Goal: Contribute content: Add original content to the website for others to see

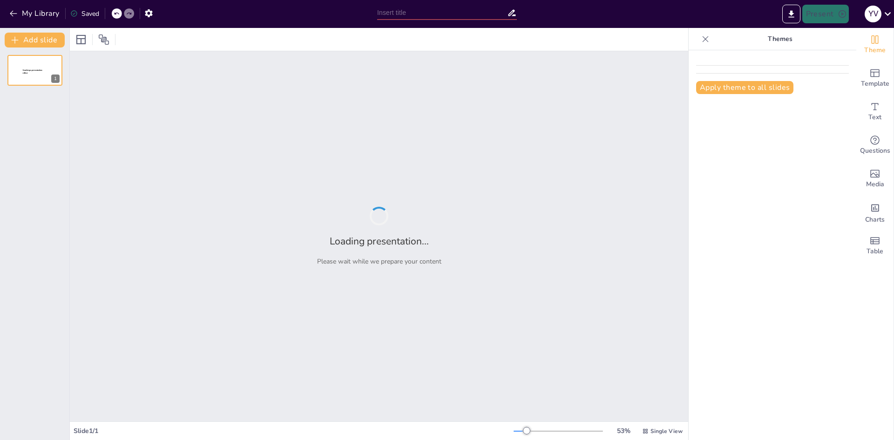
type input "New Sendsteps"
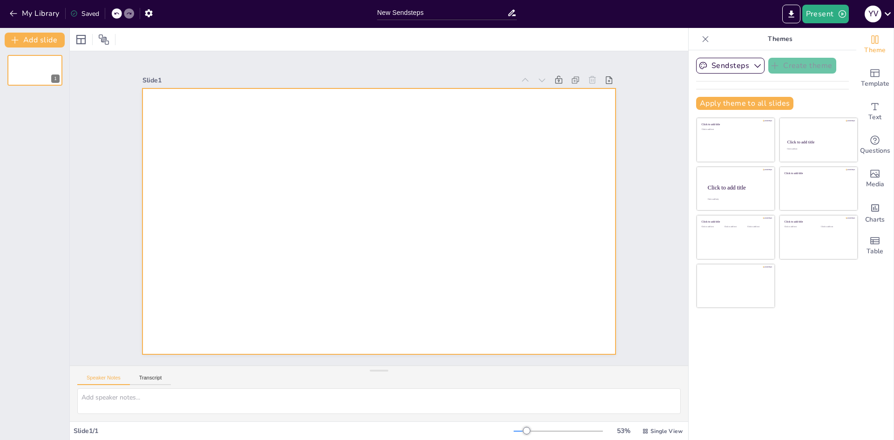
click at [388, 150] on div at bounding box center [366, 207] width 314 height 498
click at [237, 128] on div at bounding box center [378, 221] width 498 height 314
click at [149, 380] on button "Transcript" at bounding box center [150, 380] width 41 height 10
click at [115, 379] on button "Speaker Notes" at bounding box center [103, 380] width 53 height 10
click at [874, 76] on div "Template" at bounding box center [874, 78] width 37 height 34
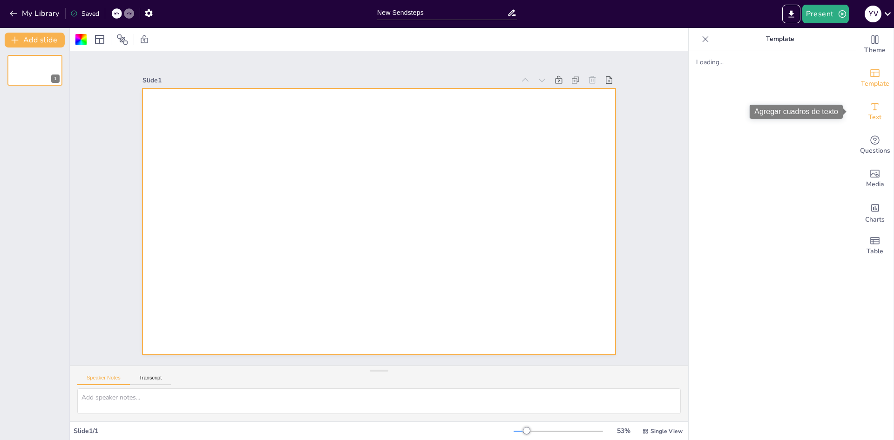
click at [872, 102] on icon "Add text boxes" at bounding box center [874, 106] width 11 height 11
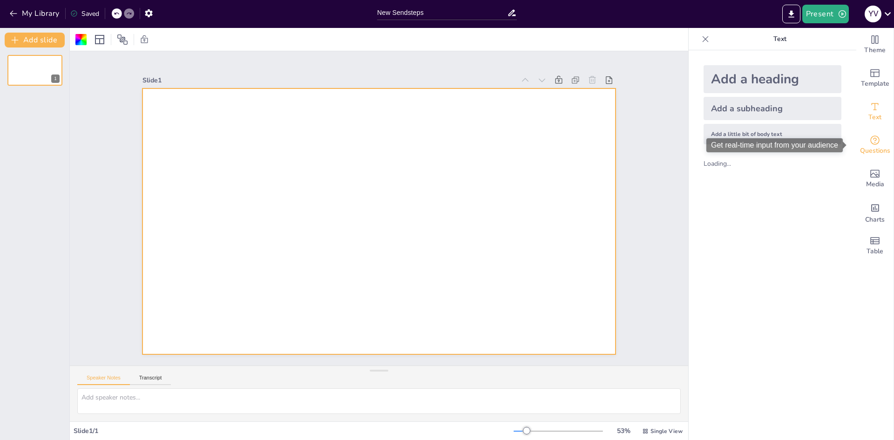
click at [869, 134] on div "Questions" at bounding box center [874, 146] width 37 height 34
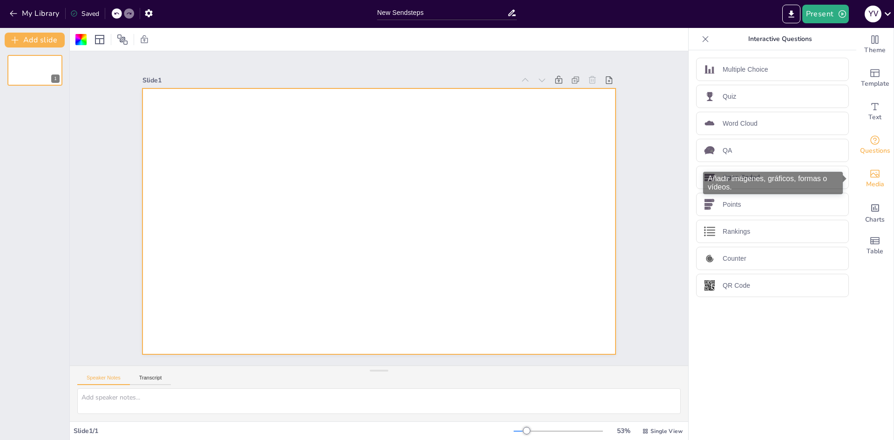
click at [870, 173] on icon "Add images, graphics, shapes or video" at bounding box center [874, 174] width 9 height 8
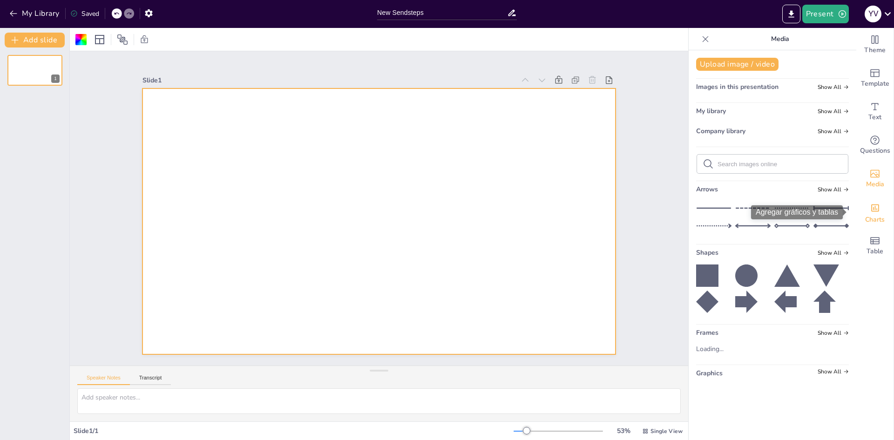
click at [870, 208] on icon "Add charts and graphs" at bounding box center [875, 208] width 10 height 10
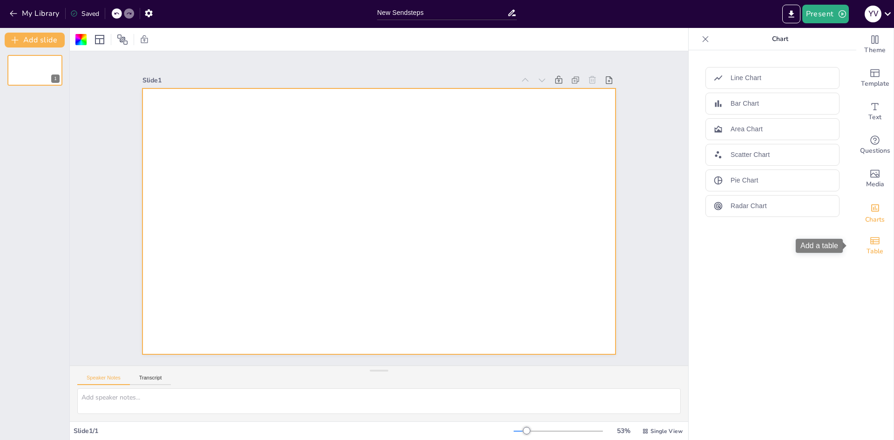
click at [869, 239] on icon "Add a table" at bounding box center [874, 240] width 11 height 11
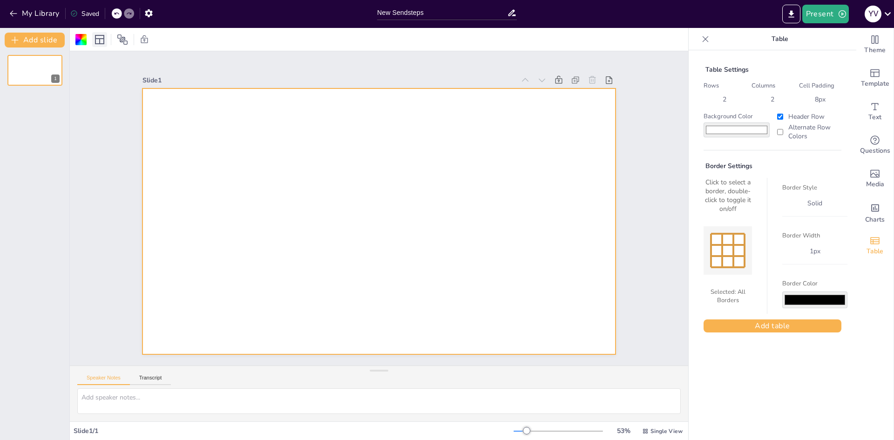
click at [105, 41] on div at bounding box center [99, 39] width 15 height 15
click at [83, 39] on div at bounding box center [80, 39] width 11 height 11
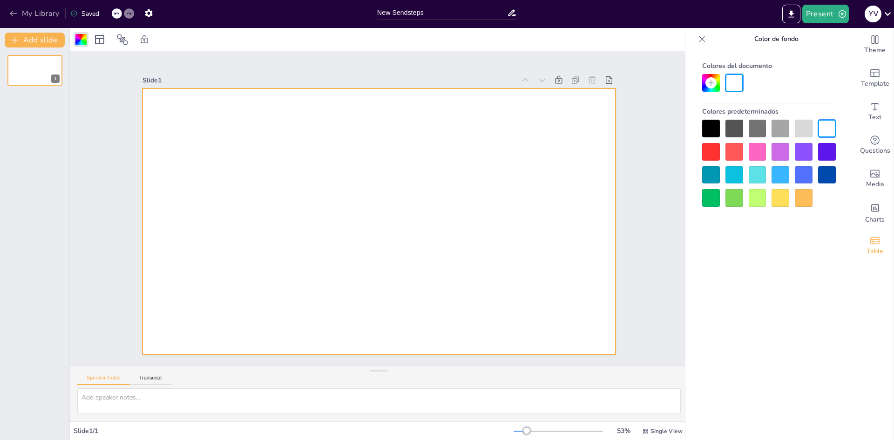
click at [17, 14] on icon "button" at bounding box center [13, 14] width 7 height 6
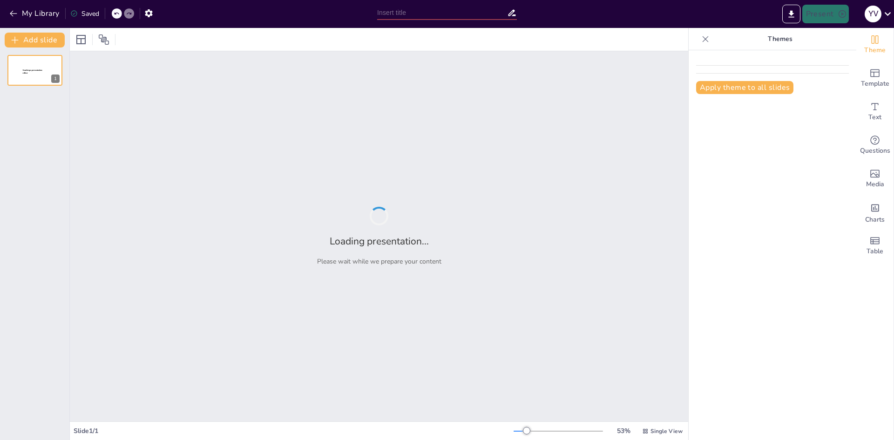
type input "Aventuras en [GEOGRAPHIC_DATA]: Un Viaje por Nuestros Tesoros"
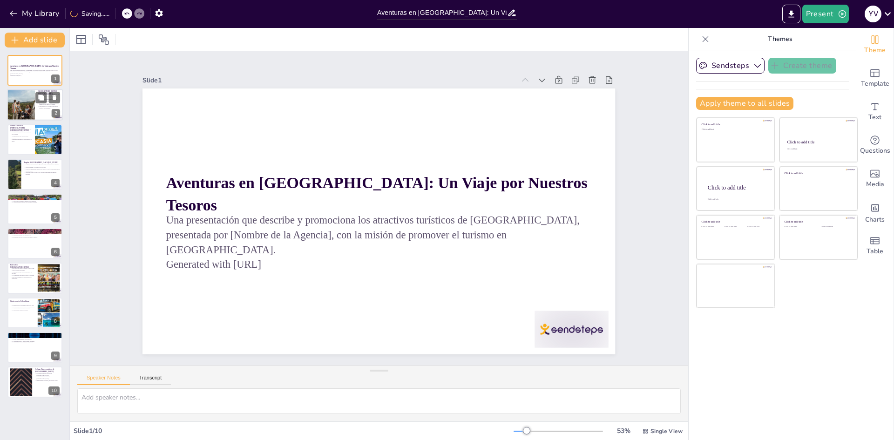
click at [19, 107] on div at bounding box center [21, 105] width 46 height 32
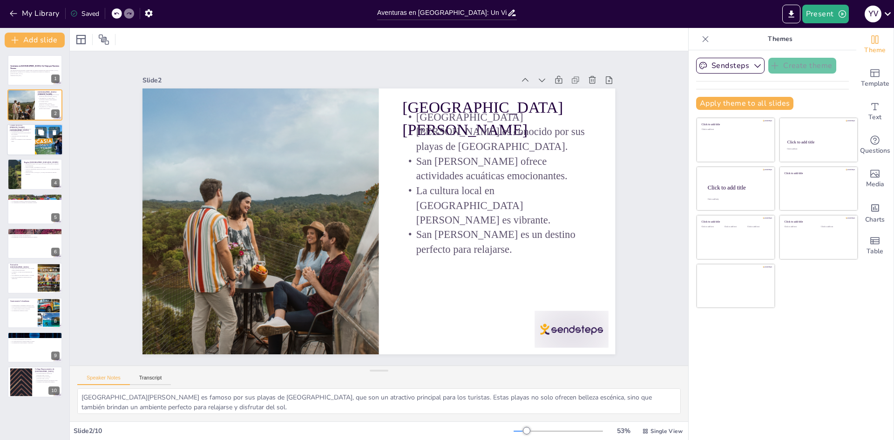
click at [30, 141] on p "Pasear por Cartagena es una experiencia única." at bounding box center [21, 140] width 22 height 3
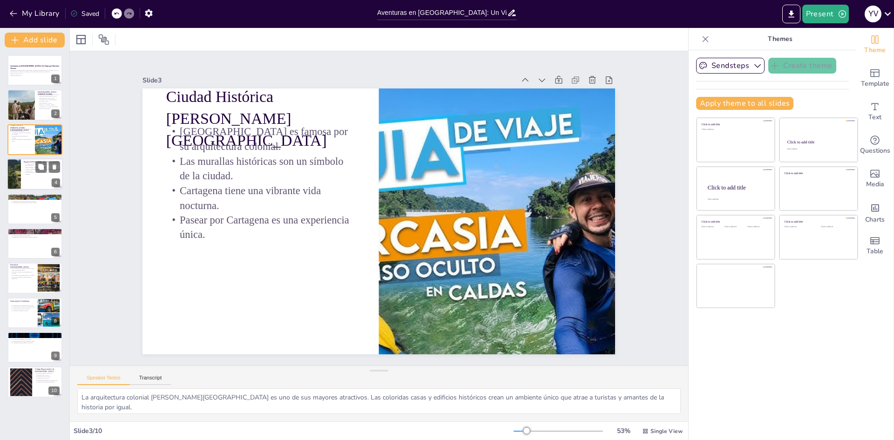
click at [33, 172] on p "[GEOGRAPHIC_DATA][US_STATE] es un lugar de conexión espiritual." at bounding box center [42, 173] width 36 height 3
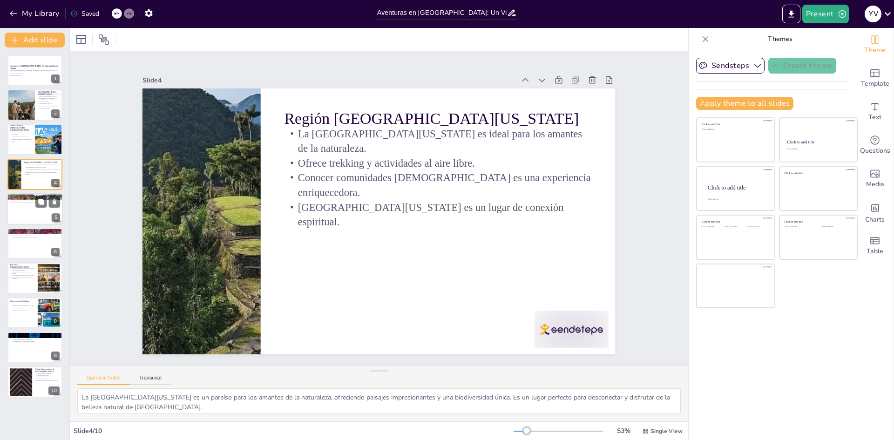
click at [34, 210] on div at bounding box center [35, 209] width 56 height 32
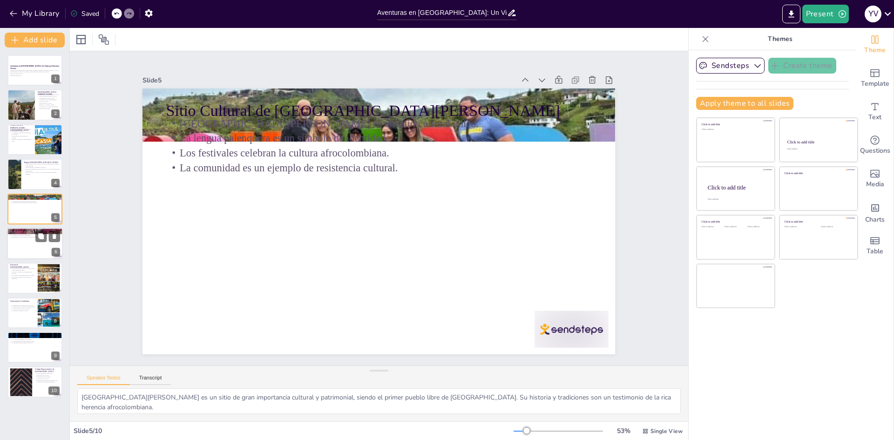
click at [27, 242] on div at bounding box center [35, 244] width 56 height 32
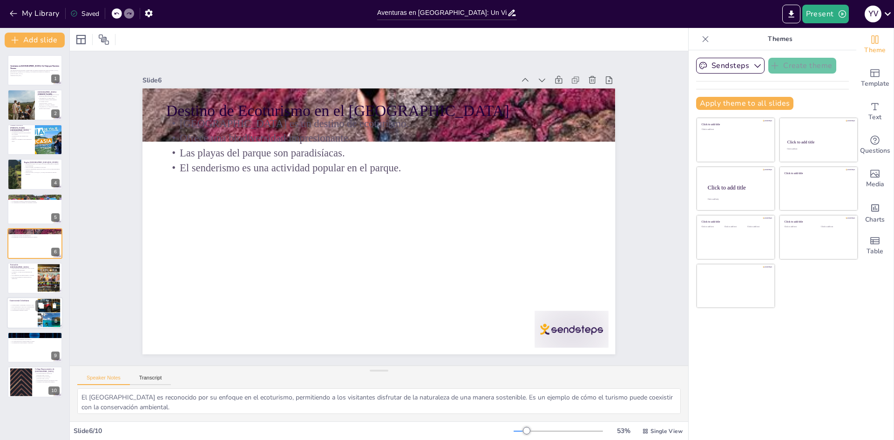
click at [31, 315] on div at bounding box center [35, 313] width 56 height 32
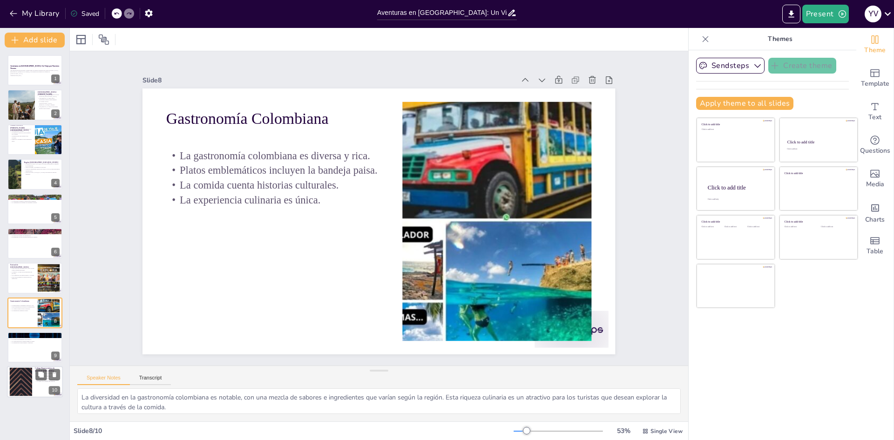
click at [24, 375] on div at bounding box center [21, 382] width 50 height 28
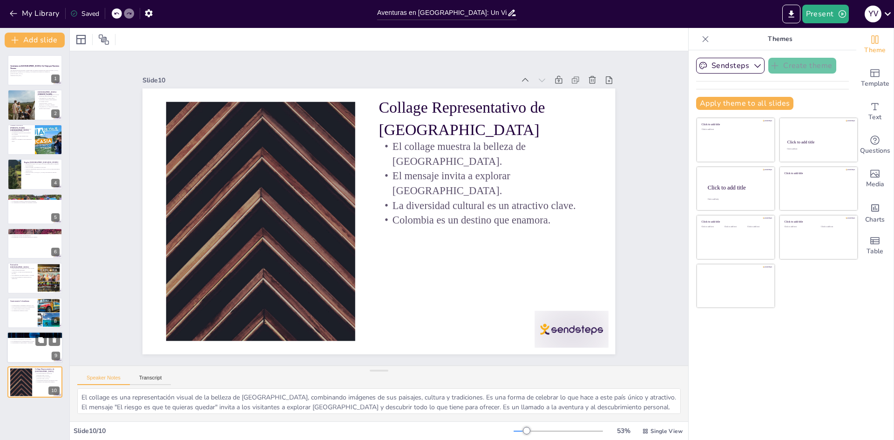
click at [35, 353] on div at bounding box center [35, 348] width 56 height 32
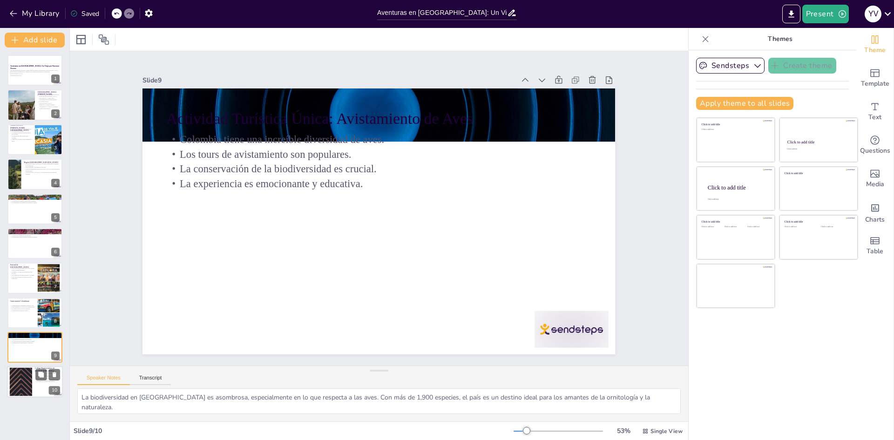
click at [26, 377] on div at bounding box center [21, 382] width 50 height 28
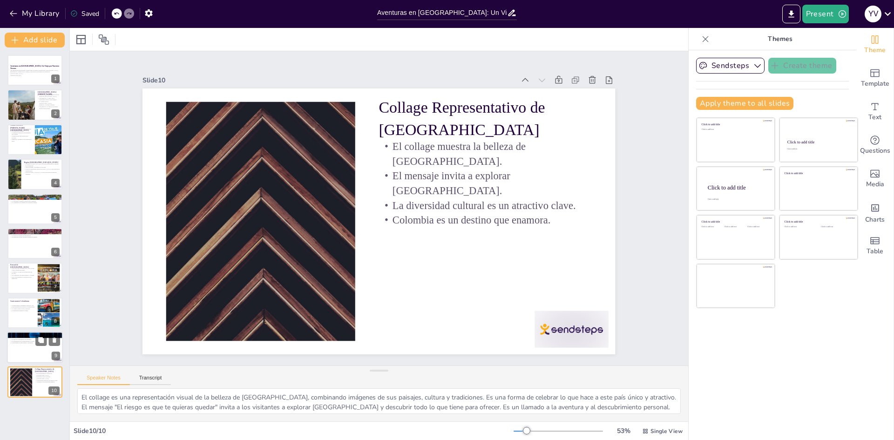
click at [17, 346] on div at bounding box center [35, 348] width 56 height 32
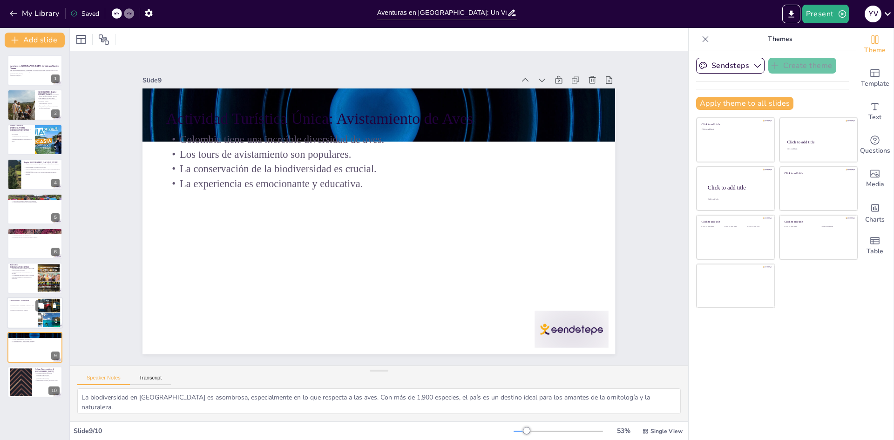
click at [28, 304] on div "La gastronomía colombiana es diversa y rica. Platos emblemáticos incluyen la ba…" at bounding box center [22, 307] width 25 height 9
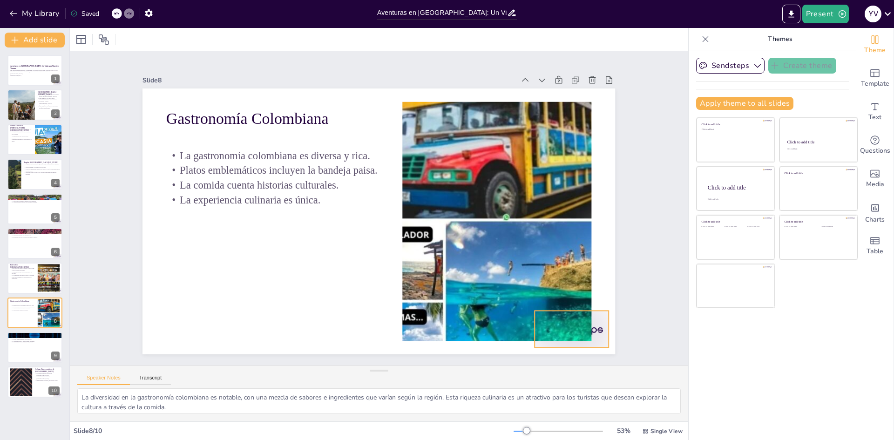
click at [592, 321] on div at bounding box center [572, 329] width 74 height 37
drag, startPoint x: 592, startPoint y: 321, endPoint x: 591, endPoint y: 315, distance: 6.6
click at [591, 320] on div at bounding box center [557, 342] width 77 height 44
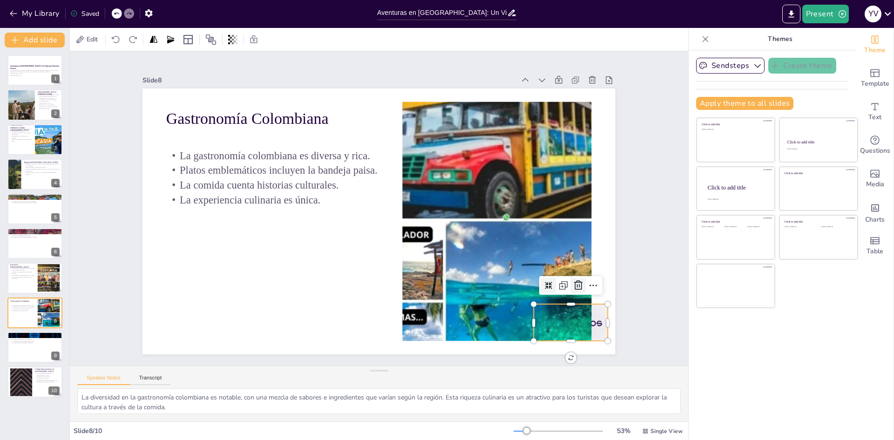
click at [569, 300] on icon at bounding box center [569, 306] width 12 height 12
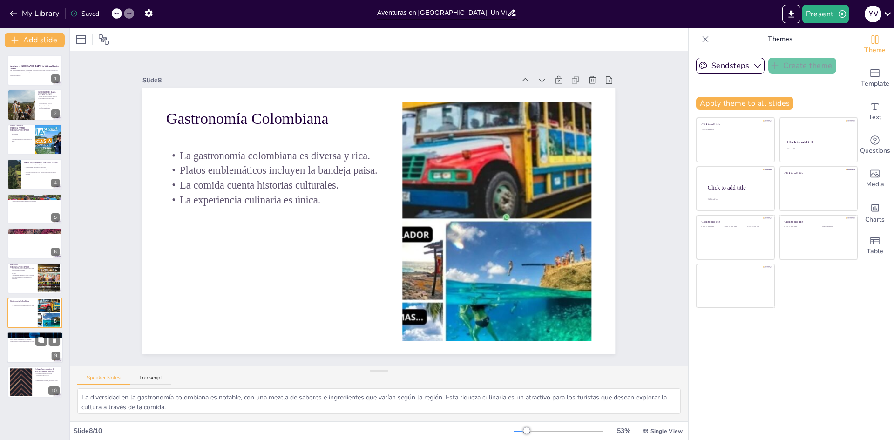
click at [36, 352] on div at bounding box center [35, 348] width 56 height 32
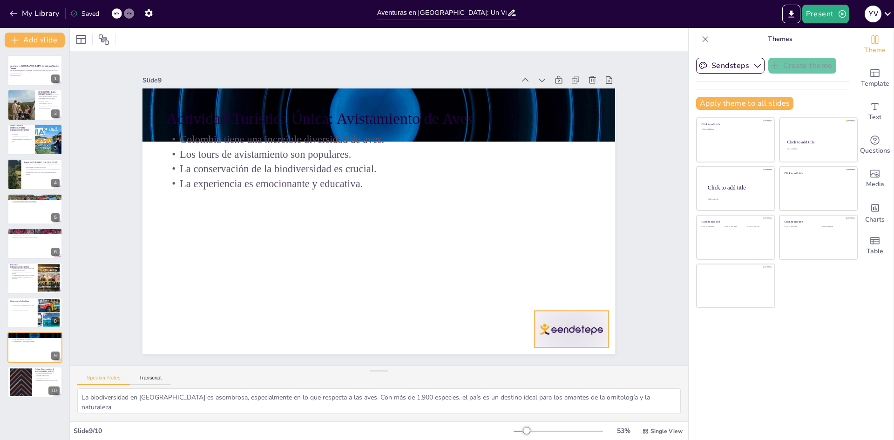
click at [558, 326] on div at bounding box center [558, 348] width 77 height 44
click at [574, 306] on icon at bounding box center [569, 312] width 12 height 12
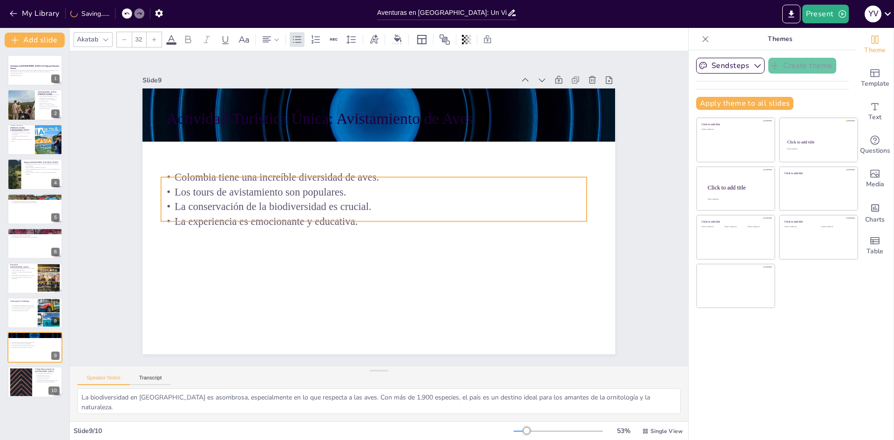
drag, startPoint x: 305, startPoint y: 160, endPoint x: 299, endPoint y: 184, distance: 25.2
click at [299, 184] on p "Los tours de avistamiento son populares." at bounding box center [374, 191] width 426 height 15
click at [24, 389] on div at bounding box center [21, 382] width 50 height 28
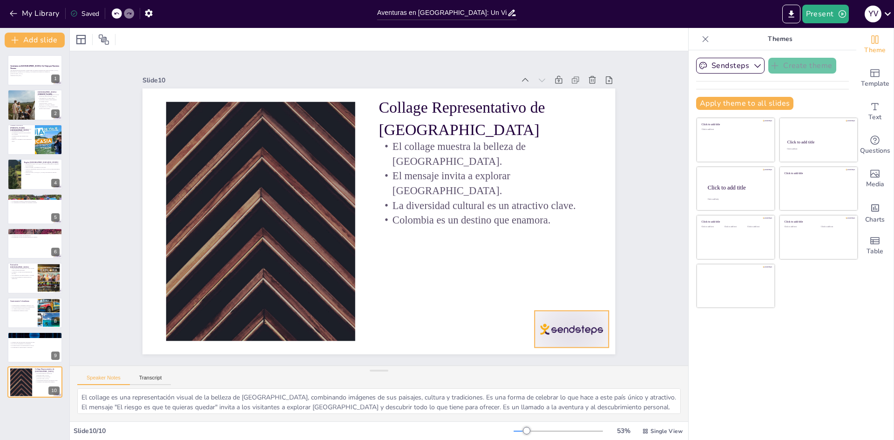
click at [584, 330] on div at bounding box center [572, 329] width 74 height 37
click at [576, 306] on icon at bounding box center [569, 312] width 12 height 12
click at [36, 129] on button at bounding box center [40, 132] width 11 height 11
type textarea "La arquitectura colonial [PERSON_NAME][GEOGRAPHIC_DATA] es uno de sus mayores a…"
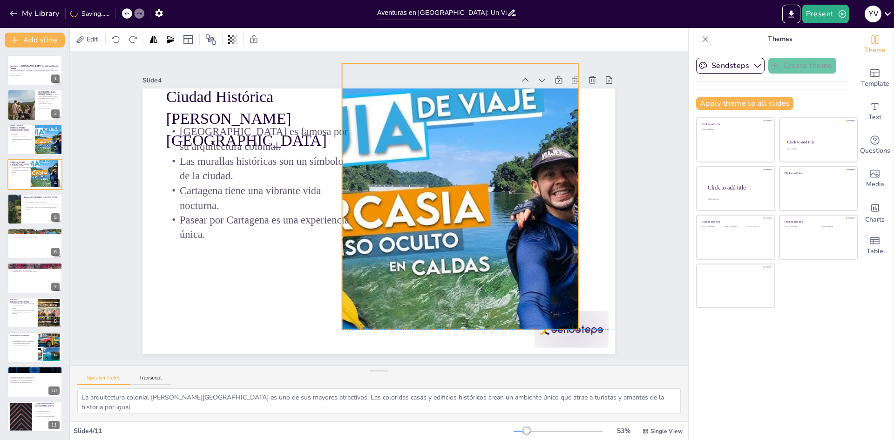
drag, startPoint x: 528, startPoint y: 284, endPoint x: 490, endPoint y: 258, distance: 45.5
click at [490, 258] on div at bounding box center [461, 205] width 498 height 314
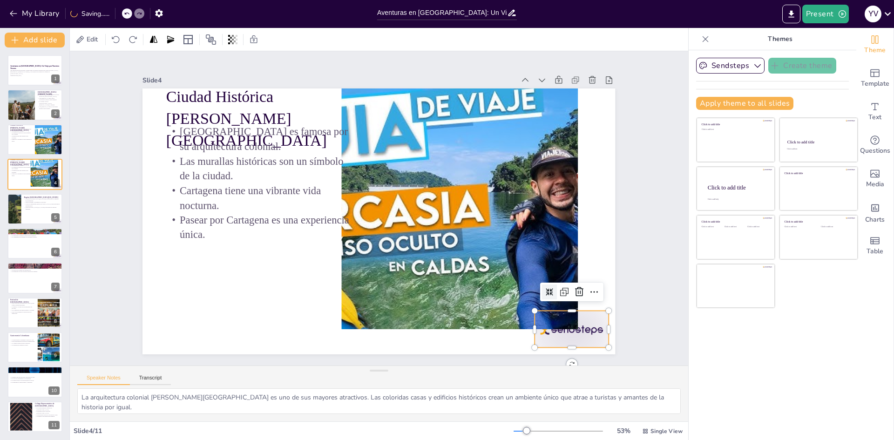
click at [582, 341] on div at bounding box center [542, 367] width 80 height 52
click at [564, 325] on icon at bounding box center [557, 331] width 13 height 13
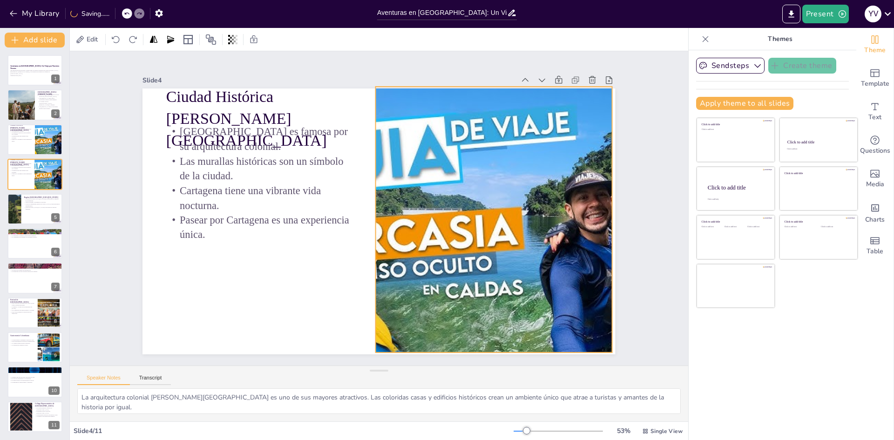
drag, startPoint x: 526, startPoint y: 258, endPoint x: 557, endPoint y: 278, distance: 36.8
click at [557, 278] on div at bounding box center [488, 243] width 517 height 358
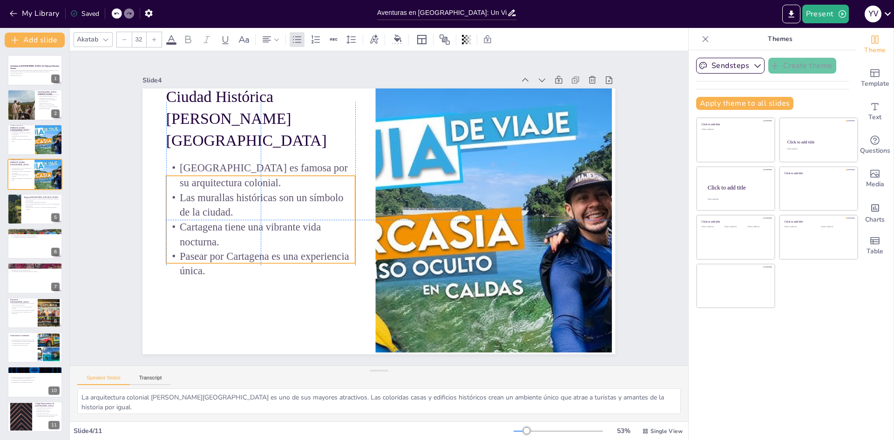
drag, startPoint x: 183, startPoint y: 176, endPoint x: 176, endPoint y: 200, distance: 25.0
click at [176, 200] on p "Las murallas históricas son un símbolo de la ciudad." at bounding box center [261, 192] width 191 height 49
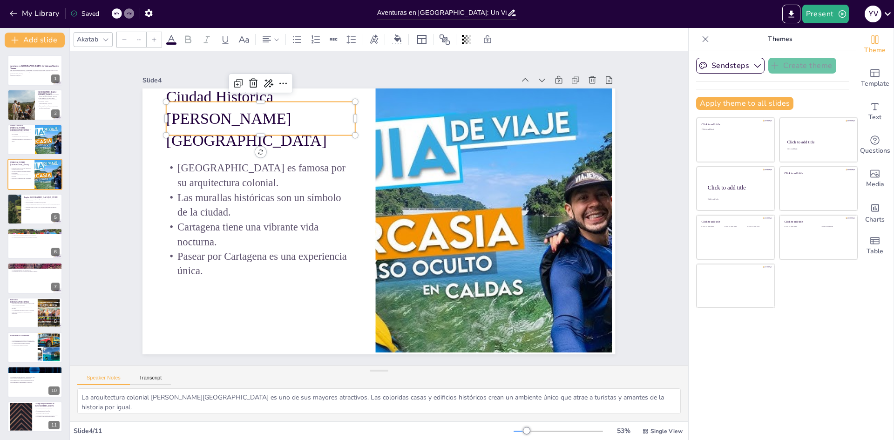
type input "48"
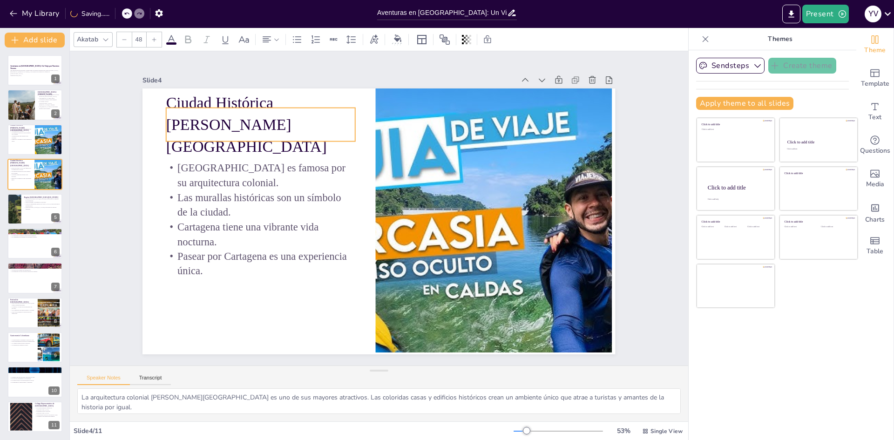
drag, startPoint x: 222, startPoint y: 121, endPoint x: 222, endPoint y: 129, distance: 8.8
click at [222, 129] on p "Ciudad Histórica [PERSON_NAME][GEOGRAPHIC_DATA]" at bounding box center [292, 93] width 200 height 122
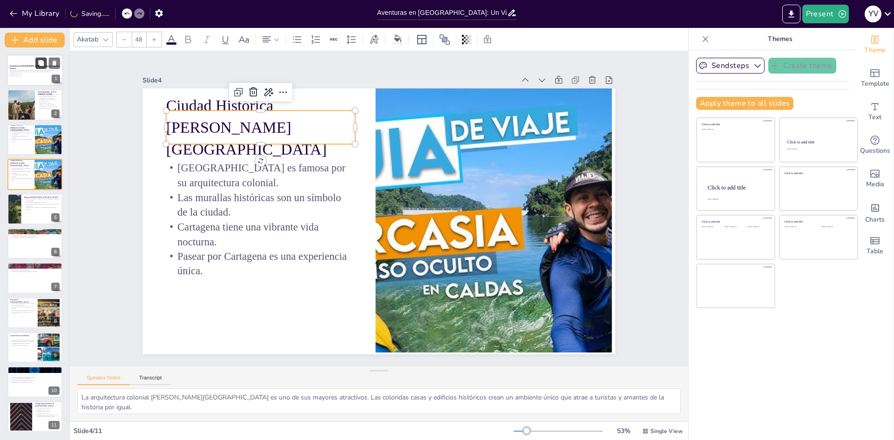
click at [40, 68] on button at bounding box center [40, 62] width 11 height 11
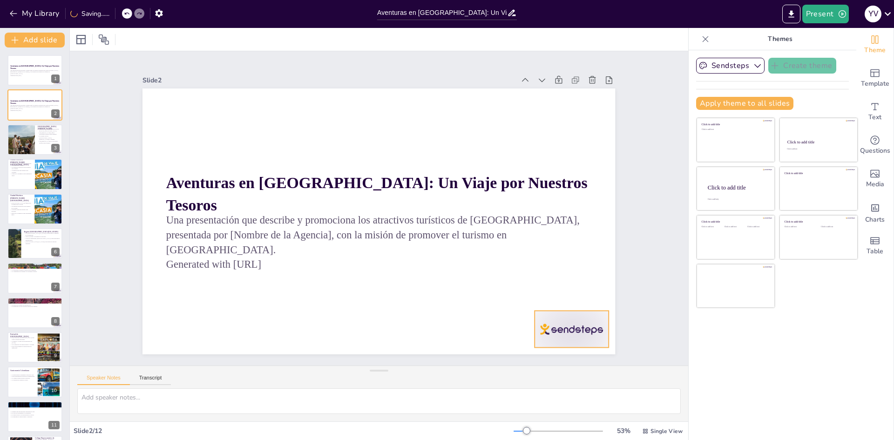
click at [548, 331] on div at bounding box center [558, 348] width 77 height 44
click at [577, 291] on icon at bounding box center [579, 291] width 11 height 11
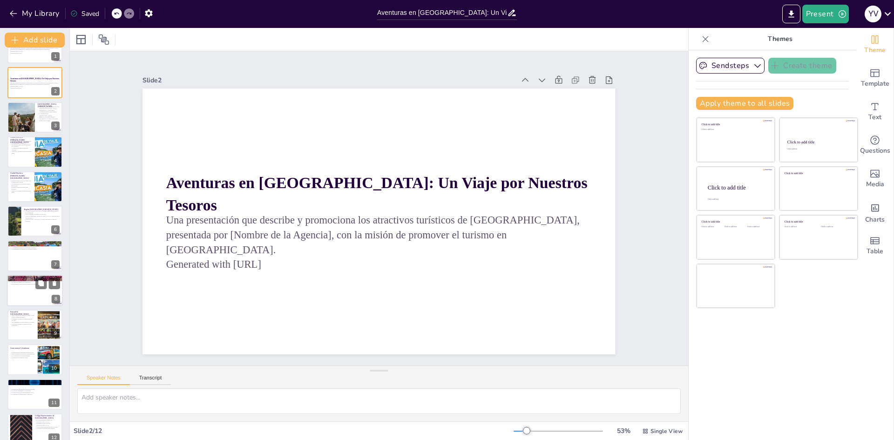
scroll to position [34, 0]
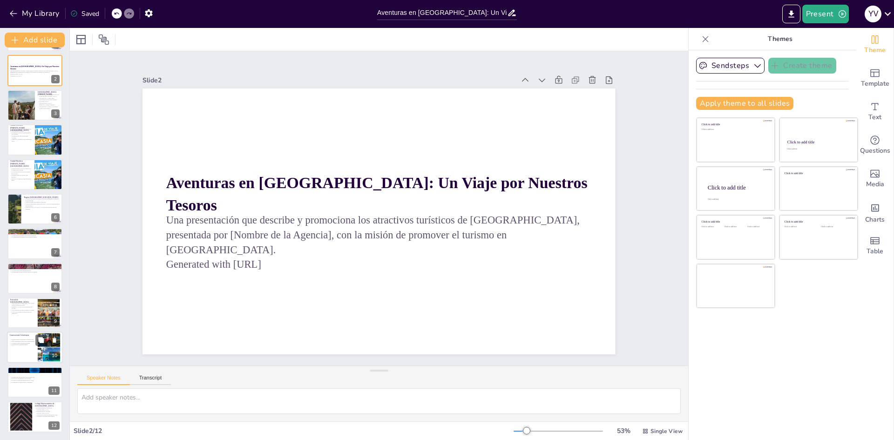
click at [24, 346] on div "La gastronomía colombiana es diversa y rica. Platos emblemáticos incluyen la ba…" at bounding box center [22, 342] width 25 height 9
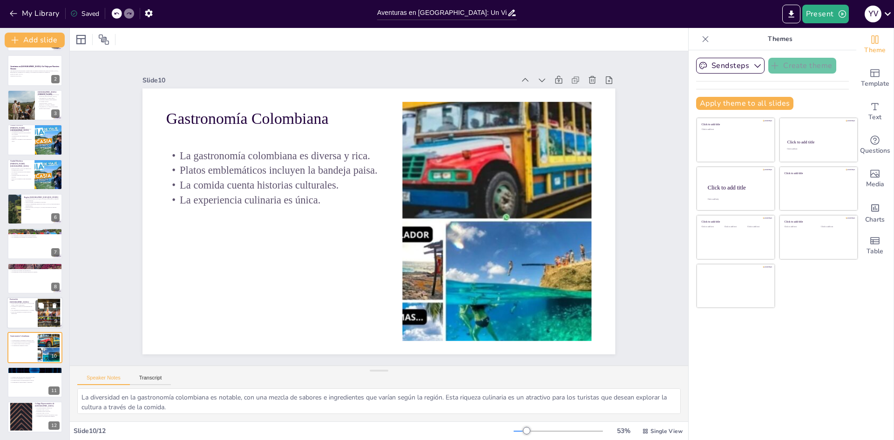
click at [24, 305] on p "El [DATE] de [GEOGRAPHIC_DATA] es un evento cultural importante." at bounding box center [22, 303] width 25 height 3
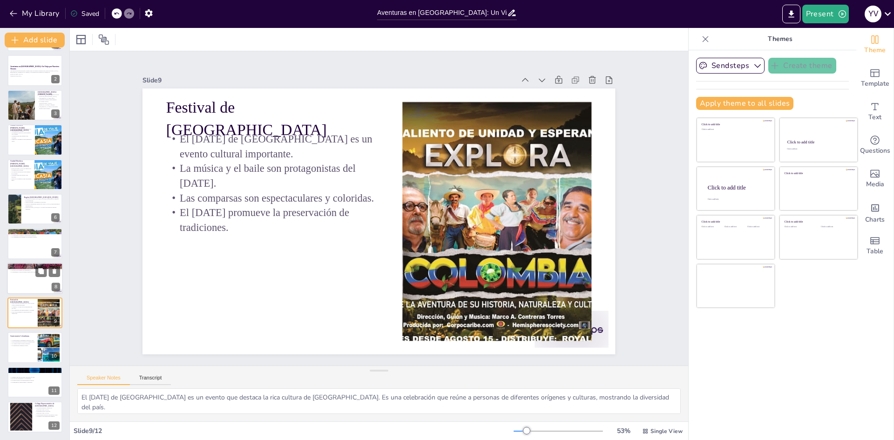
click at [28, 281] on div at bounding box center [35, 279] width 56 height 32
type textarea "El Parque Tayrona es reconocido por su enfoque en el ecoturismo, permitiendo a …"
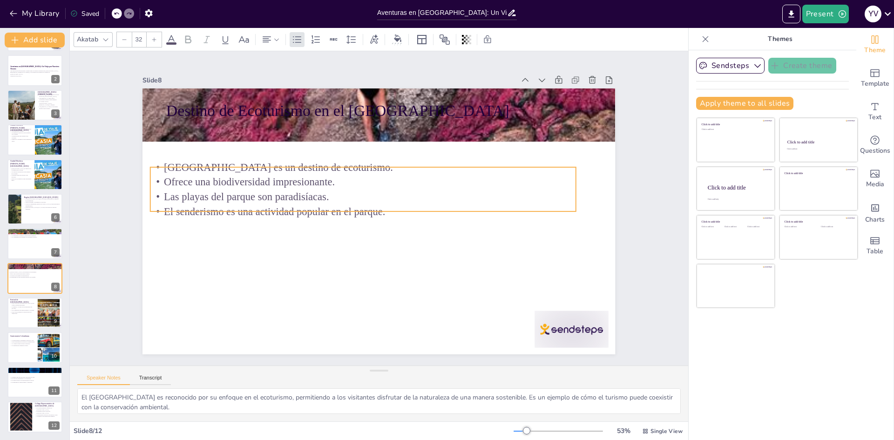
drag, startPoint x: 284, startPoint y: 156, endPoint x: 268, endPoint y: 200, distance: 46.5
click at [290, 200] on p "Las playas del parque son paradisíacas." at bounding box center [383, 189] width 186 height 394
click at [442, 123] on div at bounding box center [389, 116] width 498 height 314
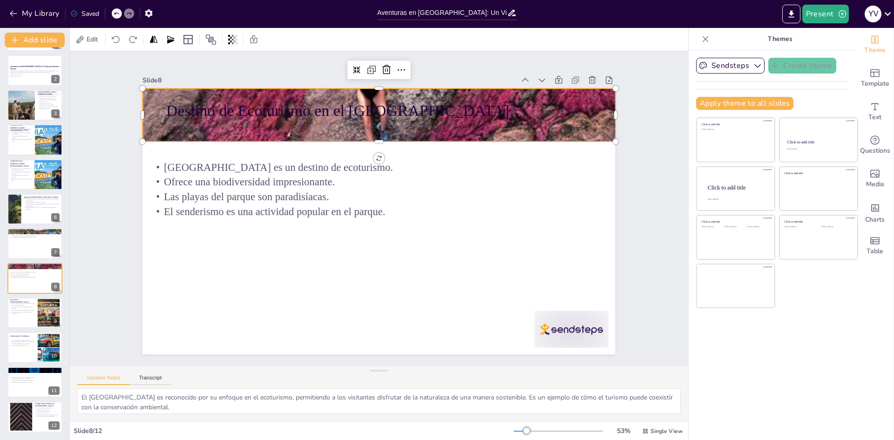
click at [453, 135] on div at bounding box center [408, 119] width 532 height 399
click at [567, 133] on div at bounding box center [389, 116] width 498 height 314
click at [422, 72] on icon at bounding box center [429, 79] width 14 height 14
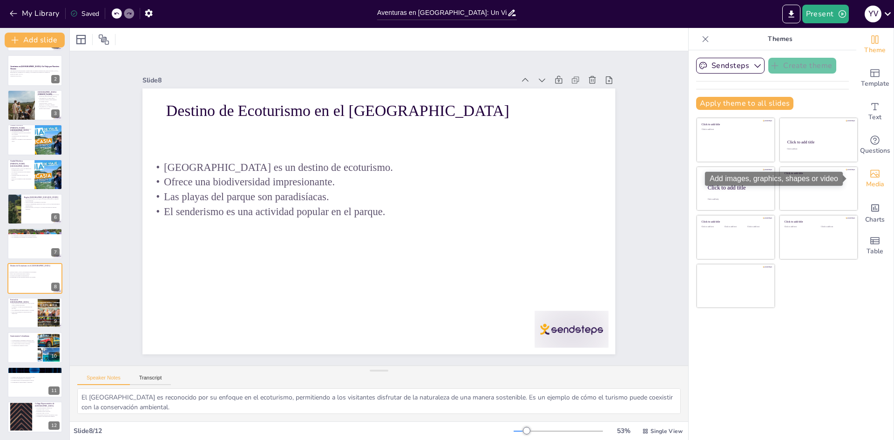
click at [877, 182] on span "Media" at bounding box center [875, 184] width 18 height 10
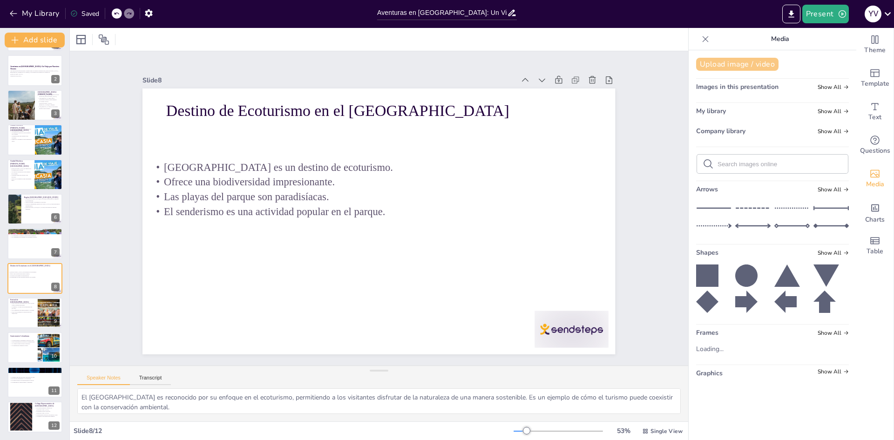
click at [738, 68] on button "Upload image / video" at bounding box center [737, 64] width 82 height 13
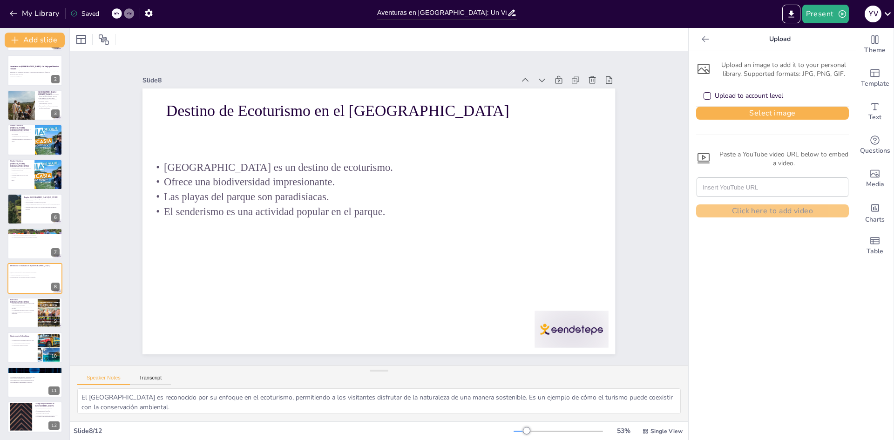
click at [704, 98] on div "Upload to account level" at bounding box center [707, 95] width 7 height 7
click at [730, 119] on button "Select image" at bounding box center [772, 113] width 153 height 13
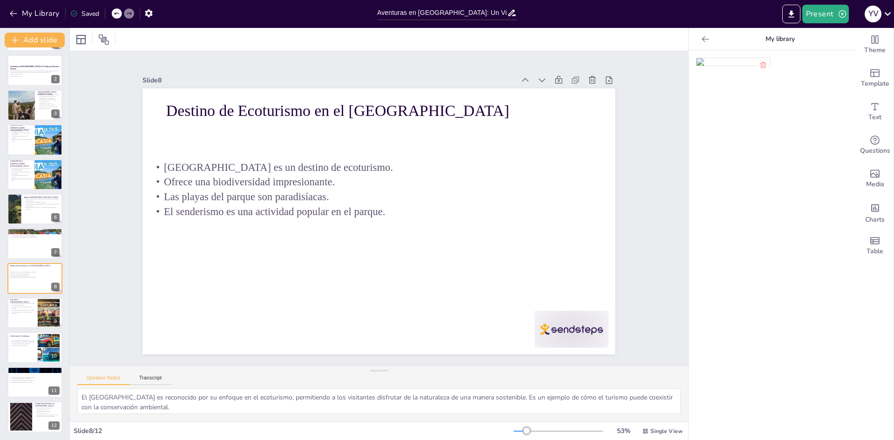
click at [717, 64] on img at bounding box center [734, 61] width 74 height 7
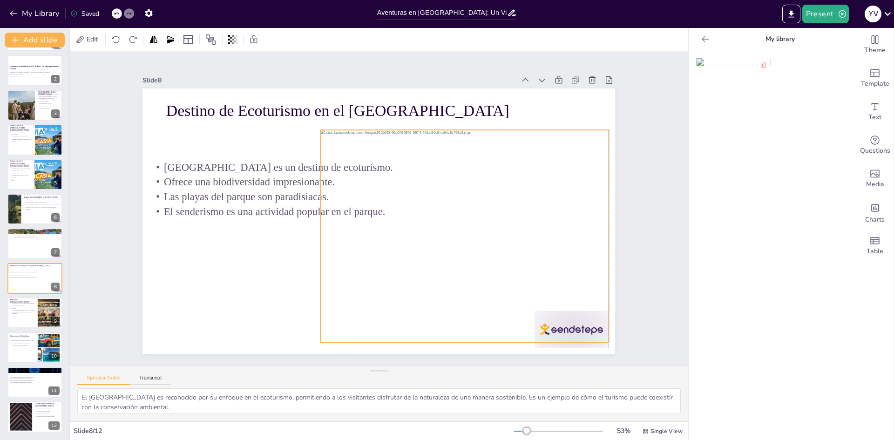
drag, startPoint x: 468, startPoint y: 207, endPoint x: 544, endPoint y: 222, distance: 77.3
click at [544, 222] on div at bounding box center [461, 245] width 309 height 242
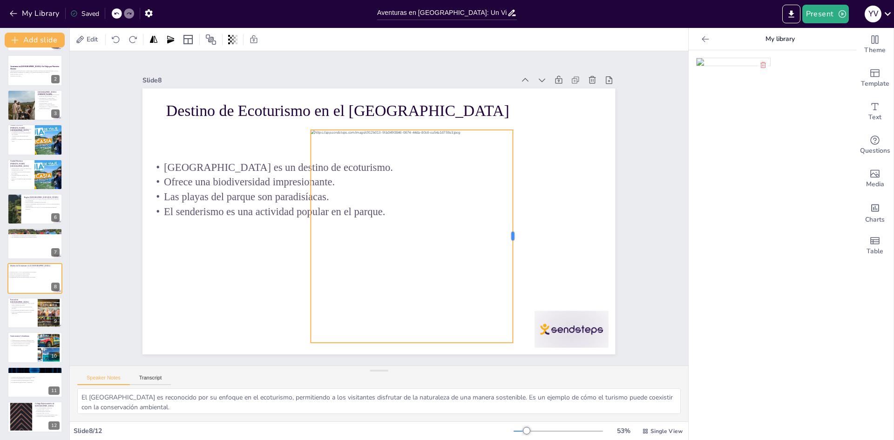
drag, startPoint x: 592, startPoint y: 232, endPoint x: 506, endPoint y: 226, distance: 86.4
click at [506, 226] on div at bounding box center [501, 277] width 73 height 204
click at [508, 232] on div at bounding box center [455, 245] width 309 height 242
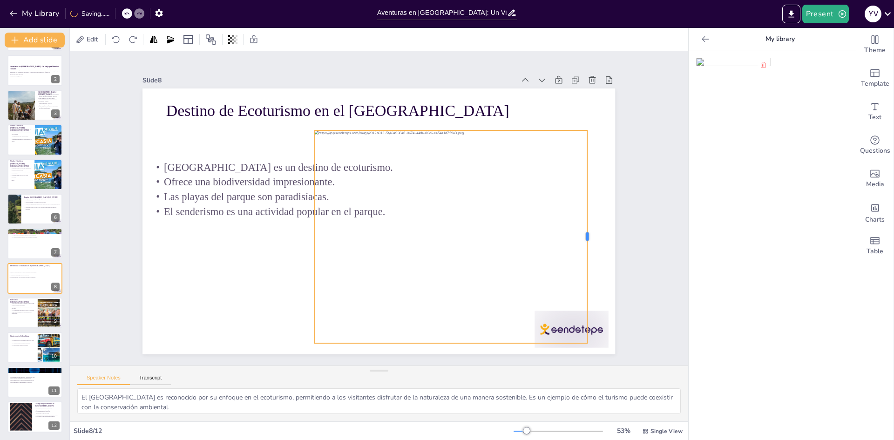
drag, startPoint x: 511, startPoint y: 234, endPoint x: 582, endPoint y: 241, distance: 71.2
click at [582, 241] on div at bounding box center [587, 259] width 30 height 212
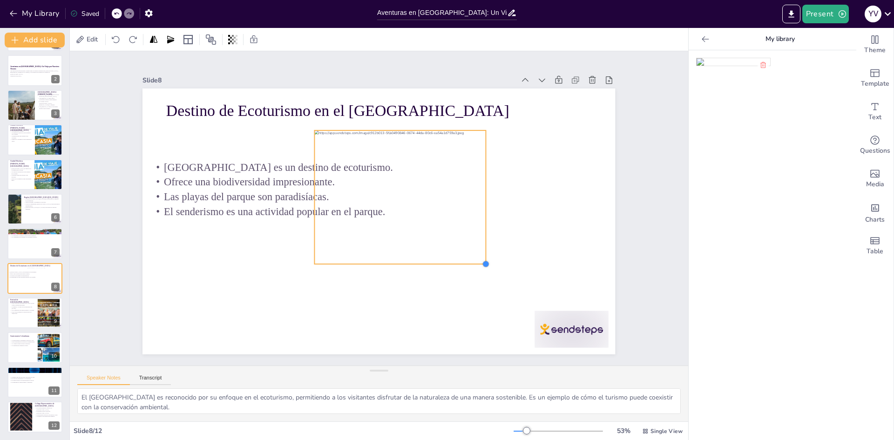
drag, startPoint x: 581, startPoint y: 340, endPoint x: 479, endPoint y: 239, distance: 143.6
click at [479, 239] on div "Destino de Ecoturismo en el Parque Tayrona El Parque Tayrona es un destino de e…" at bounding box center [376, 221] width 518 height 359
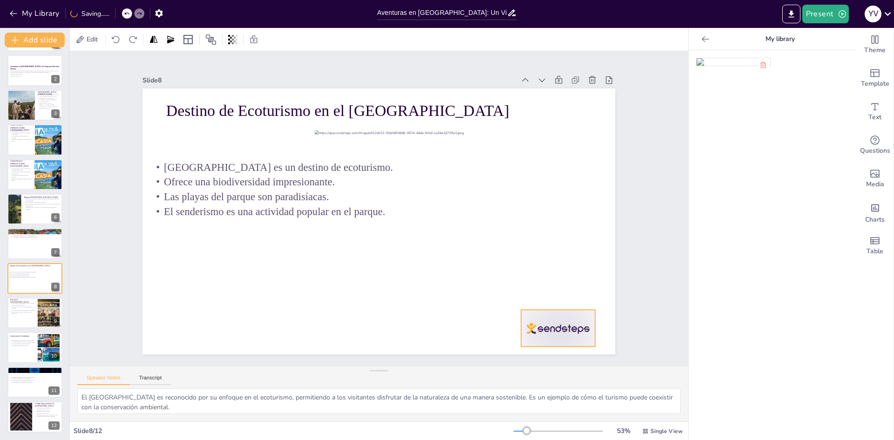
drag, startPoint x: 576, startPoint y: 324, endPoint x: 554, endPoint y: 323, distance: 22.4
click at [554, 337] on div at bounding box center [529, 362] width 80 height 51
click at [551, 303] on icon at bounding box center [547, 309] width 12 height 12
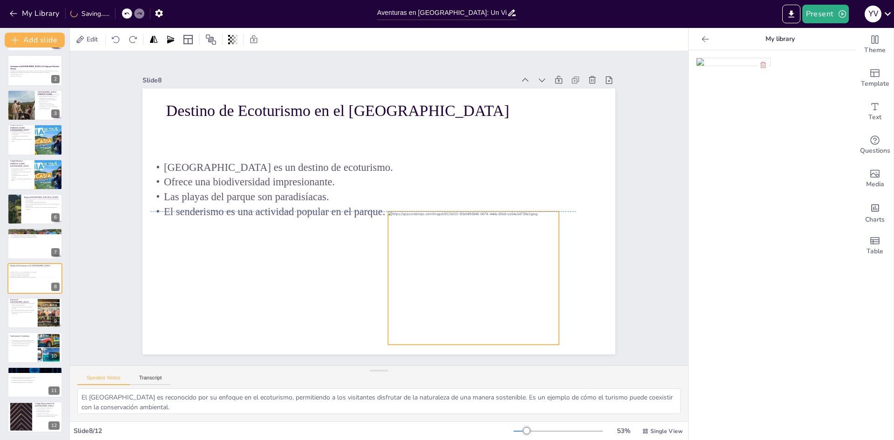
drag, startPoint x: 422, startPoint y: 203, endPoint x: 496, endPoint y: 285, distance: 110.8
click at [496, 285] on div at bounding box center [451, 305] width 212 height 182
click at [450, 235] on div at bounding box center [443, 245] width 21 height 21
click at [450, 192] on div at bounding box center [452, 200] width 16 height 16
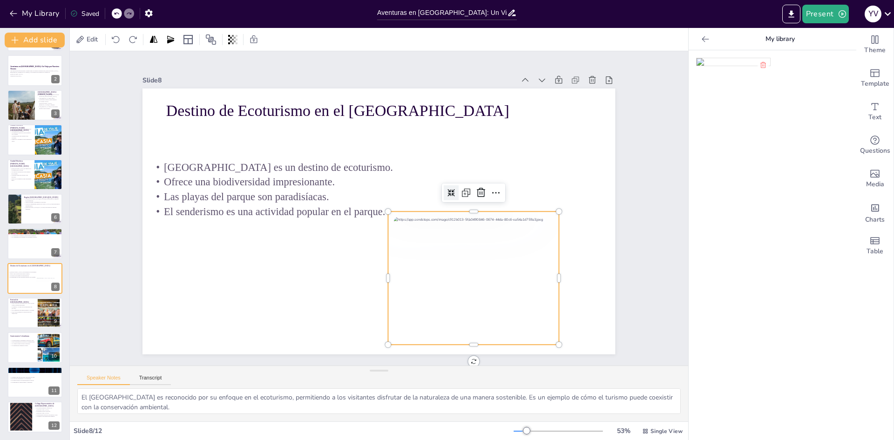
click at [450, 192] on div at bounding box center [452, 200] width 16 height 16
click at [490, 190] on icon at bounding box center [495, 192] width 11 height 11
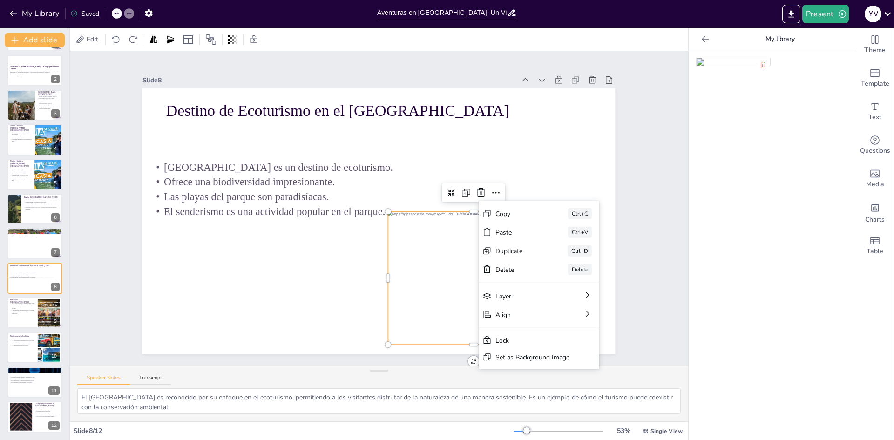
click at [467, 222] on div at bounding box center [470, 287] width 193 height 151
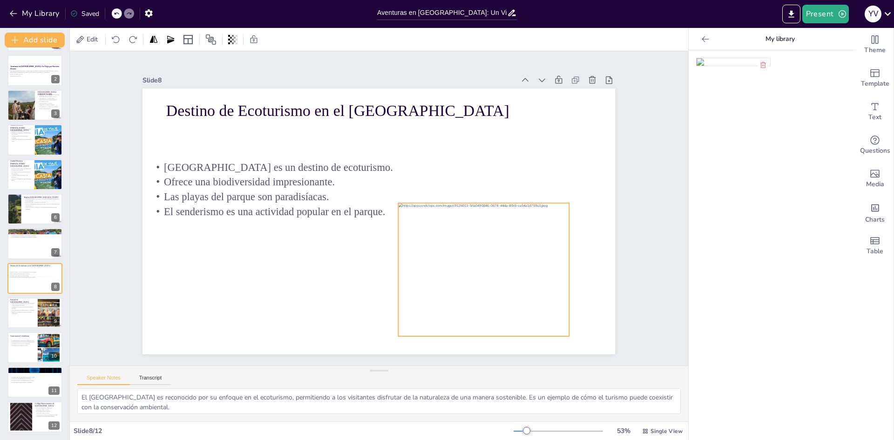
drag, startPoint x: 497, startPoint y: 253, endPoint x: 501, endPoint y: 246, distance: 8.1
click at [506, 245] on div at bounding box center [481, 280] width 193 height 151
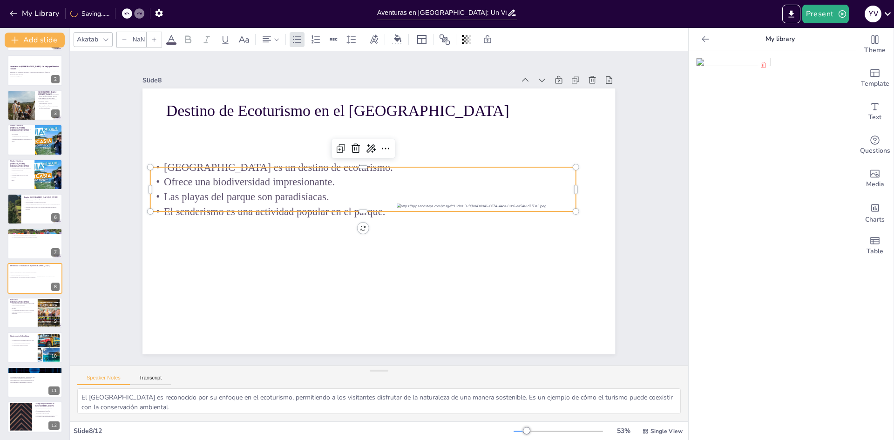
type input "32"
click at [338, 185] on p "Ofrece una biodiversidad impresionante." at bounding box center [363, 182] width 426 height 15
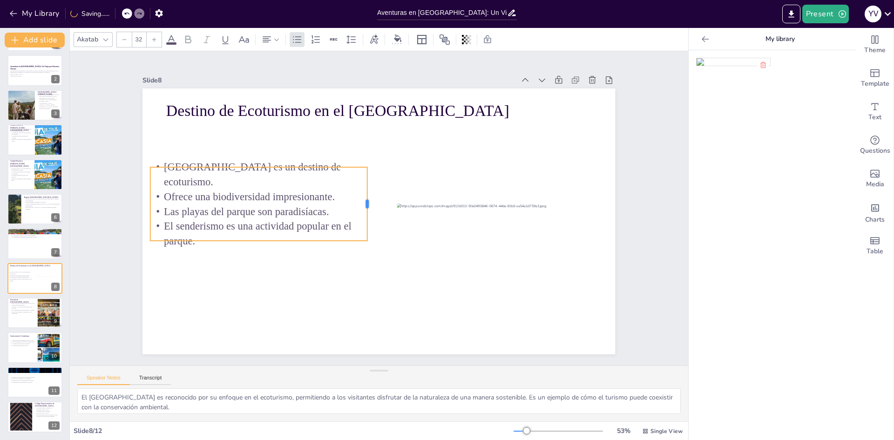
drag, startPoint x: 569, startPoint y: 183, endPoint x: 360, endPoint y: 187, distance: 208.6
click at [364, 187] on div at bounding box center [371, 203] width 15 height 74
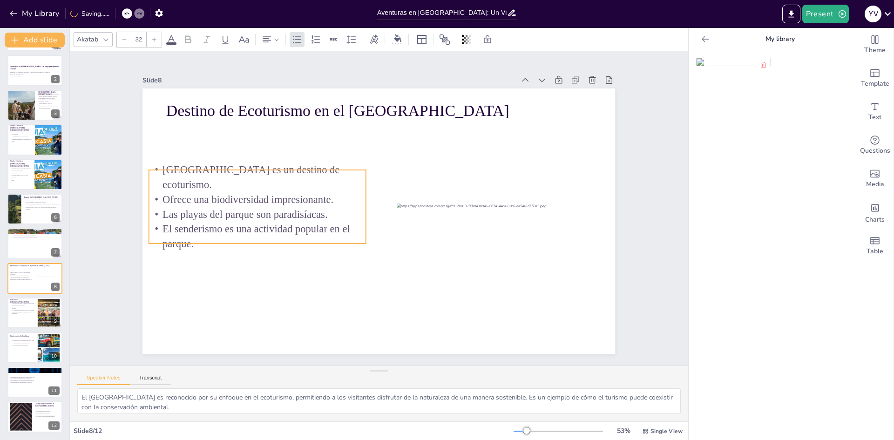
drag, startPoint x: 294, startPoint y: 198, endPoint x: 307, endPoint y: 182, distance: 20.9
click at [293, 207] on p "Las playas del parque son paradisíacas." at bounding box center [257, 214] width 217 height 15
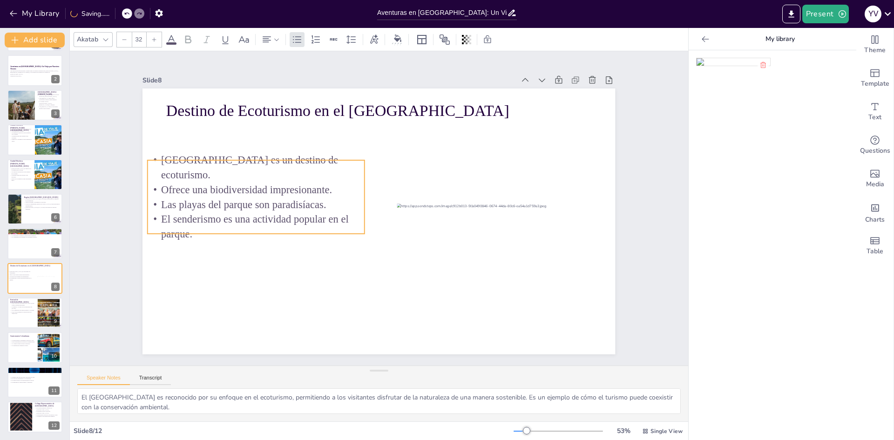
drag, startPoint x: 305, startPoint y: 197, endPoint x: 284, endPoint y: 193, distance: 21.5
click at [284, 193] on p "Las playas del parque son paradisíacas." at bounding box center [257, 191] width 217 height 37
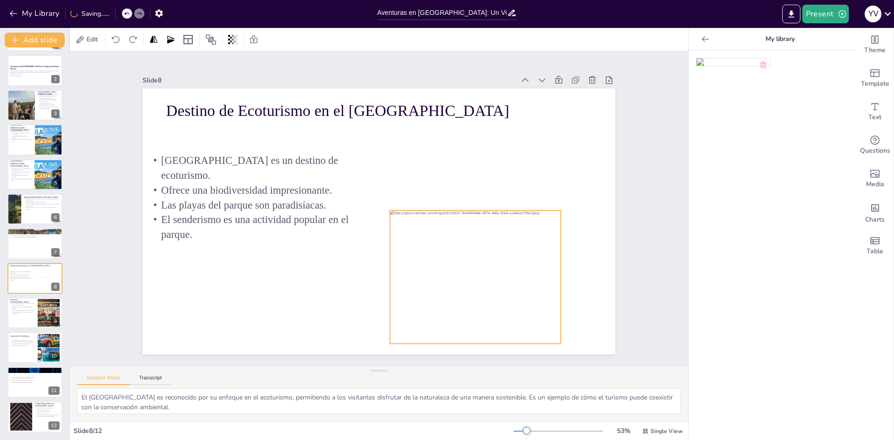
drag, startPoint x: 466, startPoint y: 241, endPoint x: 458, endPoint y: 248, distance: 10.6
click at [458, 248] on div at bounding box center [480, 276] width 180 height 133
click at [760, 66] on icon at bounding box center [763, 65] width 6 height 6
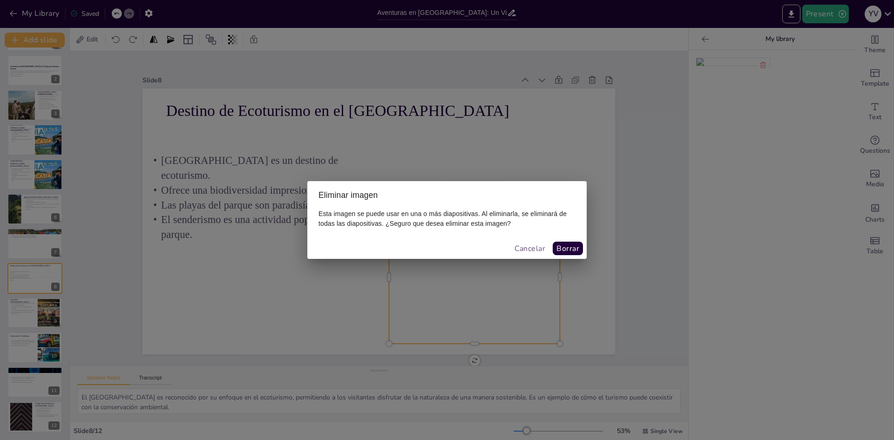
click at [538, 250] on font "Cancelar" at bounding box center [530, 249] width 31 height 10
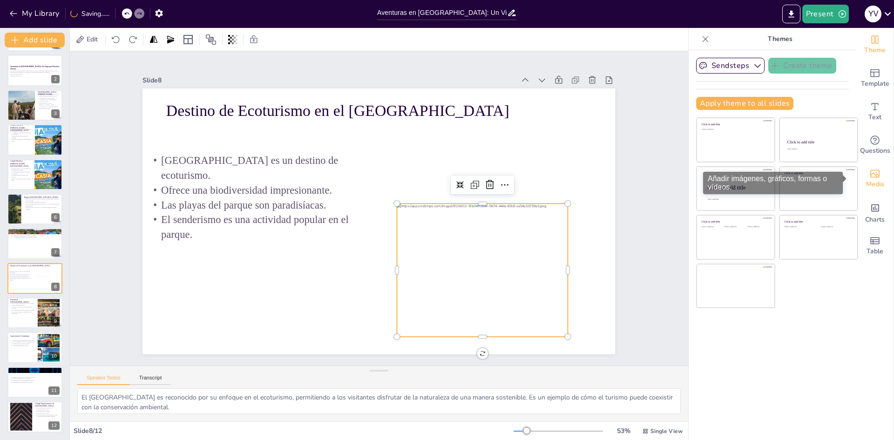
click at [876, 180] on span "Media" at bounding box center [875, 184] width 18 height 10
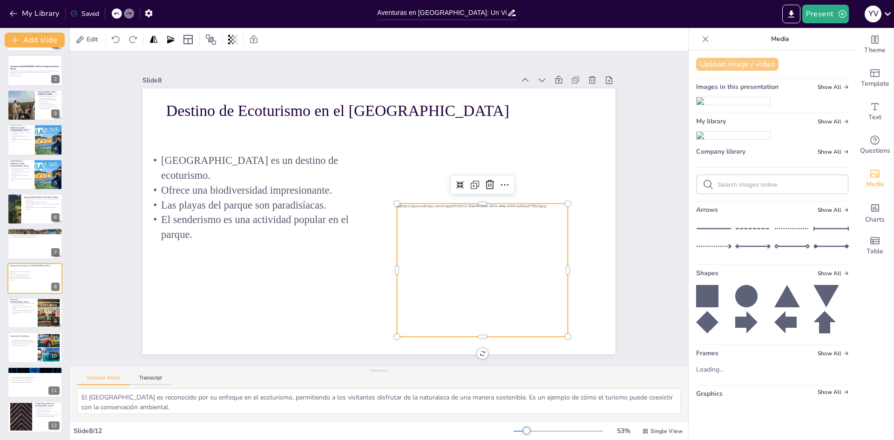
click at [752, 68] on button "Upload image / video" at bounding box center [737, 64] width 82 height 13
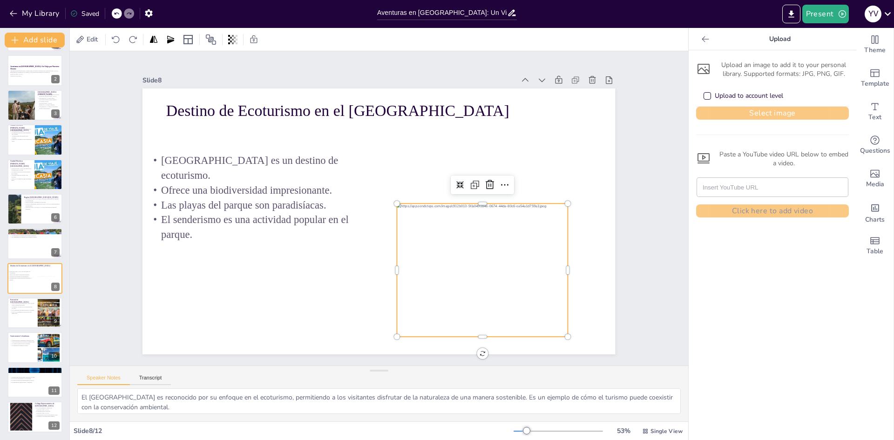
click at [776, 113] on button "Select image" at bounding box center [772, 113] width 153 height 13
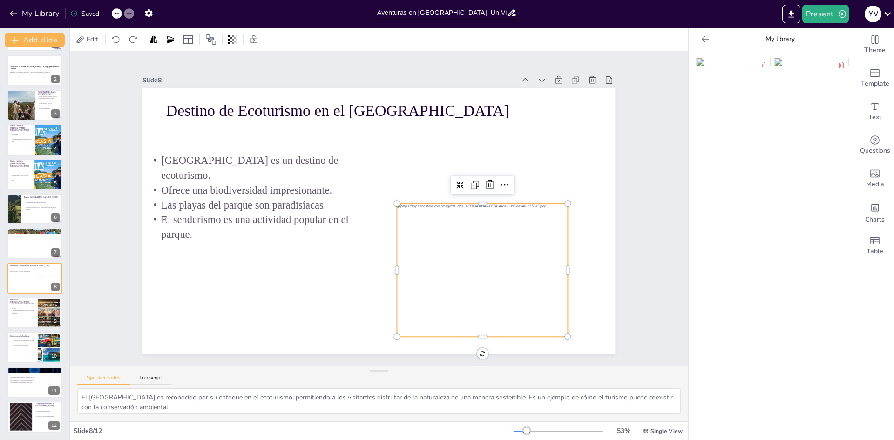
click at [746, 66] on img at bounding box center [734, 61] width 74 height 7
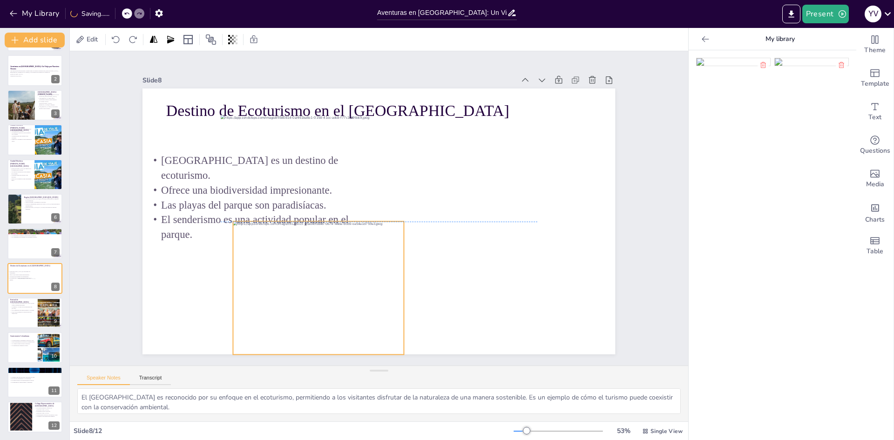
drag, startPoint x: 544, startPoint y: 248, endPoint x: 380, endPoint y: 267, distance: 165.0
click at [380, 114] on div "Destino de Ecoturismo en el Parque Tayrona El Parque Tayrona es un destino de e…" at bounding box center [391, 88] width 470 height 49
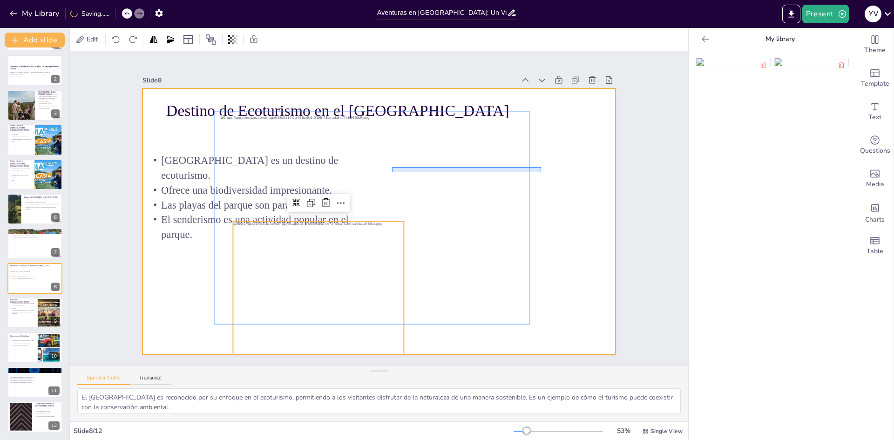
drag, startPoint x: 392, startPoint y: 172, endPoint x: 541, endPoint y: 167, distance: 149.1
click at [541, 88] on div "Destino de Ecoturismo en el Parque Tayrona El Parque Tayrona es un destino de e…" at bounding box center [378, 88] width 473 height 0
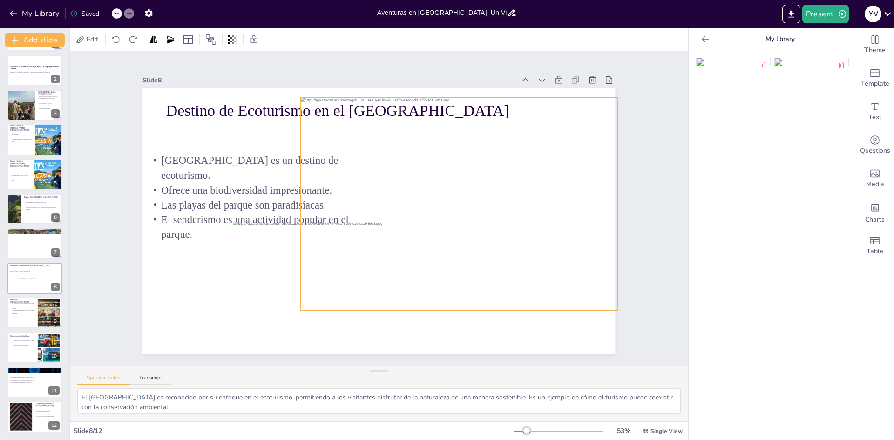
drag, startPoint x: 508, startPoint y: 176, endPoint x: 508, endPoint y: 198, distance: 21.9
click at [588, 161] on div at bounding box center [459, 203] width 316 height 213
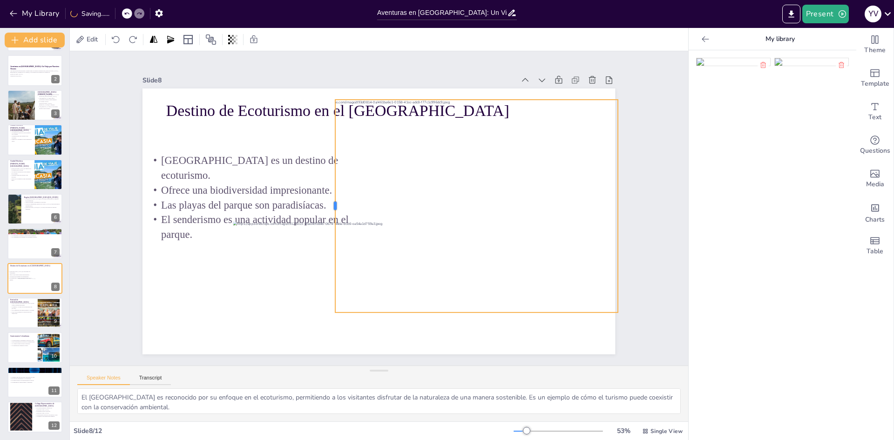
drag, startPoint x: 294, startPoint y: 203, endPoint x: 328, endPoint y: 203, distance: 34.0
click at [328, 203] on div at bounding box center [331, 206] width 7 height 213
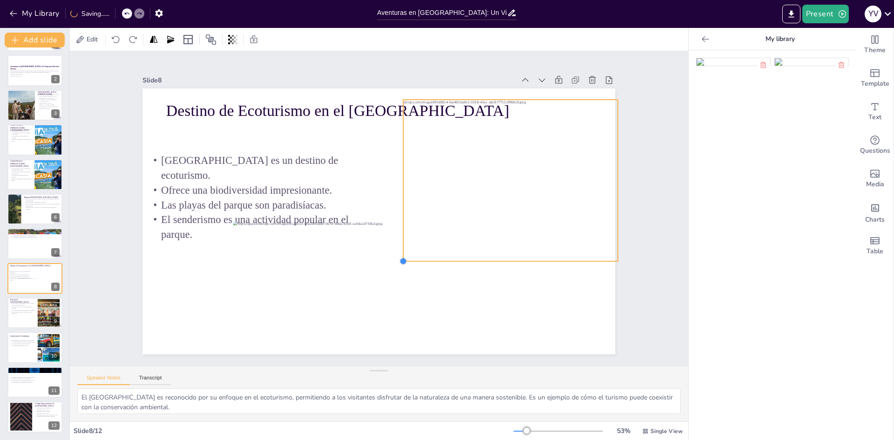
drag, startPoint x: 328, startPoint y: 306, endPoint x: 504, endPoint y: 255, distance: 183.3
click at [504, 255] on div "Destino de Ecoturismo en el Parque Tayrona El Parque Tayrona es un destino de e…" at bounding box center [370, 199] width 529 height 514
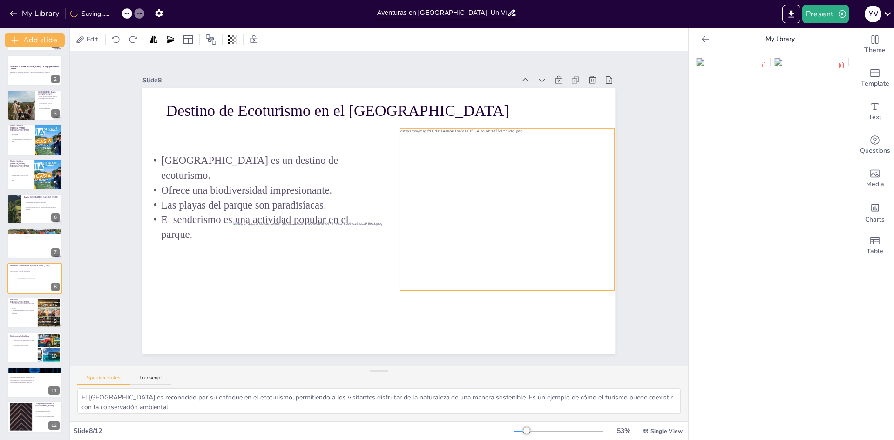
drag, startPoint x: 521, startPoint y: 208, endPoint x: 518, endPoint y: 237, distance: 29.1
click at [518, 237] on div at bounding box center [494, 210] width 240 height 162
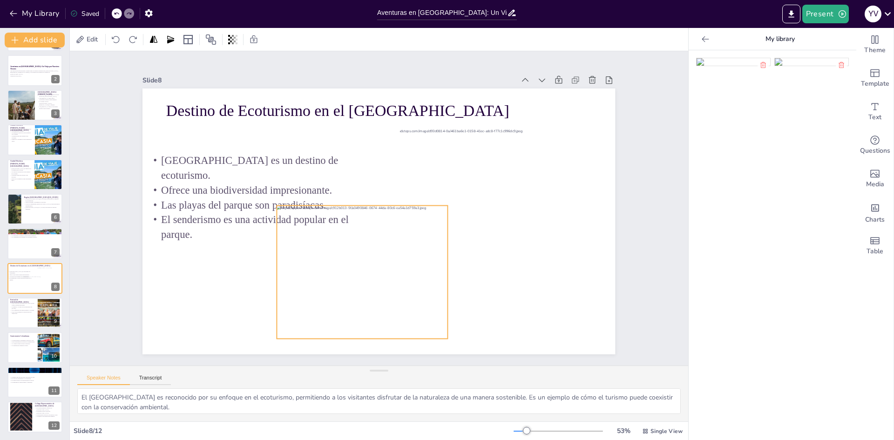
drag, startPoint x: 379, startPoint y: 325, endPoint x: 424, endPoint y: 314, distance: 45.5
click at [424, 314] on div at bounding box center [367, 272] width 180 height 133
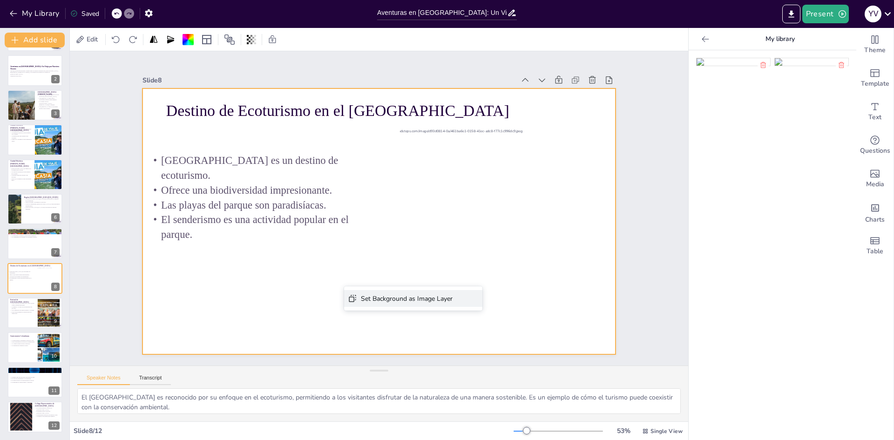
click at [431, 345] on div "Set Background as Image Layer" at bounding box center [477, 349] width 92 height 9
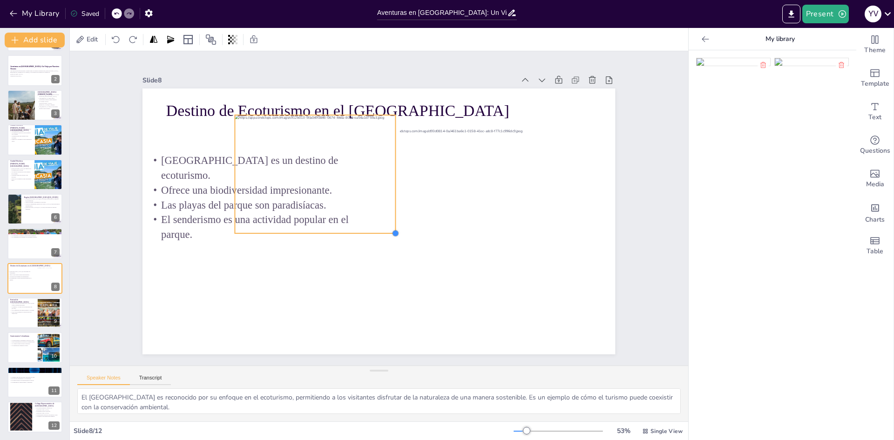
drag, startPoint x: 515, startPoint y: 324, endPoint x: 387, endPoint y: 209, distance: 171.8
click at [387, 209] on div "Destino de Ecoturismo en el Parque Tayrona El Parque Tayrona es un destino de e…" at bounding box center [378, 221] width 473 height 266
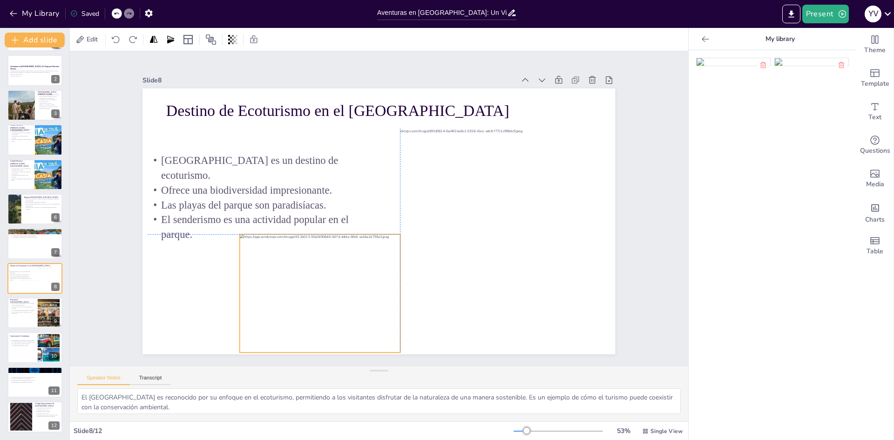
drag, startPoint x: 339, startPoint y: 224, endPoint x: 344, endPoint y: 324, distance: 99.8
click at [344, 324] on div at bounding box center [320, 293] width 160 height 118
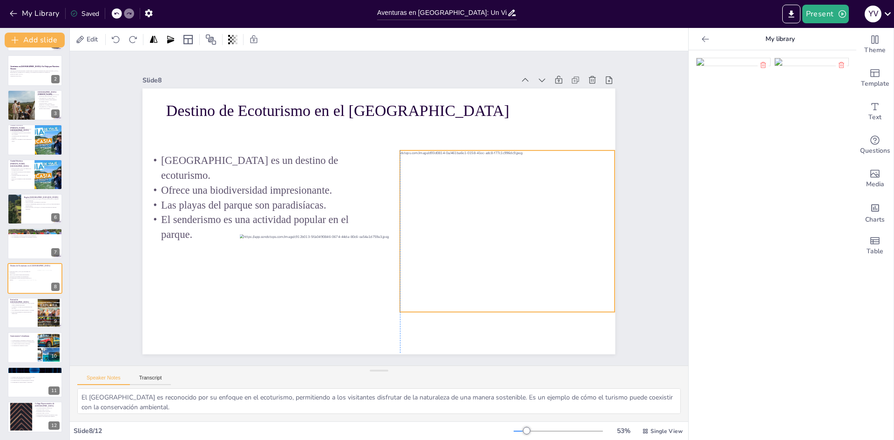
drag, startPoint x: 490, startPoint y: 255, endPoint x: 488, endPoint y: 277, distance: 21.9
click at [488, 277] on div at bounding box center [494, 231] width 240 height 162
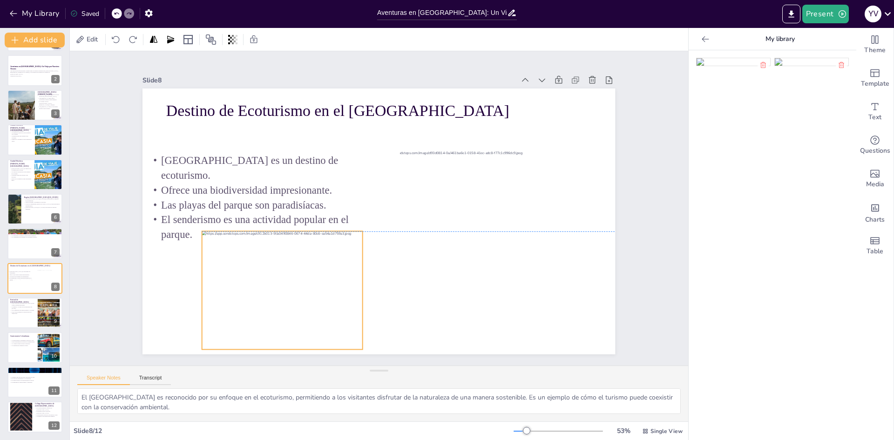
drag, startPoint x: 333, startPoint y: 288, endPoint x: 297, endPoint y: 283, distance: 37.1
click at [297, 283] on div at bounding box center [282, 290] width 160 height 118
drag, startPoint x: 354, startPoint y: 343, endPoint x: 333, endPoint y: 324, distance: 28.4
click at [348, 339] on div "Destino de Ecoturismo en el Parque Tayrona El Parque Tayrona es un destino de e…" at bounding box center [378, 221] width 473 height 266
drag, startPoint x: 294, startPoint y: 281, endPoint x: 288, endPoint y: 285, distance: 7.4
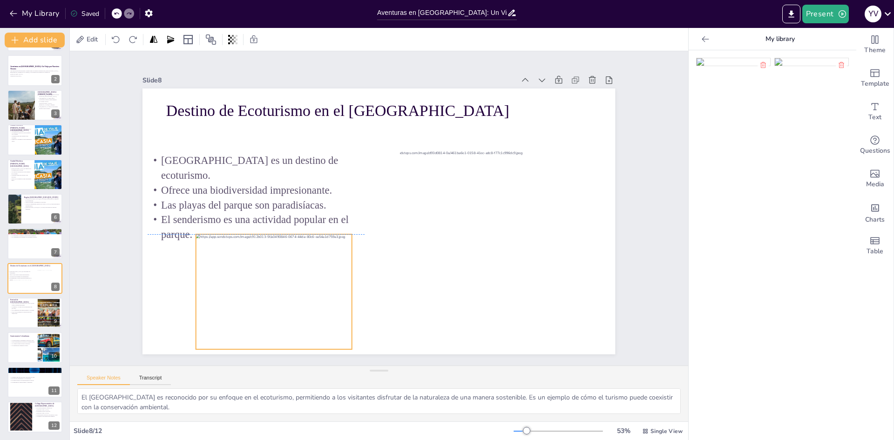
click at [288, 285] on div at bounding box center [274, 291] width 156 height 115
click at [871, 201] on div "Add charts and graphs" at bounding box center [875, 207] width 10 height 15
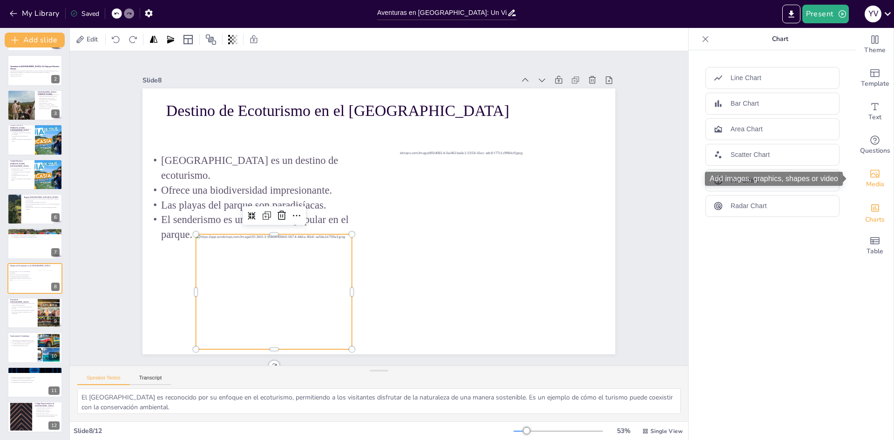
click at [859, 176] on div "Media" at bounding box center [874, 179] width 37 height 34
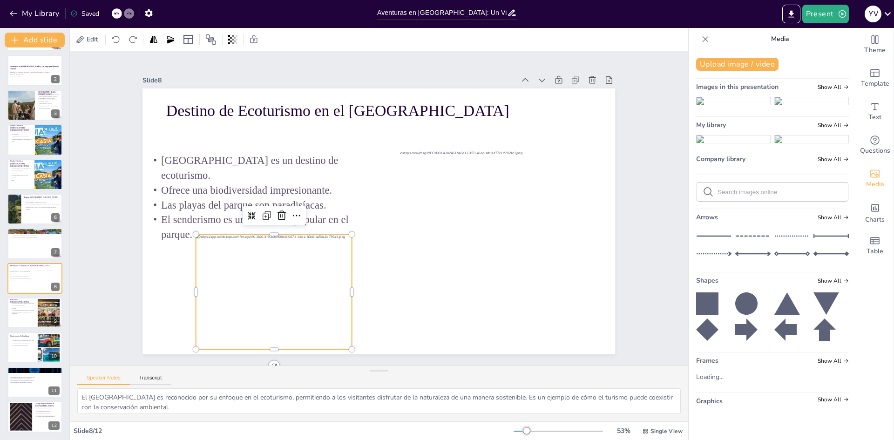
scroll to position [0, 0]
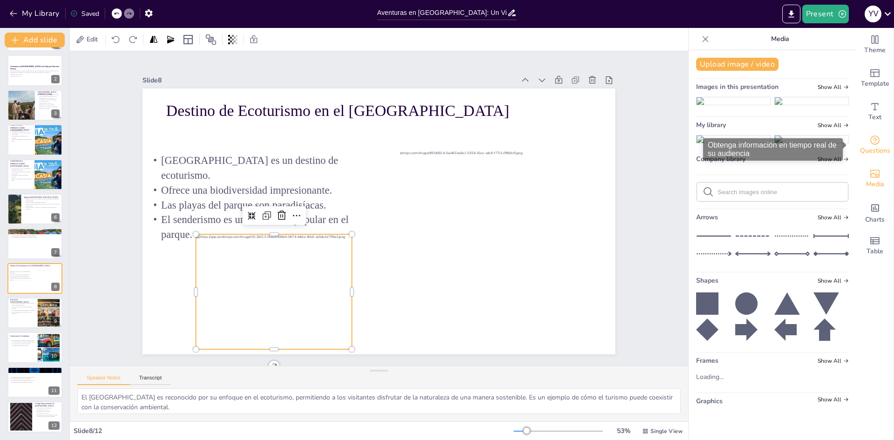
click at [867, 147] on span "Questions" at bounding box center [875, 151] width 30 height 10
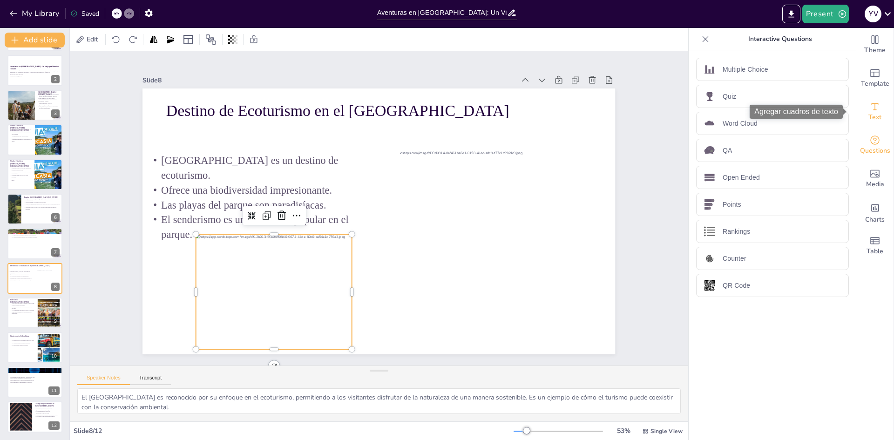
click at [875, 110] on div "Text" at bounding box center [874, 112] width 37 height 34
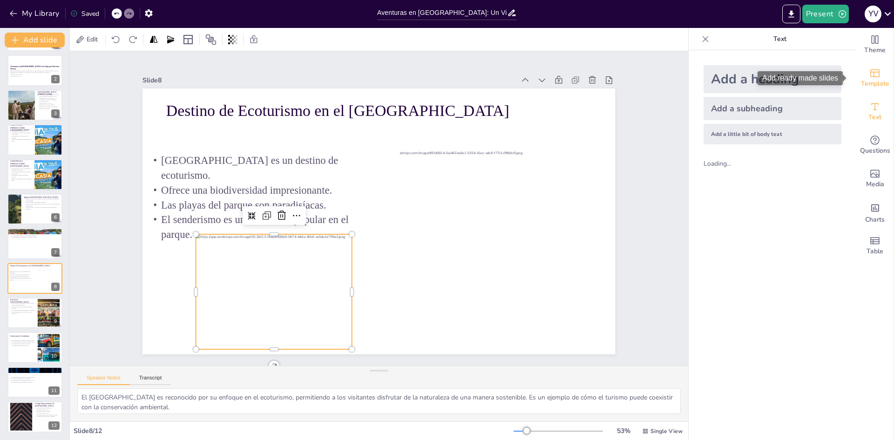
click at [870, 86] on span "Template" at bounding box center [875, 84] width 28 height 10
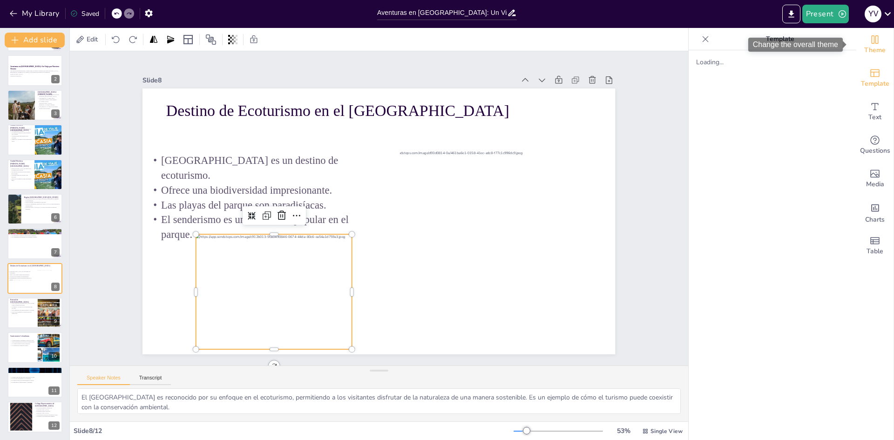
click at [870, 54] on span "Theme" at bounding box center [874, 50] width 21 height 10
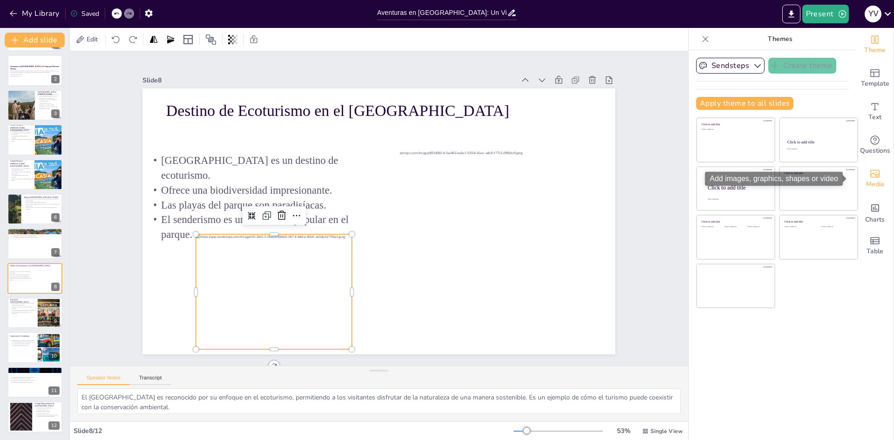
click at [872, 174] on icon "Add images, graphics, shapes or video" at bounding box center [874, 174] width 9 height 8
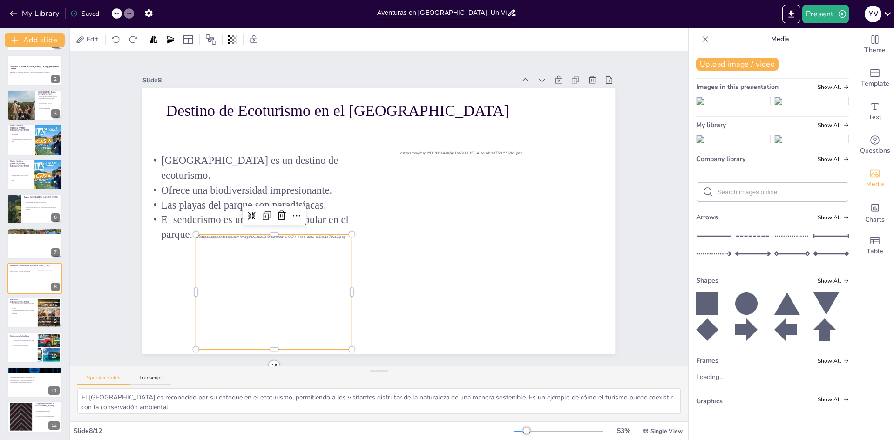
click at [810, 196] on input "text" at bounding box center [780, 192] width 125 height 7
type input "baner"
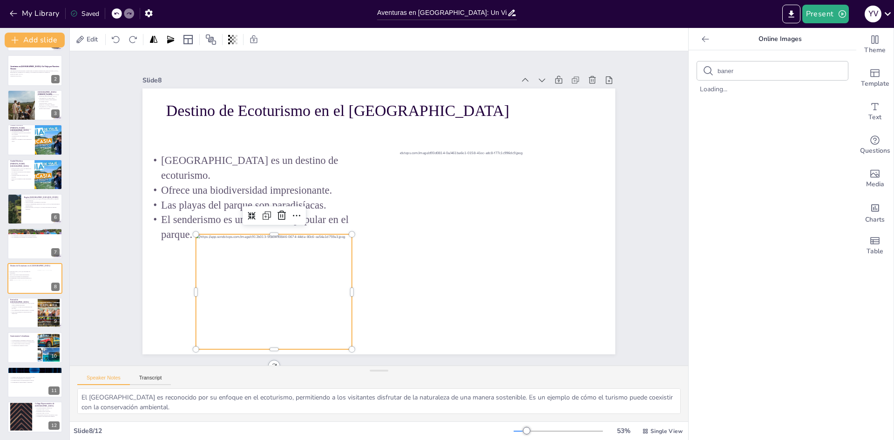
click at [790, 73] on div "baner" at bounding box center [772, 70] width 151 height 19
click at [754, 73] on input "baner" at bounding box center [757, 71] width 79 height 7
type input "b"
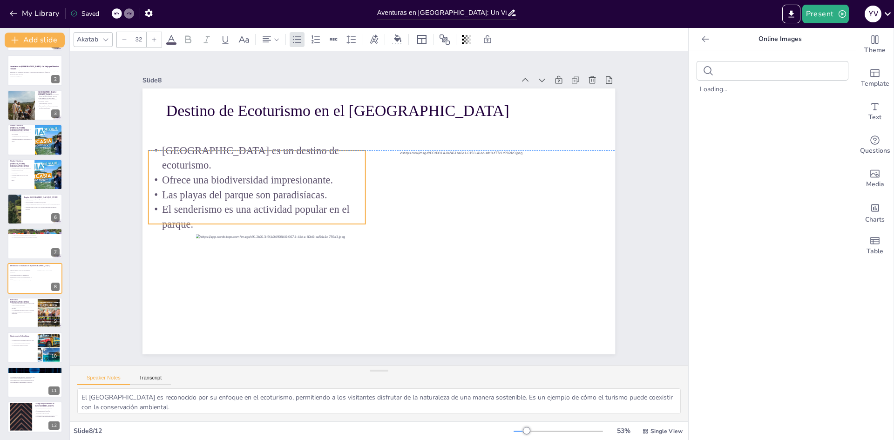
drag, startPoint x: 319, startPoint y: 185, endPoint x: 320, endPoint y: 174, distance: 10.7
click at [320, 174] on p "Ofrece una biodiversidad impresionante." at bounding box center [257, 180] width 217 height 15
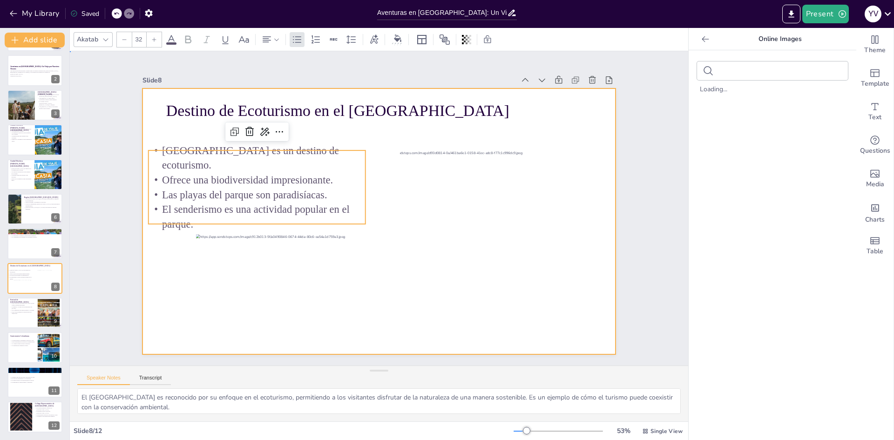
click at [366, 255] on div at bounding box center [375, 220] width 532 height 399
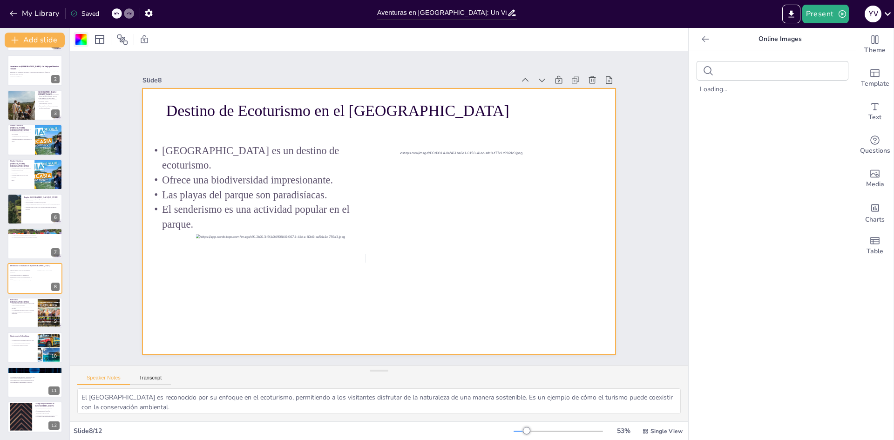
click at [82, 42] on div at bounding box center [80, 39] width 11 height 11
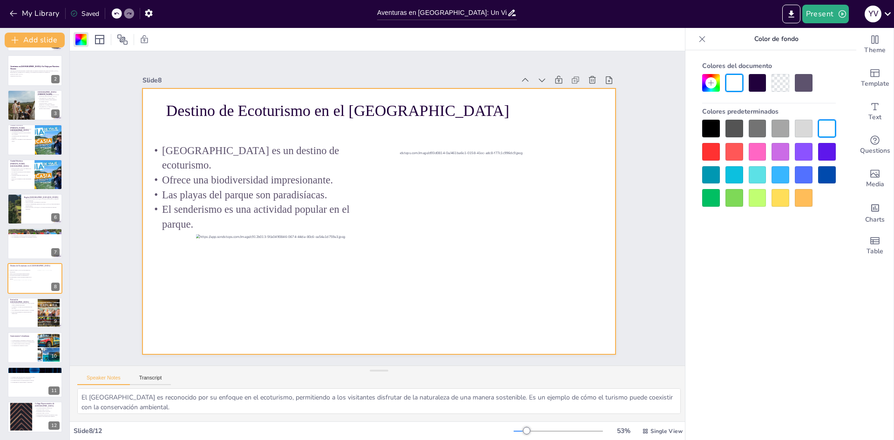
click at [739, 131] on div at bounding box center [734, 129] width 18 height 18
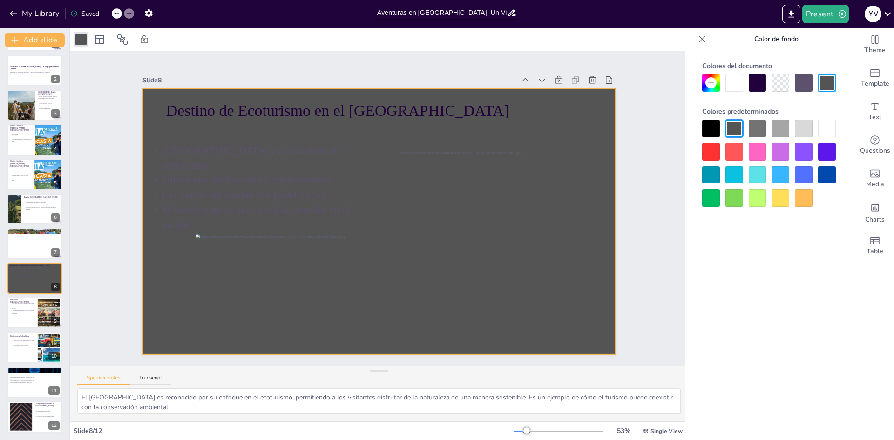
click at [717, 130] on div at bounding box center [711, 129] width 18 height 18
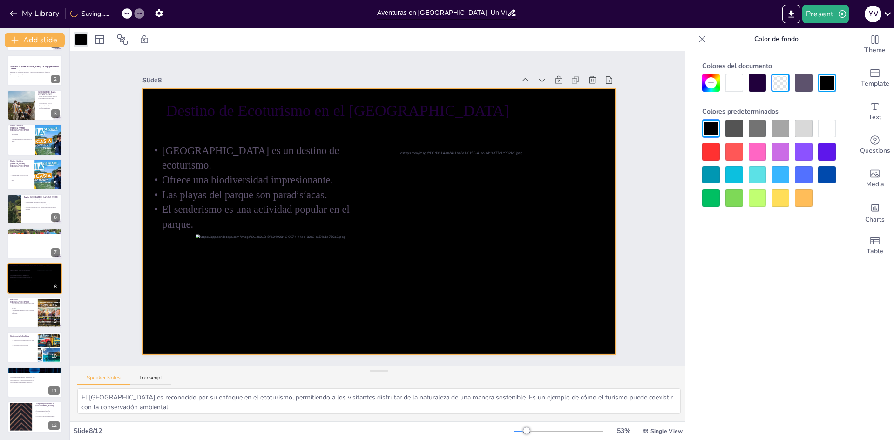
click at [784, 136] on div at bounding box center [781, 129] width 18 height 18
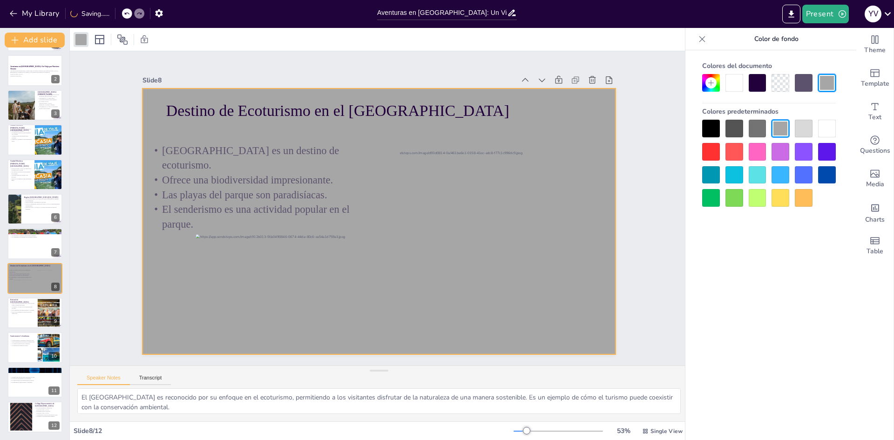
click at [804, 88] on div at bounding box center [804, 83] width 18 height 18
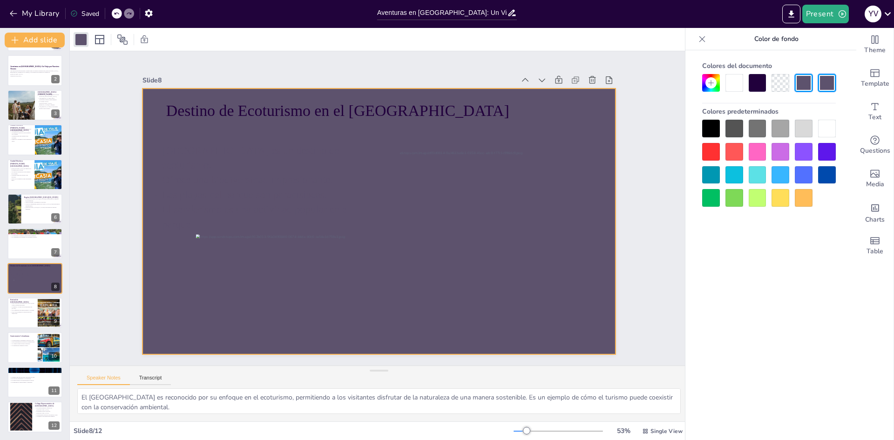
click at [763, 86] on div at bounding box center [758, 83] width 18 height 18
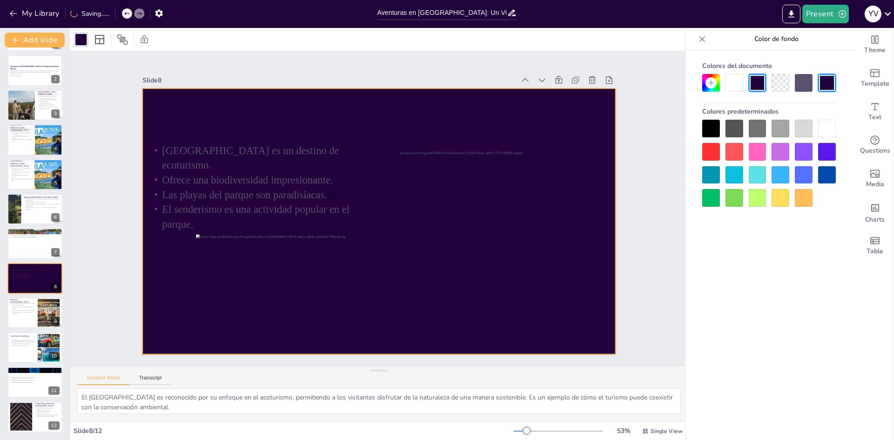
click at [733, 88] on div at bounding box center [734, 83] width 18 height 18
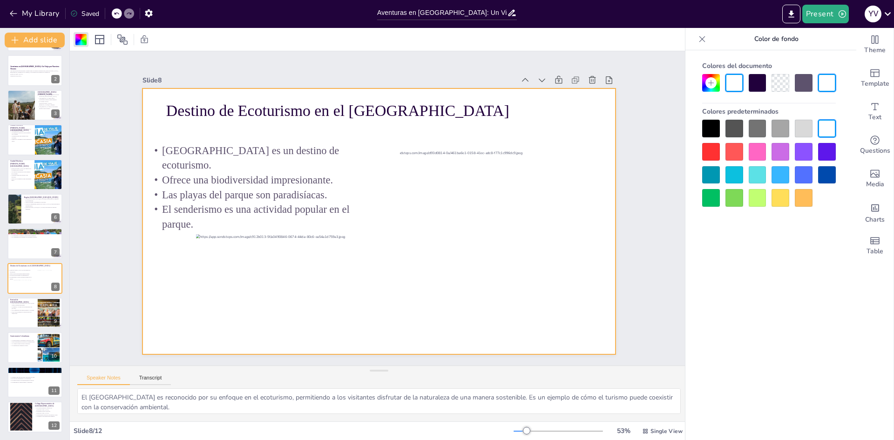
click at [752, 166] on div at bounding box center [758, 175] width 18 height 18
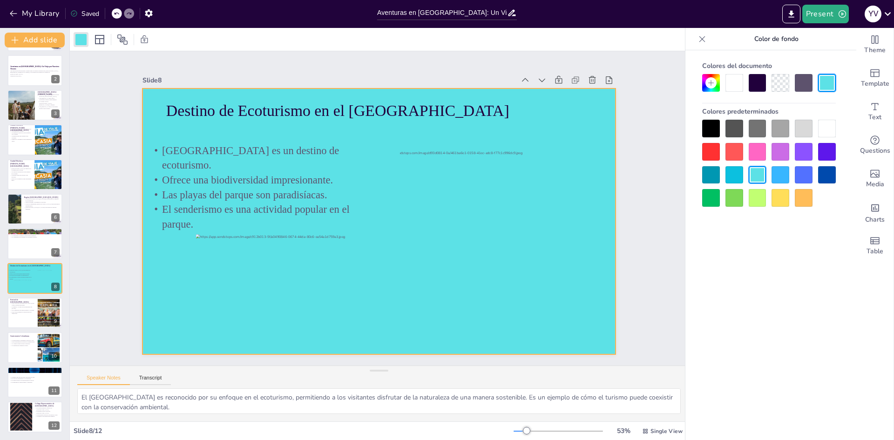
click at [755, 155] on div at bounding box center [758, 152] width 18 height 18
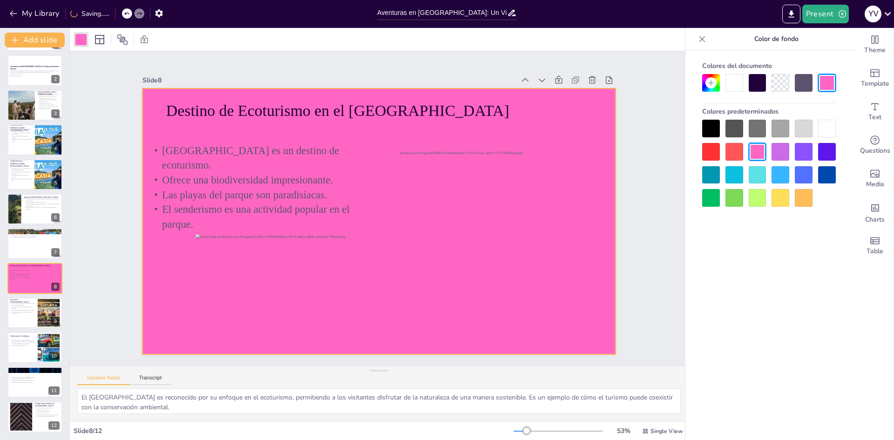
click at [761, 134] on div at bounding box center [758, 129] width 18 height 18
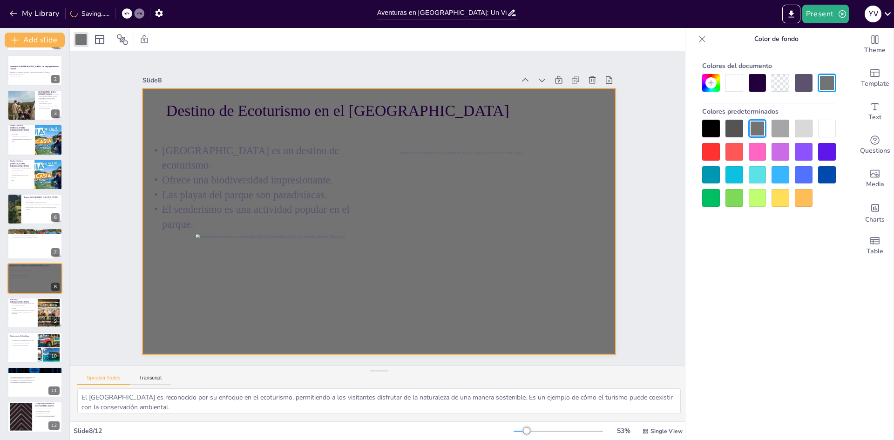
click at [782, 127] on div at bounding box center [781, 129] width 18 height 18
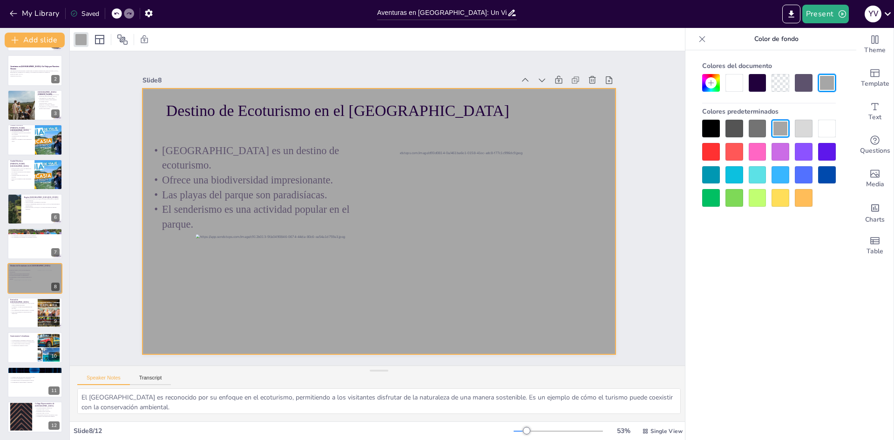
click at [713, 82] on icon at bounding box center [710, 82] width 7 height 7
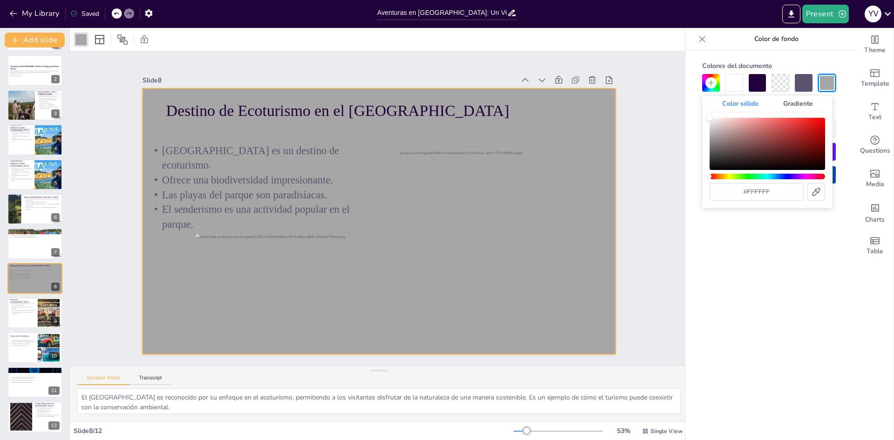
click at [788, 106] on font "Gradiente" at bounding box center [798, 103] width 30 height 9
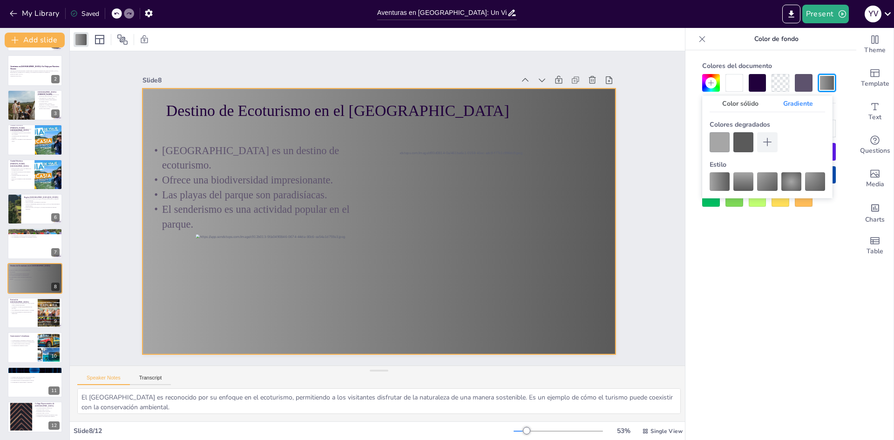
click at [748, 107] on font "Color sólido" at bounding box center [740, 103] width 36 height 9
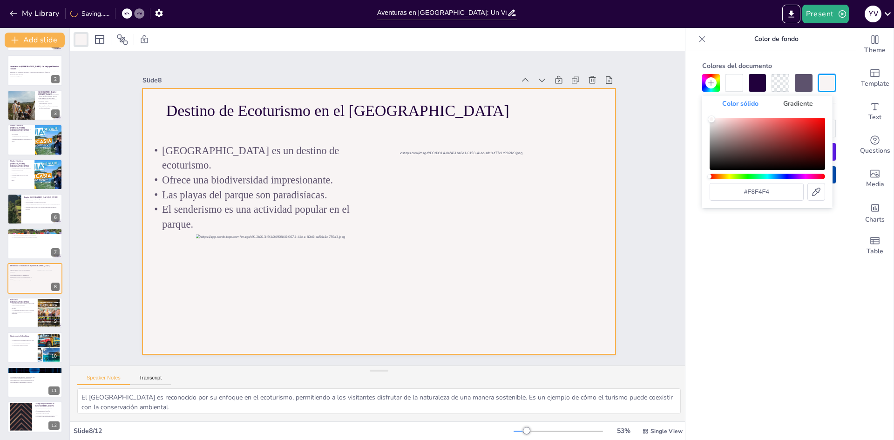
type input "#faf7f7"
click at [711, 119] on div "Color" at bounding box center [711, 118] width 7 height 7
click at [716, 86] on div at bounding box center [711, 83] width 18 height 18
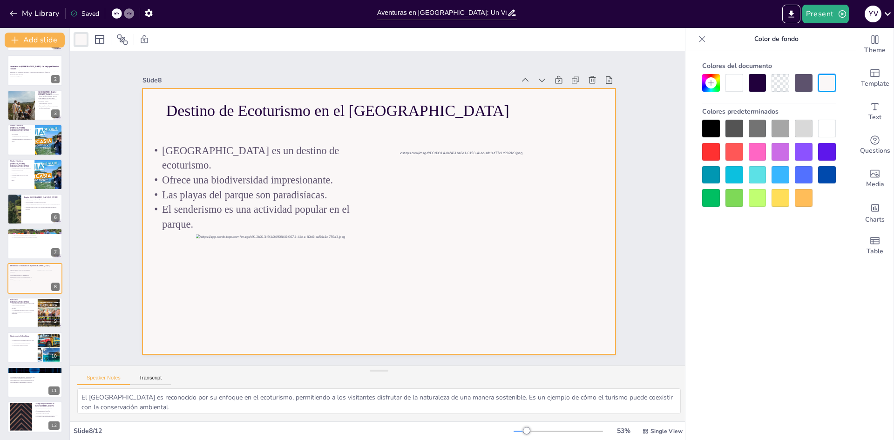
click at [700, 41] on icon at bounding box center [702, 39] width 6 height 6
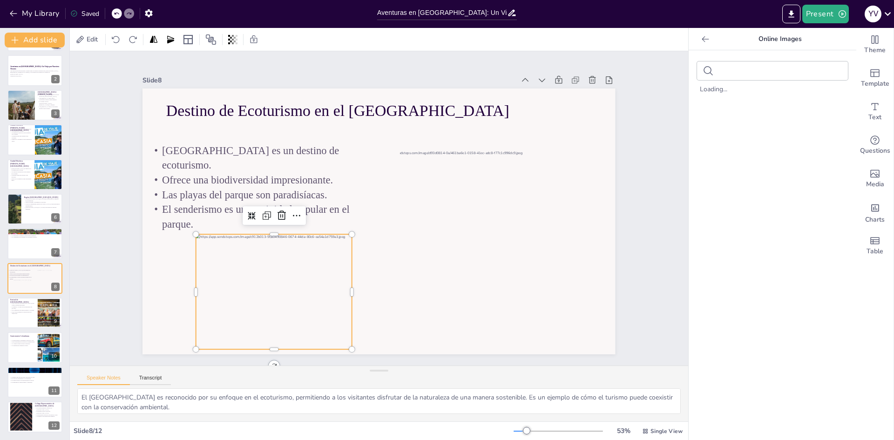
click at [281, 283] on div at bounding box center [266, 280] width 167 height 131
click at [249, 210] on div at bounding box center [252, 202] width 16 height 16
click at [249, 212] on div at bounding box center [251, 215] width 15 height 15
click at [261, 212] on icon at bounding box center [266, 215] width 11 height 11
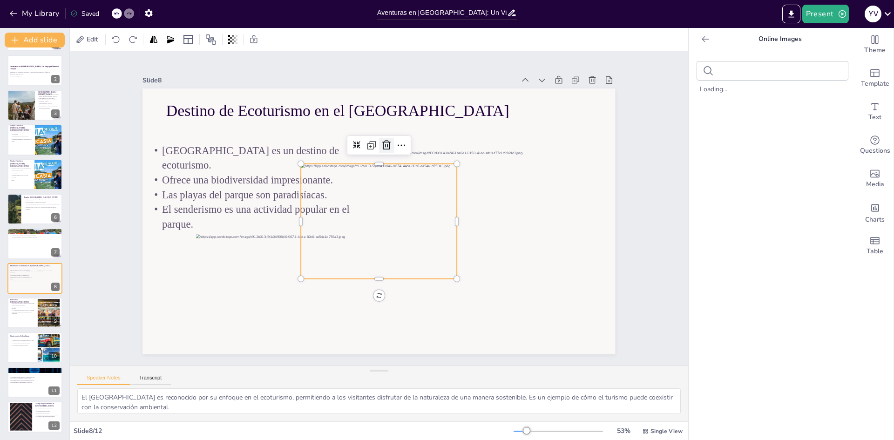
click at [387, 144] on icon at bounding box center [393, 146] width 12 height 12
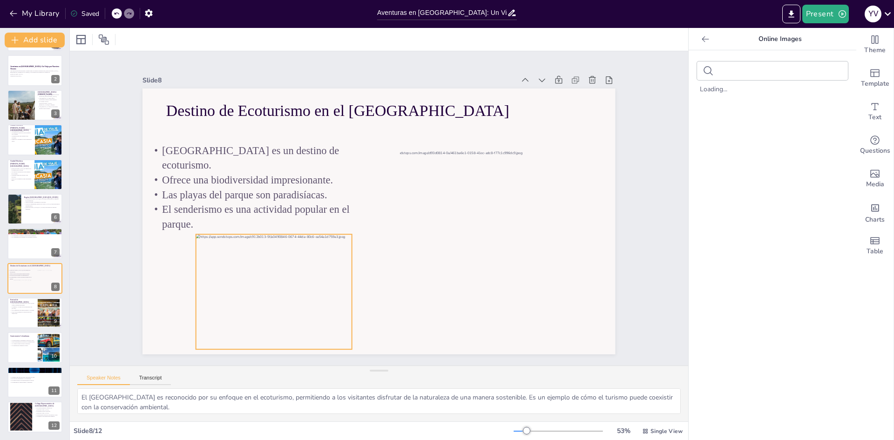
click at [331, 250] on div at bounding box center [266, 280] width 167 height 131
click at [293, 189] on icon at bounding box center [300, 181] width 15 height 15
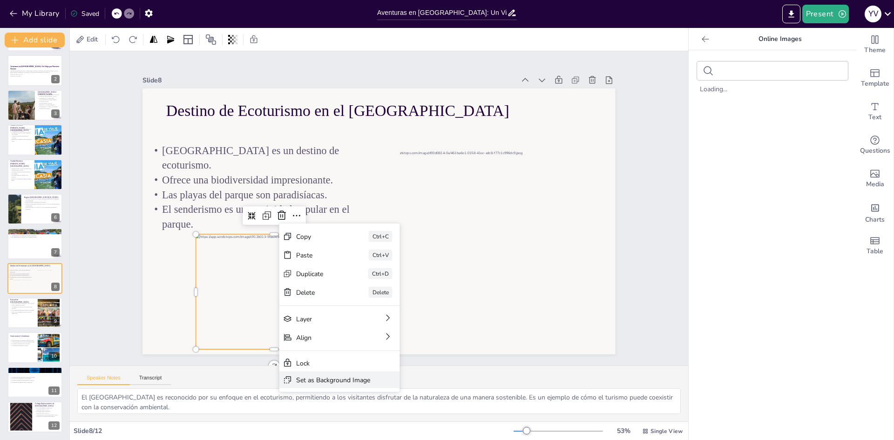
click at [342, 424] on div "Set as Background Image" at bounding box center [379, 432] width 74 height 17
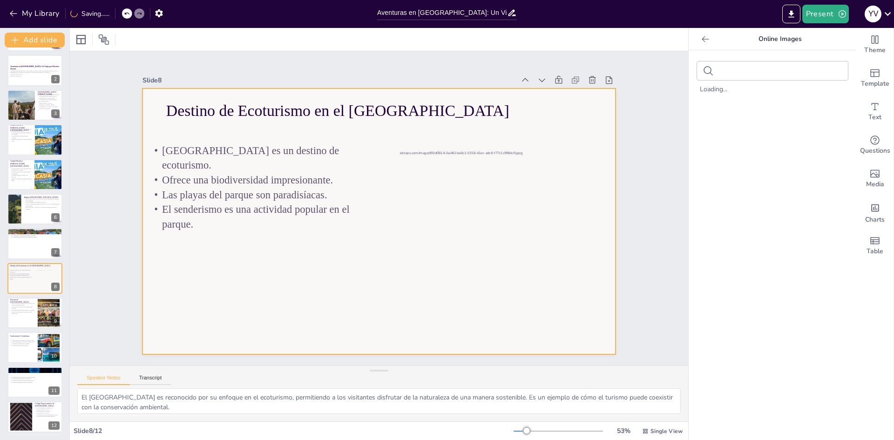
click at [350, 259] on div at bounding box center [378, 221] width 473 height 349
click at [420, 314] on div "Set Background as Image Layer" at bounding box center [489, 322] width 138 height 17
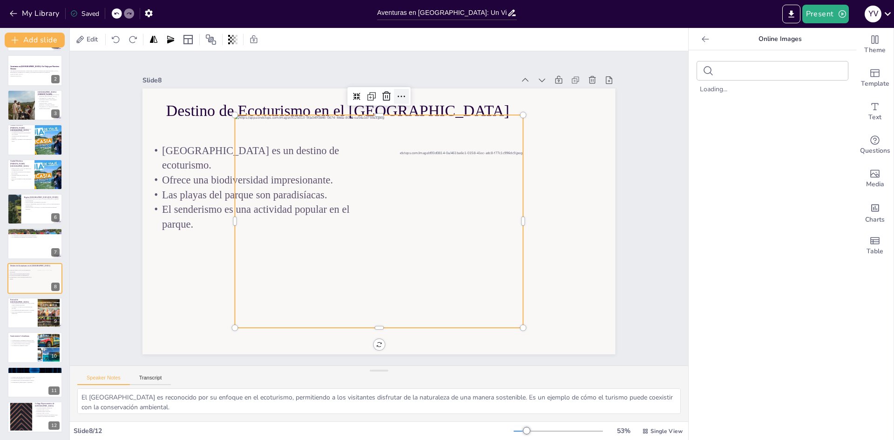
click at [400, 93] on div at bounding box center [401, 96] width 15 height 15
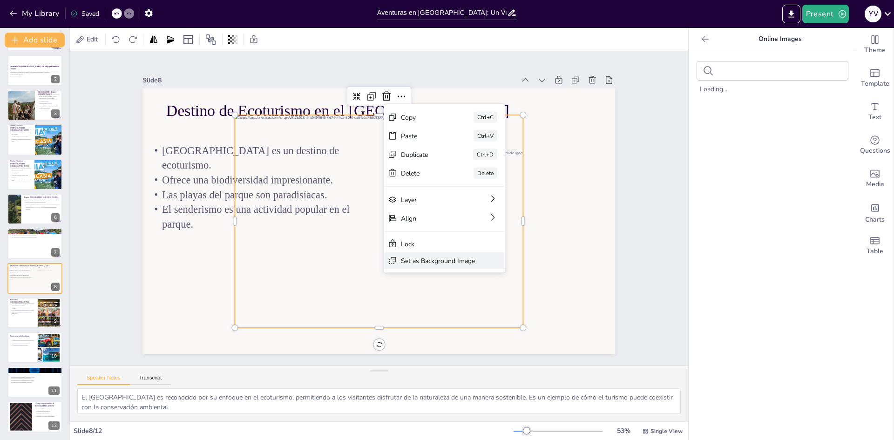
click at [280, 300] on div "Set as Background Image" at bounding box center [275, 337] width 9 height 74
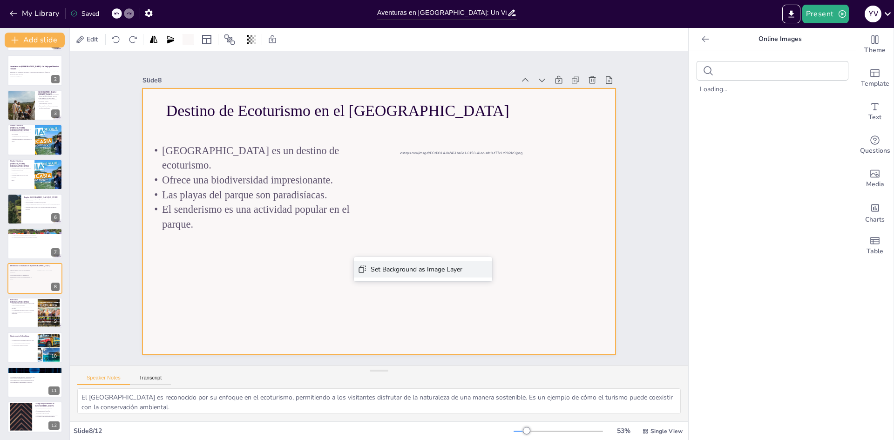
click at [440, 316] on div "Set Background as Image Layer" at bounding box center [486, 320] width 92 height 9
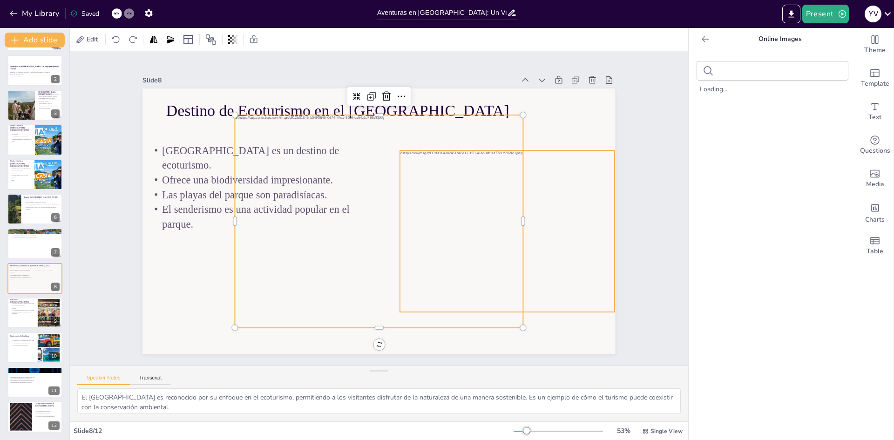
click at [548, 230] on div at bounding box center [492, 243] width 256 height 186
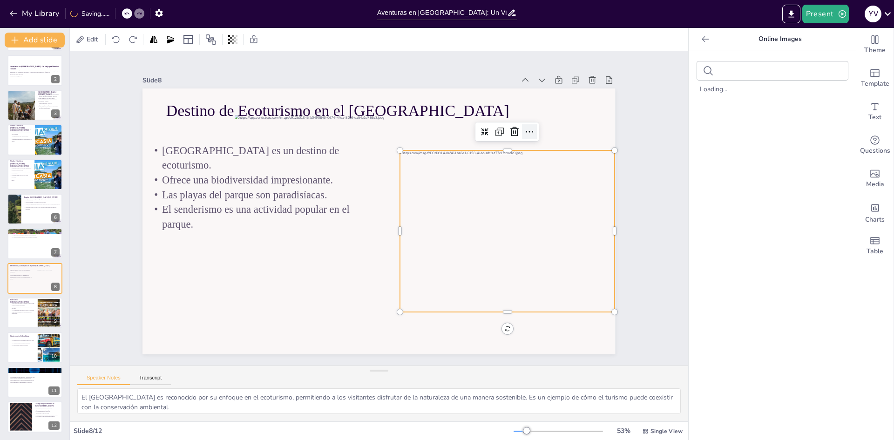
click at [524, 130] on icon at bounding box center [529, 131] width 11 height 11
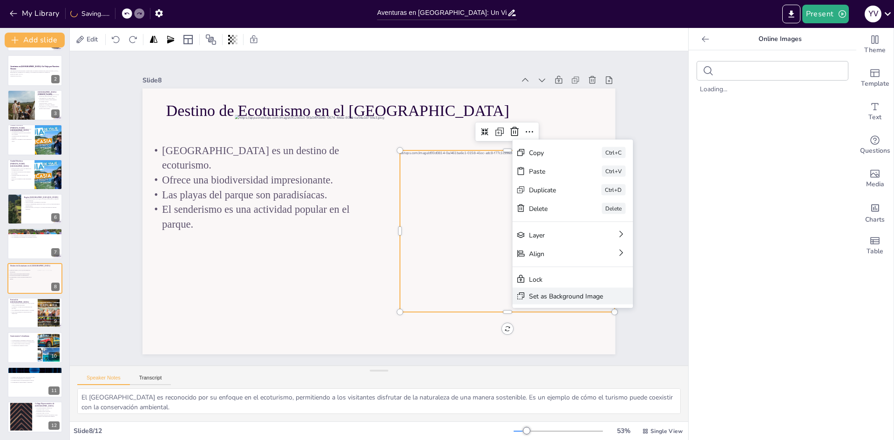
click at [566, 359] on div "Set as Background Image" at bounding box center [627, 373] width 122 height 29
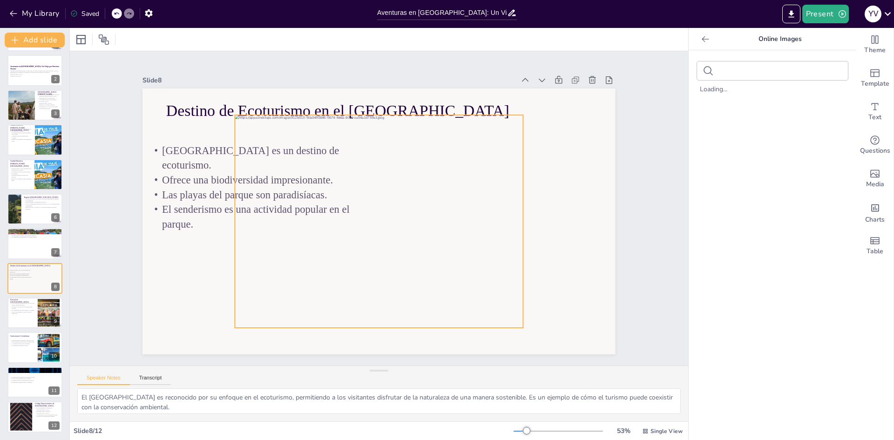
click at [514, 322] on div "Destino de Ecoturismo en el Parque Tayrona El Parque Tayrona es un destino de e…" at bounding box center [378, 221] width 473 height 266
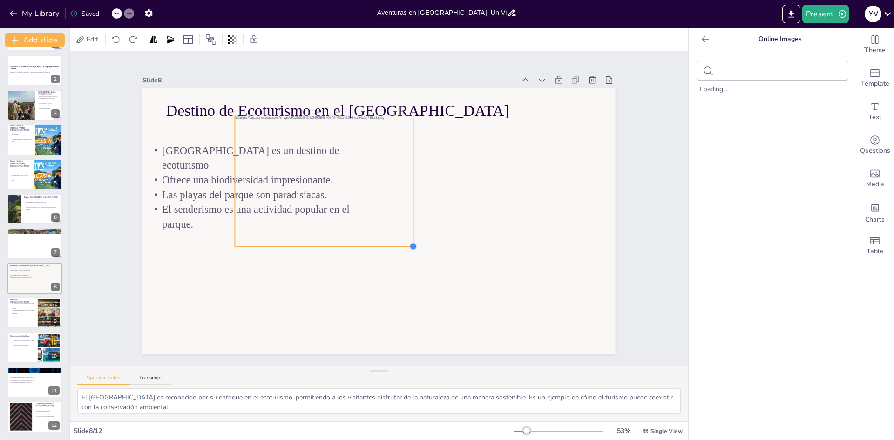
drag, startPoint x: 515, startPoint y: 325, endPoint x: 405, endPoint y: 226, distance: 147.4
click at [405, 226] on div "Destino de Ecoturismo en el Parque Tayrona El Parque Tayrona es un destino de e…" at bounding box center [376, 221] width 518 height 359
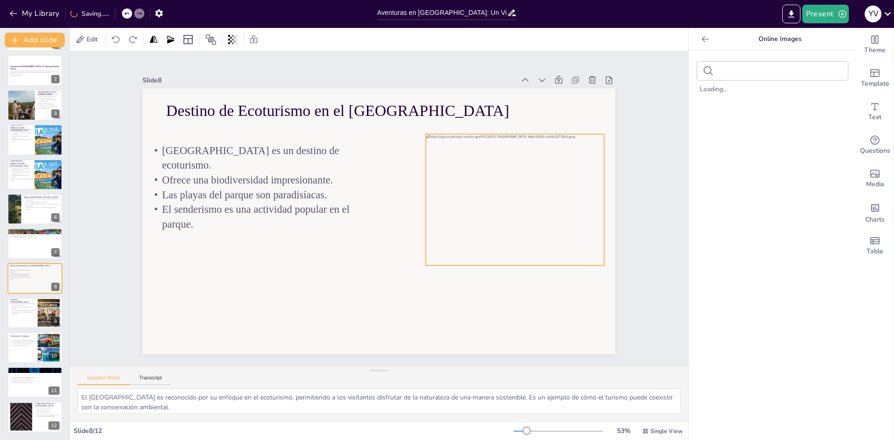
drag, startPoint x: 247, startPoint y: 139, endPoint x: 434, endPoint y: 158, distance: 188.1
click at [434, 158] on div at bounding box center [515, 199] width 178 height 131
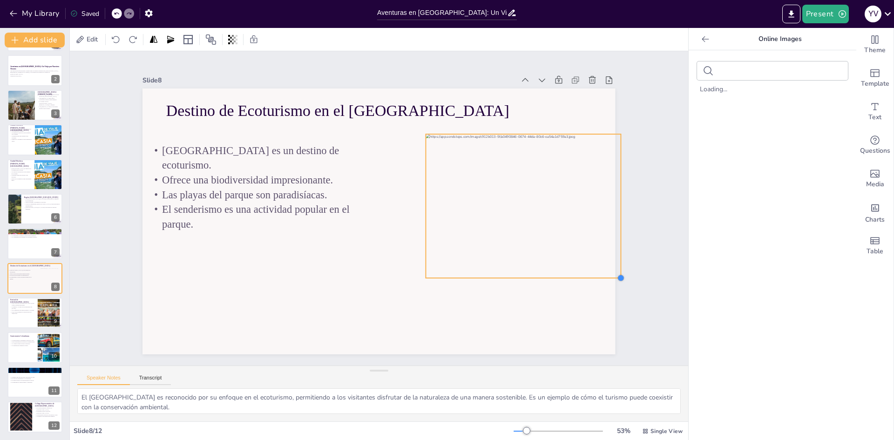
drag, startPoint x: 595, startPoint y: 260, endPoint x: 602, endPoint y: 273, distance: 14.6
click at [602, 273] on div "Destino de Ecoturismo en el Parque Tayrona El Parque Tayrona es un destino de e…" at bounding box center [378, 221] width 498 height 314
drag, startPoint x: 582, startPoint y: 253, endPoint x: 558, endPoint y: 251, distance: 23.9
click at [558, 251] on div at bounding box center [499, 203] width 195 height 144
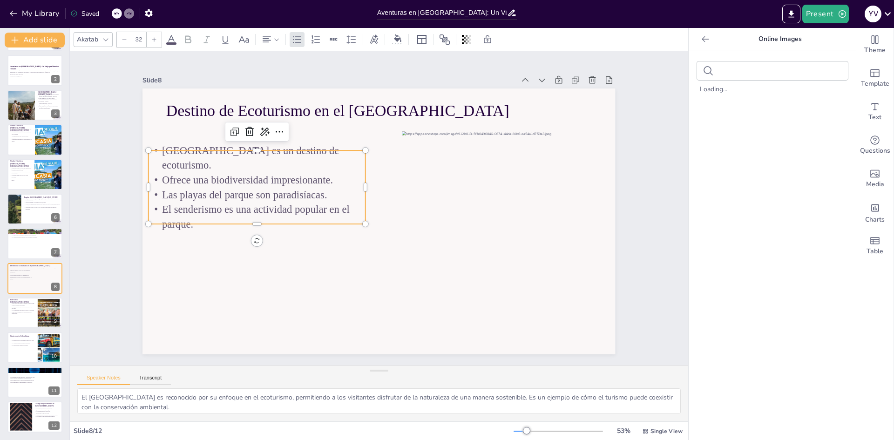
click at [299, 164] on p "Ofrece una biodiversidad impresionante." at bounding box center [260, 167] width 217 height 37
click at [274, 129] on icon at bounding box center [279, 131] width 11 height 11
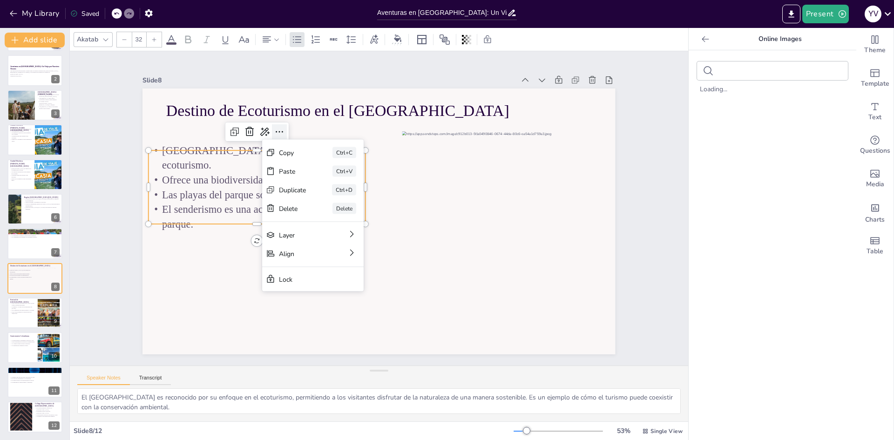
click at [282, 128] on icon at bounding box center [288, 121] width 12 height 12
click at [882, 115] on div "Text" at bounding box center [874, 112] width 37 height 34
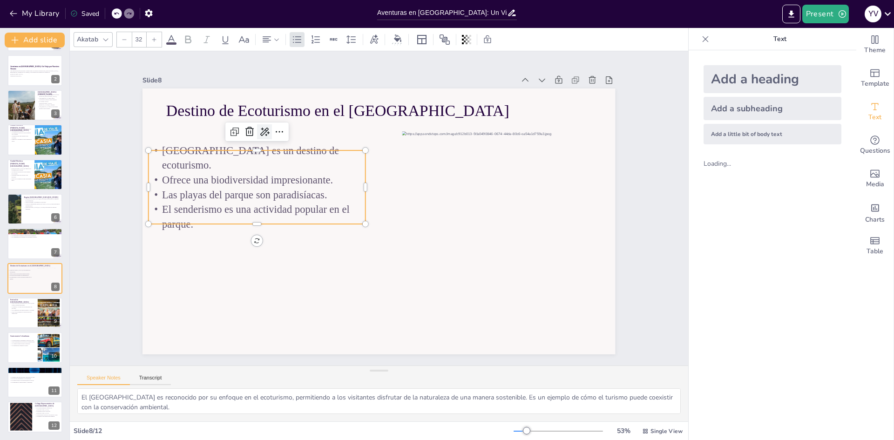
click at [269, 125] on icon at bounding box center [274, 119] width 10 height 9
click at [298, 215] on div "Ajustar el tono" at bounding box center [297, 218] width 86 height 16
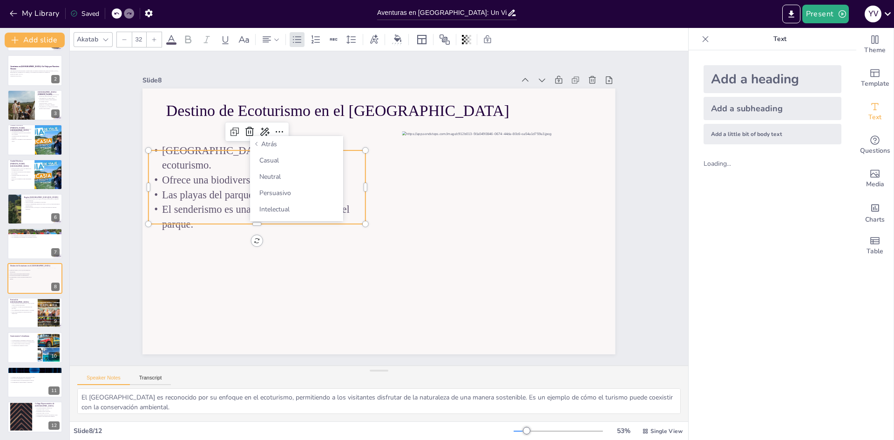
click at [258, 142] on icon at bounding box center [257, 144] width 6 height 6
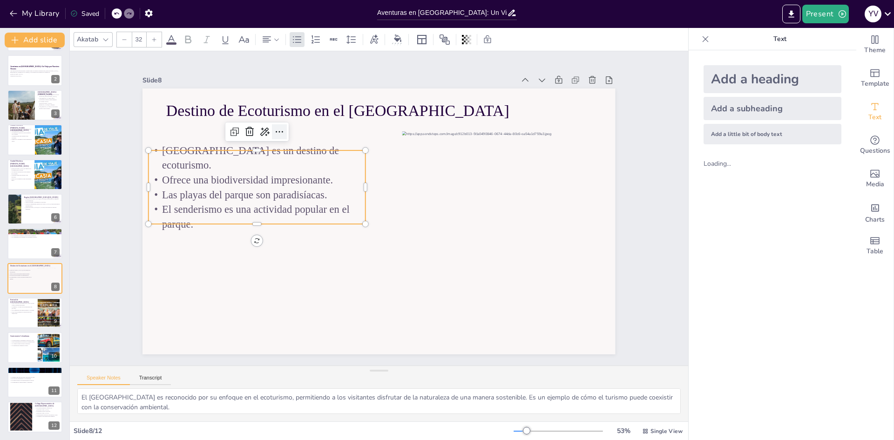
click at [282, 128] on icon at bounding box center [288, 121] width 12 height 12
click at [276, 131] on icon at bounding box center [279, 131] width 7 height 1
click at [238, 175] on p "Ofrece una biodiversidad impresionante." at bounding box center [260, 167] width 217 height 37
click at [381, 39] on div "Akatab 32" at bounding box center [289, 40] width 430 height 16
click at [378, 40] on icon at bounding box center [374, 39] width 10 height 10
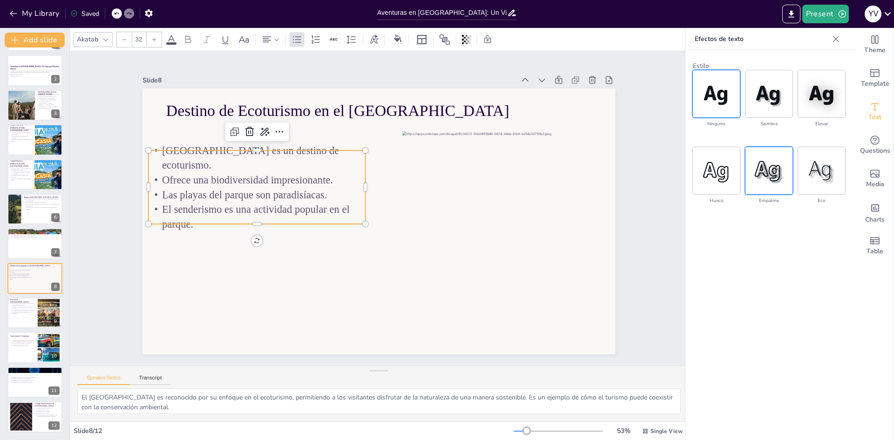
click at [782, 173] on img at bounding box center [768, 170] width 47 height 47
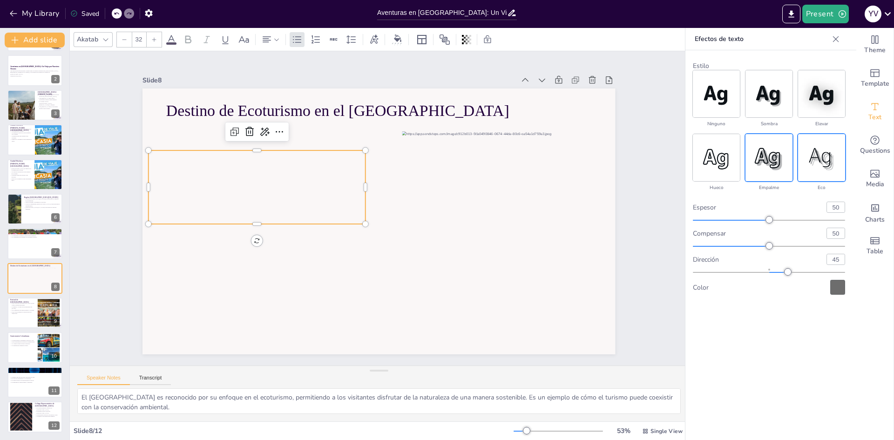
click at [821, 169] on img at bounding box center [821, 157] width 47 height 47
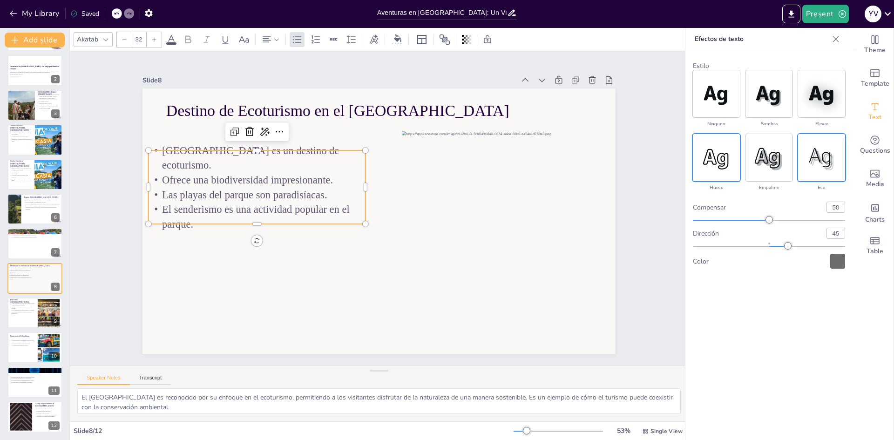
click at [728, 166] on img at bounding box center [716, 157] width 47 height 47
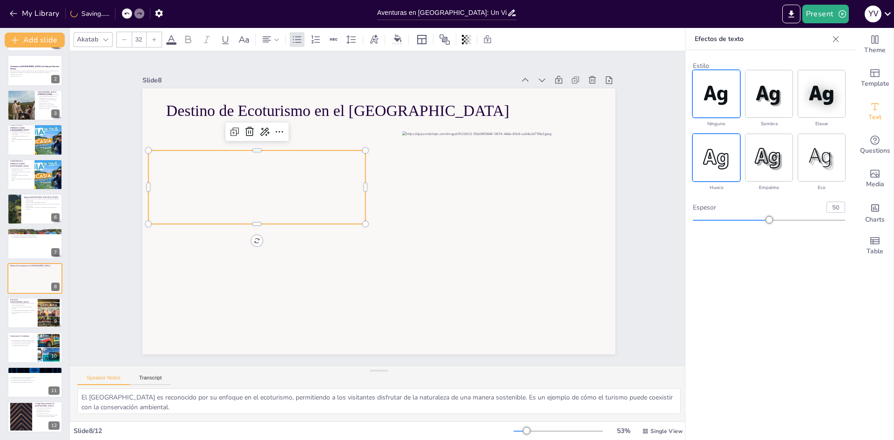
click at [727, 108] on img at bounding box center [716, 93] width 47 height 47
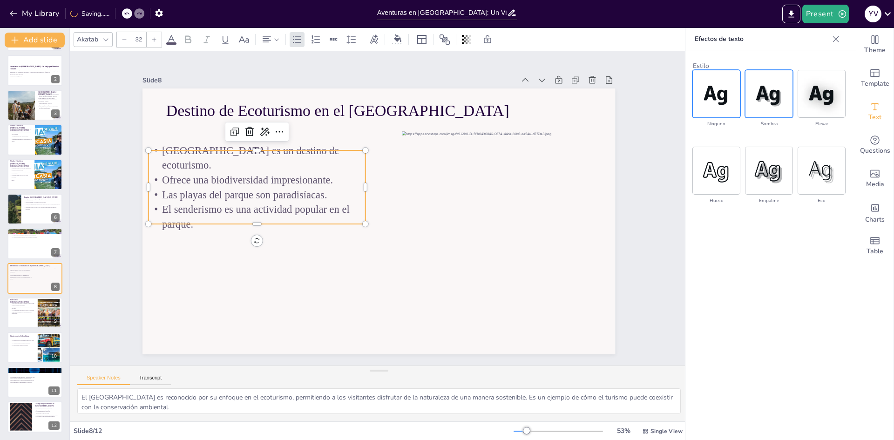
click at [753, 102] on img at bounding box center [768, 93] width 47 height 47
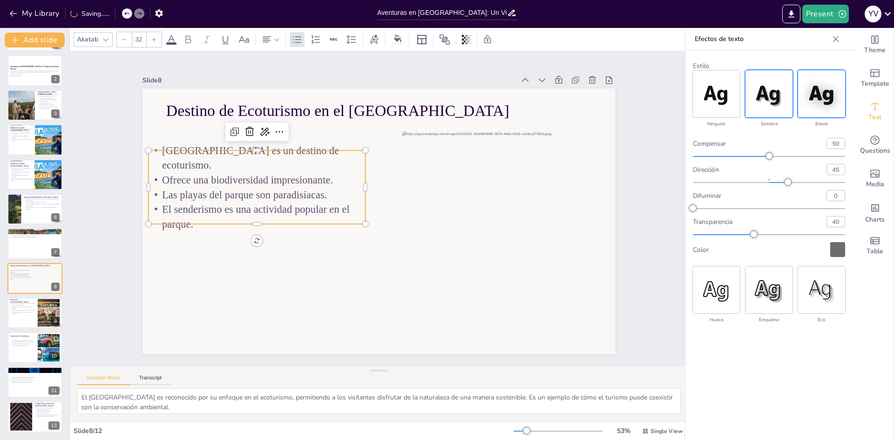
click at [814, 109] on img at bounding box center [821, 93] width 47 height 47
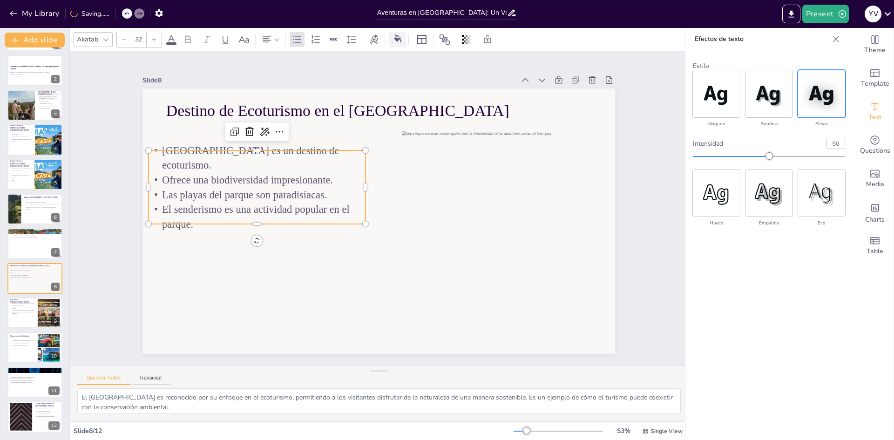
click at [397, 42] on div at bounding box center [398, 39] width 14 height 10
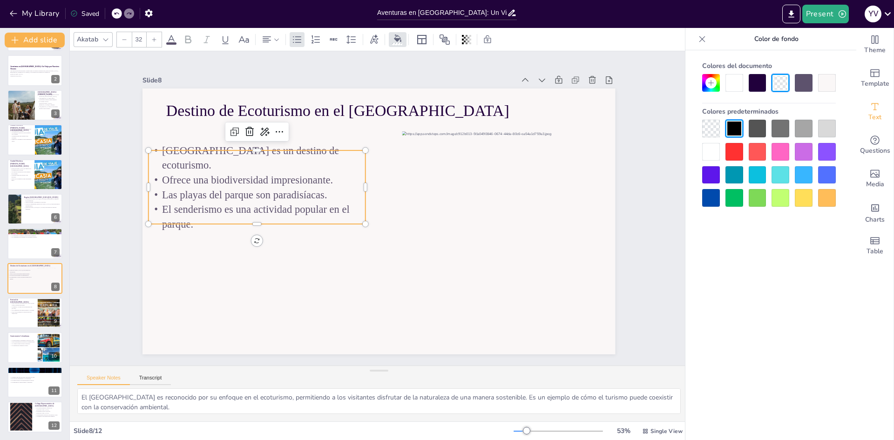
click at [762, 133] on div at bounding box center [758, 129] width 18 height 18
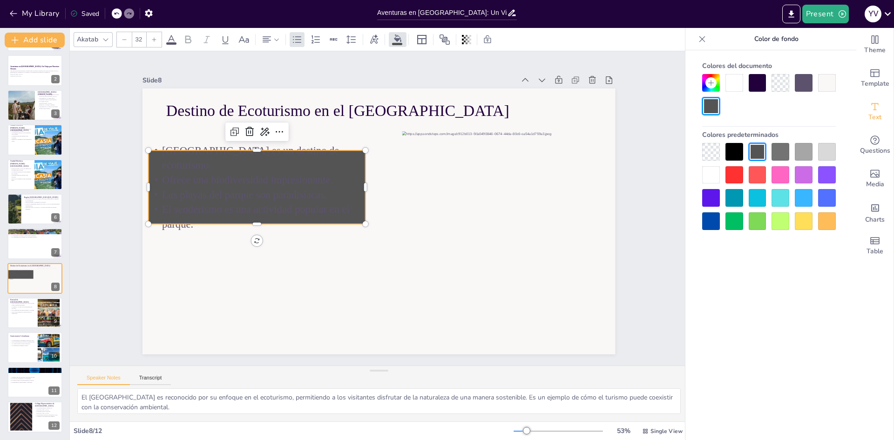
click at [739, 146] on div at bounding box center [734, 152] width 18 height 18
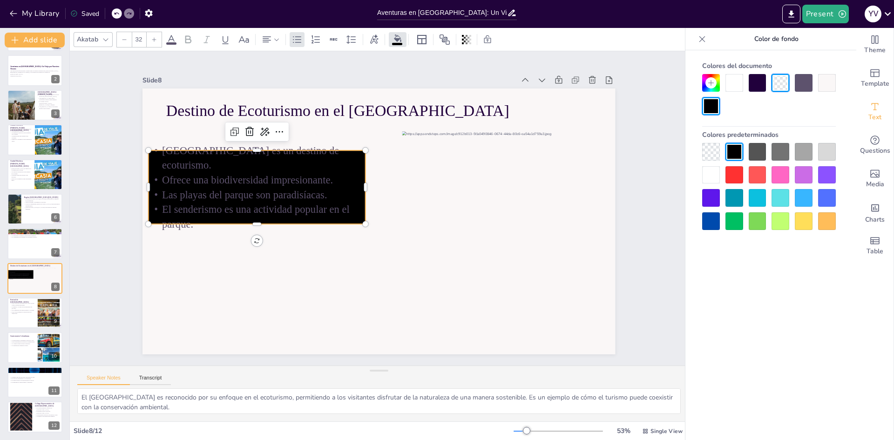
click at [116, 11] on icon at bounding box center [117, 14] width 6 height 6
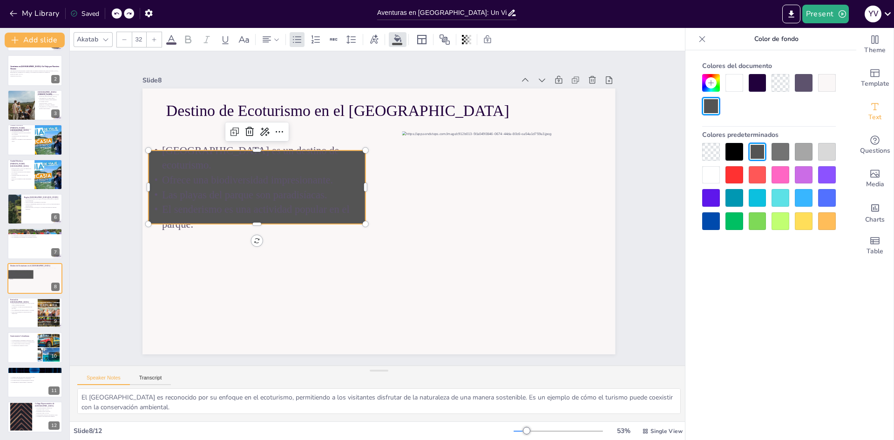
click at [116, 10] on div at bounding box center [117, 13] width 10 height 10
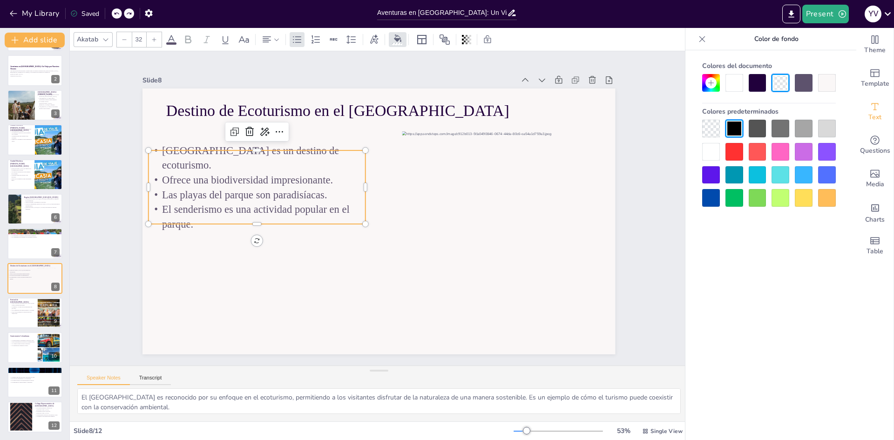
click at [280, 202] on p "El senderismo es una actividad popular en el parque." at bounding box center [257, 216] width 217 height 29
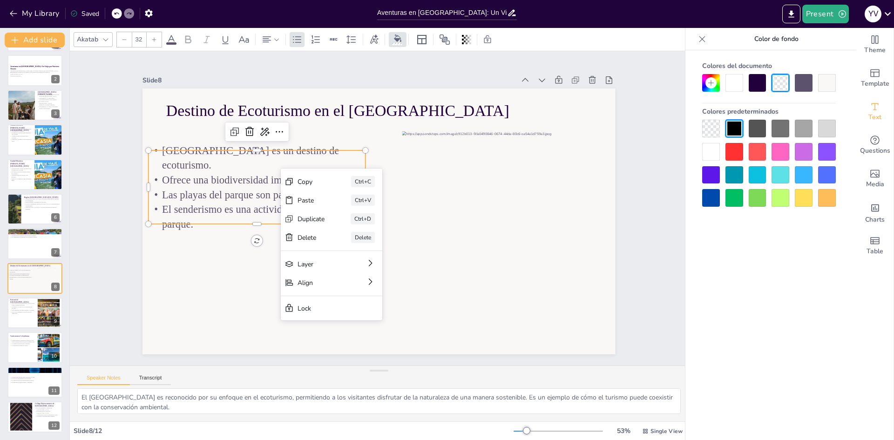
click at [277, 173] on p "Ofrece una biodiversidad impresionante." at bounding box center [257, 180] width 217 height 15
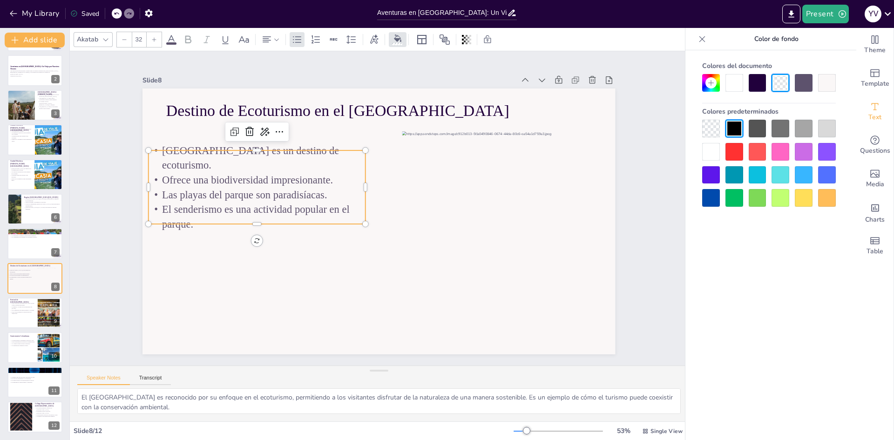
click at [269, 175] on p "Ofrece una biodiversidad impresionante." at bounding box center [257, 180] width 217 height 15
click at [269, 175] on p "Ofrece una biodiversidad impresionante." at bounding box center [260, 167] width 217 height 37
click at [244, 189] on span "Las playas del parque son paradisíacas." at bounding box center [245, 195] width 165 height 12
click at [168, 43] on span at bounding box center [171, 43] width 10 height 2
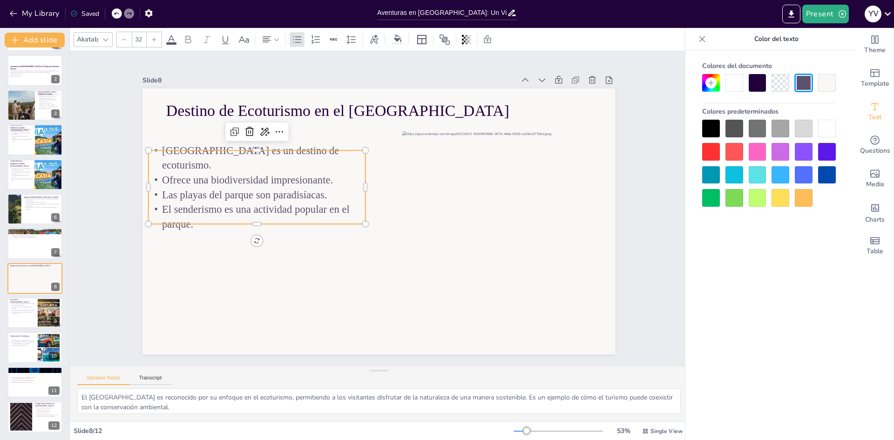
click at [171, 39] on icon at bounding box center [171, 39] width 8 height 9
click at [695, 37] on div at bounding box center [702, 39] width 15 height 15
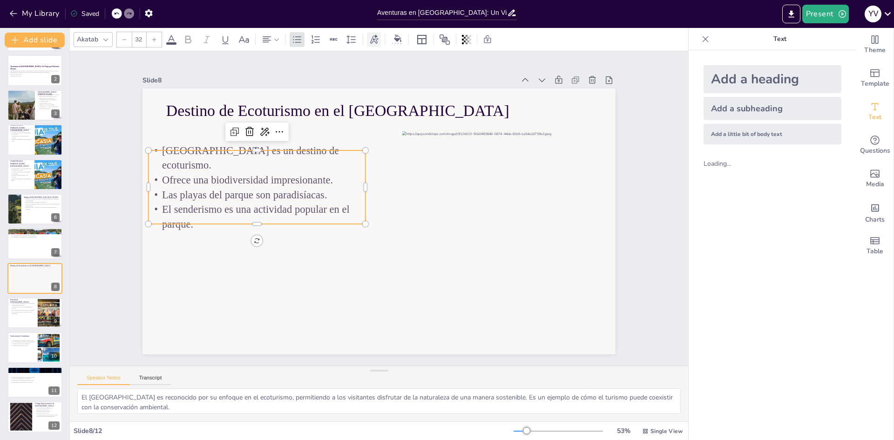
click at [371, 43] on icon at bounding box center [374, 38] width 8 height 9
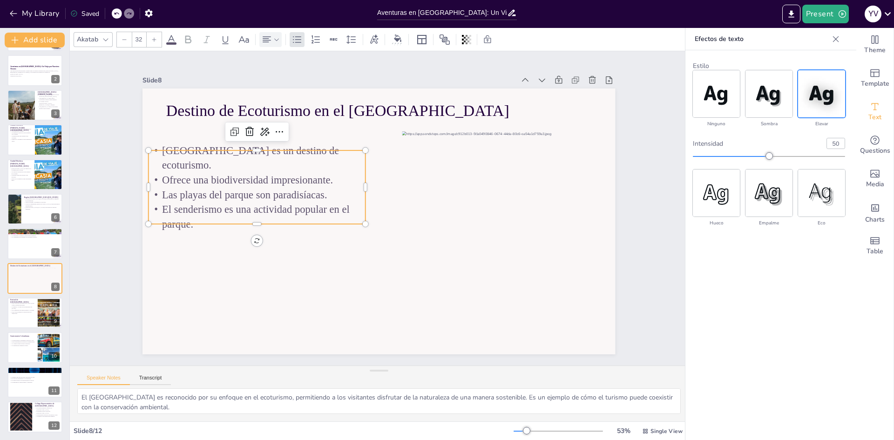
click at [281, 39] on div at bounding box center [270, 39] width 22 height 15
click at [95, 40] on div "Akatab" at bounding box center [87, 39] width 25 height 13
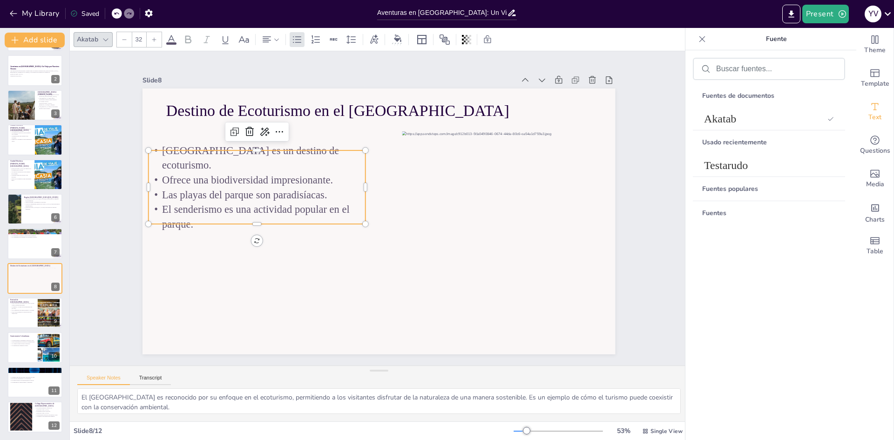
click at [105, 46] on div "Akatab" at bounding box center [93, 39] width 39 height 15
click at [111, 37] on div at bounding box center [105, 39] width 11 height 11
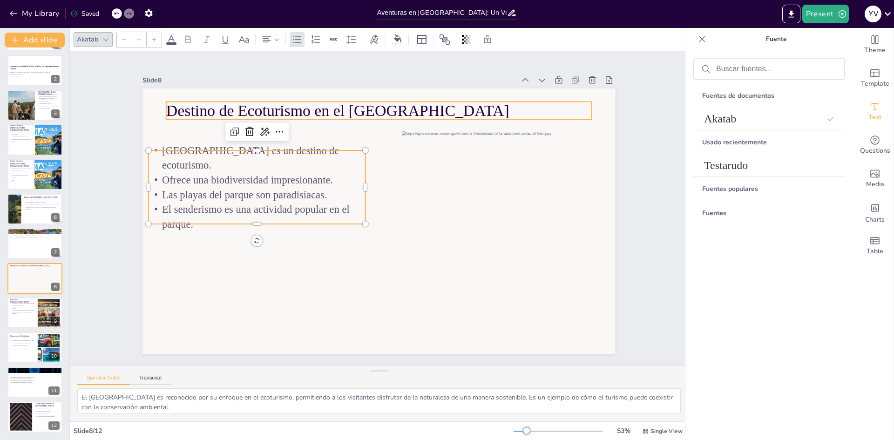
type input "48"
click at [298, 105] on p "Destino de Ecoturismo en el [GEOGRAPHIC_DATA]" at bounding box center [379, 111] width 426 height 22
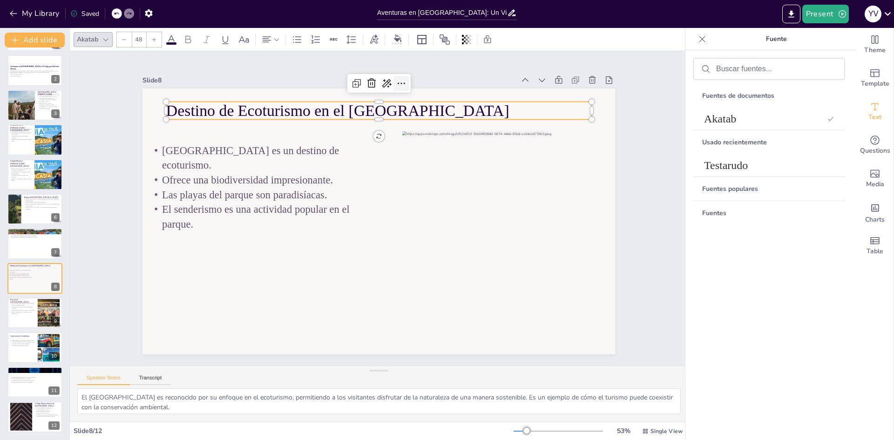
click at [408, 80] on icon at bounding box center [414, 86] width 12 height 12
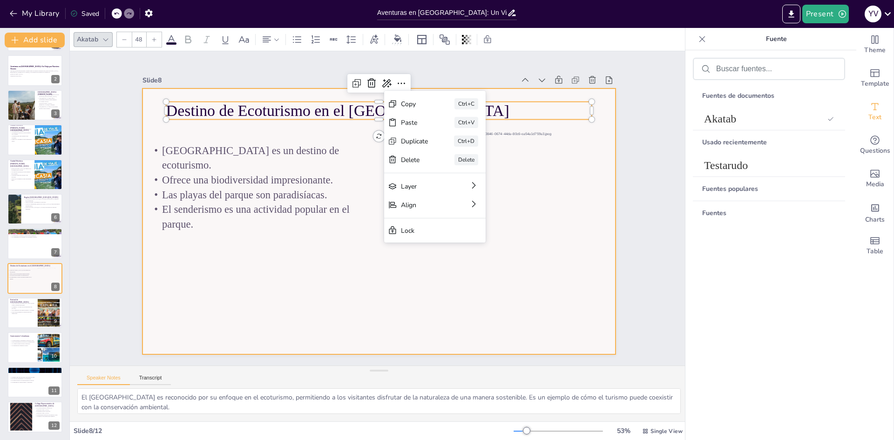
click at [326, 298] on div at bounding box center [376, 220] width 528 height 409
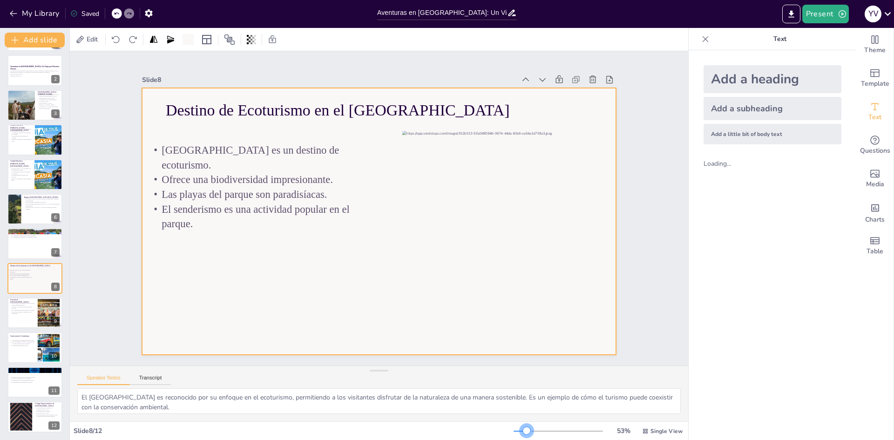
drag, startPoint x: 527, startPoint y: 431, endPoint x: 521, endPoint y: 433, distance: 6.3
click at [523, 433] on div at bounding box center [526, 430] width 7 height 7
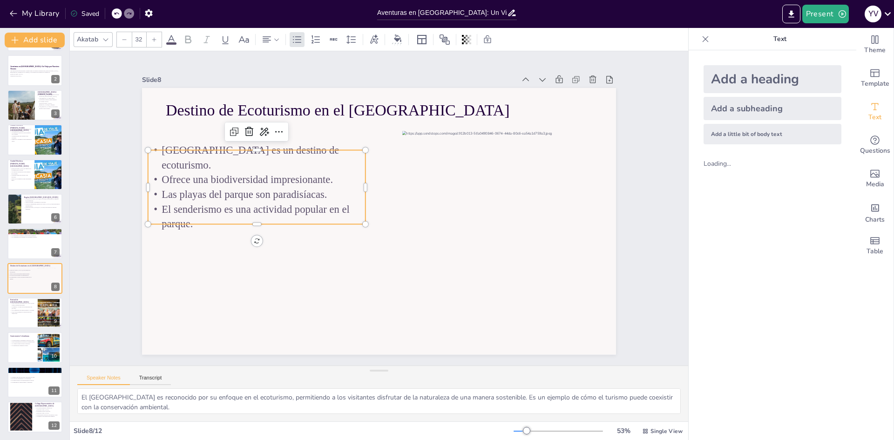
click at [308, 166] on p "Ofrece una biodiversidad impresionante." at bounding box center [259, 167] width 217 height 37
click at [318, 174] on span "Ofrece una biodiversidad impresionante." at bounding box center [247, 180] width 171 height 12
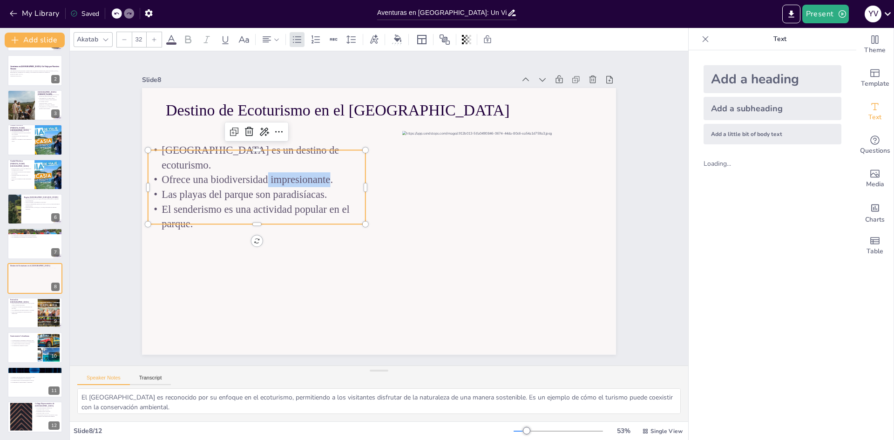
drag, startPoint x: 325, startPoint y: 170, endPoint x: 262, endPoint y: 172, distance: 62.4
click at [262, 174] on span "Ofrece una biodiversidad impresionante." at bounding box center [247, 180] width 171 height 12
click at [282, 126] on icon at bounding box center [288, 121] width 12 height 12
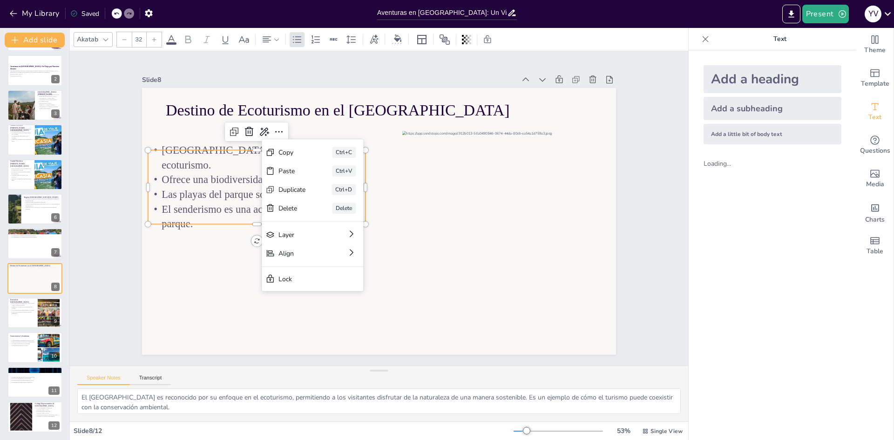
click at [701, 41] on icon at bounding box center [705, 38] width 9 height 9
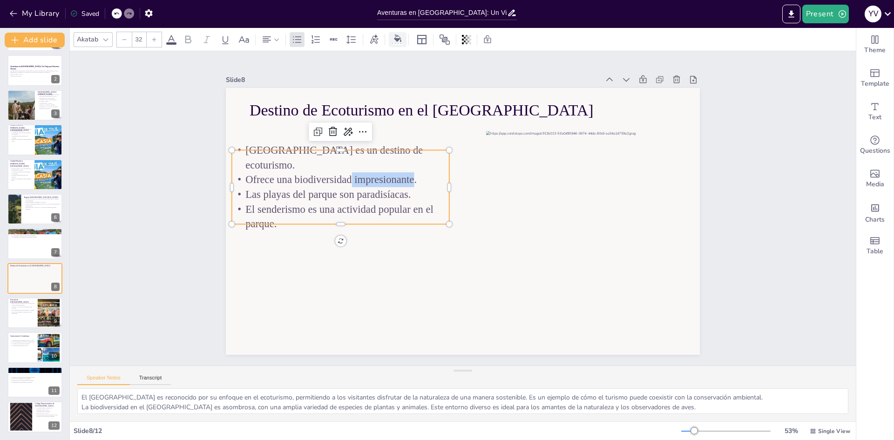
click at [397, 41] on icon at bounding box center [397, 37] width 7 height 7
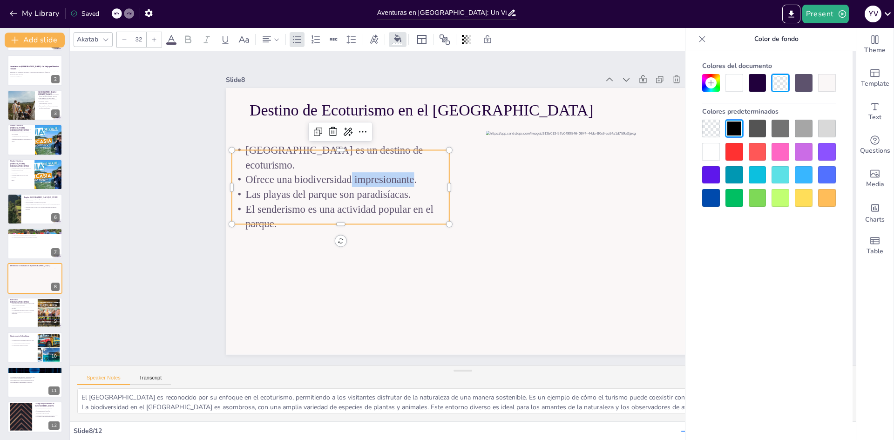
click at [751, 84] on div at bounding box center [758, 83] width 18 height 18
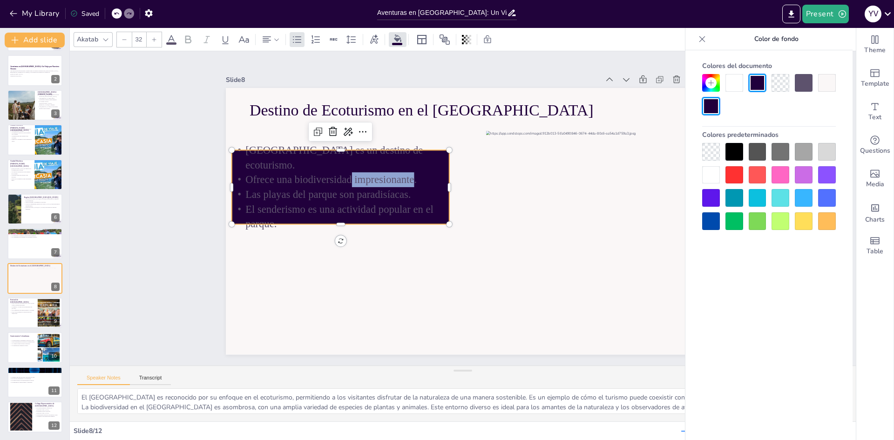
click at [775, 82] on div at bounding box center [781, 83] width 18 height 18
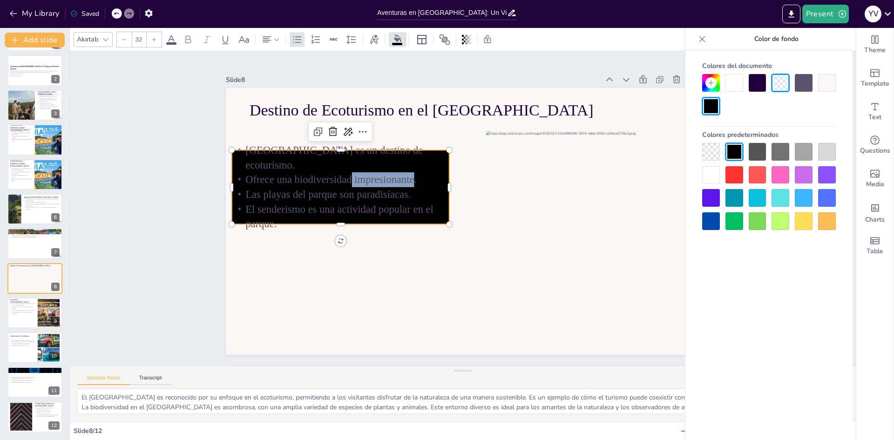
click at [784, 81] on div at bounding box center [781, 83] width 18 height 18
click at [823, 81] on div at bounding box center [827, 83] width 18 height 18
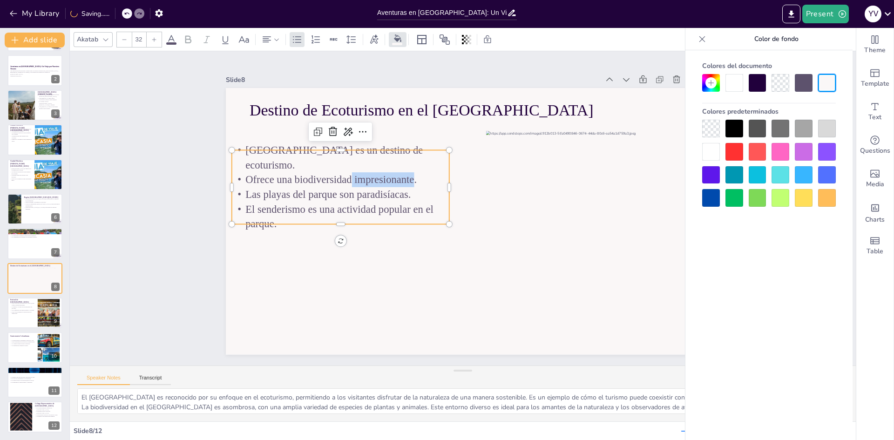
click at [734, 86] on div at bounding box center [734, 83] width 18 height 18
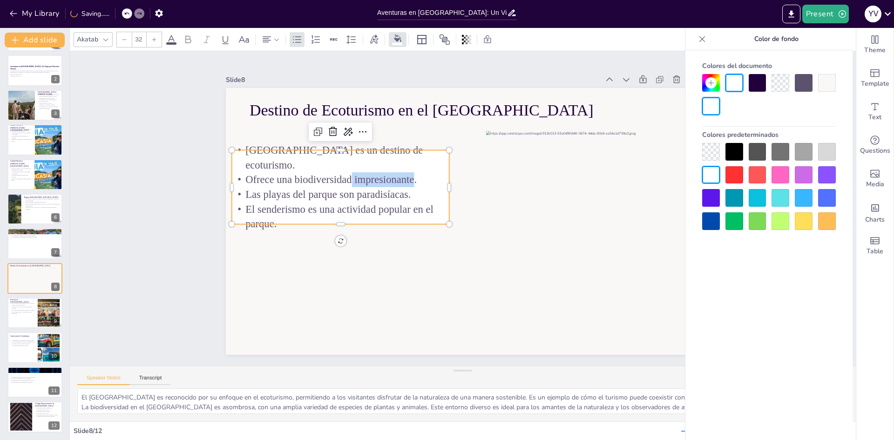
click at [712, 151] on div at bounding box center [711, 152] width 18 height 18
click at [151, 38] on icon at bounding box center [154, 40] width 6 height 6
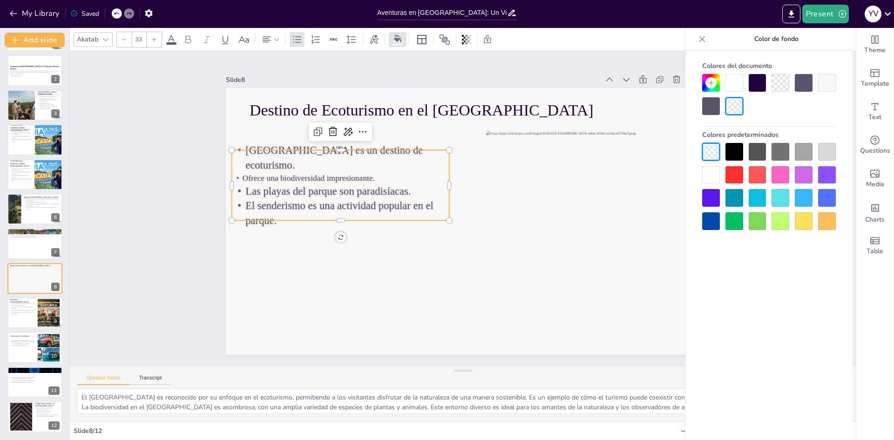
click at [151, 38] on icon at bounding box center [154, 40] width 6 height 6
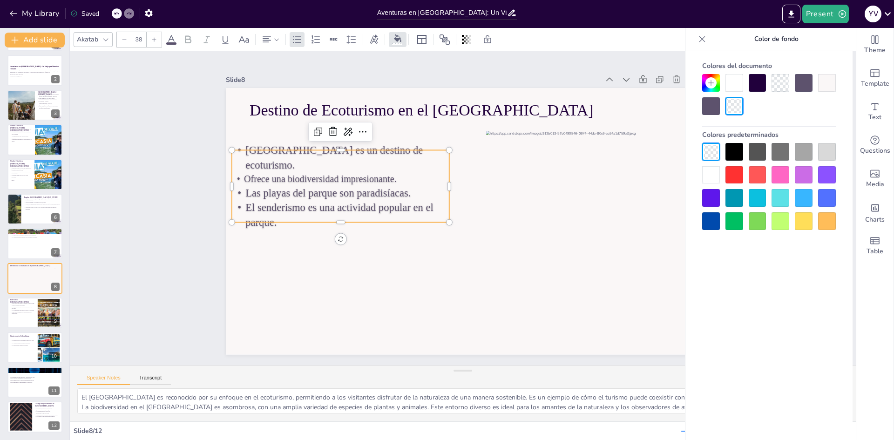
click at [151, 38] on icon at bounding box center [154, 40] width 6 height 6
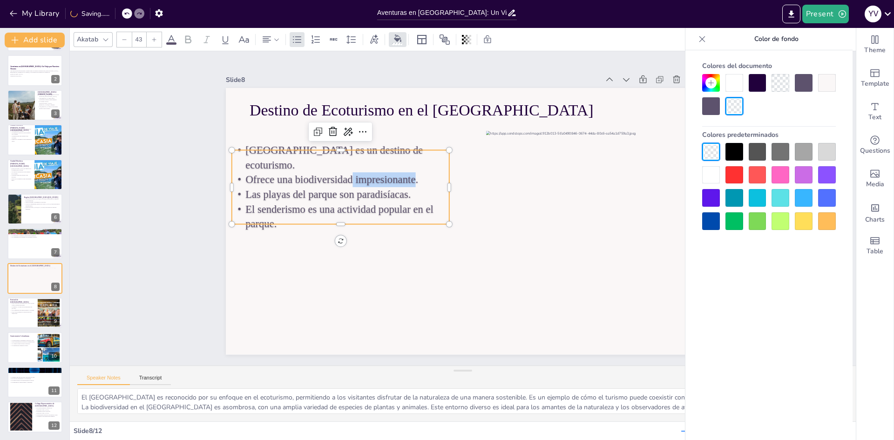
click at [151, 38] on icon at bounding box center [154, 40] width 6 height 6
click at [128, 42] on div at bounding box center [124, 39] width 15 height 15
type input "42"
click at [247, 42] on icon at bounding box center [244, 39] width 10 height 7
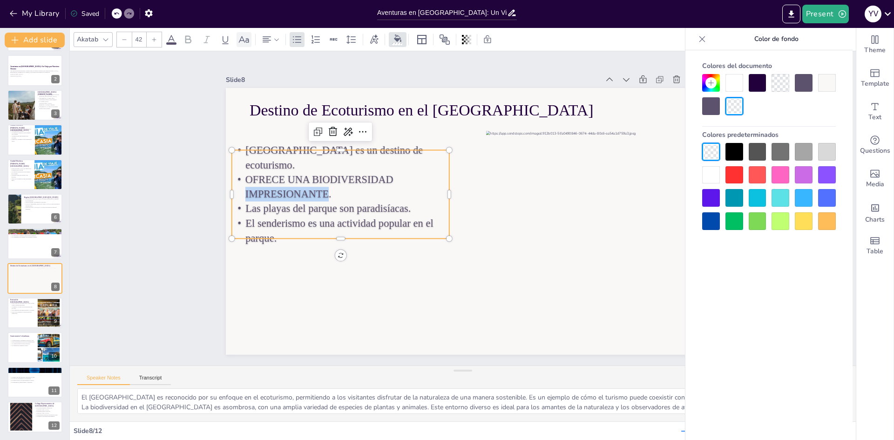
click at [244, 42] on icon at bounding box center [243, 39] width 11 height 11
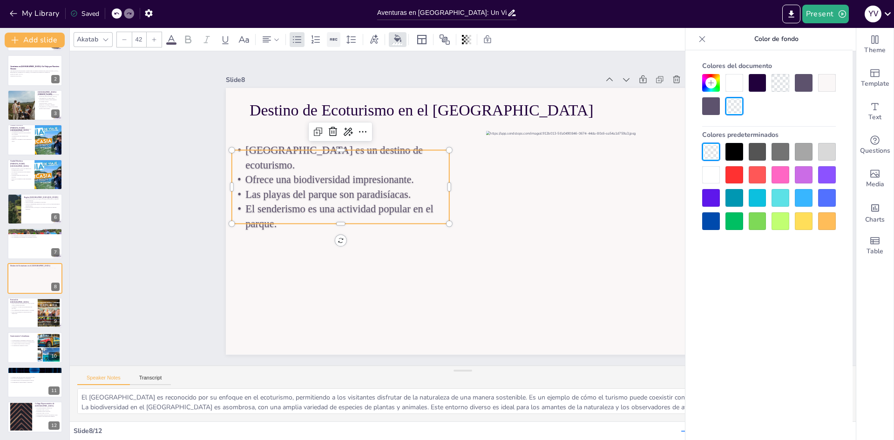
click at [331, 40] on icon at bounding box center [334, 39] width 10 height 10
drag, startPoint x: 469, startPoint y: 42, endPoint x: 407, endPoint y: 43, distance: 62.4
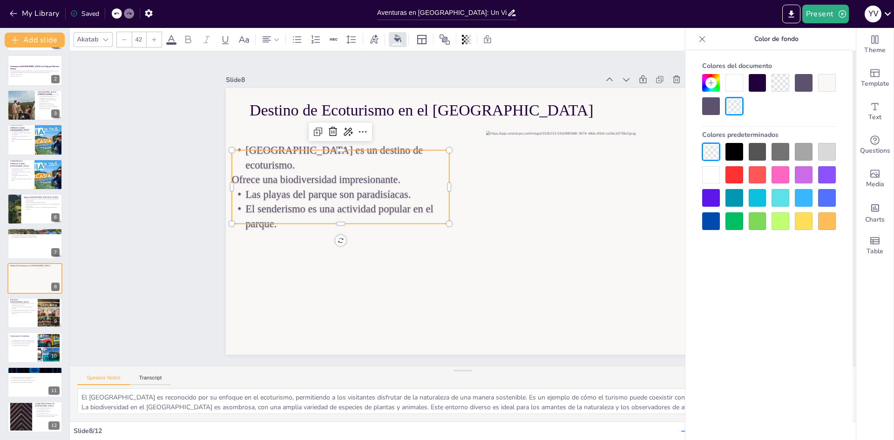
click at [405, 42] on div at bounding box center [441, 39] width 105 height 15
click at [472, 42] on div at bounding box center [466, 39] width 13 height 15
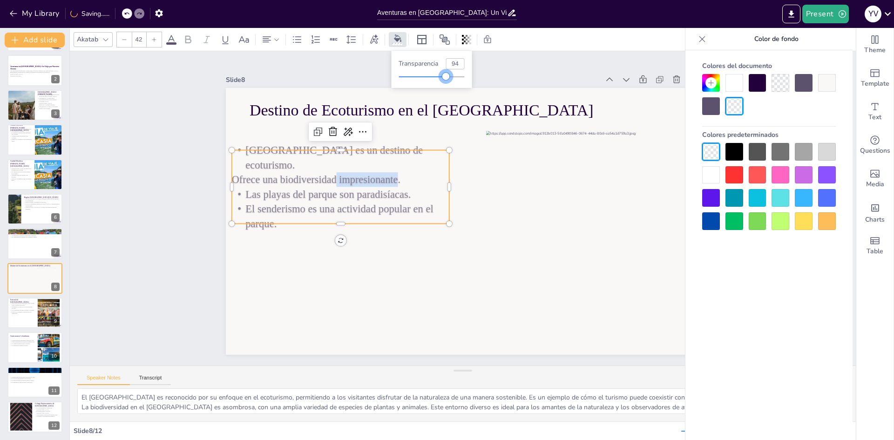
type input "100"
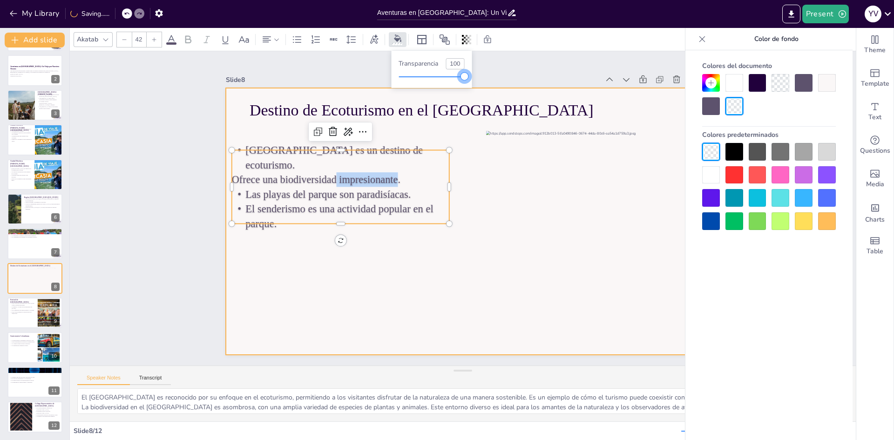
drag, startPoint x: 464, startPoint y: 78, endPoint x: 481, endPoint y: 95, distance: 24.0
click at [481, 95] on body "My Library Saving...... Aventuras en Colombia: Un Viaje por Nuestros Tesoros Pr…" at bounding box center [447, 220] width 894 height 440
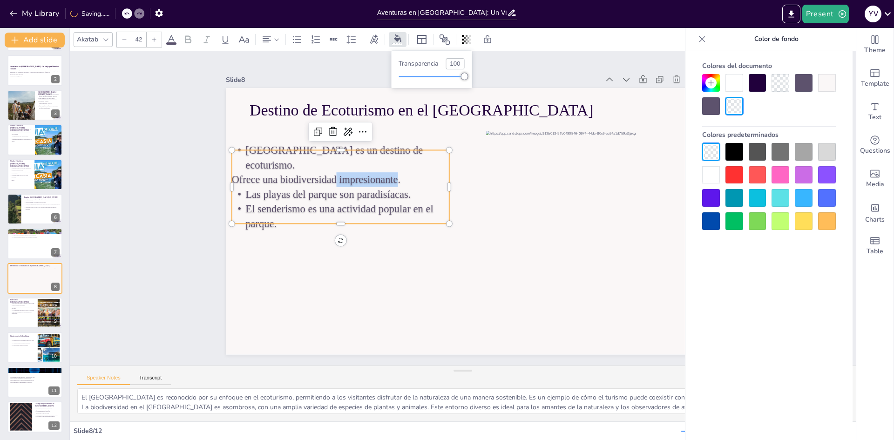
click at [497, 62] on div "Slide 1 Aventuras en Colombia: Un Viaje por Nuestros Tesoros Una presentación q…" at bounding box center [463, 208] width 474 height 292
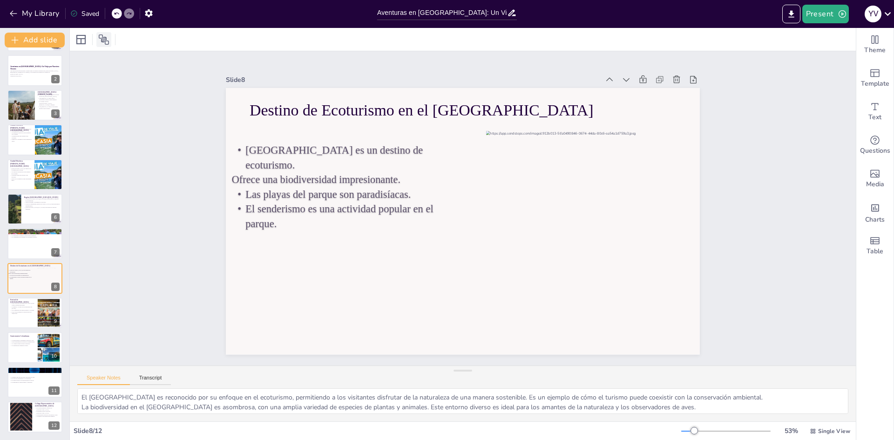
click at [110, 36] on div at bounding box center [103, 39] width 15 height 15
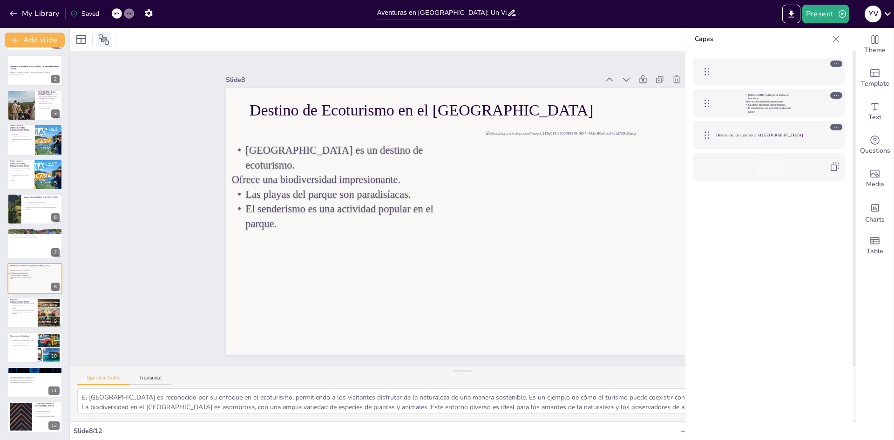
click at [110, 36] on div at bounding box center [103, 39] width 15 height 15
click at [771, 94] on div "El Parque Tayrona es un destino de ecoturismo. Ofrece una biodiversidad impresi…" at bounding box center [769, 103] width 152 height 28
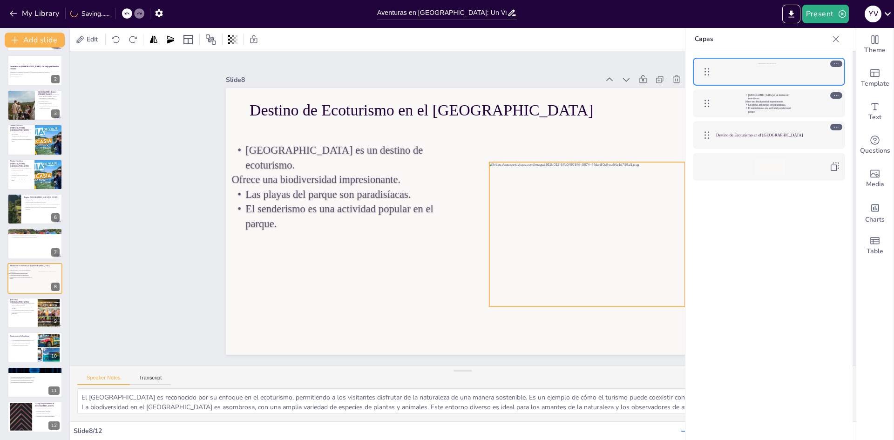
drag, startPoint x: 580, startPoint y: 163, endPoint x: 583, endPoint y: 194, distance: 31.4
click at [583, 194] on div at bounding box center [587, 235] width 196 height 144
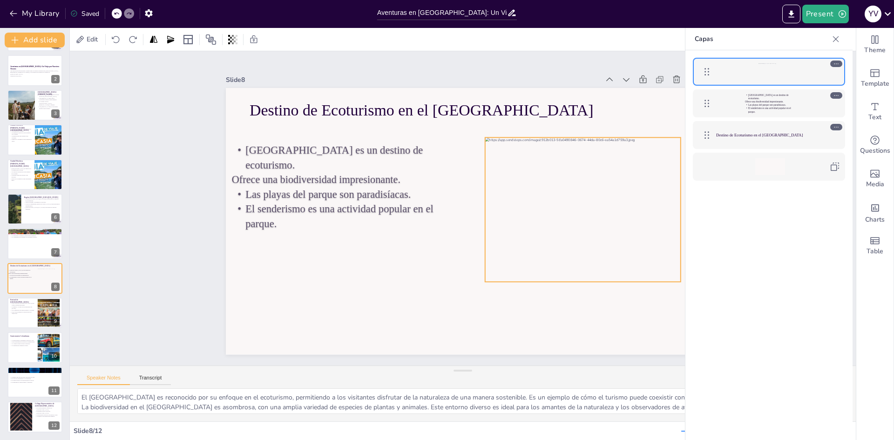
drag, startPoint x: 596, startPoint y: 239, endPoint x: 591, endPoint y: 212, distance: 27.5
click at [591, 212] on div at bounding box center [582, 222] width 210 height 164
drag, startPoint x: 672, startPoint y: 278, endPoint x: 676, endPoint y: 286, distance: 9.0
click at [676, 286] on div "Destino de Ecoturismo en el Parque Tayrona El Parque Tayrona es un destino de e…" at bounding box center [463, 221] width 474 height 266
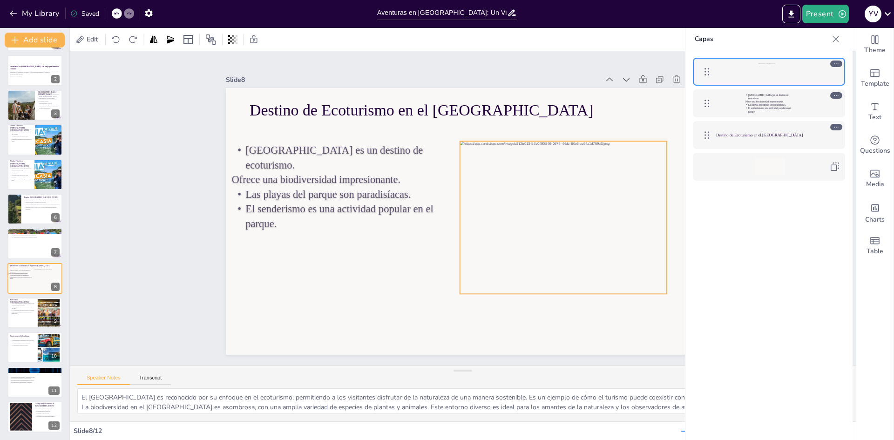
drag, startPoint x: 639, startPoint y: 263, endPoint x: 628, endPoint y: 271, distance: 13.4
click at [628, 271] on div at bounding box center [562, 229] width 222 height 174
click at [658, 214] on div at bounding box center [563, 218] width 207 height 153
drag, startPoint x: 662, startPoint y: 214, endPoint x: 664, endPoint y: 230, distance: 16.4
click at [669, 230] on div at bounding box center [672, 218] width 7 height 153
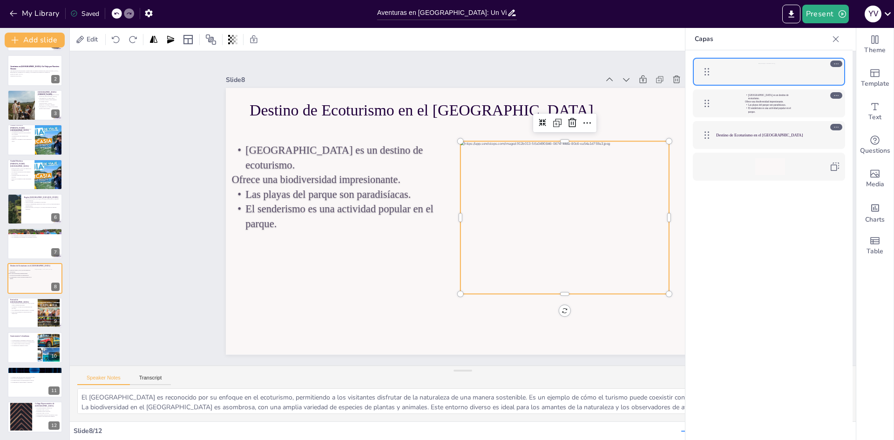
click at [557, 288] on div at bounding box center [564, 220] width 209 height 156
drag, startPoint x: 559, startPoint y: 291, endPoint x: 553, endPoint y: 291, distance: 6.1
click at [553, 295] on div at bounding box center [564, 298] width 209 height 7
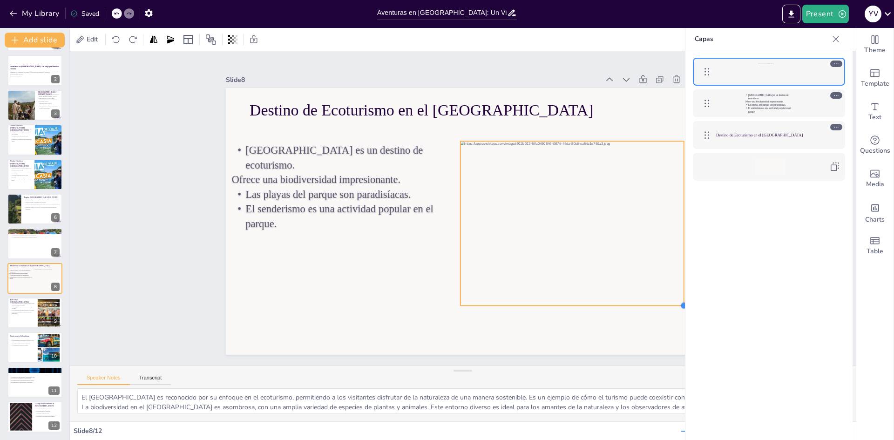
drag, startPoint x: 664, startPoint y: 290, endPoint x: 674, endPoint y: 301, distance: 14.5
click at [680, 302] on div at bounding box center [683, 305] width 7 height 7
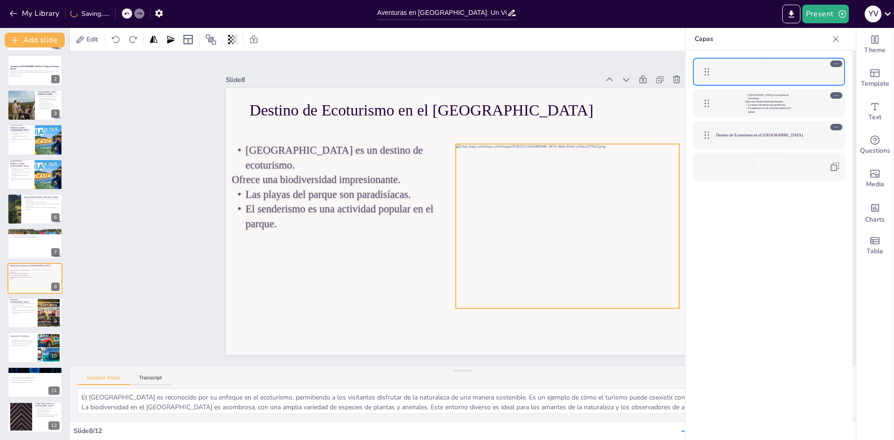
drag, startPoint x: 638, startPoint y: 264, endPoint x: 634, endPoint y: 267, distance: 5.4
click at [634, 267] on div at bounding box center [567, 227] width 223 height 166
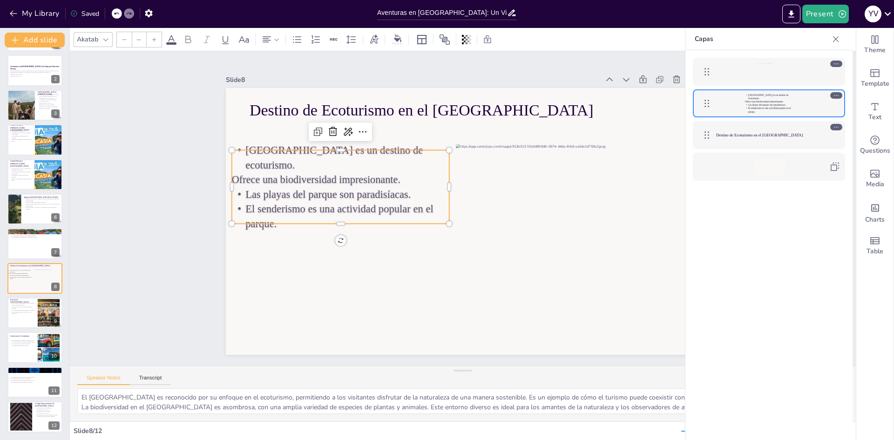
click at [314, 174] on span "Ofrece una biodiversidad impresionante." at bounding box center [316, 179] width 169 height 11
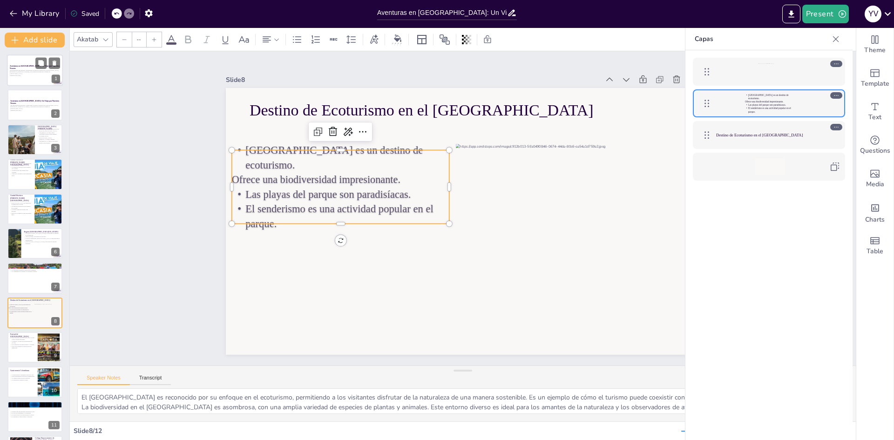
click at [27, 65] on div "Aventuras en [GEOGRAPHIC_DATA]: Un Viaje por Nuestros Tesoros" at bounding box center [35, 67] width 50 height 4
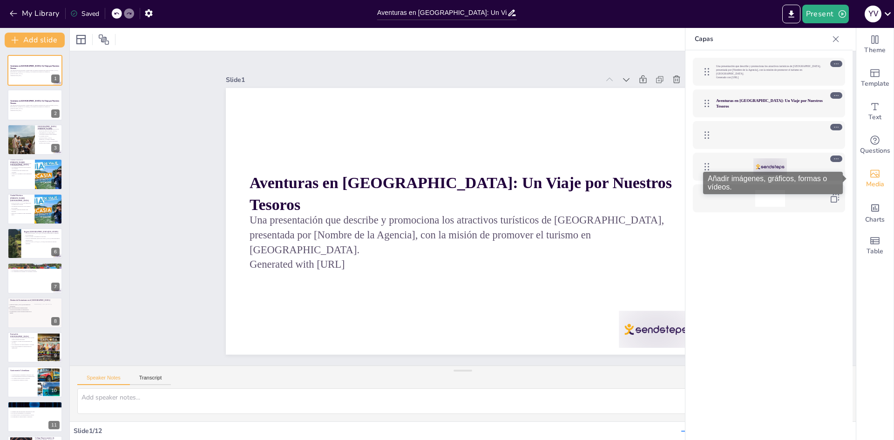
click at [870, 176] on icon "Add images, graphics, shapes or video" at bounding box center [874, 173] width 11 height 11
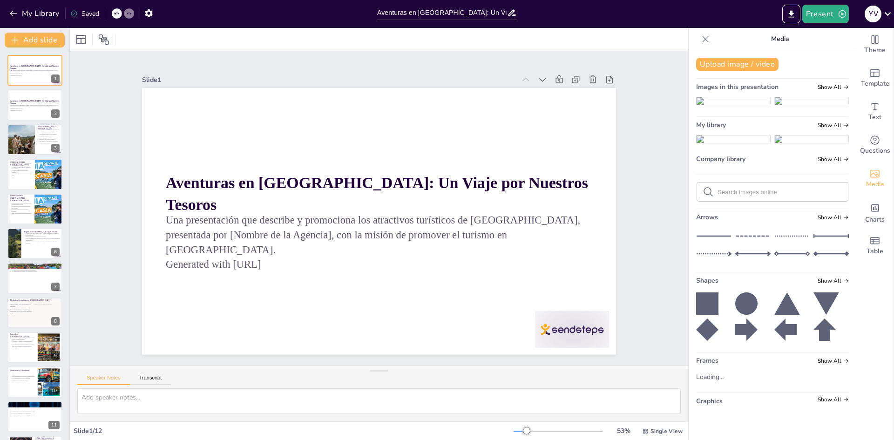
click at [778, 201] on div at bounding box center [772, 192] width 151 height 19
click at [778, 196] on form at bounding box center [780, 192] width 125 height 9
click at [778, 196] on input "text" at bounding box center [780, 192] width 125 height 7
click at [23, 128] on div at bounding box center [21, 140] width 46 height 32
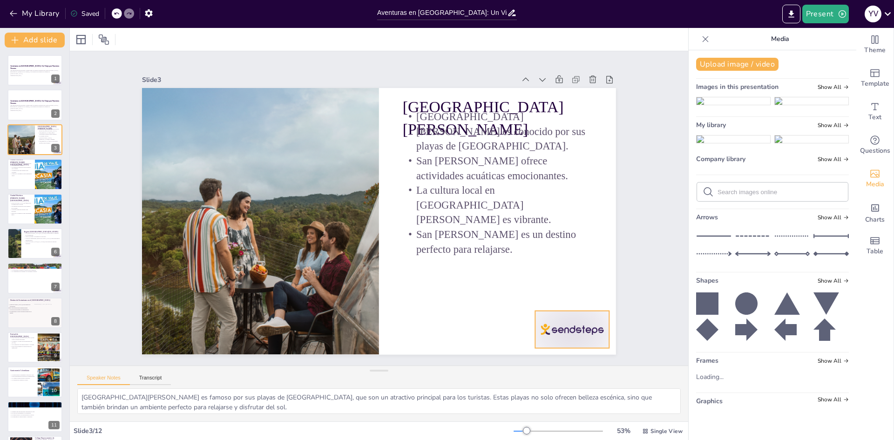
click at [563, 327] on div at bounding box center [558, 349] width 77 height 45
click at [575, 307] on icon at bounding box center [570, 313] width 12 height 12
click at [34, 249] on div at bounding box center [35, 244] width 56 height 32
type textarea "La Sierra Nevada es un paraíso para los amantes de la naturaleza, ofreciendo pa…"
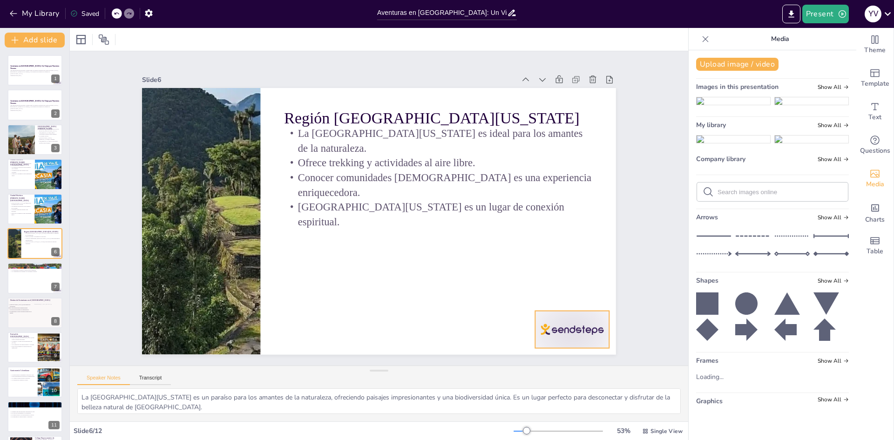
click at [578, 332] on div at bounding box center [558, 349] width 77 height 45
click at [574, 305] on div at bounding box center [570, 313] width 16 height 16
click at [37, 67] on button at bounding box center [40, 62] width 11 height 11
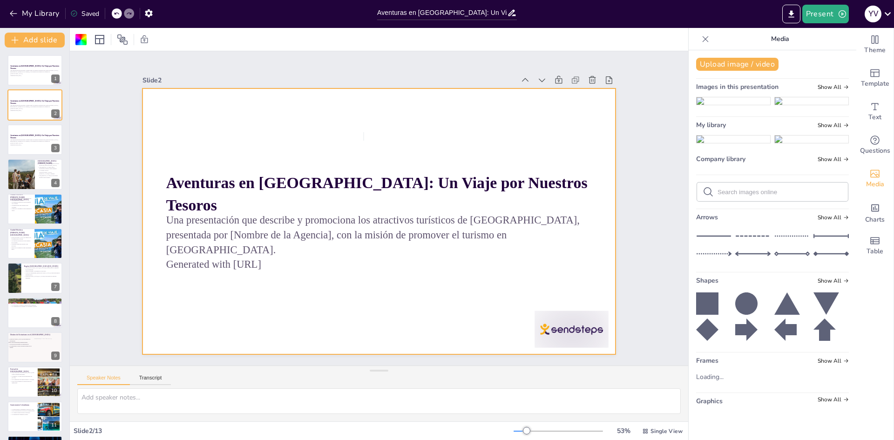
click at [356, 289] on div at bounding box center [378, 222] width 498 height 314
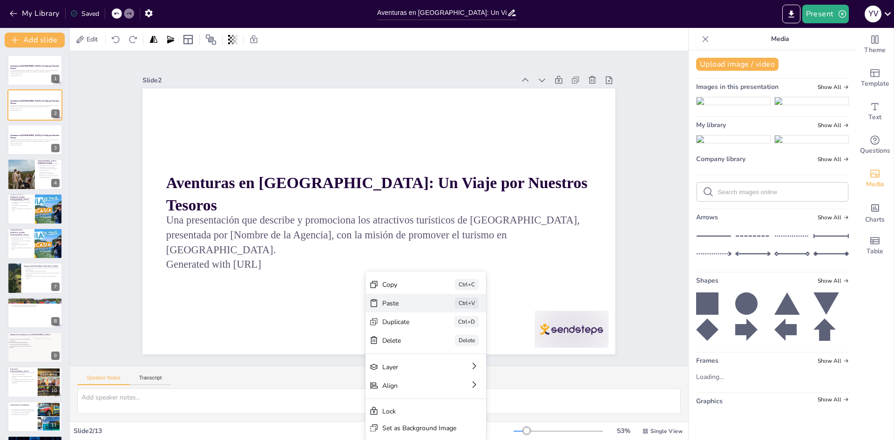
click at [452, 350] on div "Paste" at bounding box center [475, 354] width 47 height 9
click at [435, 345] on div "Paste Ctrl+V" at bounding box center [495, 354] width 121 height 19
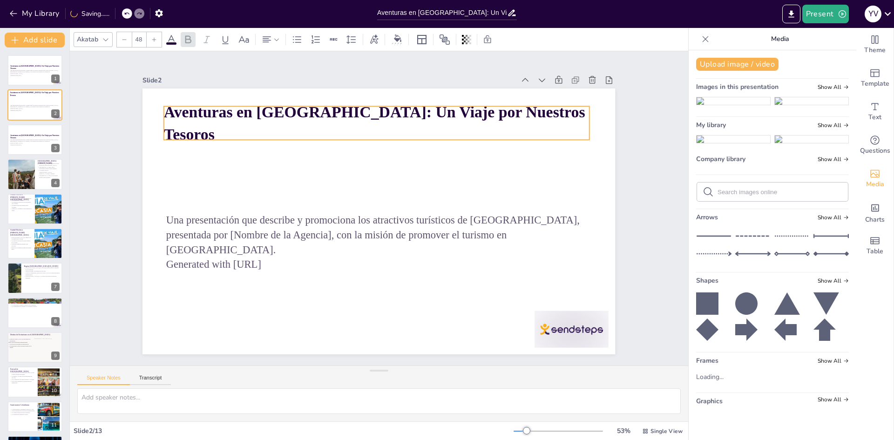
drag, startPoint x: 344, startPoint y: 189, endPoint x: 342, endPoint y: 118, distance: 70.8
click at [342, 118] on strong "Aventuras en [GEOGRAPHIC_DATA]: Un Viaje por Nuestros Tesoros" at bounding box center [374, 123] width 421 height 40
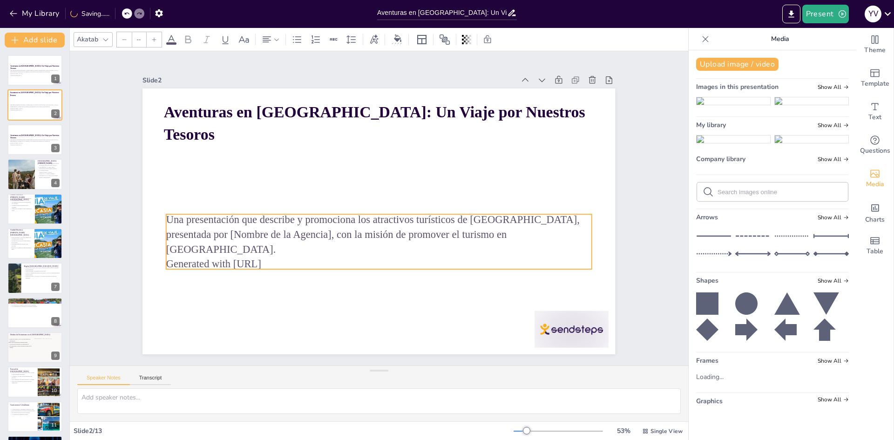
type input "32"
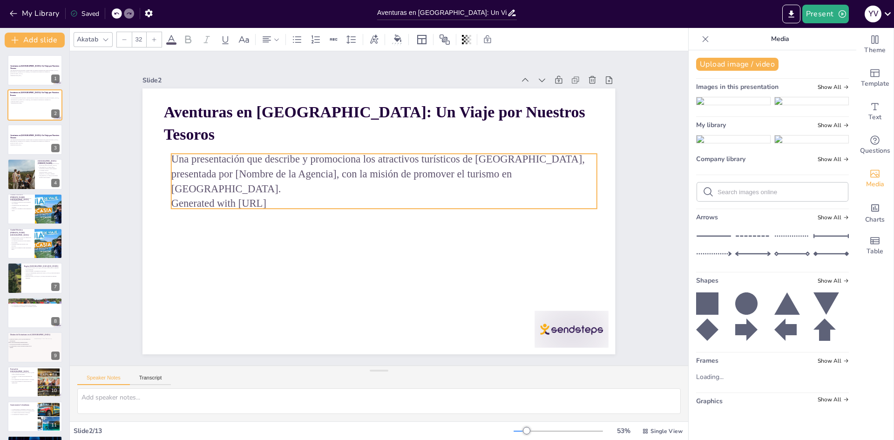
drag, startPoint x: 394, startPoint y: 206, endPoint x: 399, endPoint y: 162, distance: 44.5
click at [399, 162] on p "Una presentación que describe y promociona los atractivos turísticos de [GEOGRA…" at bounding box center [384, 174] width 426 height 44
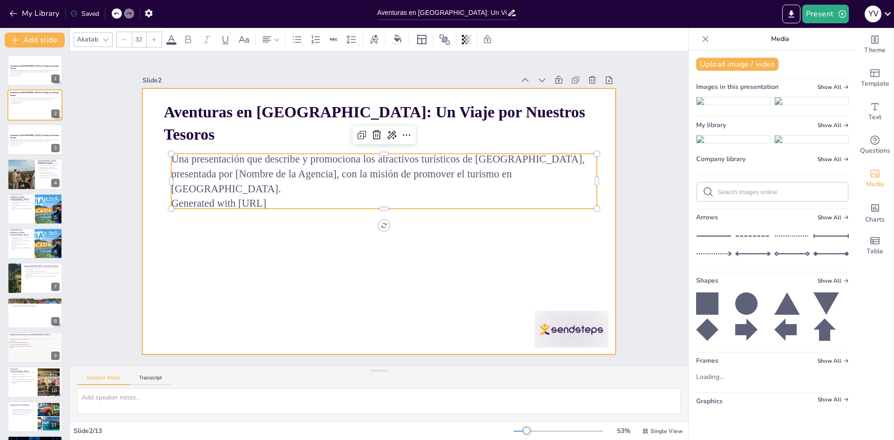
click at [421, 269] on div at bounding box center [378, 221] width 473 height 266
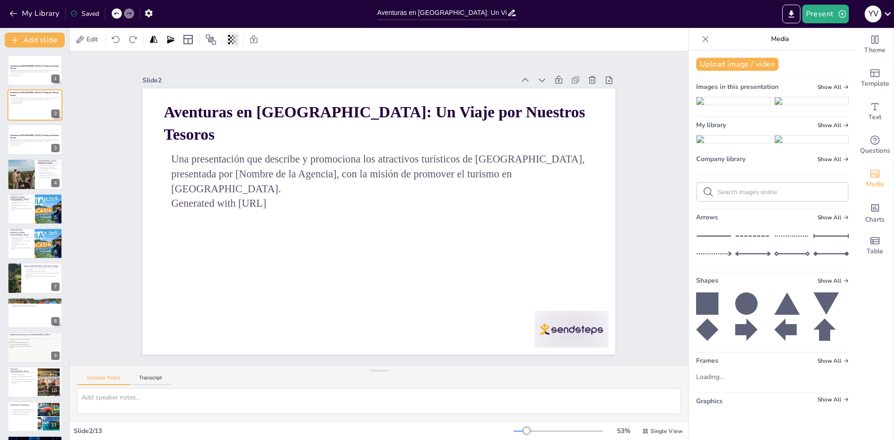
click at [234, 42] on icon at bounding box center [233, 39] width 2 height 9
click at [299, 62] on div "Slide 1 Aventuras en Colombia: Un Viaje por Nuestros Tesoros Una presentación q…" at bounding box center [379, 208] width 501 height 339
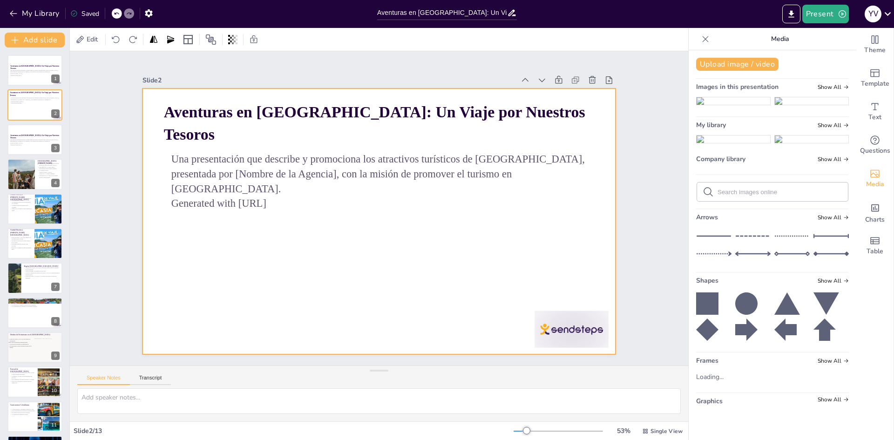
click at [295, 274] on div at bounding box center [378, 221] width 498 height 314
click at [200, 235] on div at bounding box center [378, 221] width 473 height 266
click at [87, 38] on div at bounding box center [117, 39] width 87 height 15
click at [87, 38] on div at bounding box center [81, 39] width 15 height 15
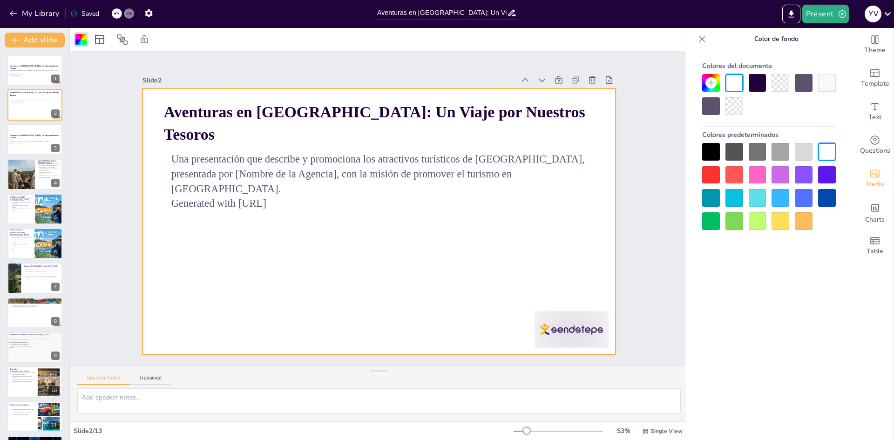
click at [786, 223] on div at bounding box center [781, 221] width 18 height 18
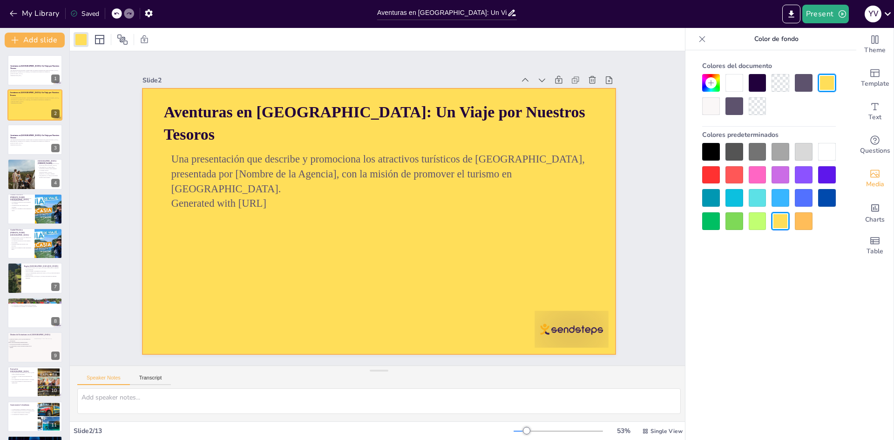
click at [763, 268] on div "Colores del documento Colores predeterminados" at bounding box center [768, 259] width 167 height 418
click at [875, 176] on div "Media" at bounding box center [874, 179] width 37 height 34
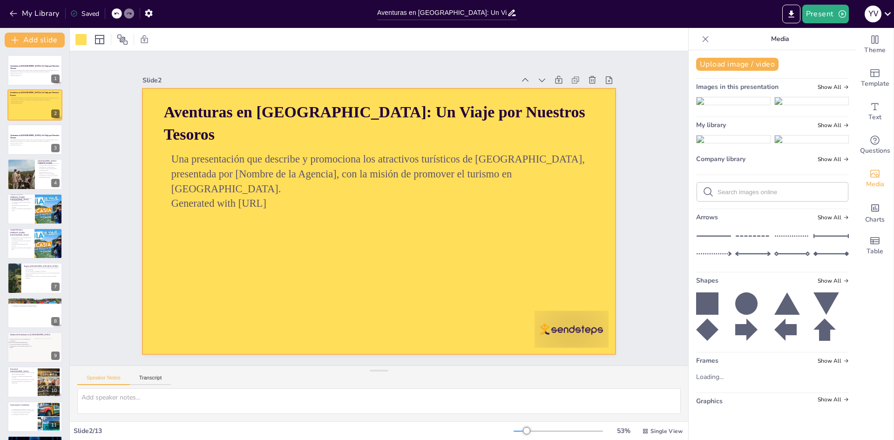
click at [805, 196] on form at bounding box center [780, 192] width 125 height 9
click at [778, 196] on input "text" at bounding box center [780, 192] width 125 height 7
type input "mapa de colombia"
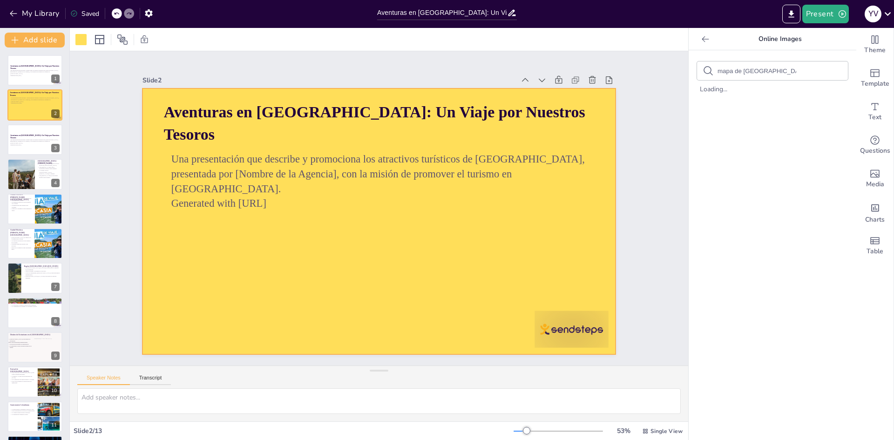
click at [765, 73] on input "mapa de colombia" at bounding box center [757, 71] width 79 height 7
click at [866, 184] on span "Media" at bounding box center [875, 184] width 18 height 10
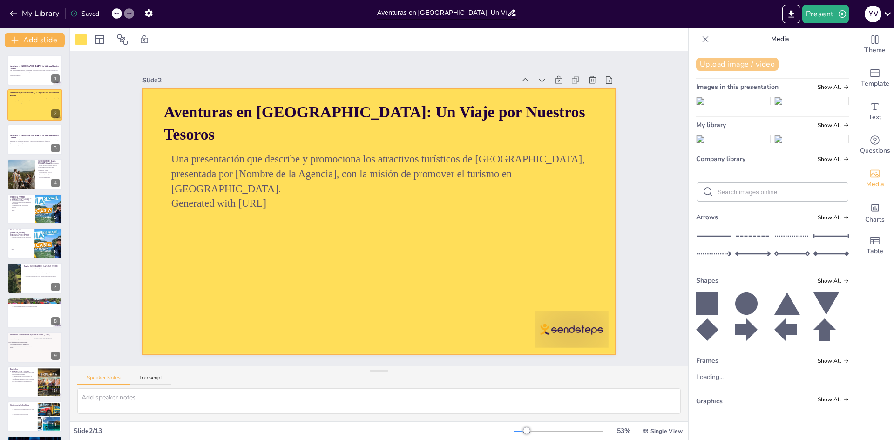
click at [724, 69] on button "Upload image / video" at bounding box center [737, 64] width 82 height 13
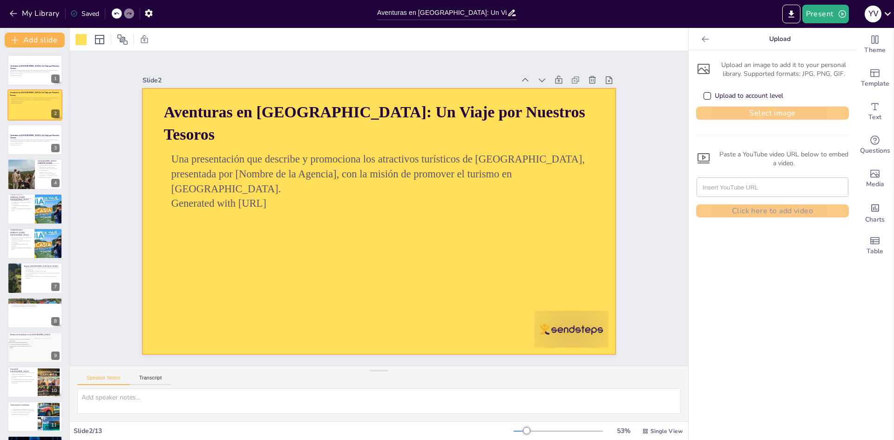
click at [764, 116] on button "Select image" at bounding box center [772, 113] width 153 height 13
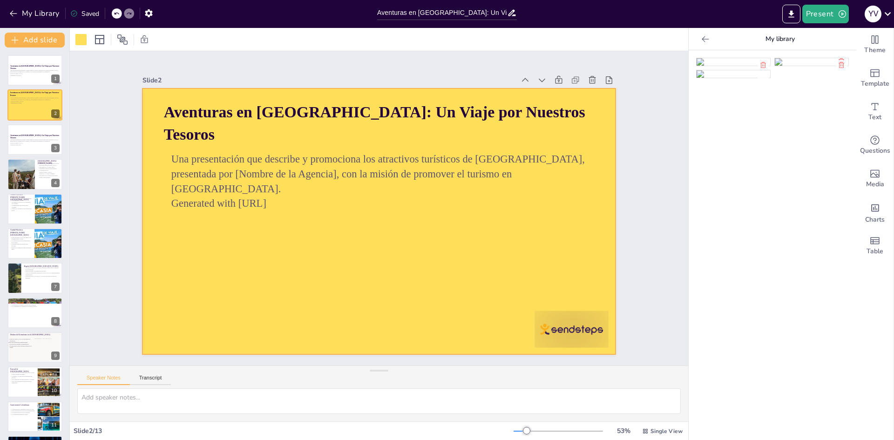
click at [733, 66] on img at bounding box center [734, 61] width 74 height 7
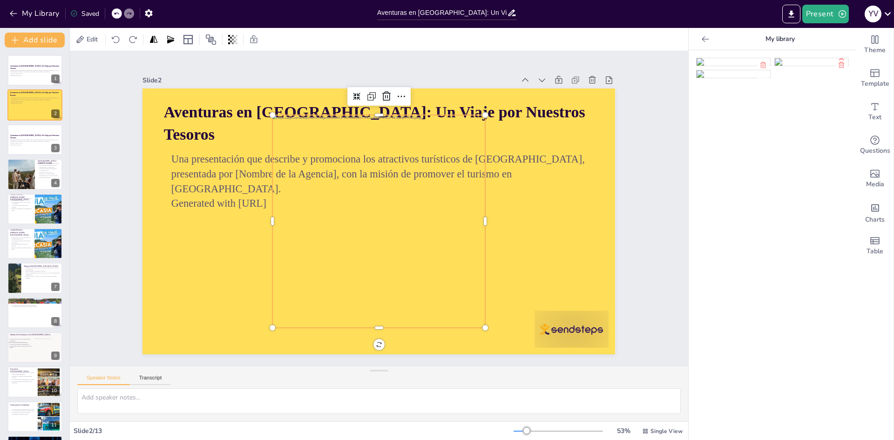
click at [380, 255] on div at bounding box center [378, 221] width 234 height 234
click at [236, 40] on icon at bounding box center [232, 39] width 9 height 9
type input "5"
drag, startPoint x: 231, startPoint y: 77, endPoint x: 169, endPoint y: 81, distance: 62.5
click at [169, 81] on div "Transparencia 5" at bounding box center [198, 69] width 81 height 37
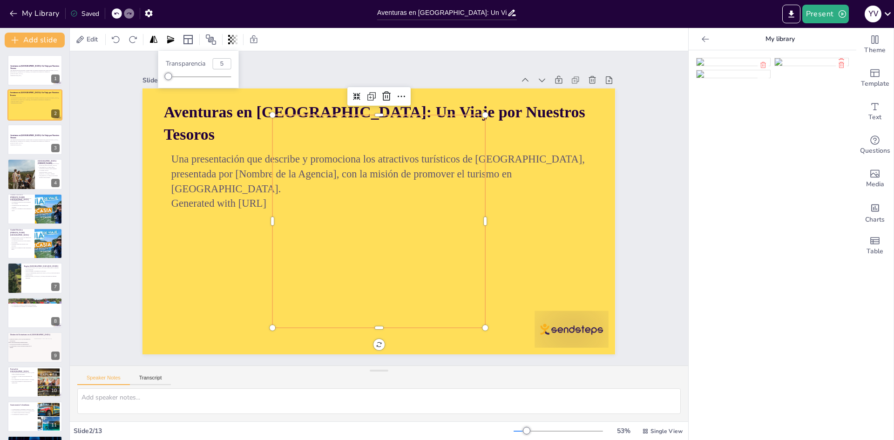
click at [409, 250] on div at bounding box center [379, 221] width 213 height 213
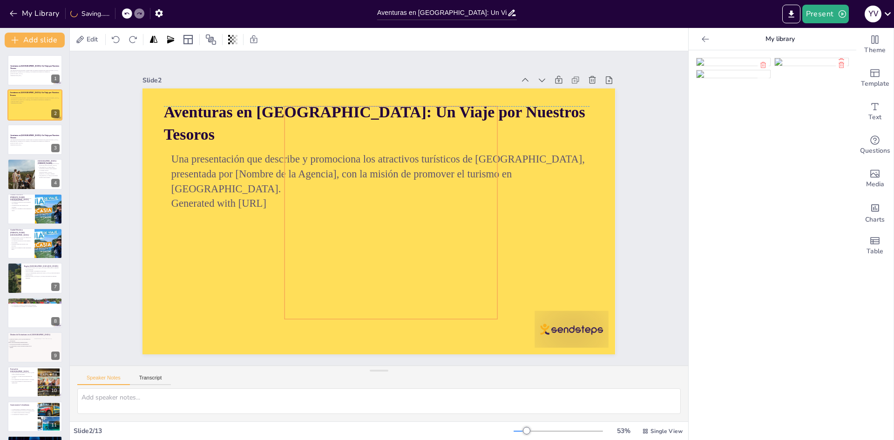
drag, startPoint x: 371, startPoint y: 235, endPoint x: 383, endPoint y: 224, distance: 15.9
click at [383, 224] on div at bounding box center [391, 212] width 213 height 213
click at [27, 345] on span "El senderismo es una actividad popular en el parque." at bounding box center [20, 346] width 22 height 3
type textarea "El Parque Tayrona es reconocido por su enfoque en el ecoturismo, permitiendo a …"
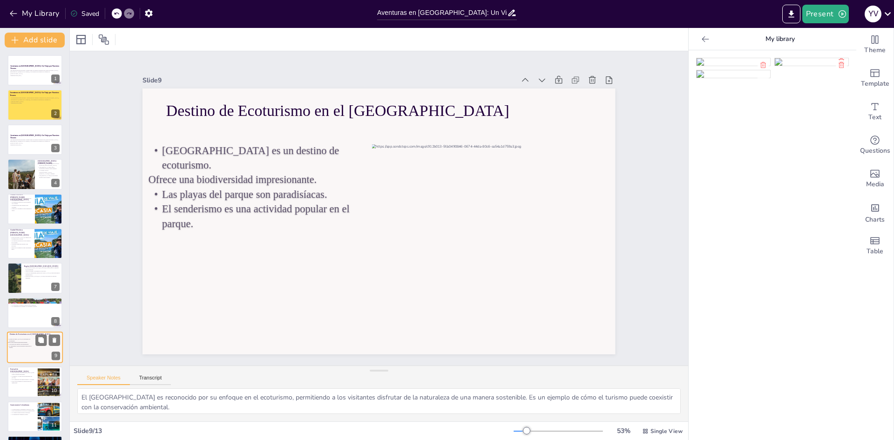
scroll to position [69, 0]
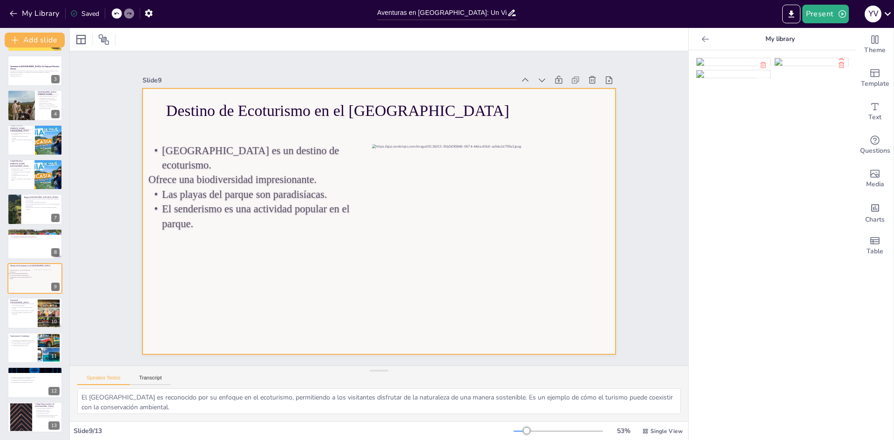
click at [284, 282] on div at bounding box center [378, 221] width 473 height 318
click at [382, 331] on div "Set Background as Image Layer" at bounding box center [428, 335] width 92 height 9
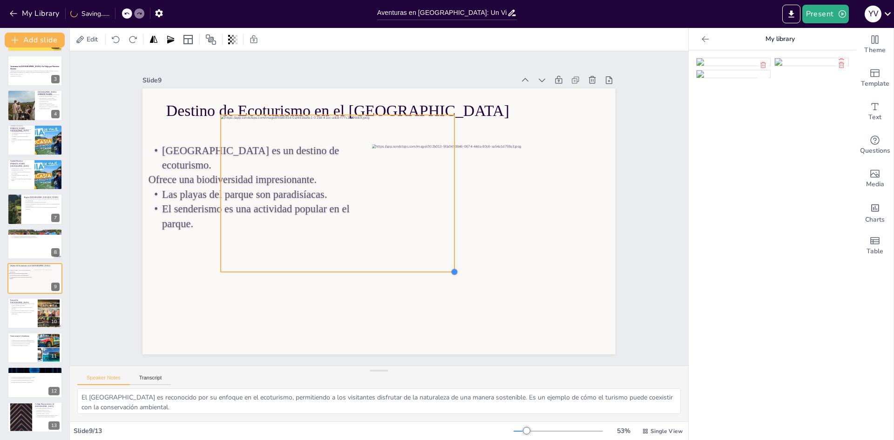
drag, startPoint x: 532, startPoint y: 327, endPoint x: 449, endPoint y: 262, distance: 105.4
click at [449, 262] on div "Destino de Ecoturismo en el Parque Tayrona El Parque Tayrona es un destino de e…" at bounding box center [378, 221] width 473 height 266
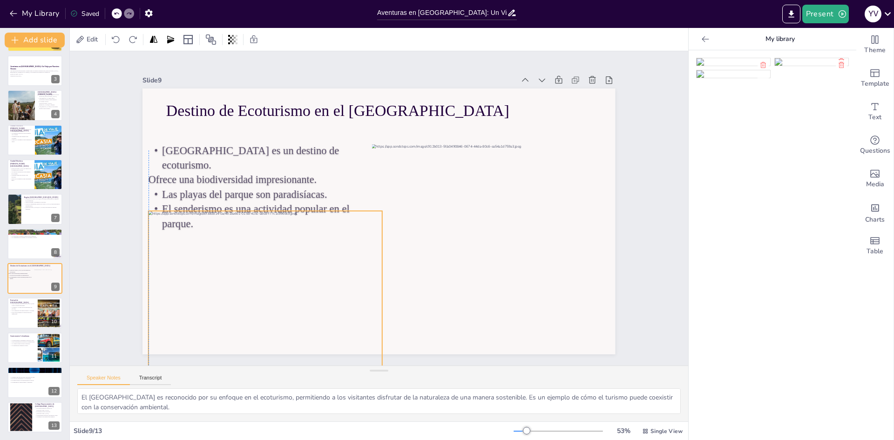
drag, startPoint x: 331, startPoint y: 180, endPoint x: 258, endPoint y: 276, distance: 120.3
click at [258, 276] on div at bounding box center [265, 289] width 233 height 157
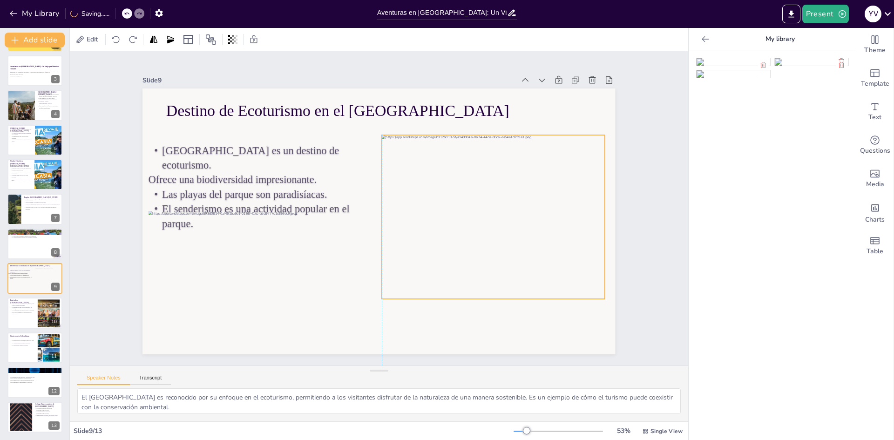
drag, startPoint x: 500, startPoint y: 200, endPoint x: 516, endPoint y: 179, distance: 26.2
click at [516, 179] on div at bounding box center [493, 218] width 223 height 166
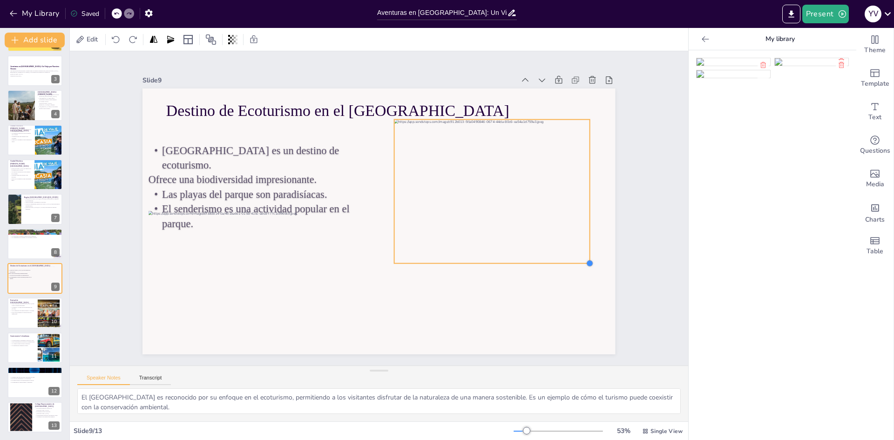
drag, startPoint x: 610, startPoint y: 277, endPoint x: 554, endPoint y: 234, distance: 70.8
click at [567, 253] on div "Destino de Ecoturismo en el Parque Tayrona El Parque Tayrona es un destino de e…" at bounding box center [378, 221] width 473 height 266
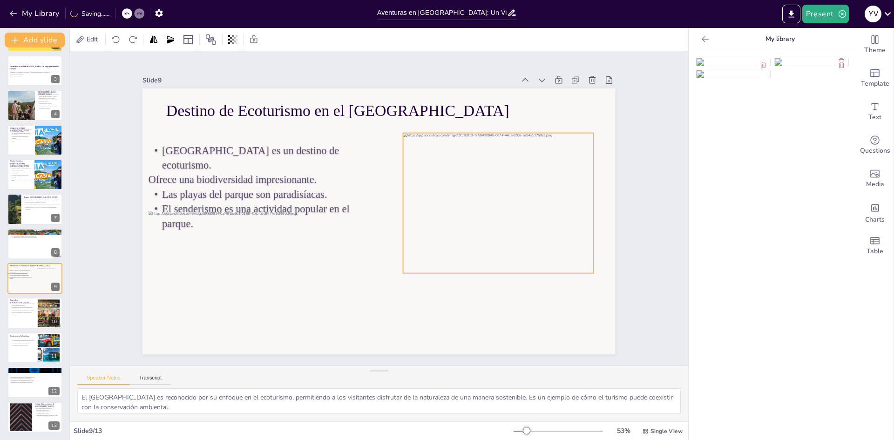
drag, startPoint x: 530, startPoint y: 201, endPoint x: 539, endPoint y: 214, distance: 16.1
click at [539, 214] on div at bounding box center [498, 204] width 190 height 142
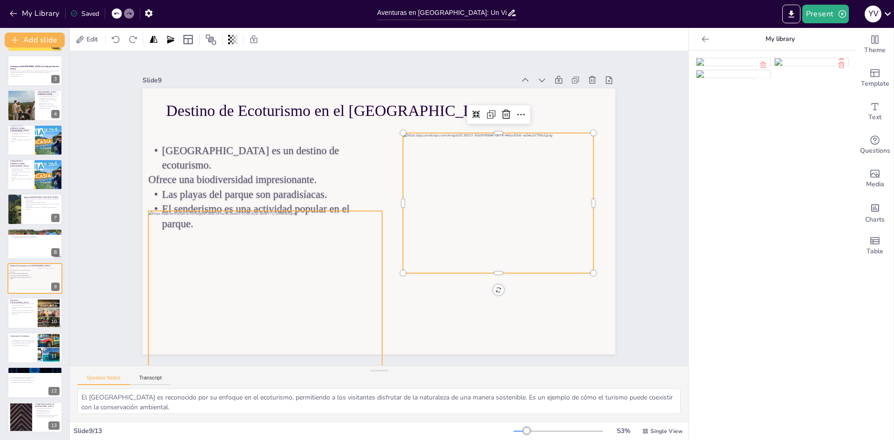
click at [284, 288] on div at bounding box center [265, 289] width 233 height 157
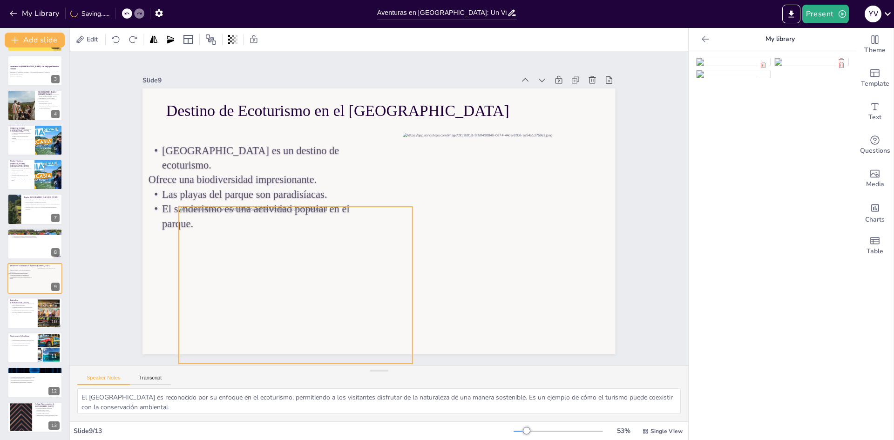
click at [320, 283] on div at bounding box center [295, 285] width 233 height 157
drag, startPoint x: 399, startPoint y: 316, endPoint x: 388, endPoint y: 303, distance: 16.9
click at [408, 303] on div at bounding box center [411, 285] width 7 height 157
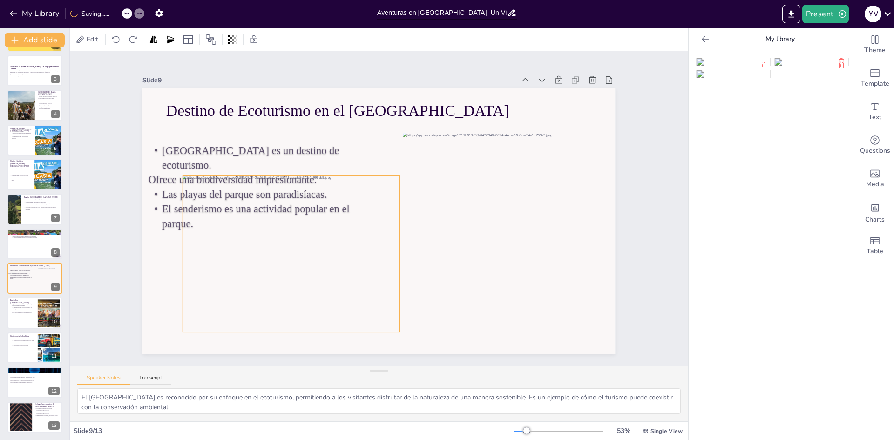
drag, startPoint x: 369, startPoint y: 278, endPoint x: 369, endPoint y: 269, distance: 8.4
click at [369, 269] on div at bounding box center [299, 253] width 233 height 157
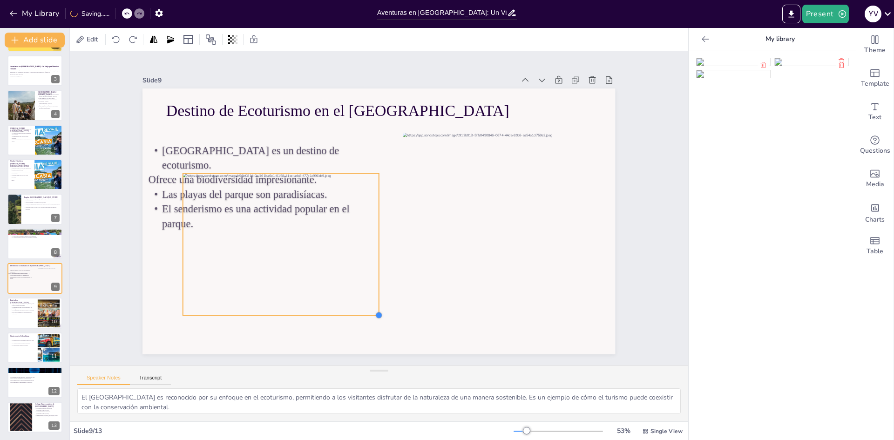
drag, startPoint x: 394, startPoint y: 325, endPoint x: 352, endPoint y: 280, distance: 62.3
click at [370, 299] on div "Destino de Ecoturismo en el Parque Tayrona El Parque Tayrona es un destino de e…" at bounding box center [378, 221] width 473 height 266
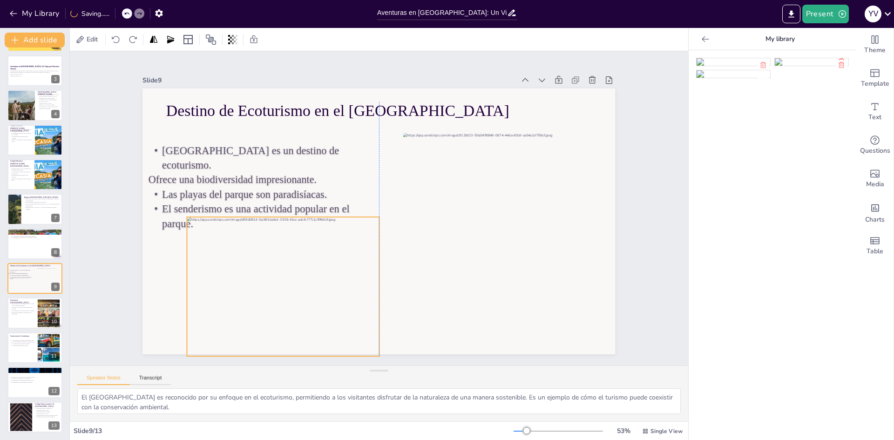
drag, startPoint x: 345, startPoint y: 268, endPoint x: 347, endPoint y: 310, distance: 42.0
click at [347, 310] on div at bounding box center [290, 286] width 207 height 139
drag, startPoint x: 372, startPoint y: 349, endPoint x: 341, endPoint y: 306, distance: 53.0
click at [347, 311] on div "Destino de Ecoturismo en el Parque Tayrona El Parque Tayrona es un destino de e…" at bounding box center [378, 221] width 498 height 314
drag, startPoint x: 322, startPoint y: 279, endPoint x: 337, endPoint y: 285, distance: 16.1
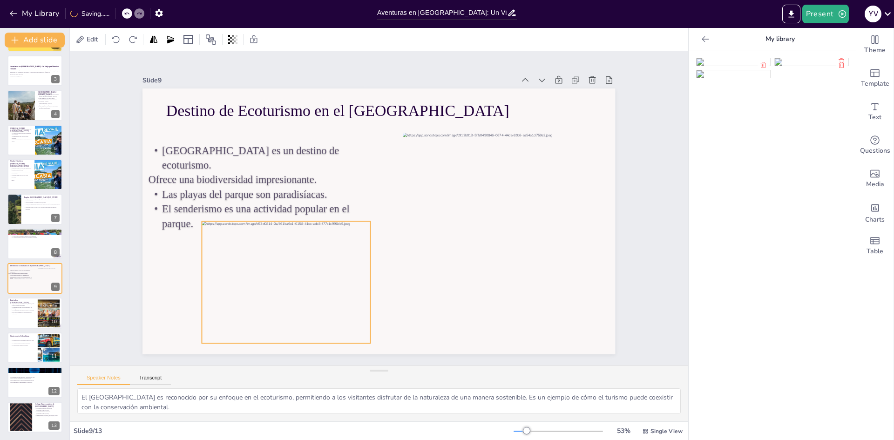
click at [337, 285] on div at bounding box center [293, 282] width 182 height 122
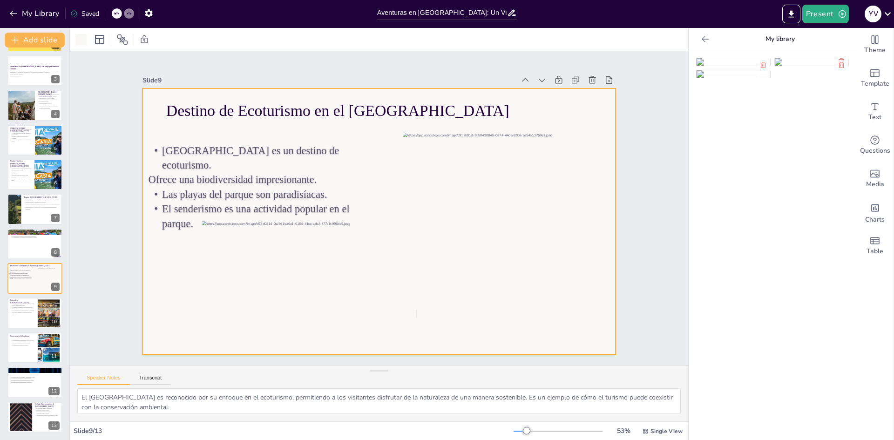
click at [425, 302] on div at bounding box center [378, 221] width 473 height 266
click at [468, 297] on div at bounding box center [378, 221] width 473 height 266
click at [76, 39] on div at bounding box center [80, 39] width 11 height 11
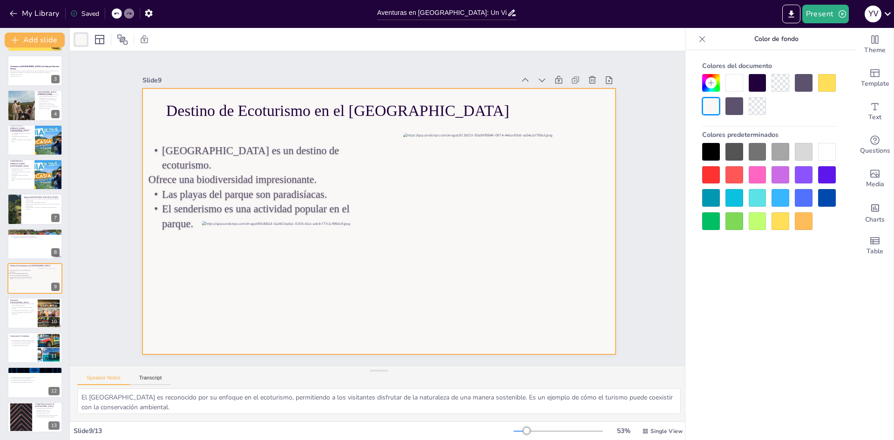
click at [808, 225] on div at bounding box center [804, 221] width 18 height 18
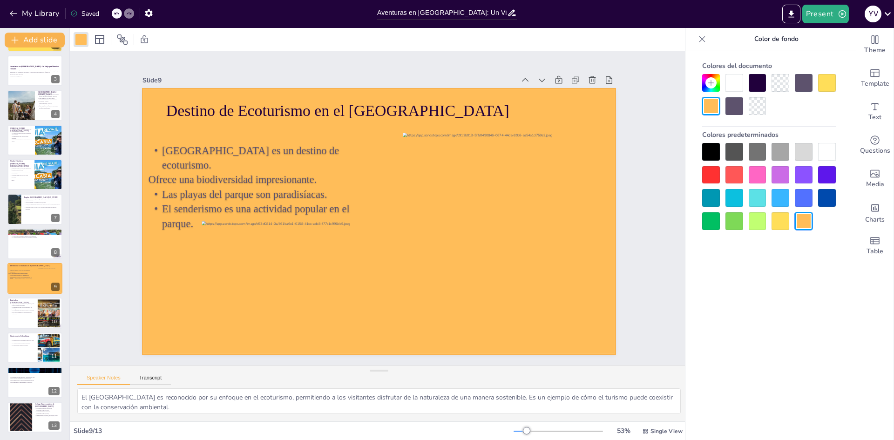
click at [784, 224] on div at bounding box center [781, 221] width 18 height 18
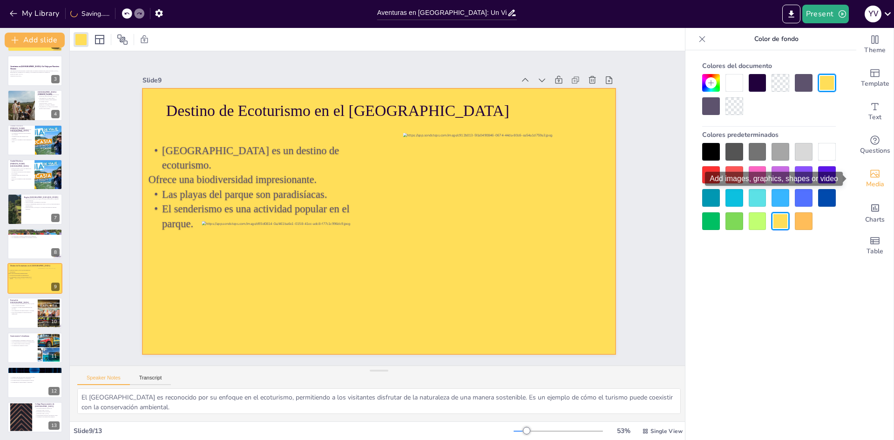
click at [877, 177] on div "Media" at bounding box center [874, 179] width 37 height 34
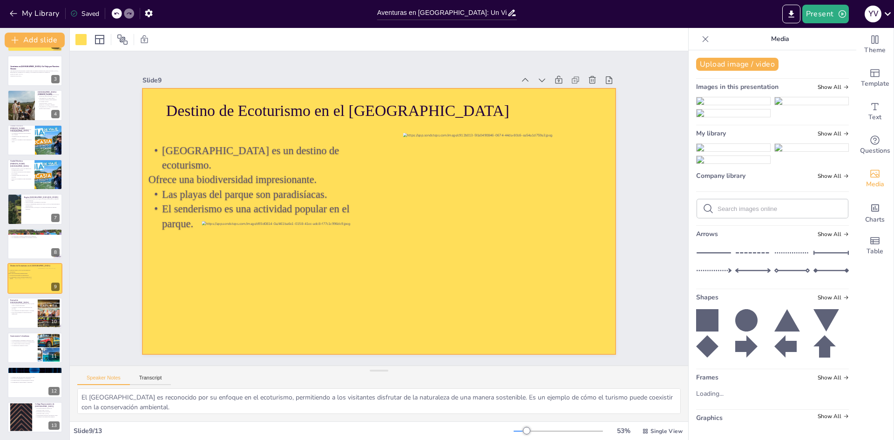
click at [724, 105] on img at bounding box center [734, 100] width 74 height 7
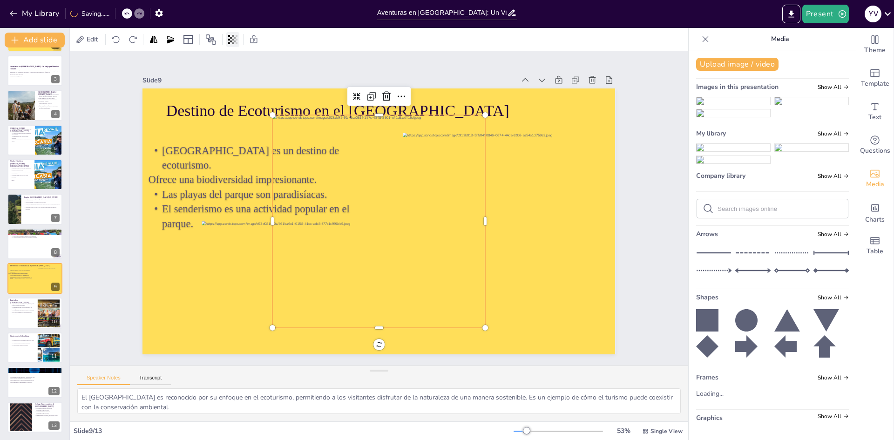
click at [239, 40] on div at bounding box center [232, 39] width 13 height 15
type input "3"
drag, startPoint x: 231, startPoint y: 78, endPoint x: 168, endPoint y: 87, distance: 64.4
click at [168, 87] on div "Transparencia 3" at bounding box center [198, 69] width 81 height 37
click at [253, 296] on div at bounding box center [293, 282] width 182 height 122
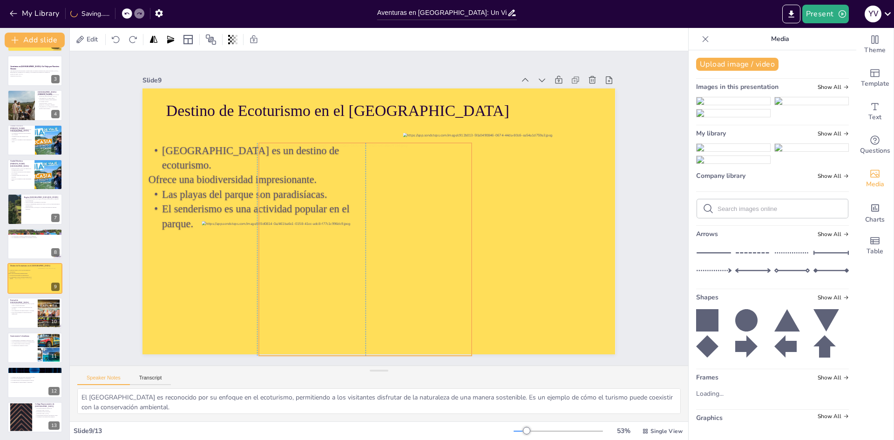
drag, startPoint x: 396, startPoint y: 268, endPoint x: 381, endPoint y: 296, distance: 31.4
click at [381, 296] on div at bounding box center [365, 249] width 213 height 213
drag, startPoint x: 526, startPoint y: 237, endPoint x: 514, endPoint y: 232, distance: 13.1
click at [514, 232] on div at bounding box center [486, 199] width 190 height 142
click at [231, 45] on div at bounding box center [232, 39] width 13 height 15
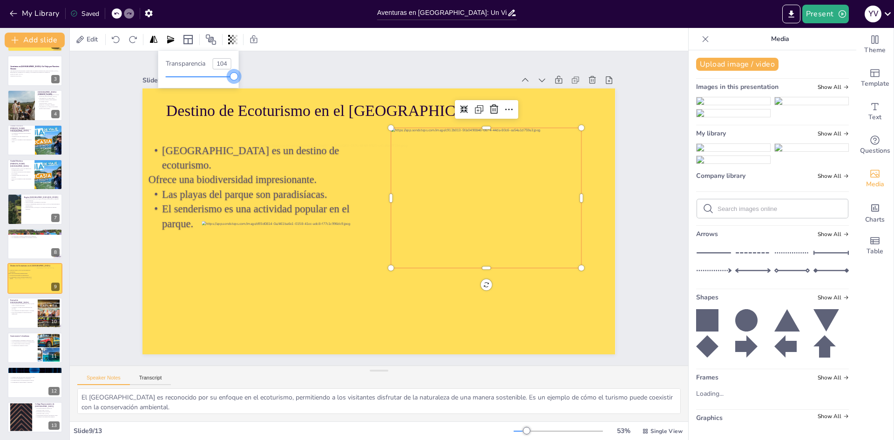
type input "100"
drag, startPoint x: 235, startPoint y: 78, endPoint x: 244, endPoint y: 78, distance: 9.3
click at [244, 78] on body "My Library Saved Aventuras en Colombia: Un Viaje por Nuestros Tesoros Present Y…" at bounding box center [447, 220] width 894 height 440
click at [643, 290] on div "Slide 1 Aventuras en Colombia: Un Viaje por Nuestros Tesoros Una presentación q…" at bounding box center [379, 208] width 618 height 314
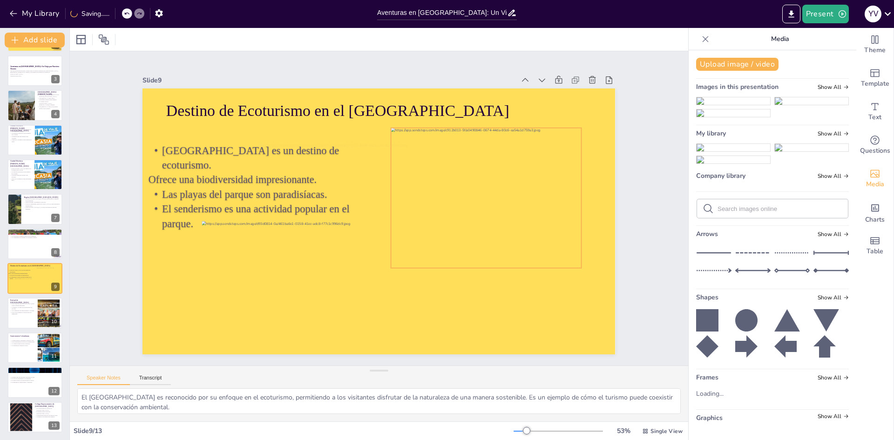
click at [508, 223] on div at bounding box center [486, 221] width 216 height 178
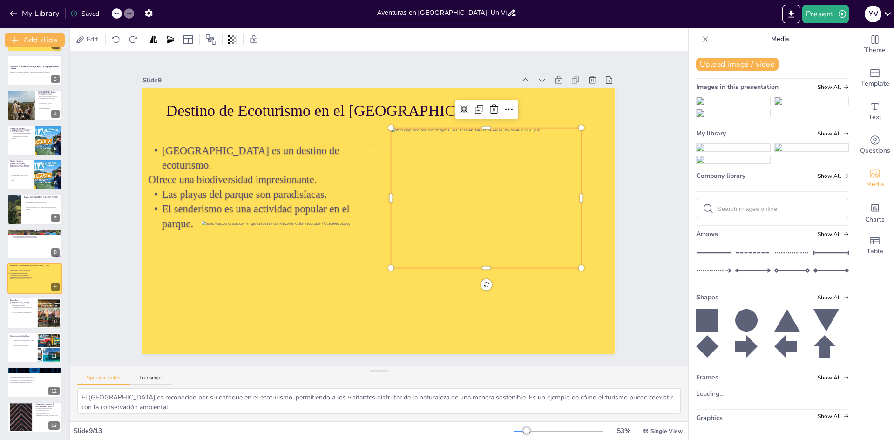
click at [455, 109] on div at bounding box center [486, 109] width 63 height 19
click at [457, 107] on div at bounding box center [464, 109] width 15 height 15
click at [460, 107] on icon at bounding box center [464, 109] width 8 height 8
click at [503, 108] on icon at bounding box center [508, 109] width 11 height 11
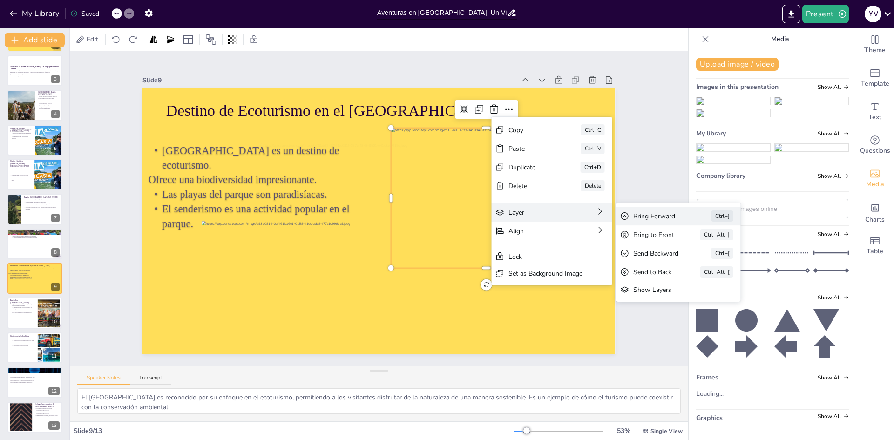
click at [695, 296] on div "Bring Forward" at bounding box center [721, 303] width 53 height 14
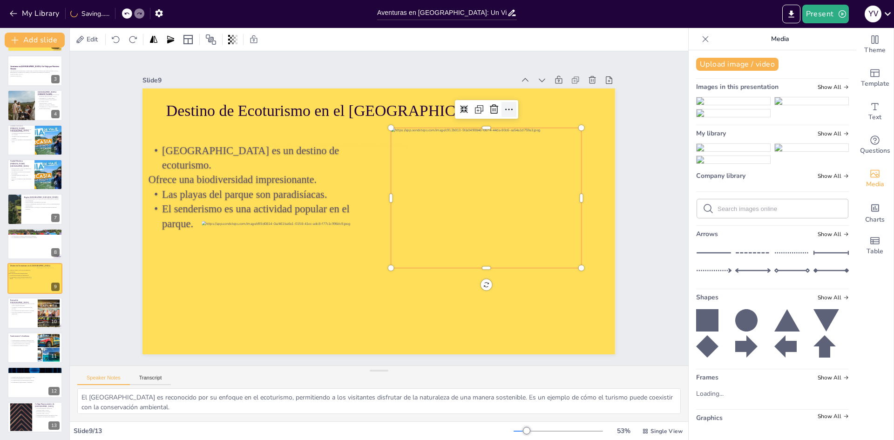
click at [503, 108] on icon at bounding box center [508, 109] width 11 height 11
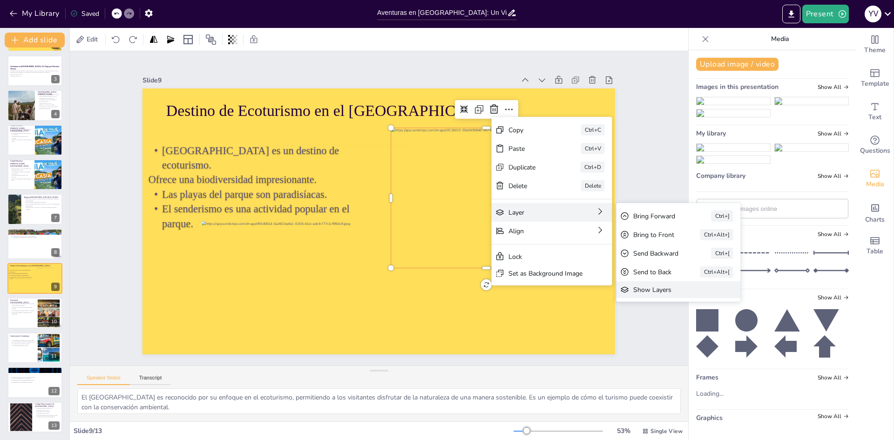
click at [703, 337] on div "Show Layers" at bounding box center [742, 341] width 78 height 9
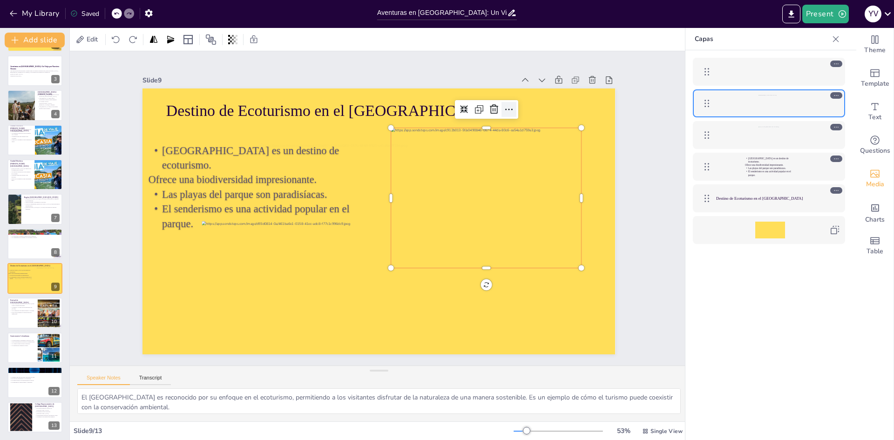
click at [508, 112] on div at bounding box center [508, 109] width 15 height 15
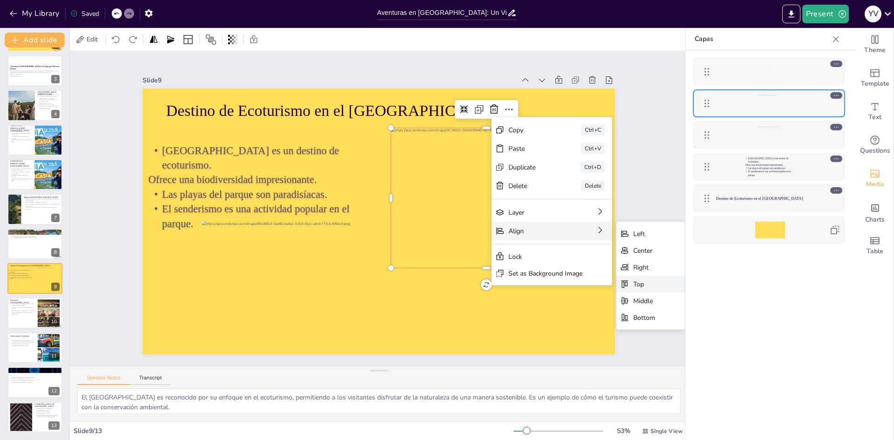
click at [703, 331] on div "Top" at bounding box center [714, 335] width 22 height 9
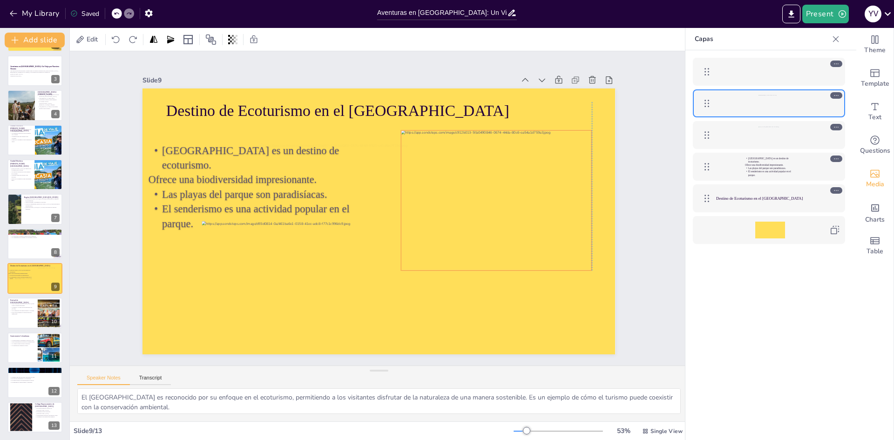
drag, startPoint x: 528, startPoint y: 179, endPoint x: 540, endPoint y: 221, distance: 43.5
click at [540, 221] on div at bounding box center [496, 201] width 190 height 142
click at [516, 108] on icon at bounding box center [518, 111] width 11 height 11
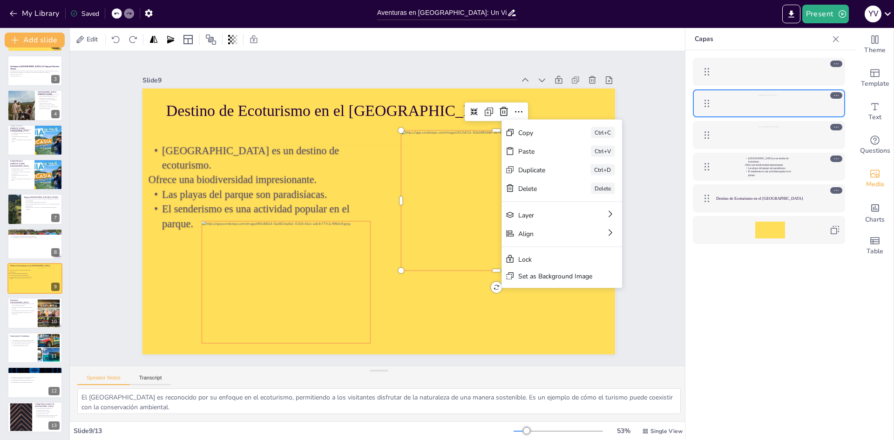
click at [205, 251] on div at bounding box center [293, 282] width 182 height 122
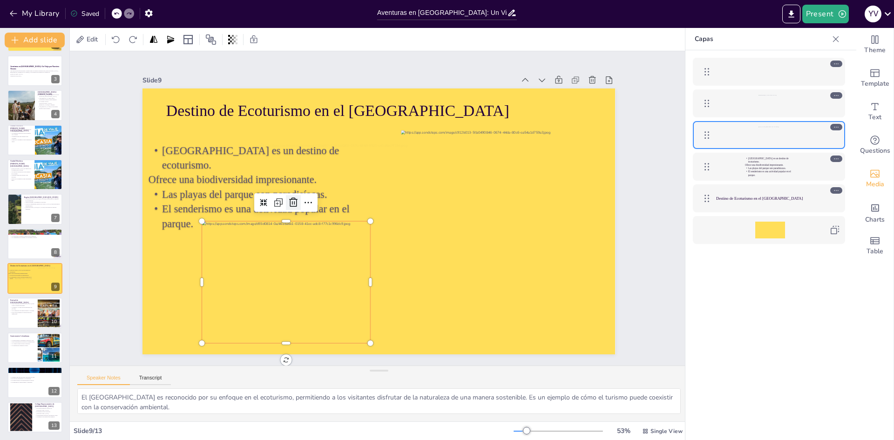
click at [292, 197] on icon at bounding box center [293, 202] width 11 height 11
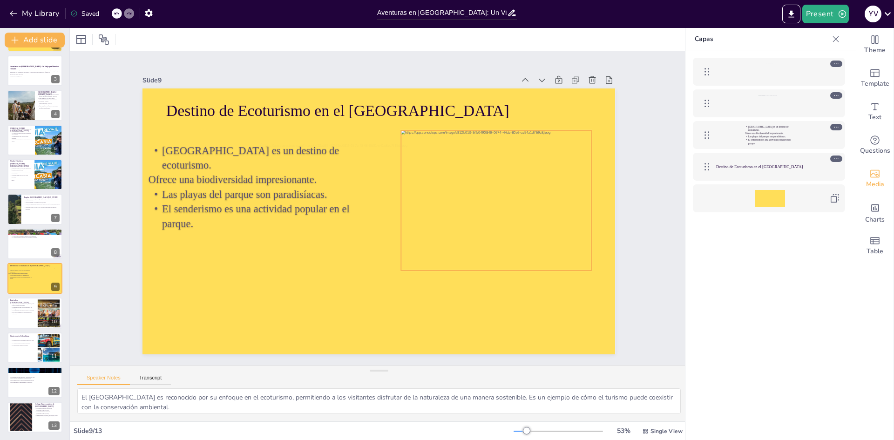
click at [535, 190] on div at bounding box center [496, 201] width 190 height 142
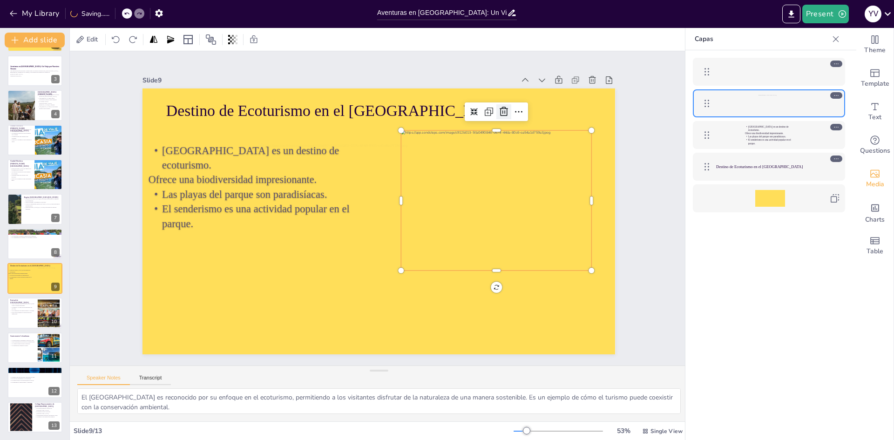
click at [498, 108] on icon at bounding box center [503, 111] width 11 height 11
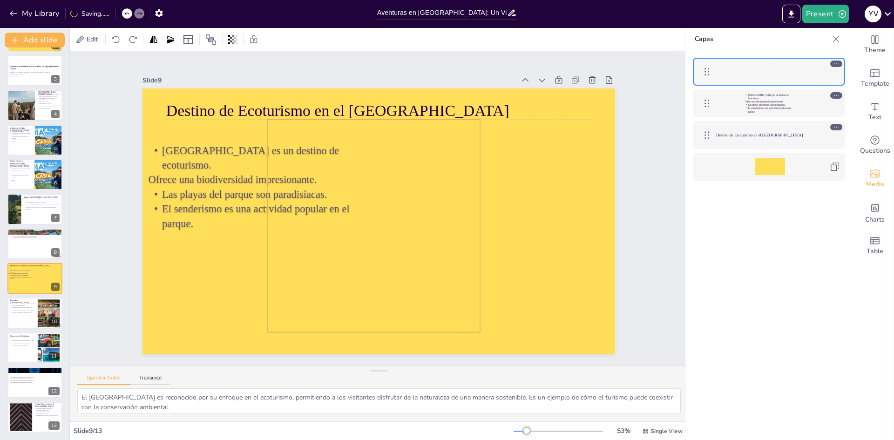
drag, startPoint x: 377, startPoint y: 245, endPoint x: 386, endPoint y: 220, distance: 26.5
click at [386, 220] on div at bounding box center [373, 226] width 213 height 213
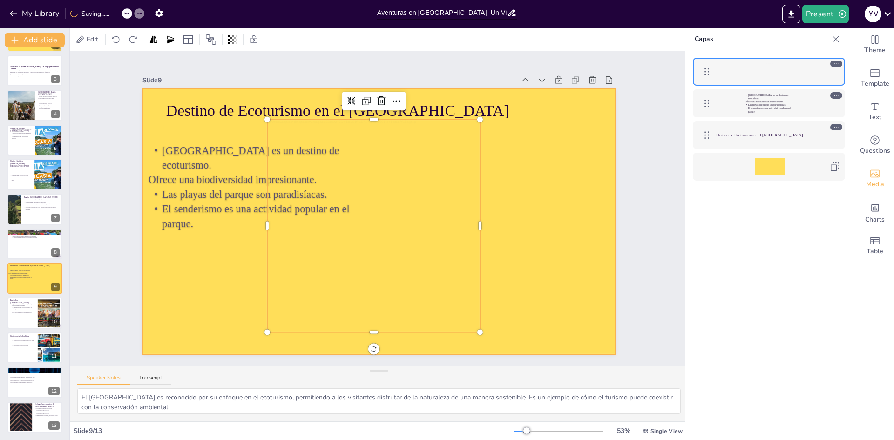
click at [565, 236] on div at bounding box center [378, 221] width 473 height 266
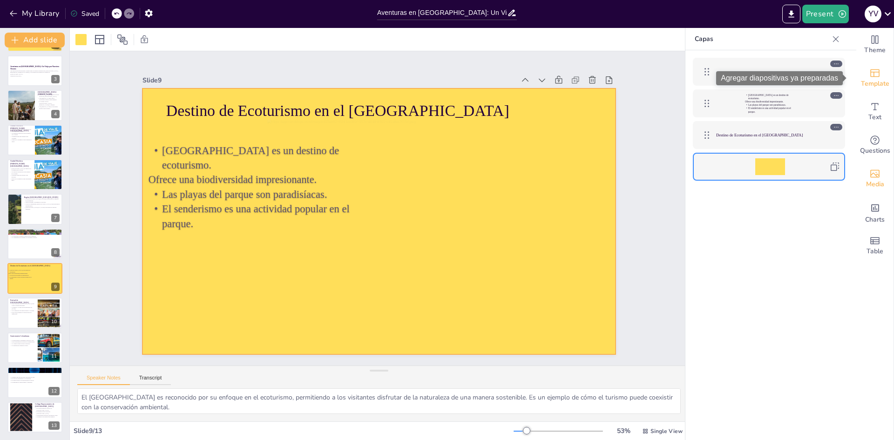
click at [870, 72] on icon "Add ready made slides" at bounding box center [874, 73] width 9 height 8
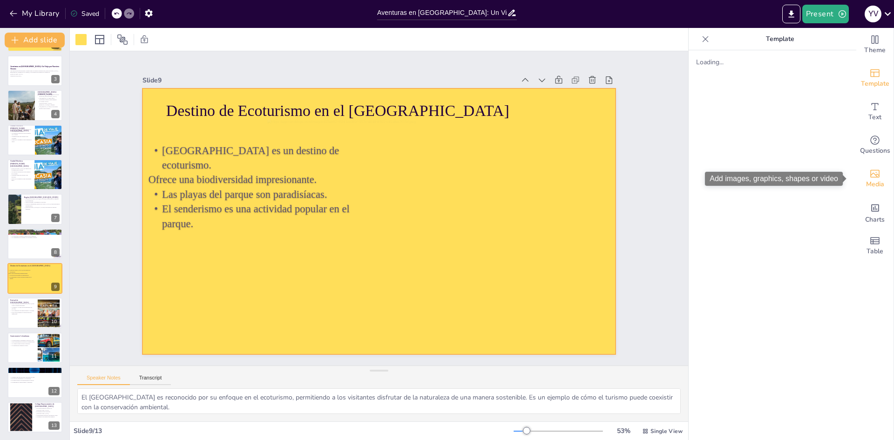
click at [869, 189] on span "Media" at bounding box center [875, 184] width 18 height 10
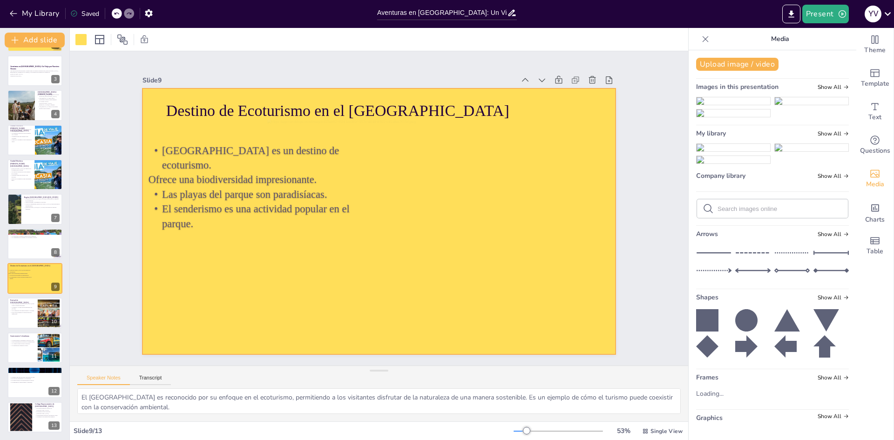
click at [802, 105] on img at bounding box center [812, 100] width 74 height 7
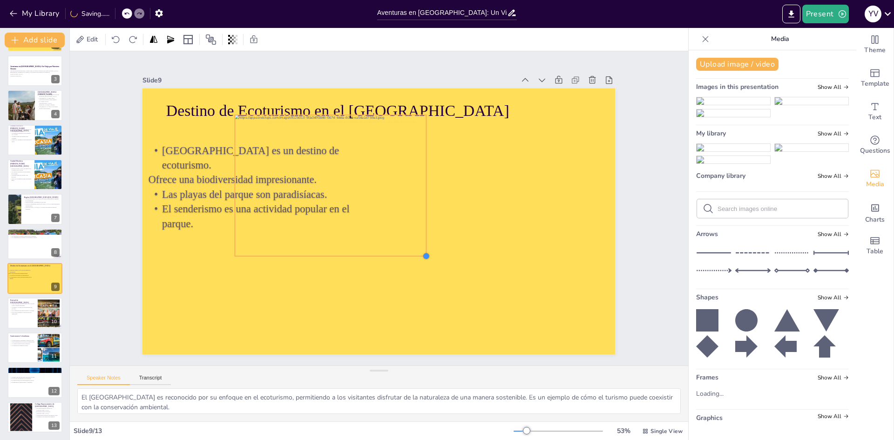
drag, startPoint x: 517, startPoint y: 323, endPoint x: 357, endPoint y: 178, distance: 215.9
click at [410, 217] on div "Destino de Ecoturismo en el Parque Tayrona El Parque Tayrona es un destino de e…" at bounding box center [378, 221] width 473 height 266
drag, startPoint x: 342, startPoint y: 165, endPoint x: 514, endPoint y: 181, distance: 172.5
click at [514, 181] on div at bounding box center [497, 196] width 180 height 133
click at [585, 261] on div at bounding box center [588, 264] width 7 height 7
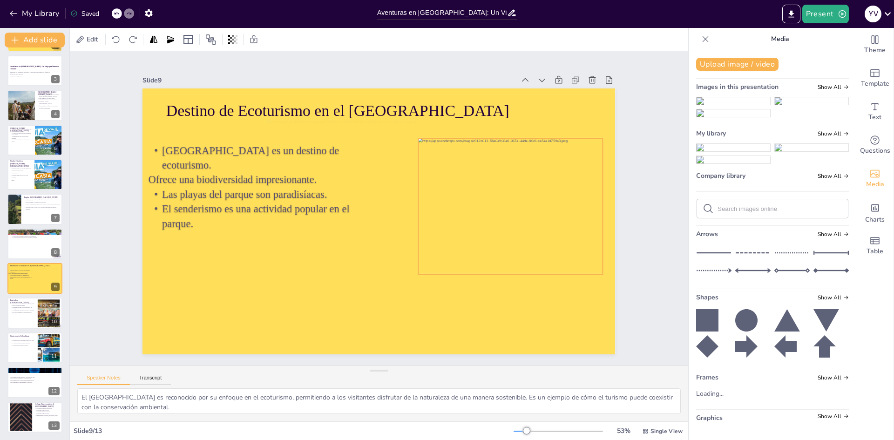
drag, startPoint x: 563, startPoint y: 231, endPoint x: 568, endPoint y: 251, distance: 19.7
click at [568, 251] on div at bounding box center [511, 206] width 184 height 136
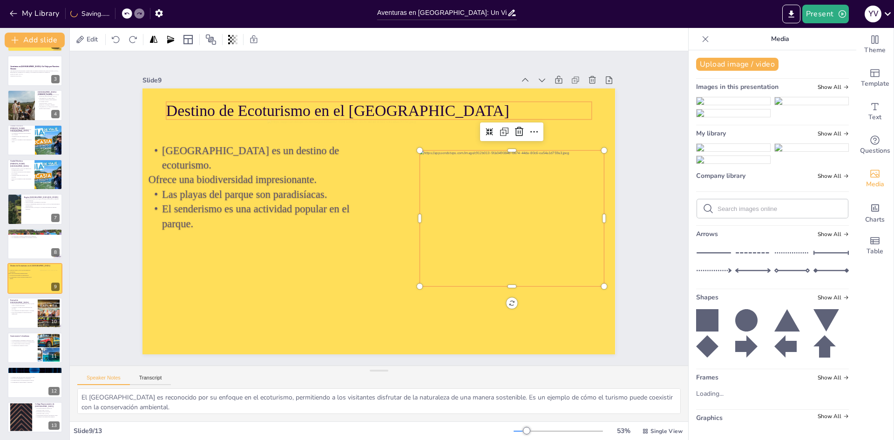
click at [398, 101] on p "Destino de Ecoturismo en el [GEOGRAPHIC_DATA]" at bounding box center [379, 111] width 426 height 22
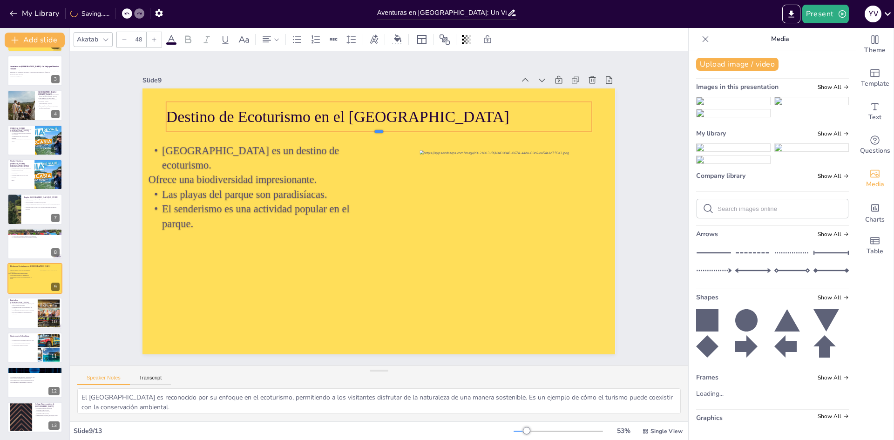
drag, startPoint x: 377, startPoint y: 117, endPoint x: 376, endPoint y: 129, distance: 12.1
click at [376, 132] on div at bounding box center [379, 135] width 426 height 7
click at [372, 94] on div at bounding box center [379, 93] width 426 height 7
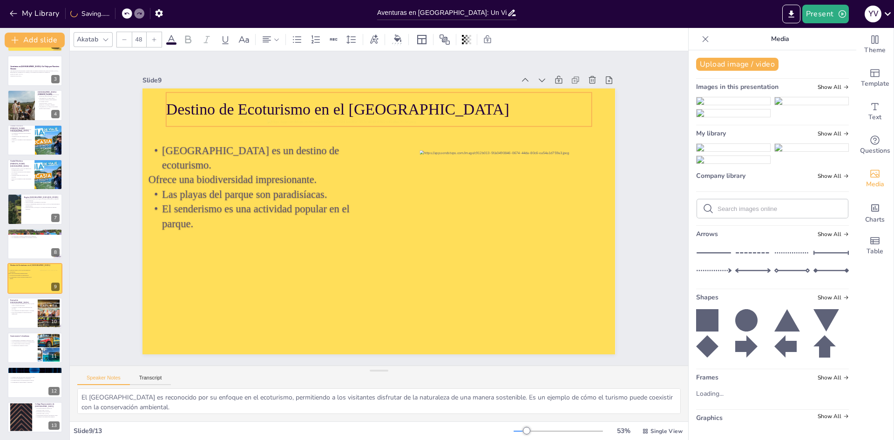
drag, startPoint x: 515, startPoint y: 115, endPoint x: 515, endPoint y: 109, distance: 5.1
click at [515, 109] on p "Destino de Ecoturismo en el [GEOGRAPHIC_DATA]" at bounding box center [379, 109] width 426 height 22
drag, startPoint x: 505, startPoint y: 220, endPoint x: 505, endPoint y: 209, distance: 11.6
click at [505, 209] on div at bounding box center [512, 207] width 184 height 136
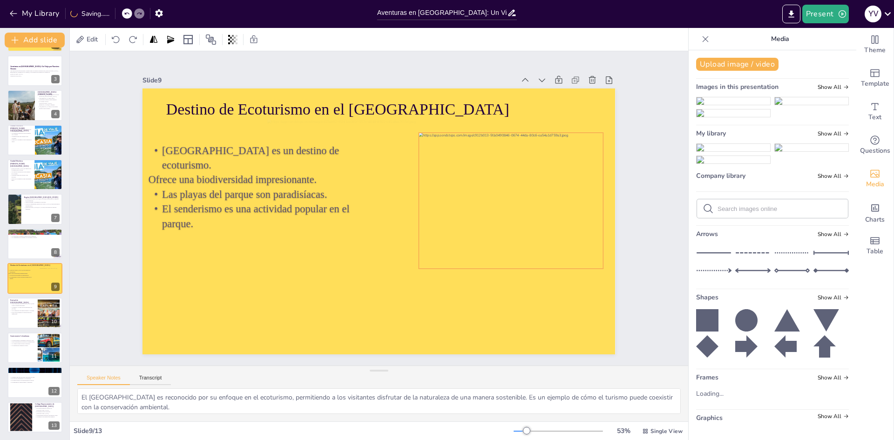
drag, startPoint x: 515, startPoint y: 205, endPoint x: 514, endPoint y: 199, distance: 6.1
click at [514, 199] on div at bounding box center [511, 201] width 184 height 136
click at [770, 117] on img at bounding box center [734, 112] width 74 height 7
drag, startPoint x: 531, startPoint y: 324, endPoint x: 406, endPoint y: 206, distance: 172.6
click at [406, 206] on div "Destino de Ecoturismo en el Parque Tayrona El Parque Tayrona es un destino de e…" at bounding box center [378, 221] width 473 height 266
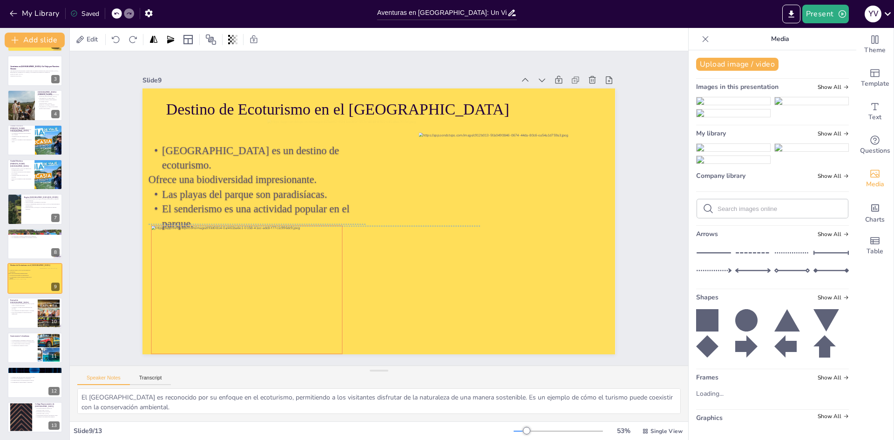
drag, startPoint x: 342, startPoint y: 170, endPoint x: 273, endPoint y: 280, distance: 130.3
click at [273, 280] on div at bounding box center [246, 290] width 190 height 128
drag, startPoint x: 506, startPoint y: 244, endPoint x: 506, endPoint y: 233, distance: 10.2
click at [506, 233] on div at bounding box center [511, 190] width 184 height 136
click at [305, 298] on div at bounding box center [247, 288] width 190 height 128
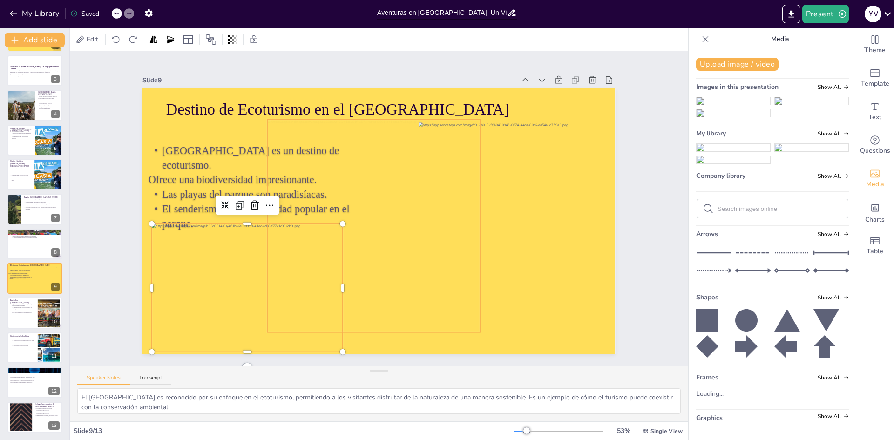
click at [297, 180] on div at bounding box center [373, 226] width 213 height 213
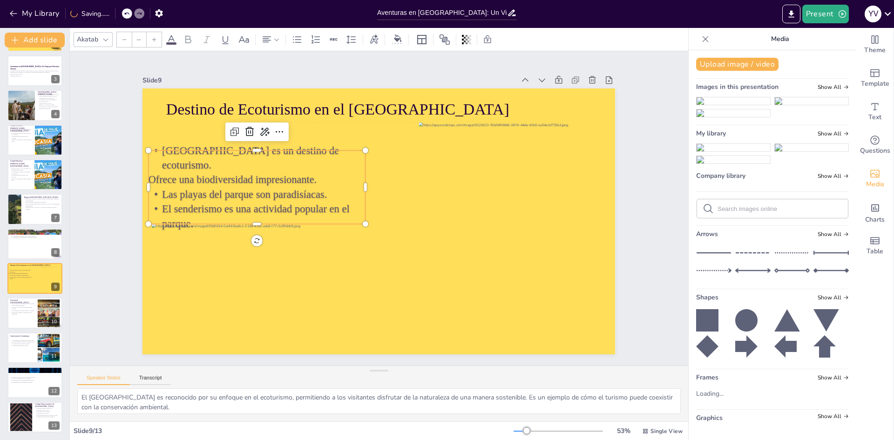
click at [235, 187] on p "Las playas del parque son paradisíacas." at bounding box center [257, 194] width 217 height 15
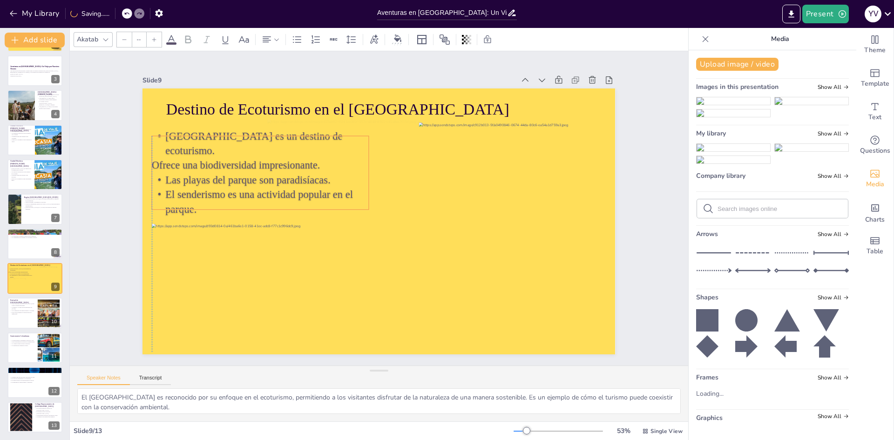
drag, startPoint x: 235, startPoint y: 177, endPoint x: 237, endPoint y: 163, distance: 14.6
click at [237, 173] on p "Las playas del parque son paradisíacas." at bounding box center [260, 180] width 217 height 15
click at [644, 376] on div "Speaker Notes Transcript" at bounding box center [379, 377] width 618 height 22
click at [296, 74] on div "Slide 9" at bounding box center [378, 80] width 473 height 13
type input "42"
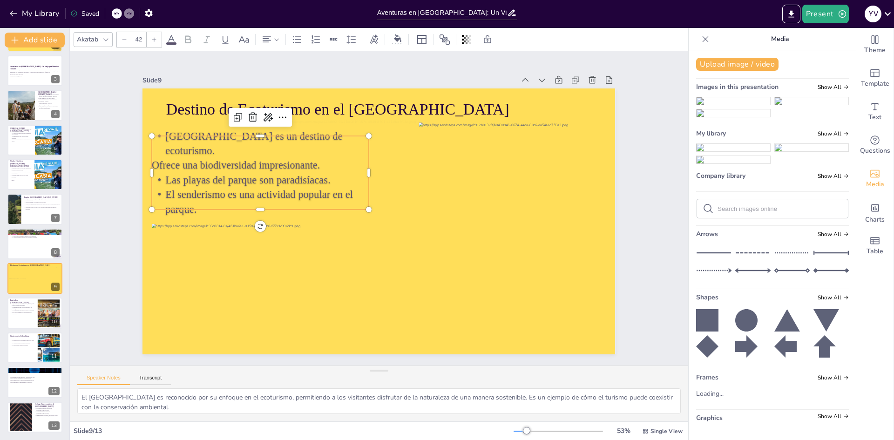
click at [262, 158] on p "Ofrece una biodiversidad impresionante." at bounding box center [260, 165] width 217 height 14
click at [405, 68] on div "Slide 1 Aventuras en Colombia: Un Viaje por Nuestros Tesoros Una presentación q…" at bounding box center [378, 208] width 473 height 292
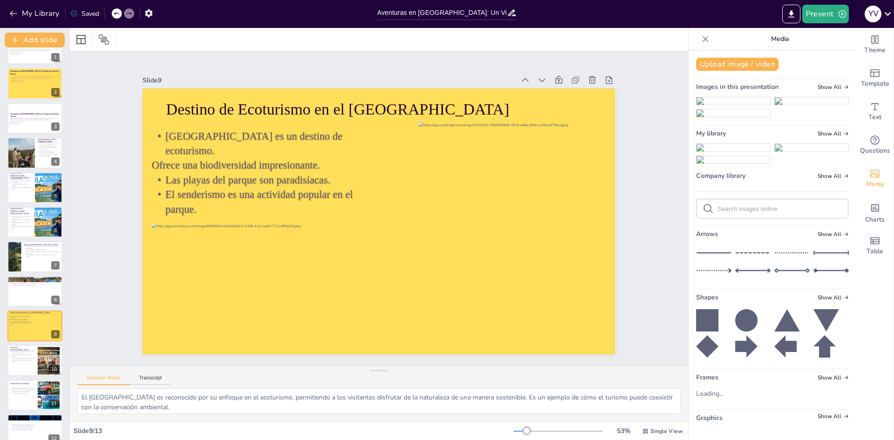
scroll to position [0, 0]
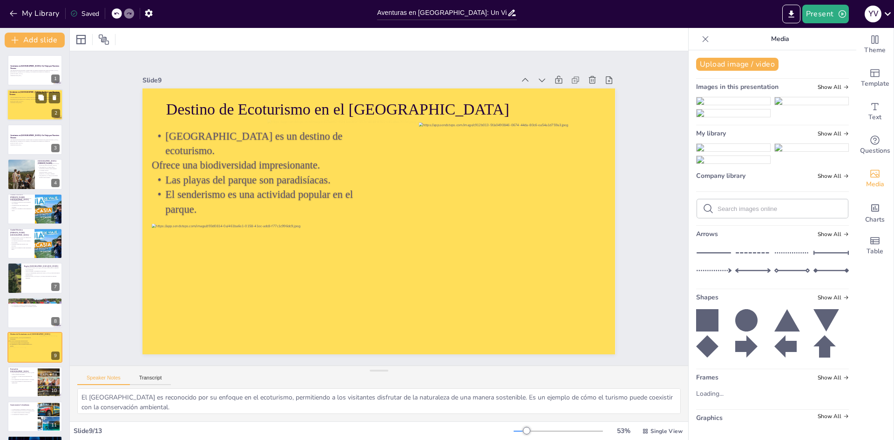
click at [31, 105] on div at bounding box center [36, 103] width 25 height 25
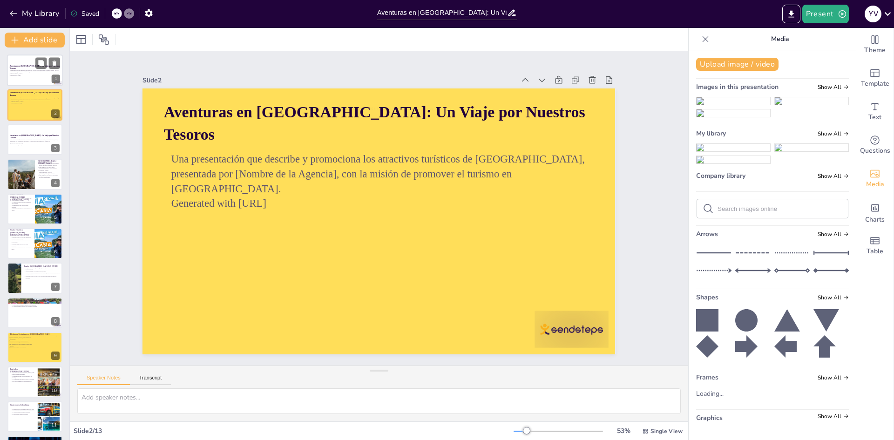
click at [26, 77] on div at bounding box center [35, 70] width 56 height 32
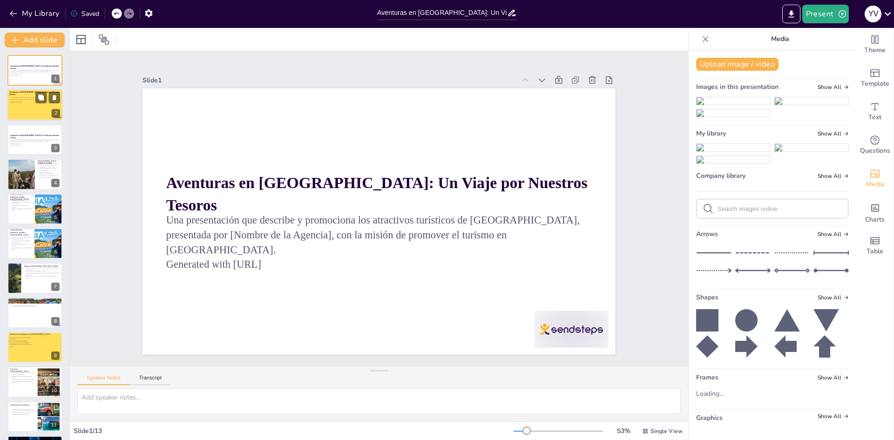
click at [28, 100] on div at bounding box center [36, 103] width 25 height 25
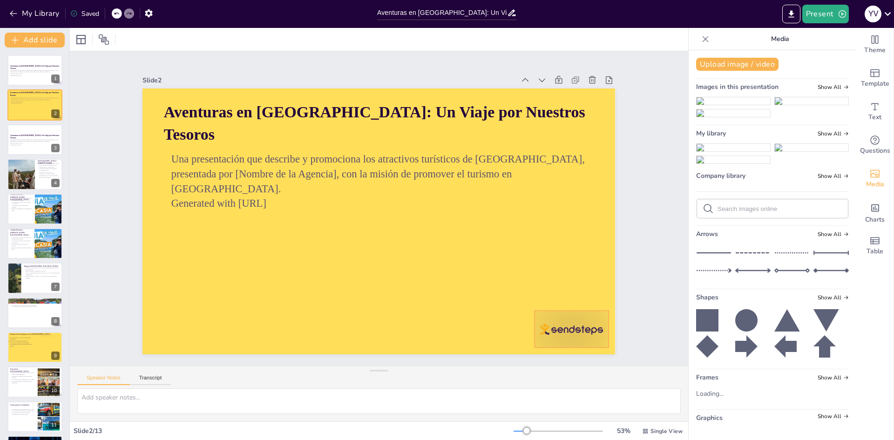
click at [597, 330] on div at bounding box center [572, 329] width 74 height 37
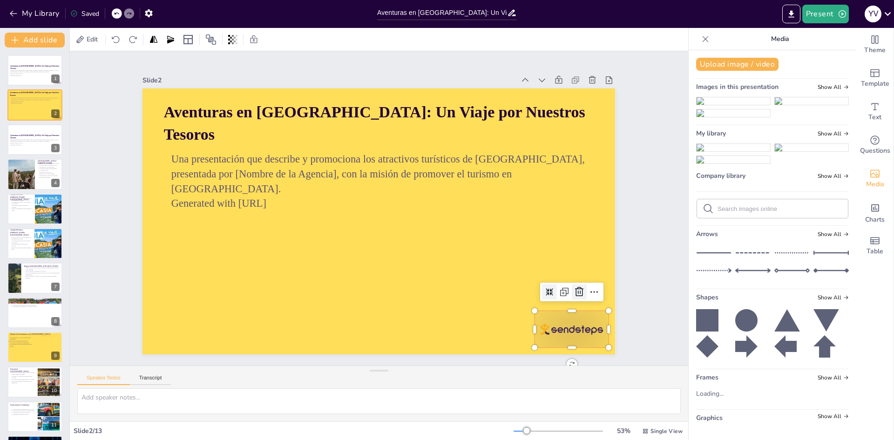
click at [574, 287] on icon at bounding box center [579, 291] width 11 height 11
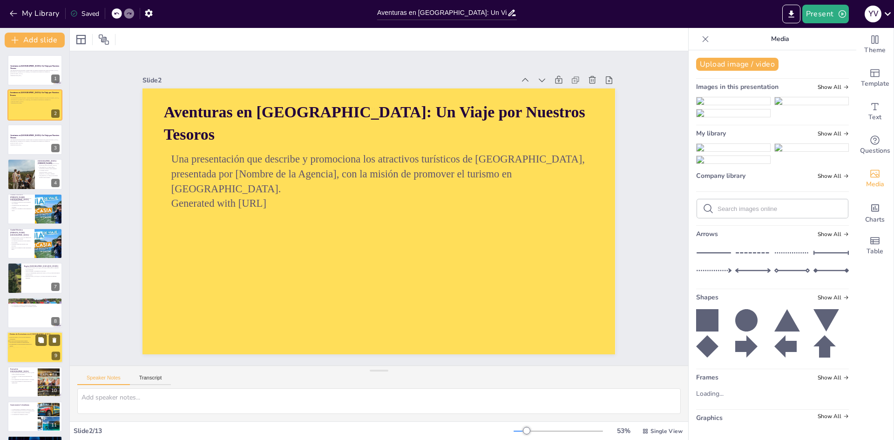
click at [31, 356] on div at bounding box center [34, 347] width 25 height 25
type textarea "El Parque Tayrona es reconocido por su enfoque en el ecoturismo, permitiendo a …"
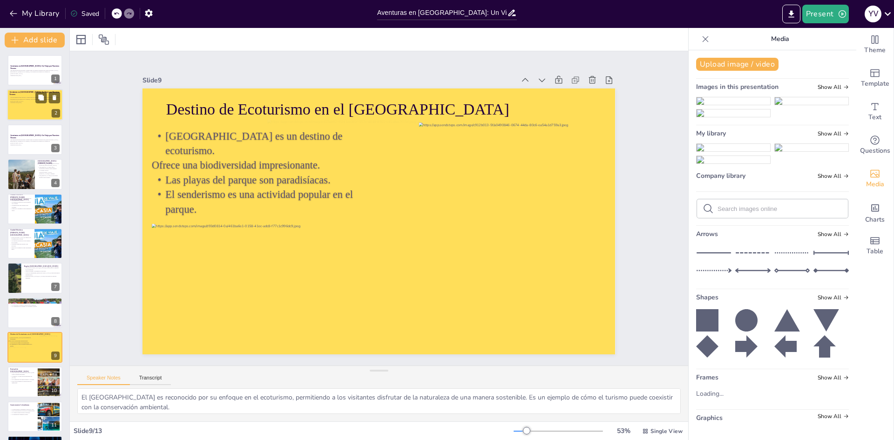
click at [27, 119] on div at bounding box center [35, 105] width 56 height 32
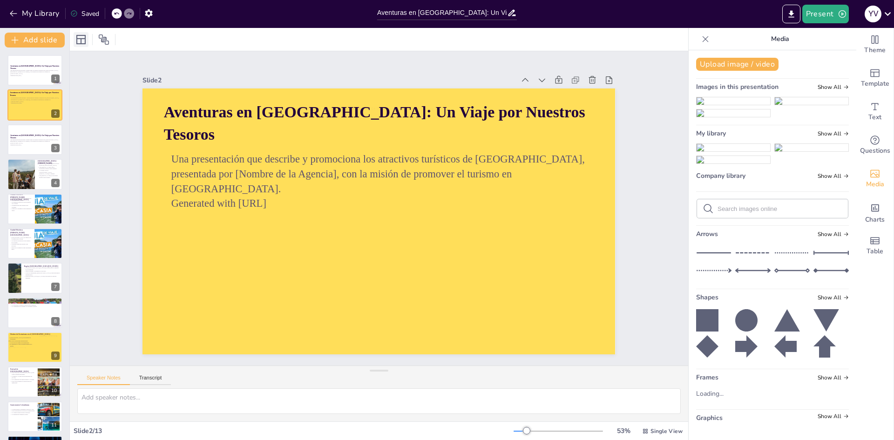
click at [85, 41] on icon at bounding box center [80, 39] width 9 height 9
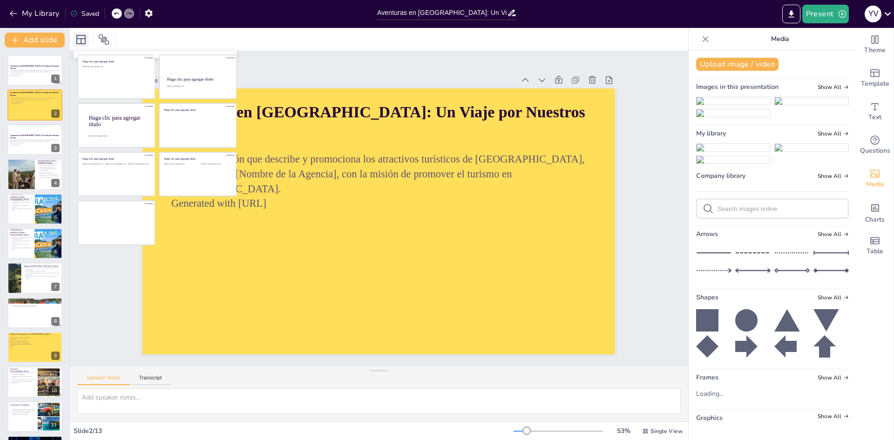
click at [85, 41] on icon at bounding box center [80, 39] width 9 height 9
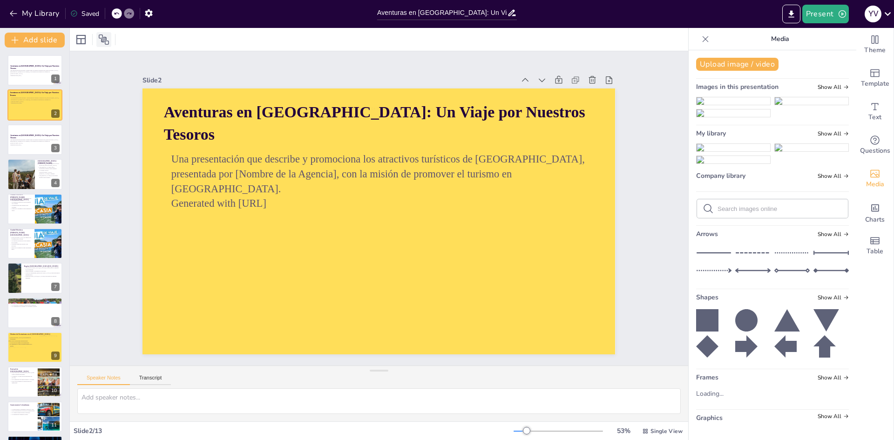
click at [99, 42] on icon at bounding box center [103, 39] width 11 height 11
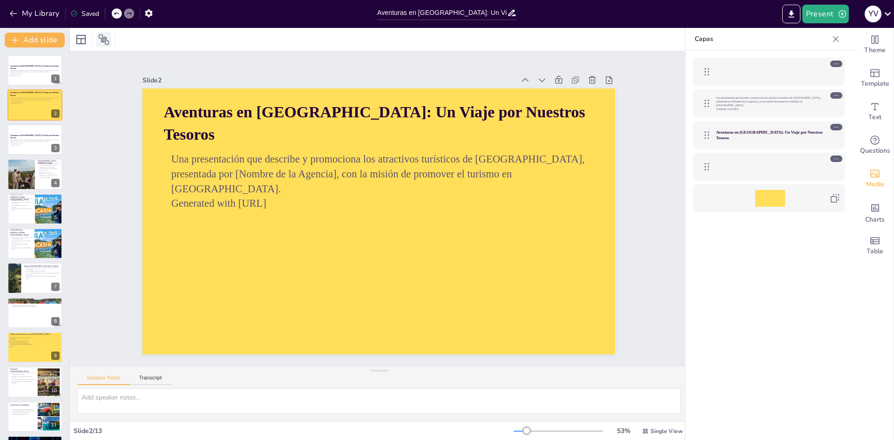
click at [100, 42] on icon at bounding box center [103, 39] width 11 height 11
click at [25, 143] on p "Una presentación que describe y promociona los atractivos turísticos de [GEOGRA…" at bounding box center [35, 141] width 50 height 5
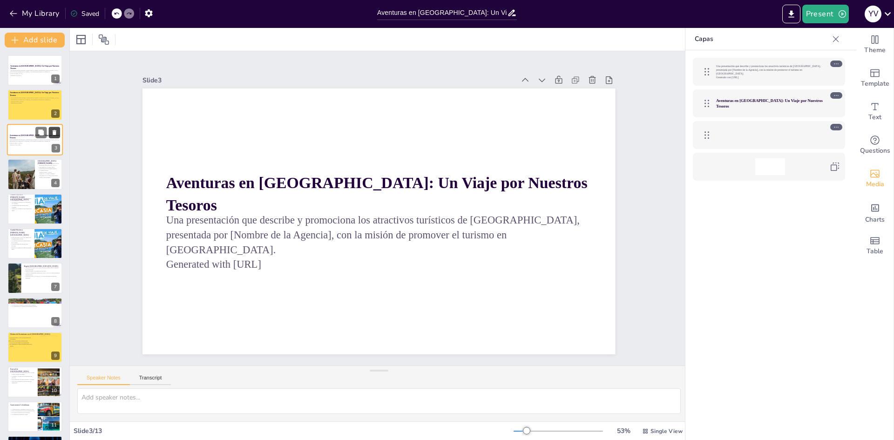
click at [60, 133] on button at bounding box center [54, 132] width 11 height 11
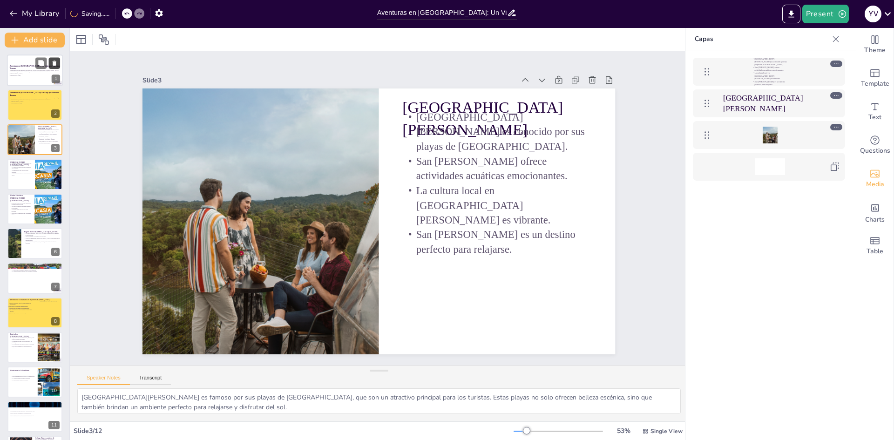
click at [57, 61] on icon at bounding box center [54, 63] width 7 height 7
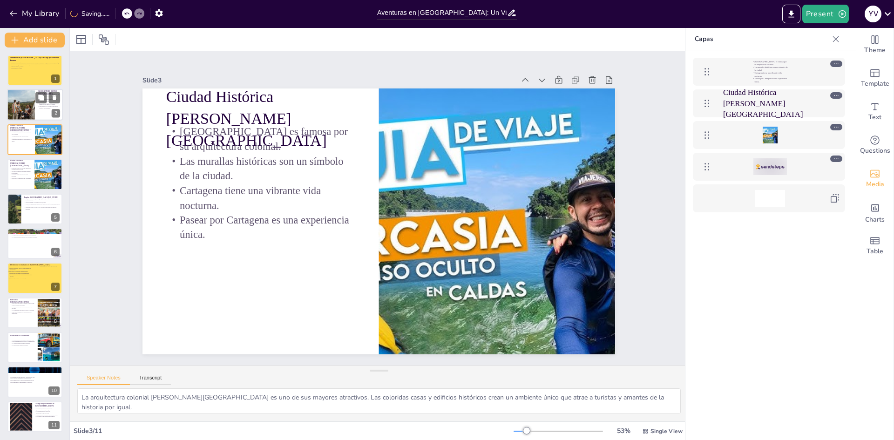
click at [20, 108] on div at bounding box center [21, 105] width 46 height 32
type textarea "San Andrés es famoso por sus playas de arena blanca, que son un atractivo princ…"
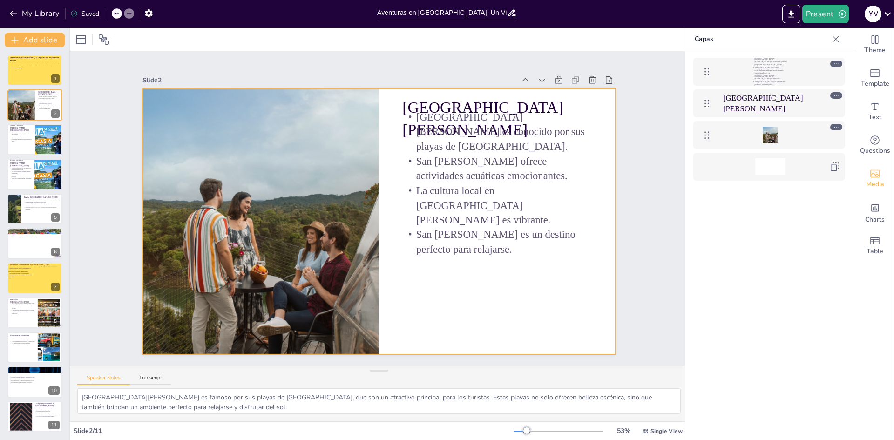
click at [505, 297] on div at bounding box center [375, 220] width 532 height 399
click at [77, 42] on div at bounding box center [80, 39] width 11 height 11
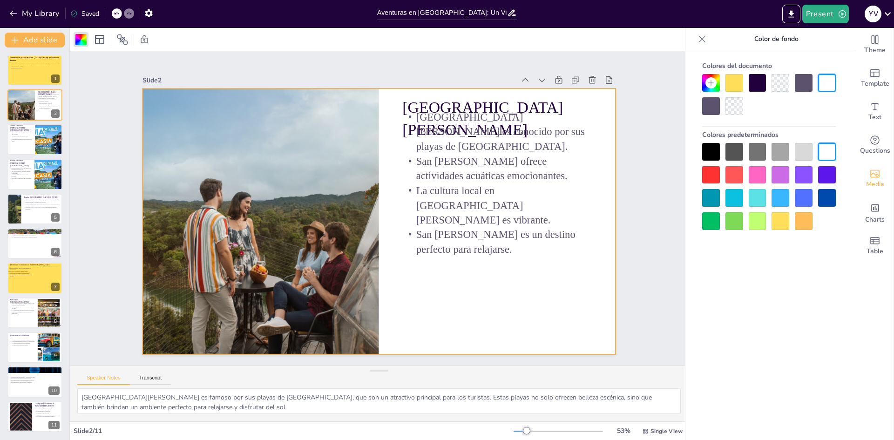
click at [833, 197] on div at bounding box center [827, 198] width 18 height 18
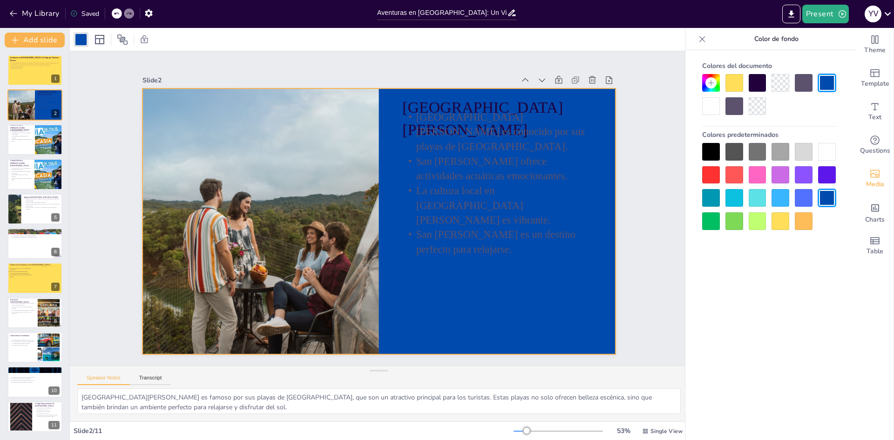
click at [813, 199] on div at bounding box center [769, 186] width 134 height 87
click at [806, 200] on div at bounding box center [804, 198] width 18 height 18
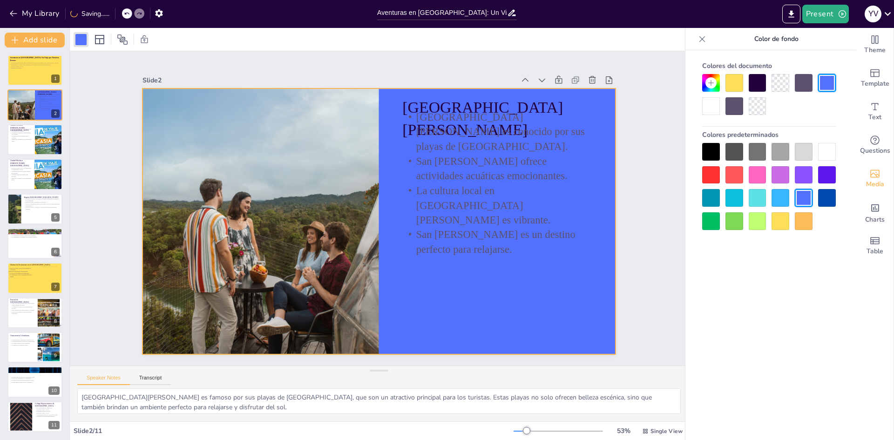
click at [827, 198] on div at bounding box center [827, 198] width 18 height 18
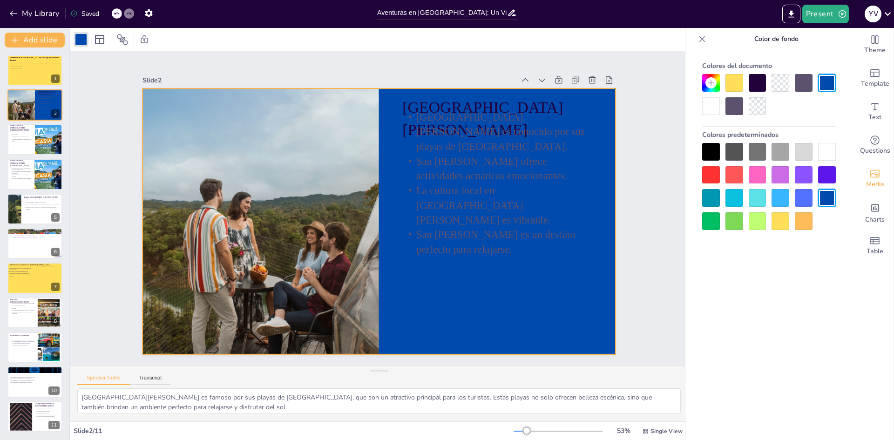
click at [717, 88] on div at bounding box center [711, 83] width 18 height 18
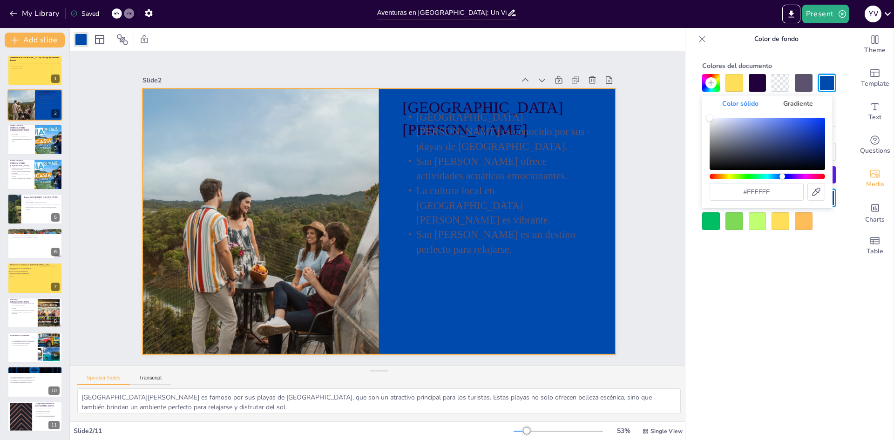
drag, startPoint x: 719, startPoint y: 177, endPoint x: 782, endPoint y: 184, distance: 63.2
click at [782, 184] on div "#ffffff" at bounding box center [767, 159] width 115 height 83
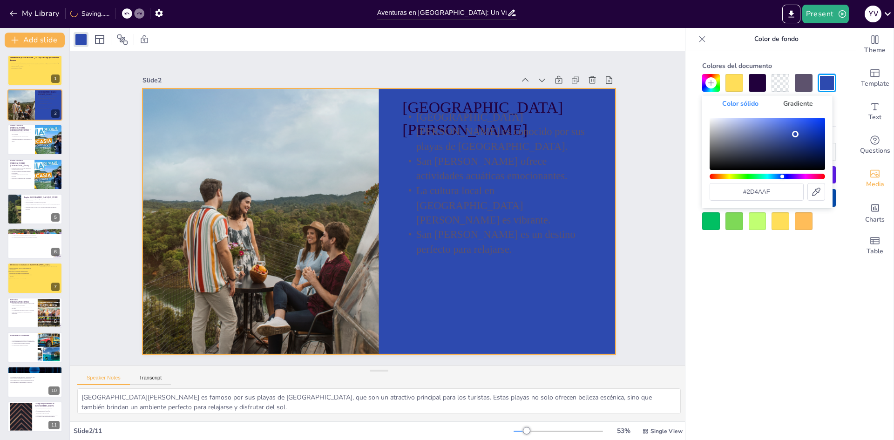
type input "#2d49ad"
drag, startPoint x: 709, startPoint y: 118, endPoint x: 795, endPoint y: 135, distance: 88.2
click at [795, 135] on div "Color" at bounding box center [795, 134] width 7 height 7
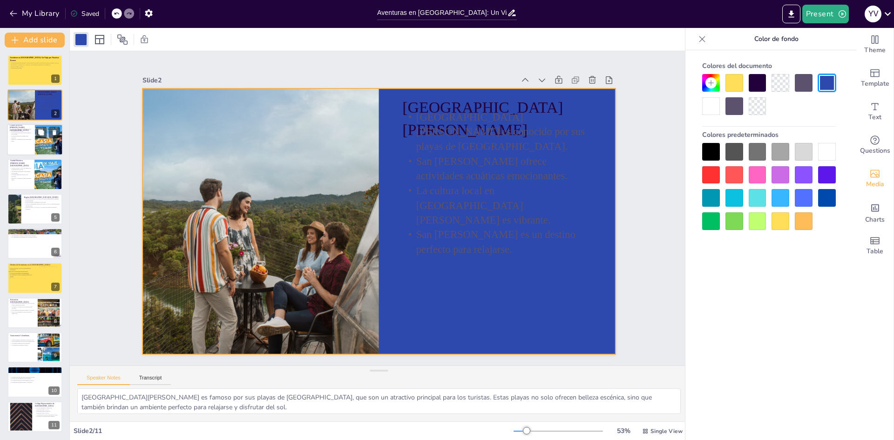
click at [32, 144] on div at bounding box center [35, 140] width 56 height 32
type textarea "La arquitectura colonial [PERSON_NAME][GEOGRAPHIC_DATA] es uno de sus mayores a…"
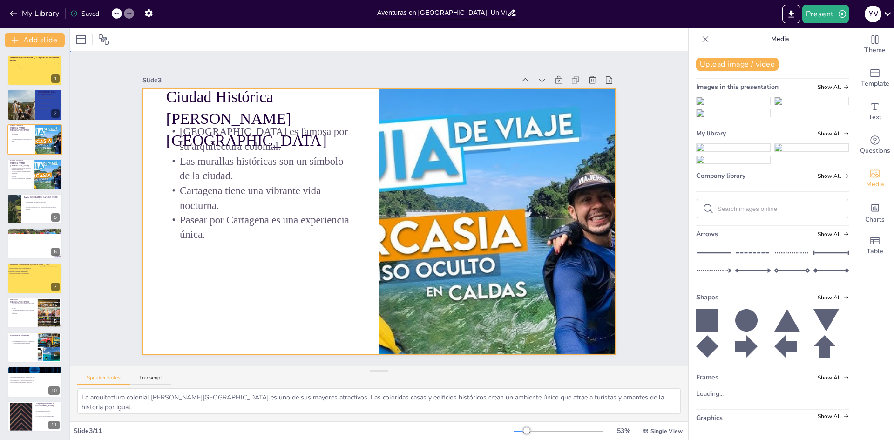
click at [294, 276] on div at bounding box center [378, 221] width 498 height 314
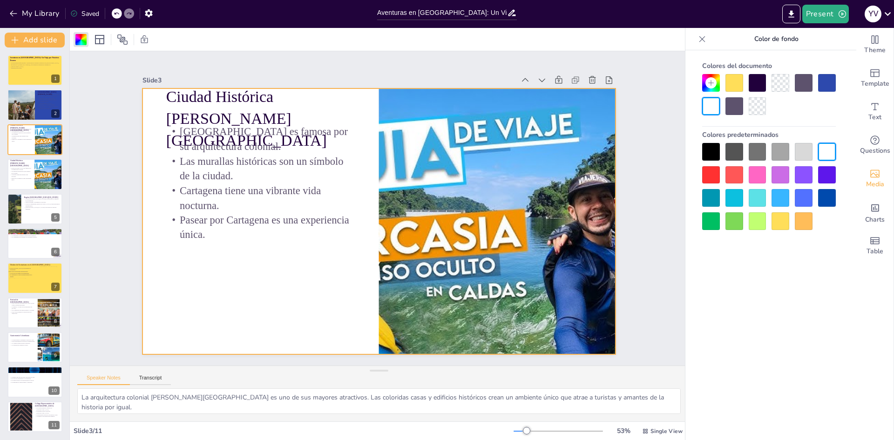
click at [709, 172] on div at bounding box center [711, 175] width 18 height 18
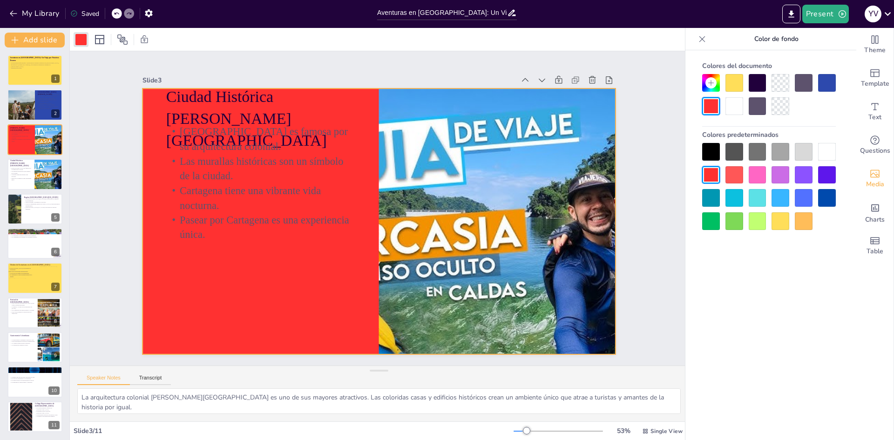
click at [713, 83] on icon at bounding box center [711, 83] width 6 height 6
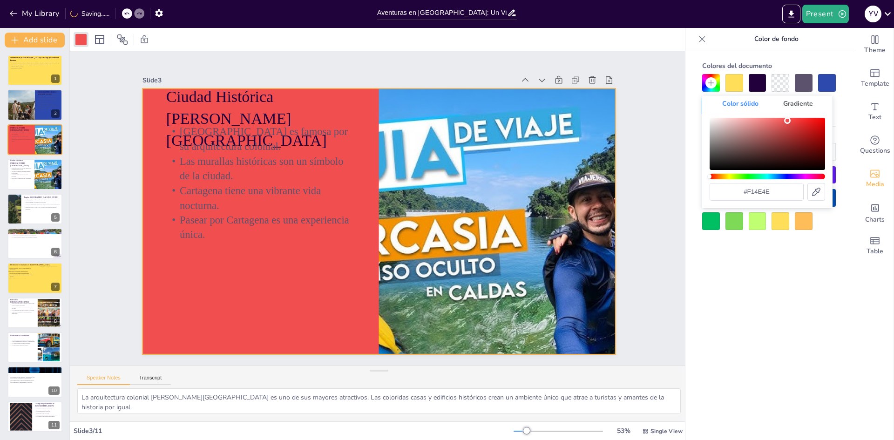
type input "#f14d4d"
drag, startPoint x: 710, startPoint y: 121, endPoint x: 788, endPoint y: 121, distance: 78.7
click at [788, 121] on div "Color" at bounding box center [788, 120] width 7 height 7
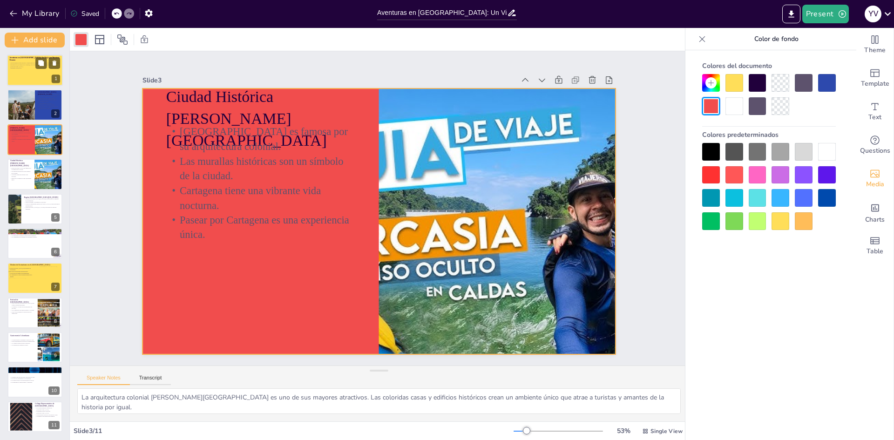
click at [39, 75] on div at bounding box center [36, 69] width 25 height 25
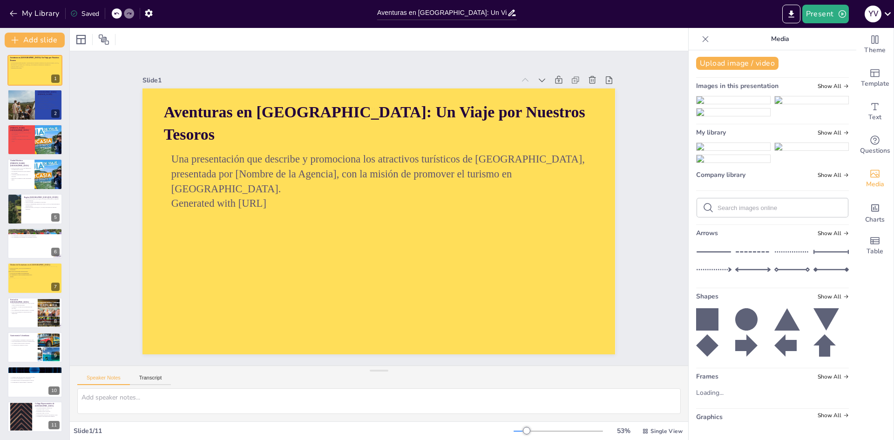
scroll to position [33, 0]
click at [792, 217] on div at bounding box center [772, 207] width 151 height 19
click at [789, 211] on input "text" at bounding box center [780, 207] width 125 height 7
click at [870, 213] on icon "Add charts and graphs" at bounding box center [875, 208] width 10 height 10
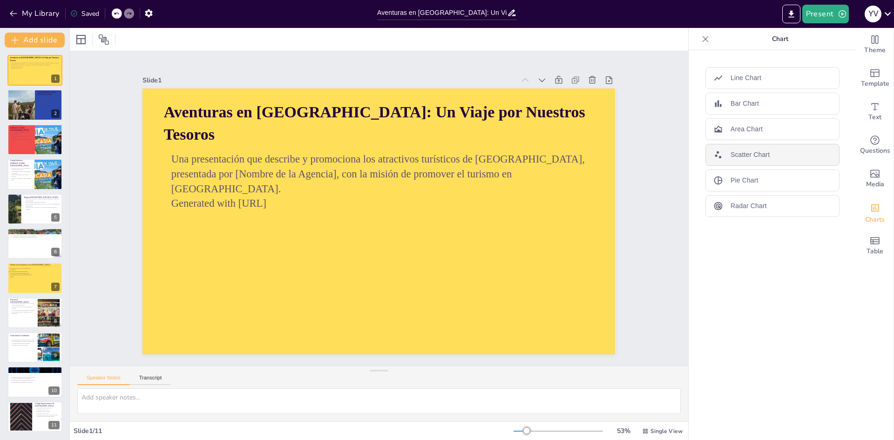
click at [757, 160] on div "Scatter Chart" at bounding box center [772, 155] width 134 height 22
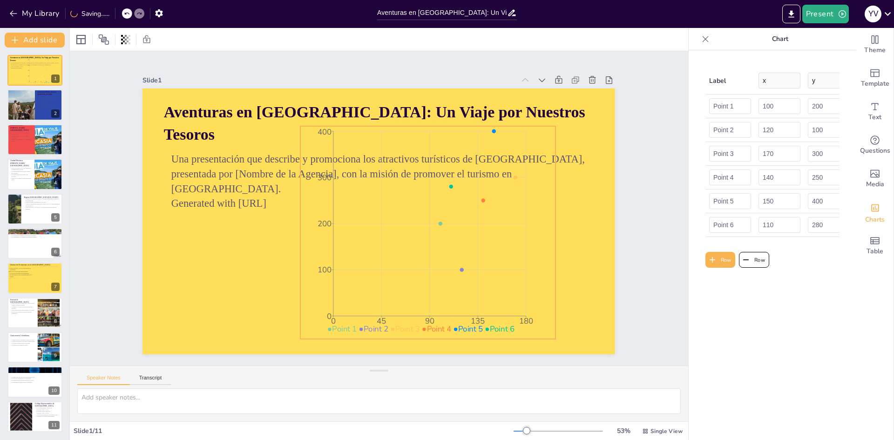
drag, startPoint x: 420, startPoint y: 215, endPoint x: 468, endPoint y: 226, distance: 50.2
click at [468, 226] on icon "0 45 90 135 180 0 100 200 300 400" at bounding box center [427, 232] width 255 height 213
click at [423, 102] on icon at bounding box center [427, 107] width 11 height 11
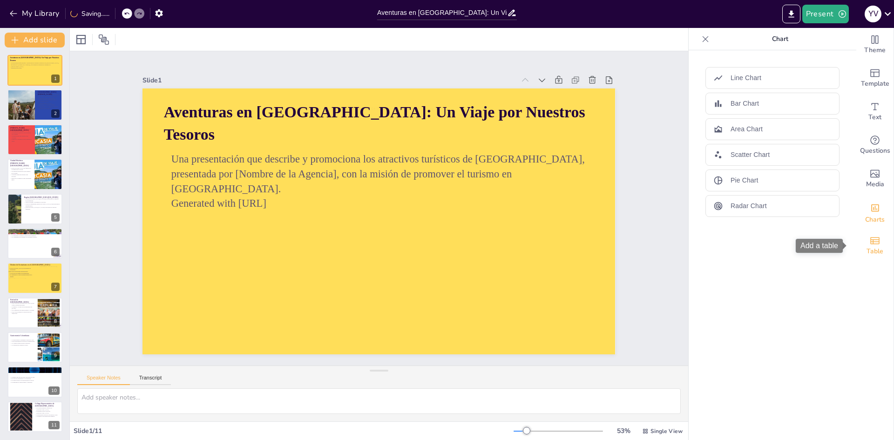
click at [871, 246] on span "Table" at bounding box center [875, 251] width 17 height 10
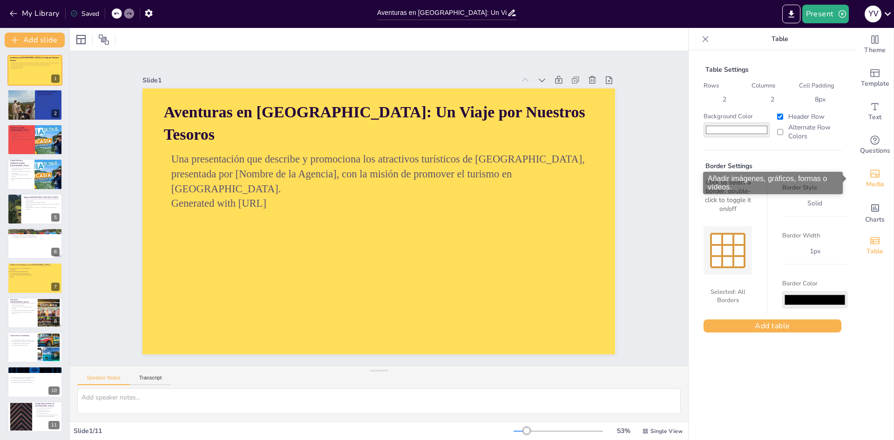
click at [873, 180] on span "Media" at bounding box center [875, 184] width 18 height 10
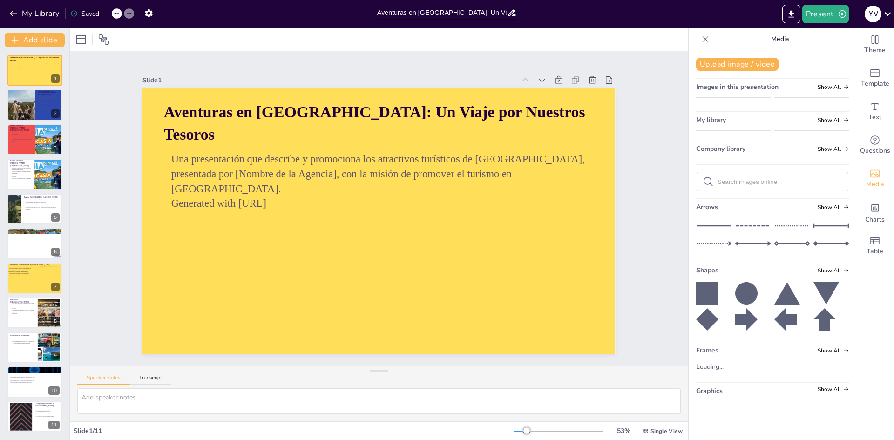
click at [768, 369] on div "Upload image / video Images in this presentation Show All My library Show All C…" at bounding box center [773, 245] width 168 height 390
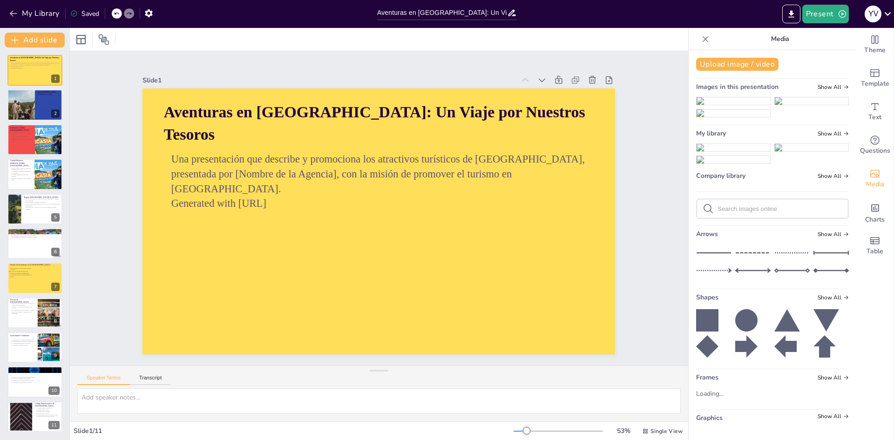
click at [768, 212] on input "text" at bounding box center [780, 208] width 125 height 7
type input "animals colombia"
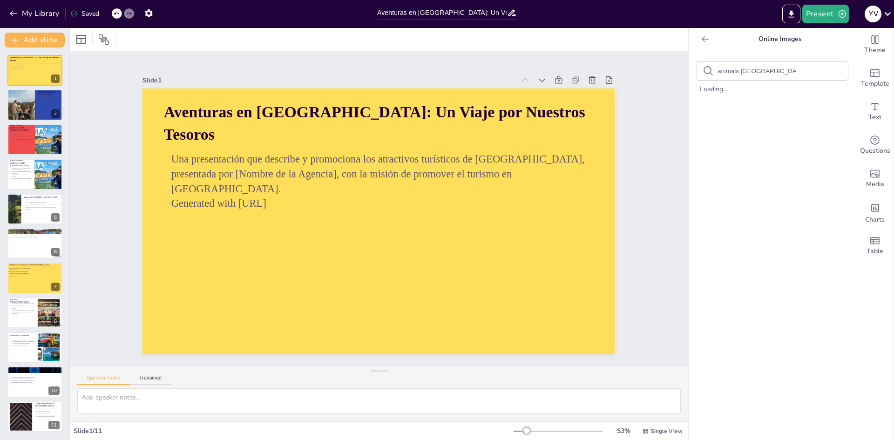
click at [762, 118] on div "animals colombia Loading..." at bounding box center [773, 245] width 168 height 390
click at [26, 176] on p "Cartagena tiene una vibrante vida nocturna." at bounding box center [20, 175] width 22 height 3
type textarea "La arquitectura colonial [PERSON_NAME][GEOGRAPHIC_DATA] es uno de sus mayores a…"
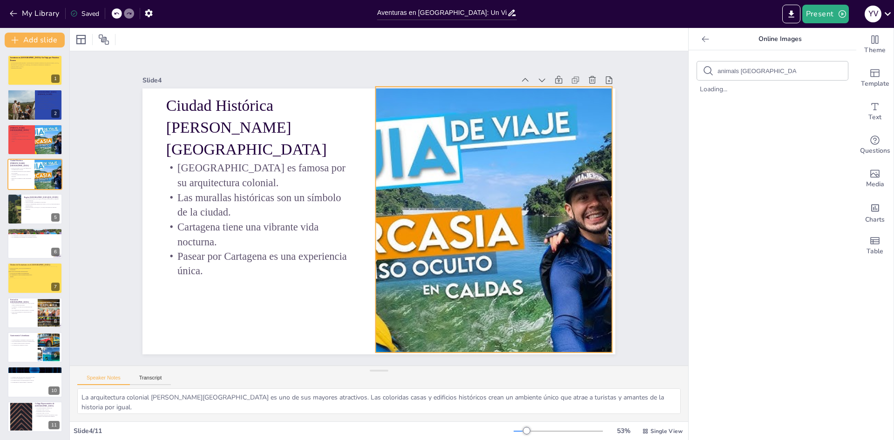
click at [439, 135] on div at bounding box center [493, 231] width 498 height 314
click at [509, 75] on icon at bounding box center [515, 81] width 12 height 12
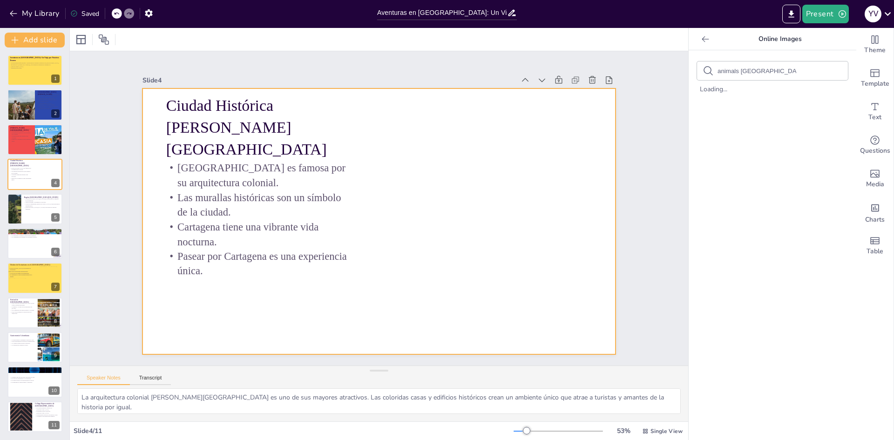
click at [521, 179] on div at bounding box center [378, 221] width 498 height 314
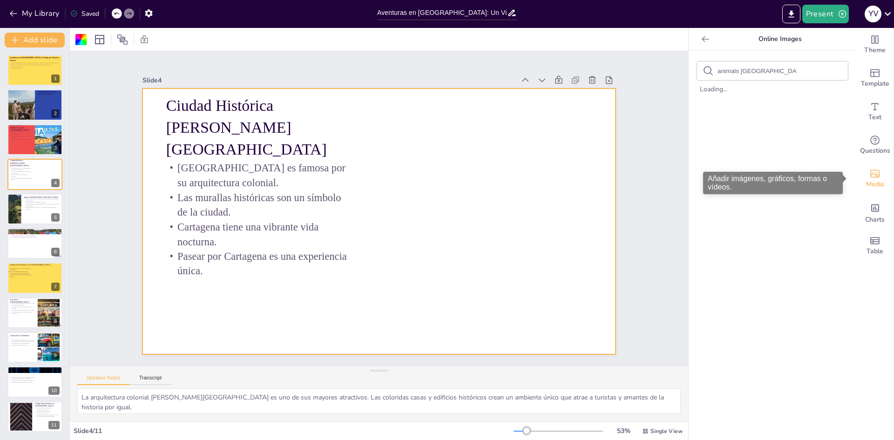
click at [871, 184] on span "Media" at bounding box center [875, 184] width 18 height 10
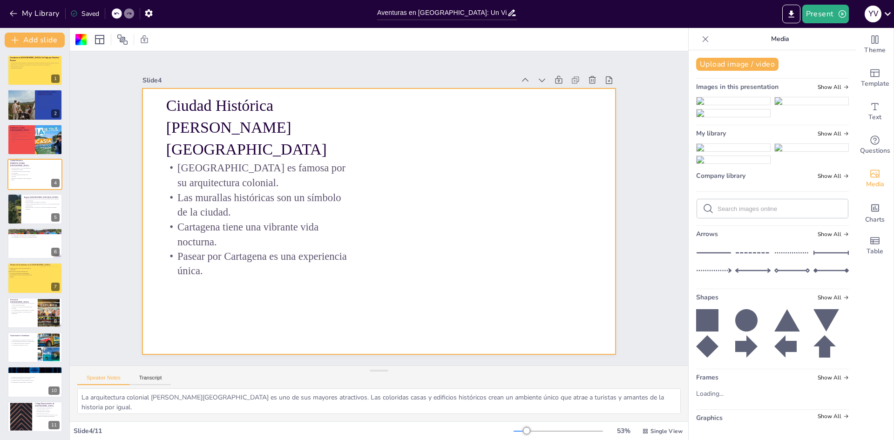
scroll to position [172, 0]
click at [740, 313] on icon at bounding box center [746, 319] width 22 height 22
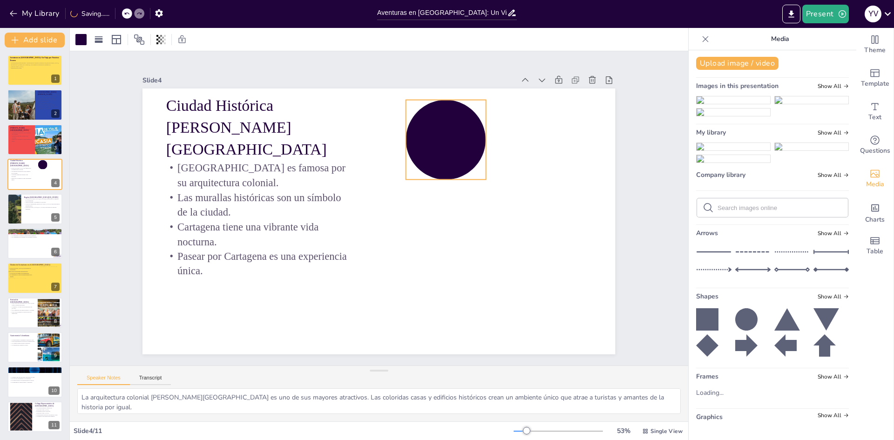
drag, startPoint x: 401, startPoint y: 251, endPoint x: 436, endPoint y: 137, distance: 118.9
click at [436, 137] on div at bounding box center [453, 147] width 88 height 88
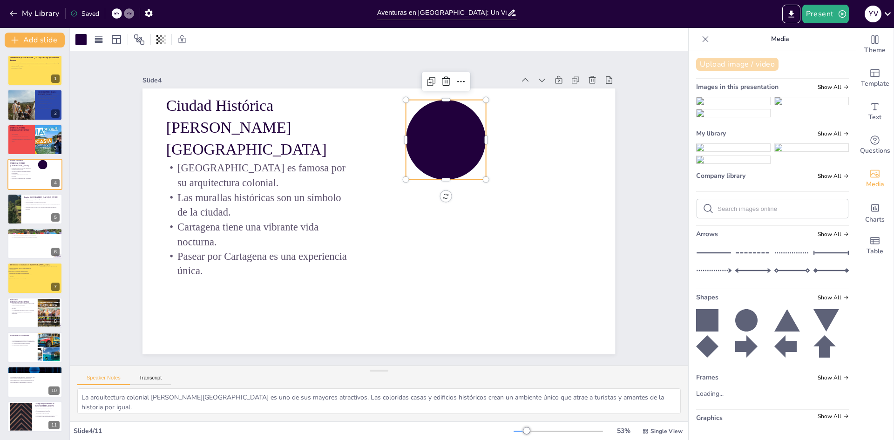
click at [736, 62] on button "Upload image / video" at bounding box center [737, 64] width 82 height 13
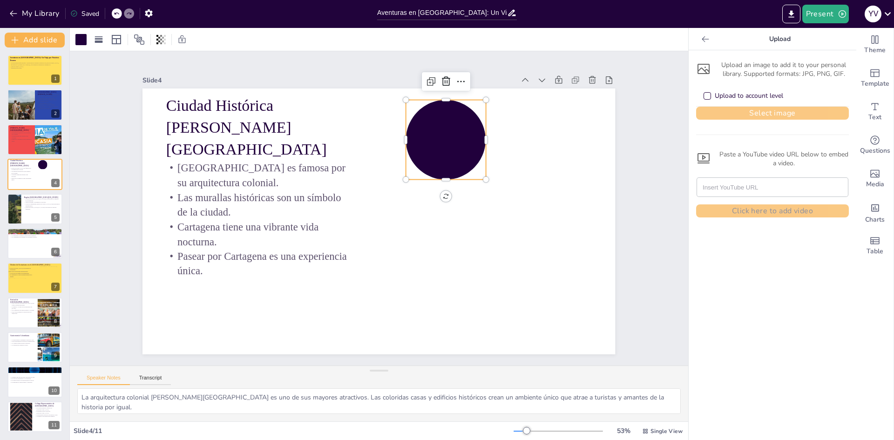
click at [756, 112] on button "Select image" at bounding box center [772, 113] width 153 height 13
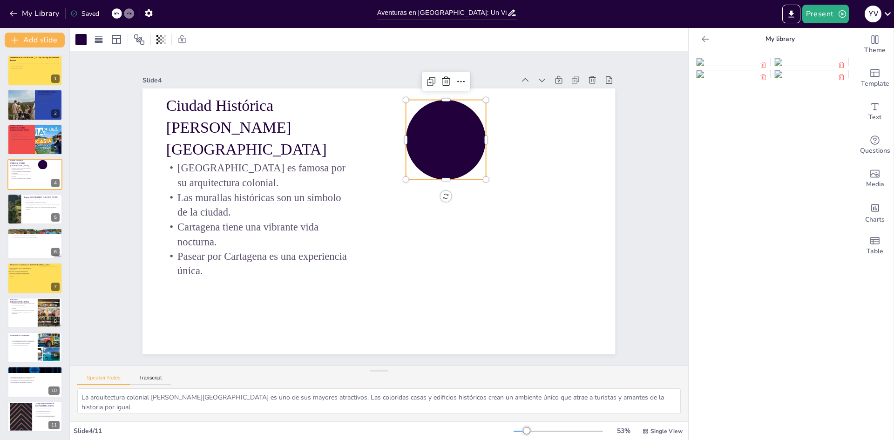
click at [732, 66] on img at bounding box center [734, 61] width 74 height 7
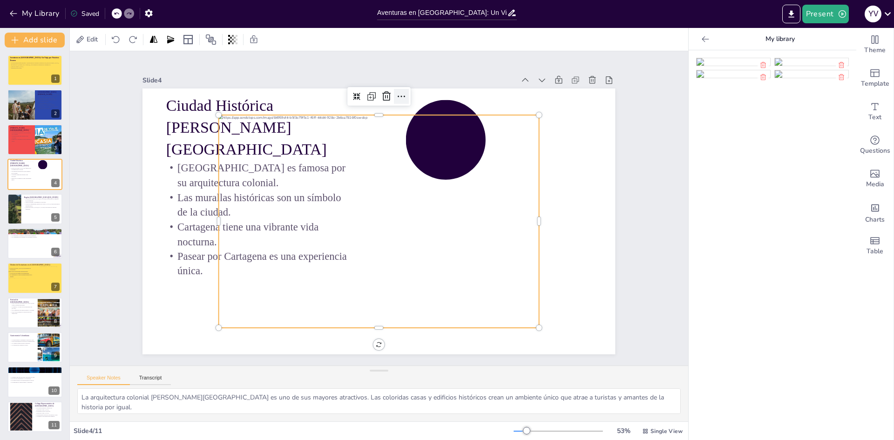
click at [407, 93] on icon at bounding box center [413, 99] width 12 height 12
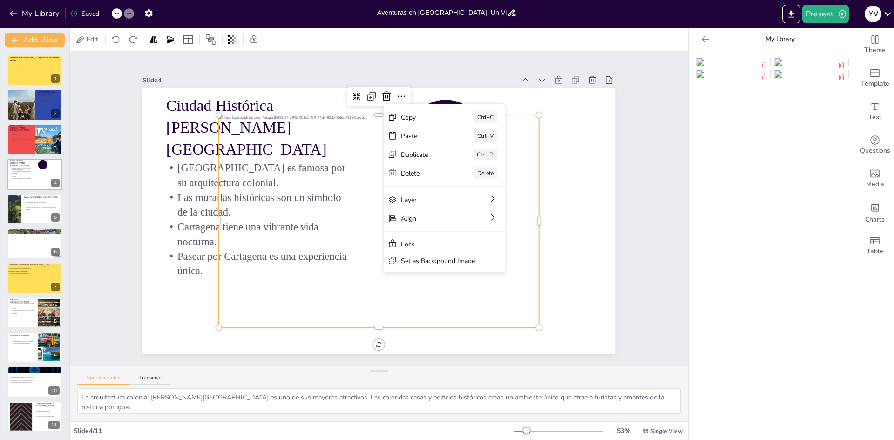
click at [655, 149] on div "Slide 1 Aventuras en Colombia: Un Viaje por Nuestros Tesoros Una presentación q…" at bounding box center [379, 208] width 618 height 314
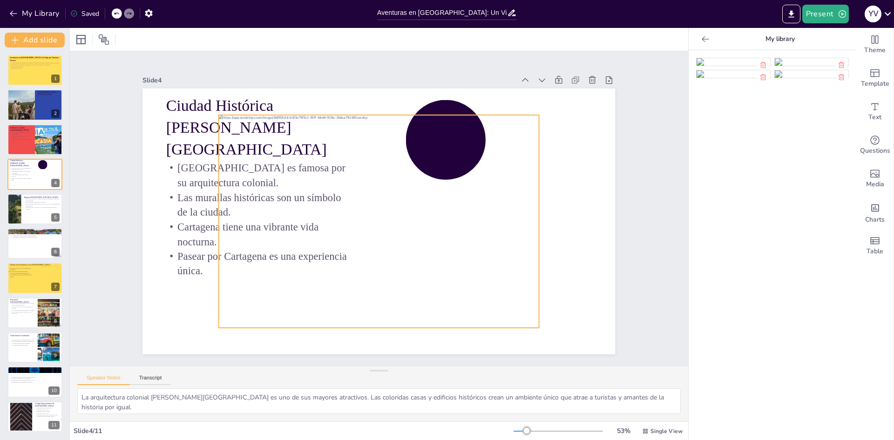
click at [422, 209] on div at bounding box center [377, 221] width 341 height 245
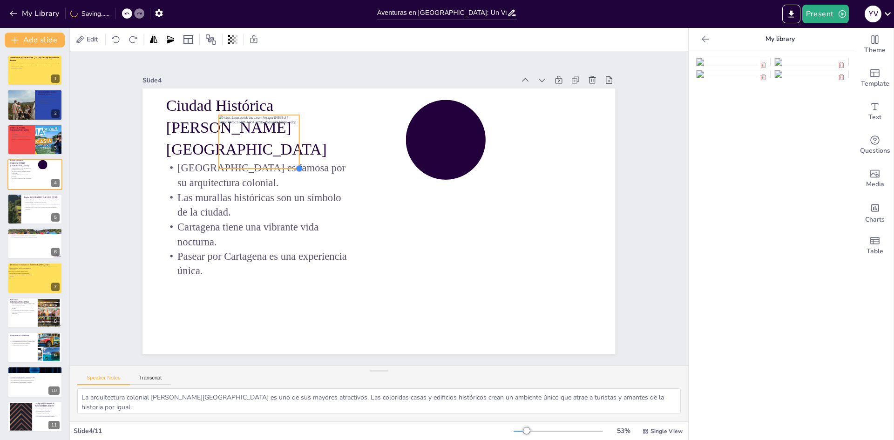
drag, startPoint x: 534, startPoint y: 325, endPoint x: 290, endPoint y: 165, distance: 291.4
click at [296, 165] on div at bounding box center [299, 168] width 7 height 7
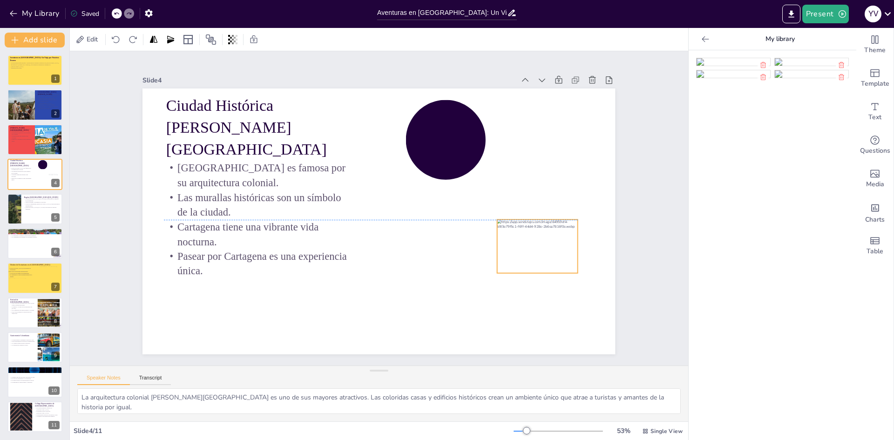
drag, startPoint x: 255, startPoint y: 141, endPoint x: 505, endPoint y: 255, distance: 275.1
click at [505, 255] on div at bounding box center [526, 278] width 90 height 69
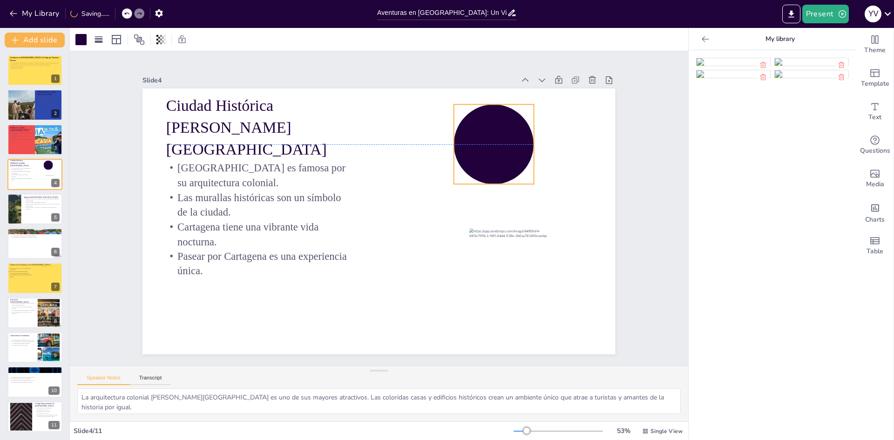
drag, startPoint x: 455, startPoint y: 119, endPoint x: 503, endPoint y: 125, distance: 48.3
click at [503, 144] on div at bounding box center [509, 196] width 105 height 105
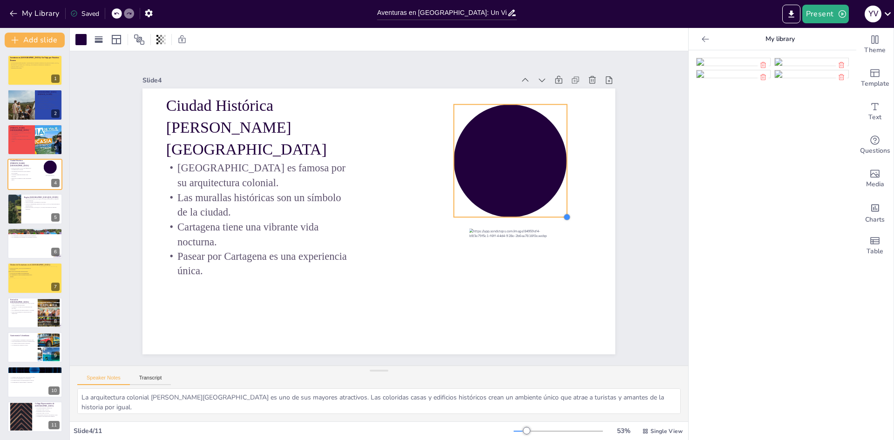
drag, startPoint x: 529, startPoint y: 181, endPoint x: 565, endPoint y: 216, distance: 49.4
click at [566, 214] on div at bounding box center [566, 217] width 7 height 7
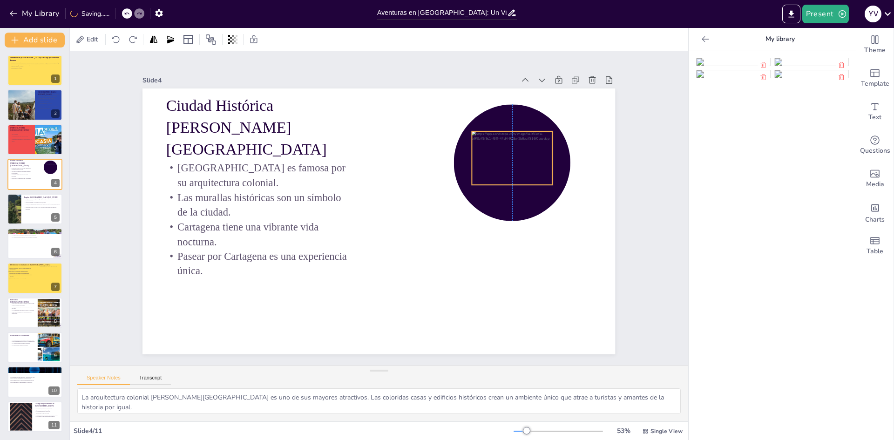
drag, startPoint x: 506, startPoint y: 242, endPoint x: 507, endPoint y: 145, distance: 97.3
click at [507, 145] on div at bounding box center [517, 172] width 86 height 61
drag, startPoint x: 545, startPoint y: 180, endPoint x: 549, endPoint y: 185, distance: 6.7
click at [549, 185] on div "Ciudad Histórica de Cartagena Cartagena es famosa por su arquitectura colonial.…" at bounding box center [378, 221] width 498 height 314
click at [522, 174] on div at bounding box center [516, 175] width 95 height 68
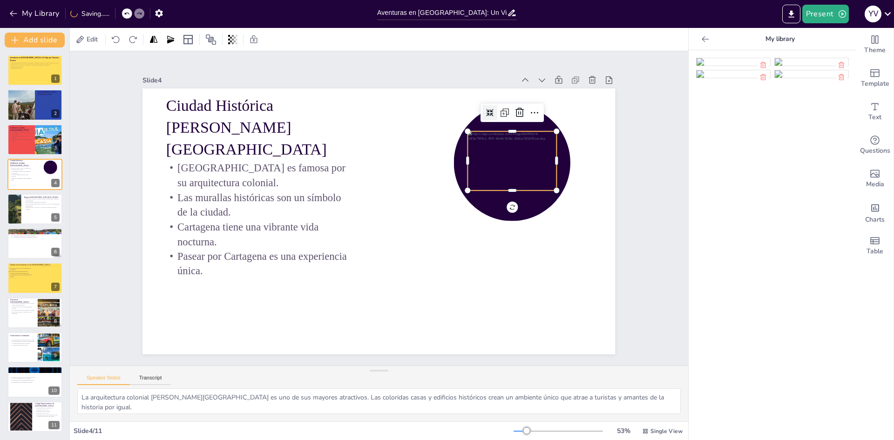
click at [516, 237] on icon at bounding box center [521, 242] width 11 height 11
click at [486, 109] on icon at bounding box center [490, 113] width 8 height 8
click at [529, 206] on div at bounding box center [512, 162] width 116 height 116
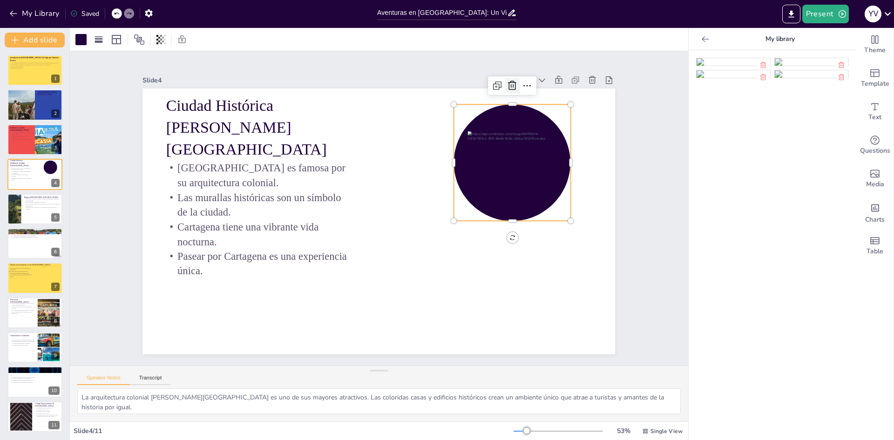
click at [520, 95] on icon at bounding box center [524, 100] width 9 height 10
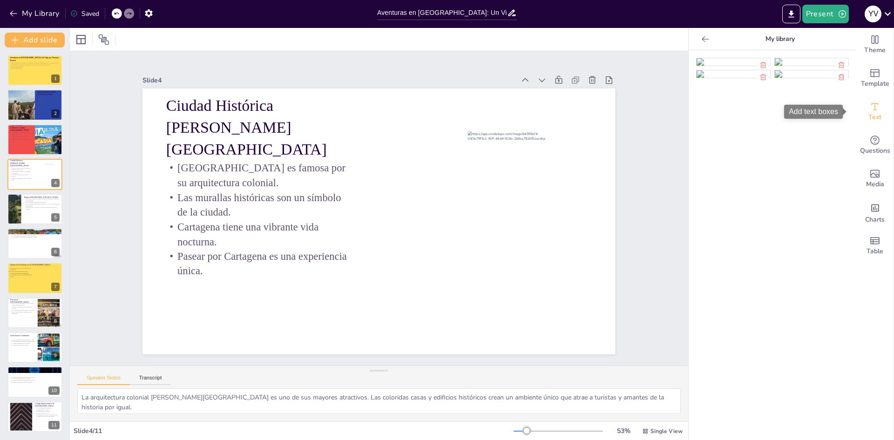
click at [870, 121] on span "Text" at bounding box center [874, 117] width 13 height 10
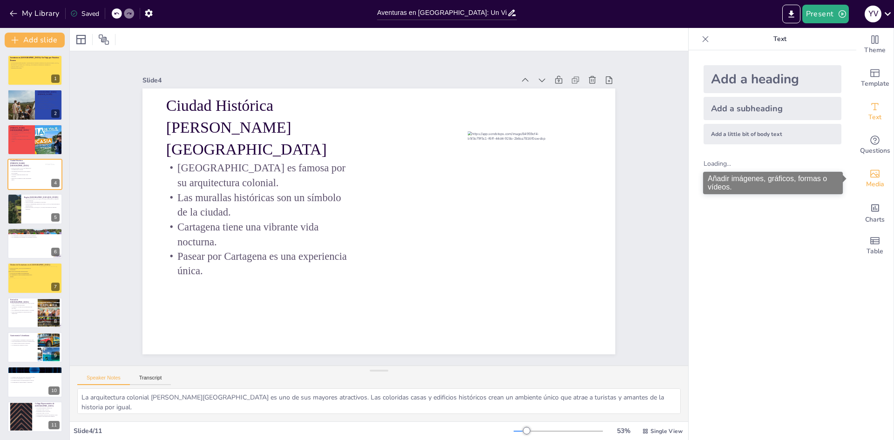
click at [867, 179] on span "Media" at bounding box center [875, 184] width 18 height 10
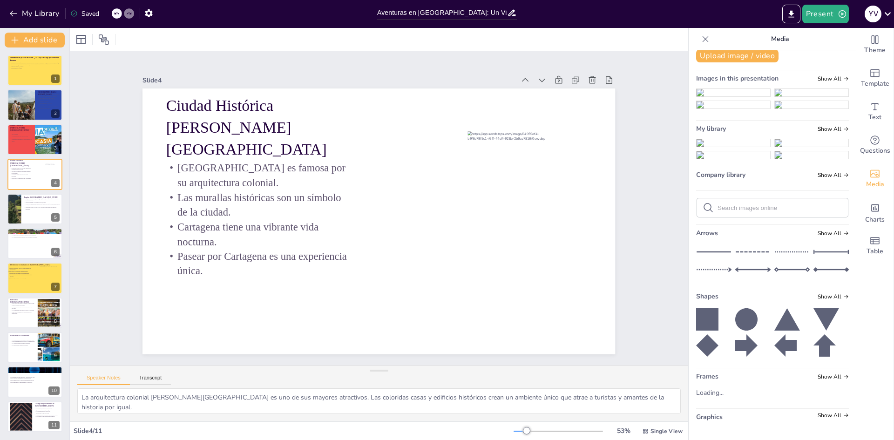
scroll to position [208, 0]
click at [703, 327] on icon at bounding box center [707, 319] width 22 height 22
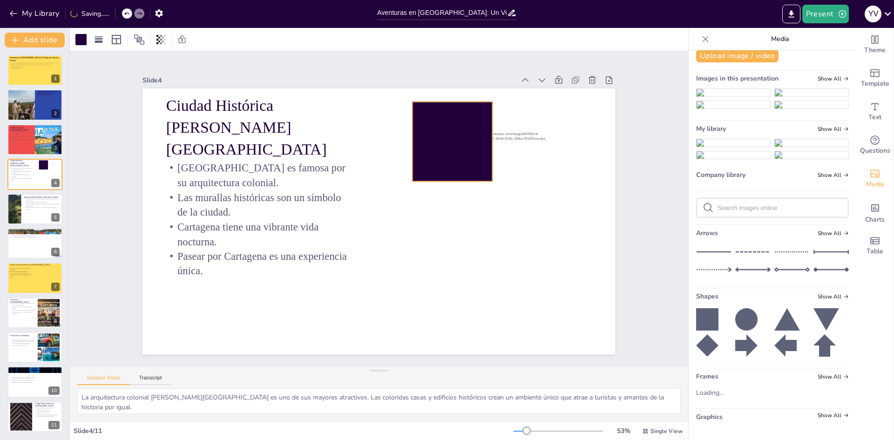
drag, startPoint x: 413, startPoint y: 234, endPoint x: 437, endPoint y: 132, distance: 105.0
click at [437, 132] on div at bounding box center [453, 142] width 80 height 80
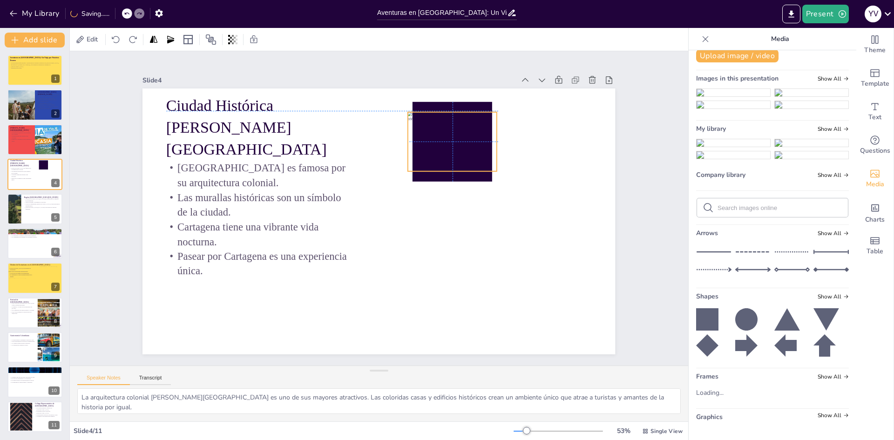
drag, startPoint x: 525, startPoint y: 167, endPoint x: 460, endPoint y: 144, distance: 68.9
click at [460, 88] on div "Ciudad Histórica de Cartagena Cartagena es famosa por su arquitectura colonial.…" at bounding box center [378, 88] width 473 height 0
click at [481, 175] on div "Ciudad Histórica de Cartagena Cartagena es famosa por su arquitectura colonial.…" at bounding box center [378, 221] width 498 height 314
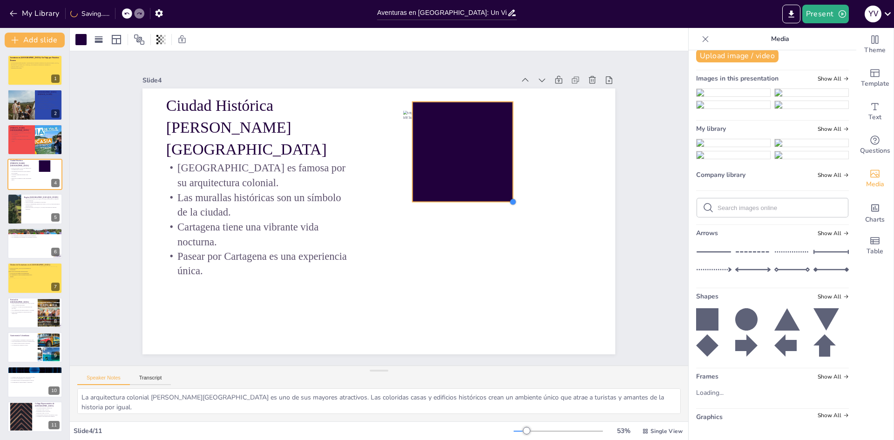
drag, startPoint x: 486, startPoint y: 177, endPoint x: 506, endPoint y: 167, distance: 22.7
click at [508, 189] on div "Ciudad Histórica de Cartagena Cartagena es famosa por su arquitectura colonial.…" at bounding box center [378, 221] width 473 height 266
drag, startPoint x: 510, startPoint y: 149, endPoint x: 544, endPoint y: 149, distance: 34.5
click at [544, 149] on div at bounding box center [535, 169] width 18 height 102
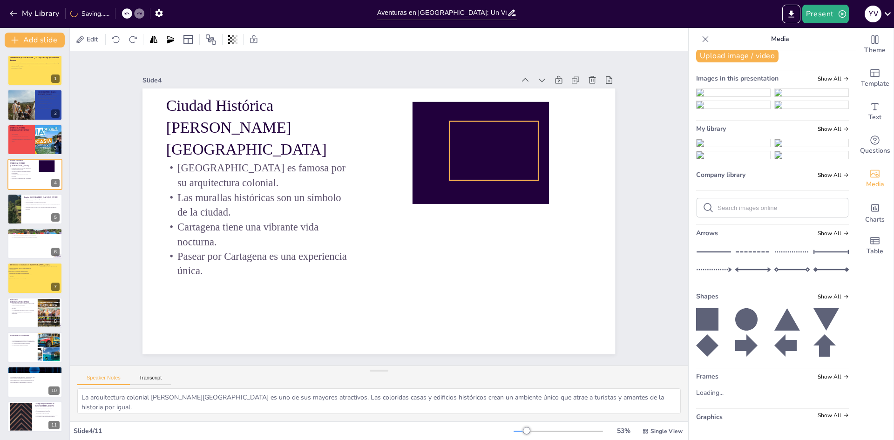
drag, startPoint x: 402, startPoint y: 133, endPoint x: 448, endPoint y: 143, distance: 47.3
click at [448, 114] on div "Ciudad Histórica de Cartagena Cartagena es famosa por su arquitectura colonial.…" at bounding box center [391, 88] width 470 height 49
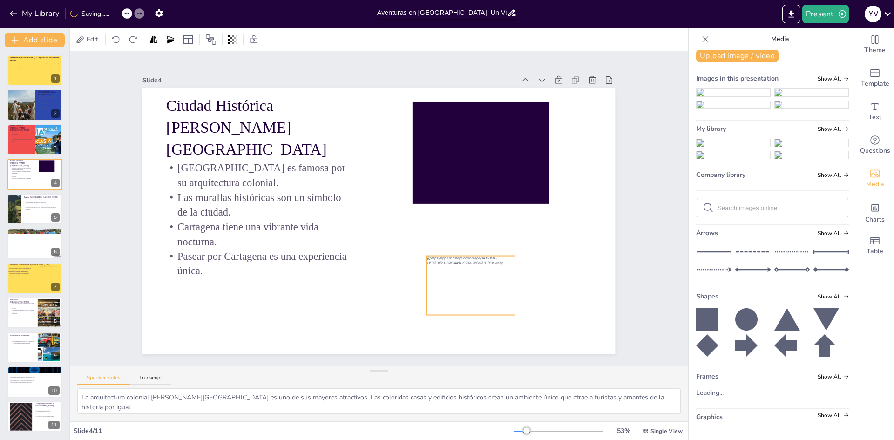
drag, startPoint x: 462, startPoint y: 149, endPoint x: 446, endPoint y: 259, distance: 111.5
click at [441, 88] on div "Ciudad Histórica de Cartagena Cartagena es famosa por su arquitectura colonial.…" at bounding box center [378, 88] width 473 height 0
drag, startPoint x: 485, startPoint y: 279, endPoint x: 496, endPoint y: 236, distance: 45.2
click at [496, 236] on div at bounding box center [480, 228] width 89 height 59
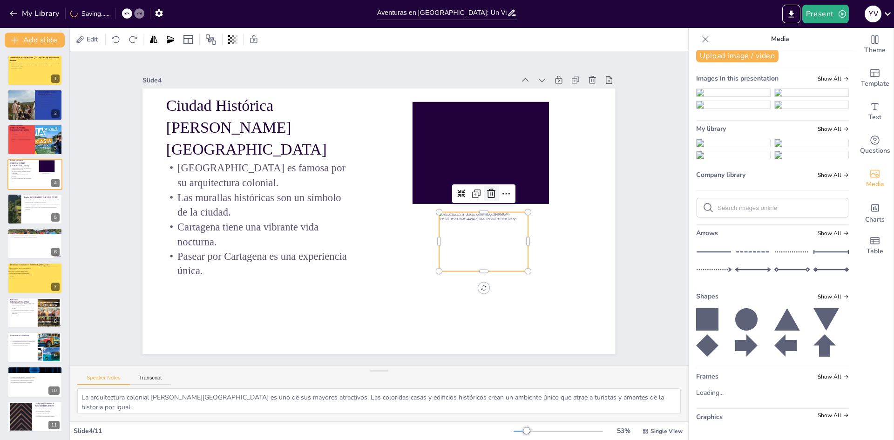
click at [487, 190] on icon at bounding box center [491, 193] width 8 height 9
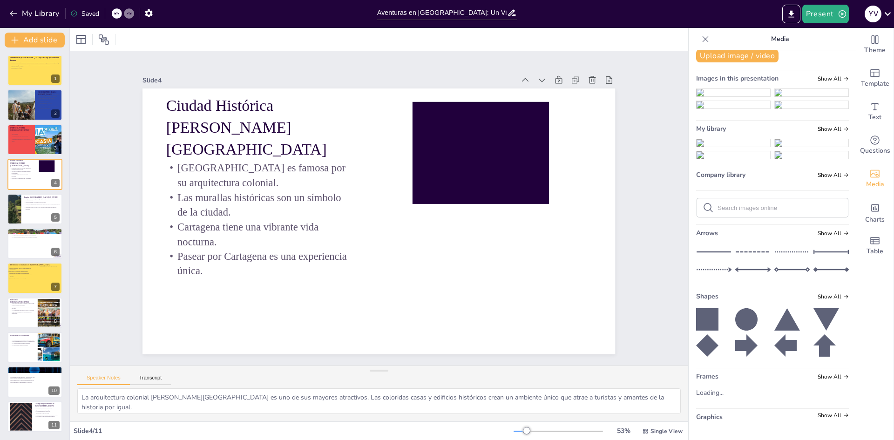
click at [697, 139] on img at bounding box center [734, 142] width 74 height 7
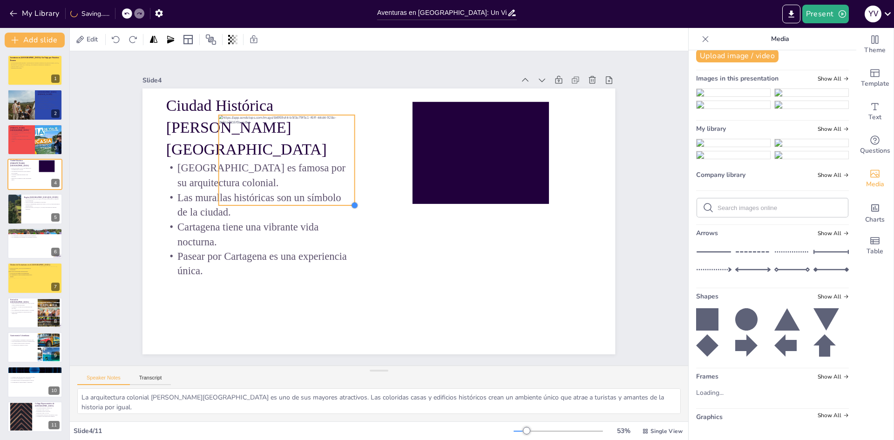
drag, startPoint x: 531, startPoint y: 324, endPoint x: 346, endPoint y: 195, distance: 224.8
click at [346, 195] on div "Ciudad Histórica de Cartagena Cartagena es famosa por su arquitectura colonial.…" at bounding box center [378, 221] width 473 height 266
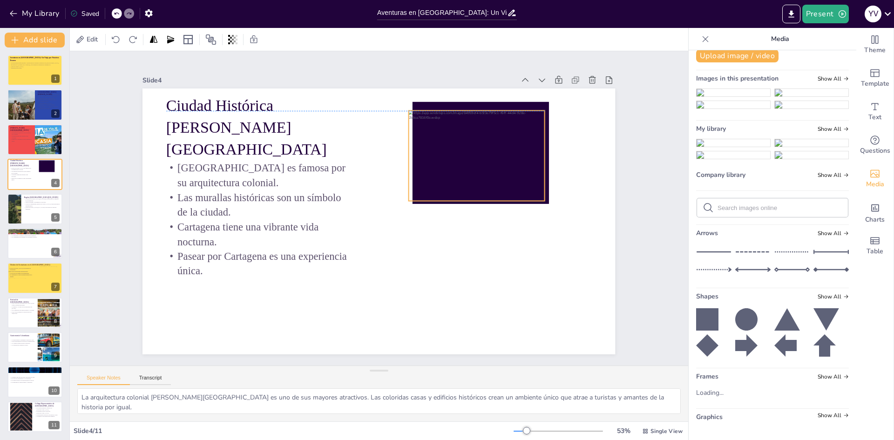
drag, startPoint x: 330, startPoint y: 178, endPoint x: 520, endPoint y: 173, distance: 190.1
click at [520, 173] on div at bounding box center [481, 166] width 145 height 104
drag, startPoint x: 538, startPoint y: 196, endPoint x: 513, endPoint y: 172, distance: 34.9
click at [526, 179] on div "Ciudad Histórica de Cartagena Cartagena es famosa por su arquitectura colonial.…" at bounding box center [378, 221] width 498 height 314
drag, startPoint x: 491, startPoint y: 162, endPoint x: 500, endPoint y: 162, distance: 8.8
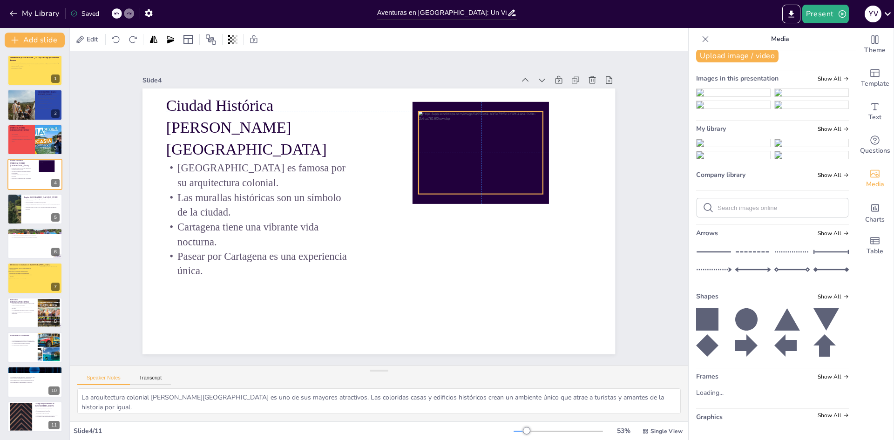
click at [500, 162] on div at bounding box center [481, 153] width 124 height 82
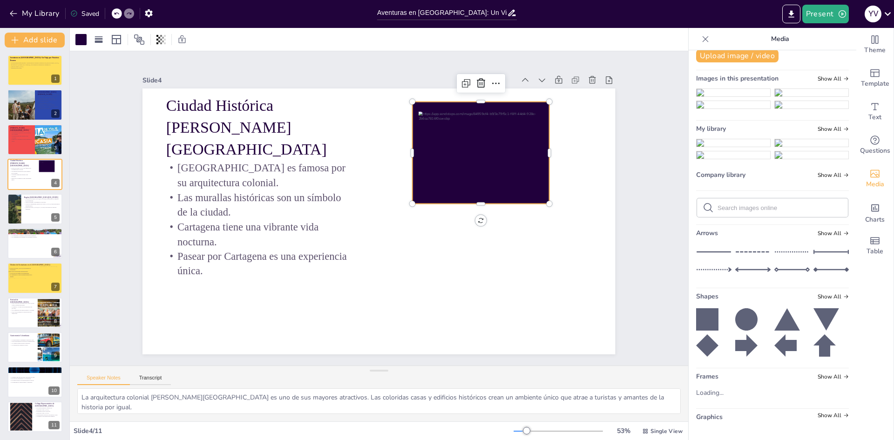
click at [510, 196] on div at bounding box center [486, 164] width 147 height 116
click at [83, 40] on div at bounding box center [80, 39] width 11 height 11
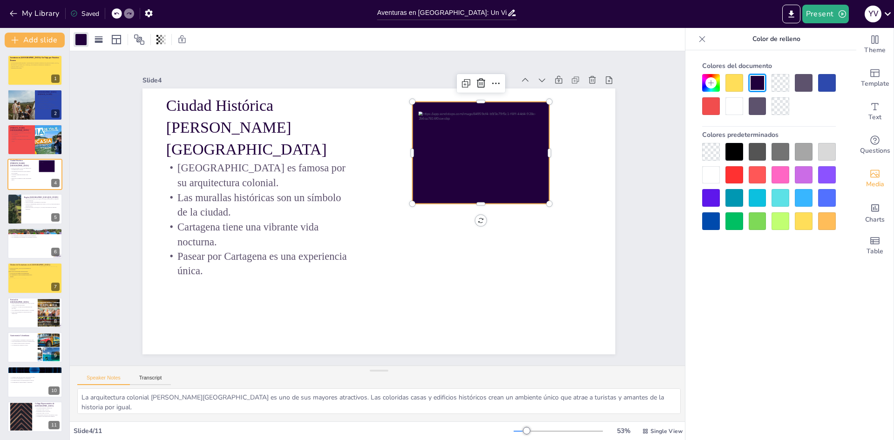
click at [739, 83] on div at bounding box center [734, 83] width 18 height 18
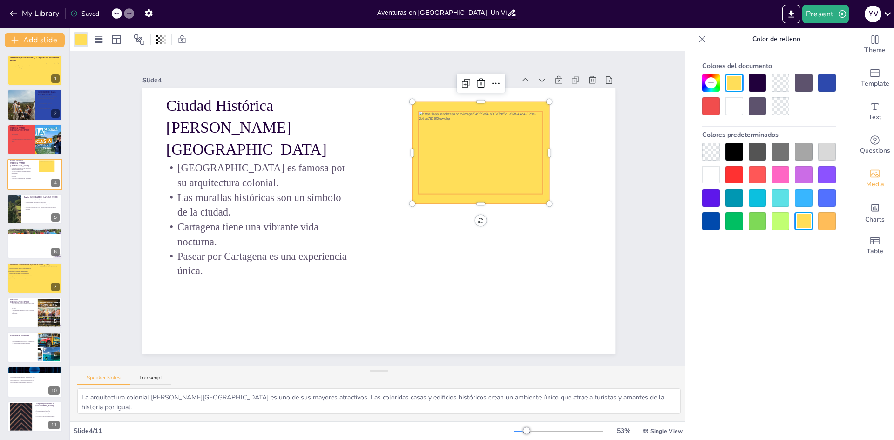
drag, startPoint x: 499, startPoint y: 160, endPoint x: 502, endPoint y: 171, distance: 11.8
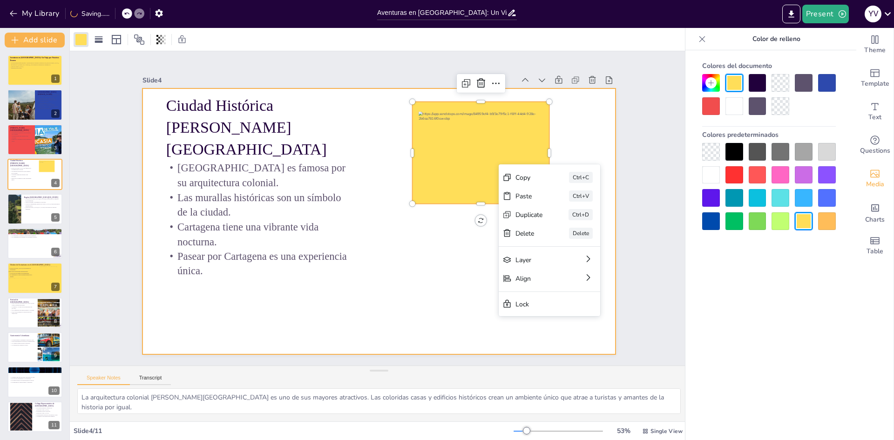
drag, startPoint x: 358, startPoint y: 257, endPoint x: 468, endPoint y: 156, distance: 150.0
click at [366, 257] on div at bounding box center [378, 221] width 473 height 266
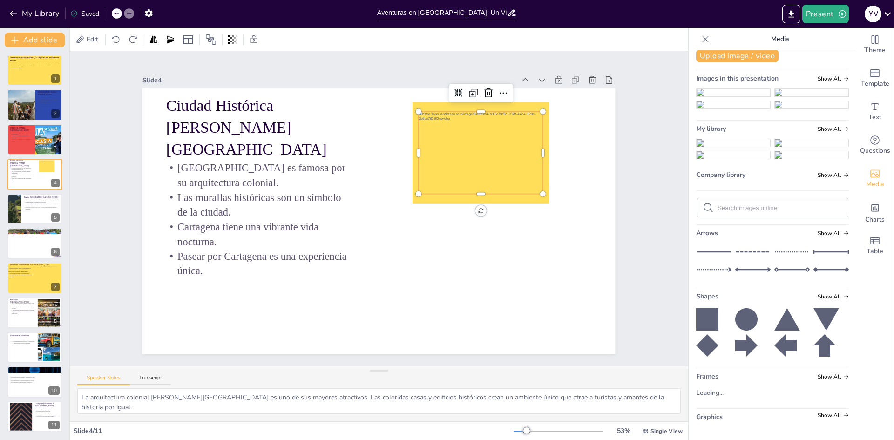
click at [472, 140] on div at bounding box center [481, 153] width 124 height 82
click at [466, 98] on icon at bounding box center [470, 102] width 8 height 8
drag, startPoint x: 536, startPoint y: 192, endPoint x: 540, endPoint y: 196, distance: 4.9
click at [412, 371] on div at bounding box center [408, 375] width 8 height 8
click at [515, 170] on div at bounding box center [480, 154] width 129 height 86
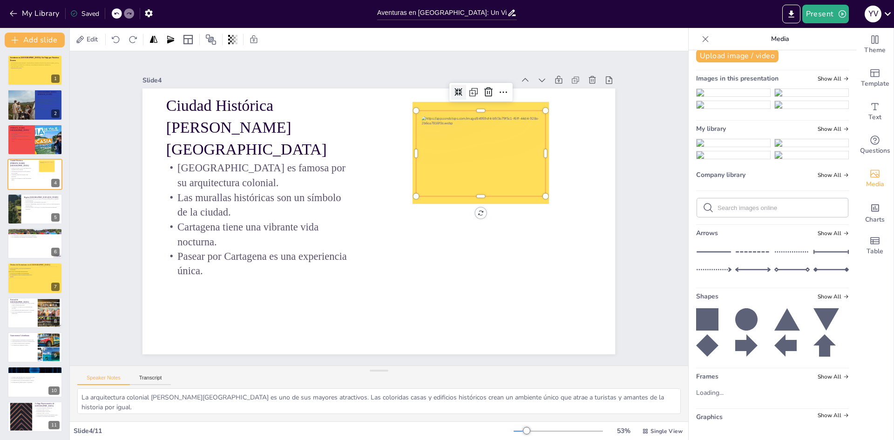
click at [630, 134] on div "Slide 1 Aventuras en Colombia: Un Viaje por Nuestros Tesoros Una presentación q…" at bounding box center [378, 208] width 525 height 292
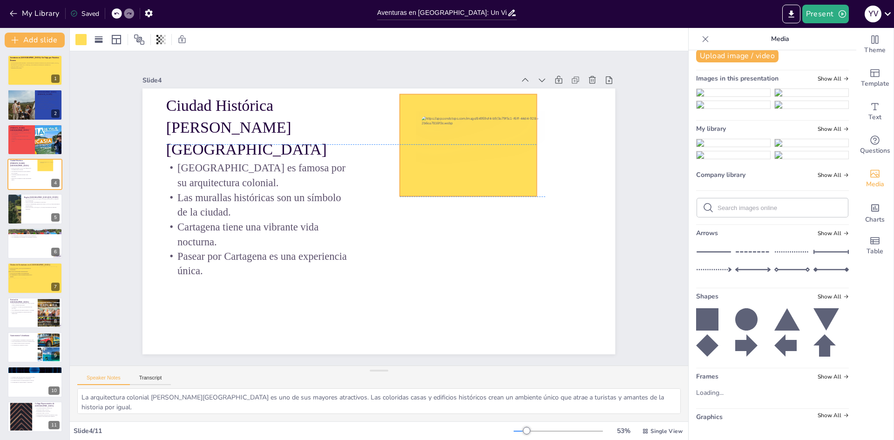
drag, startPoint x: 463, startPoint y: 102, endPoint x: 450, endPoint y: 94, distance: 15.1
click at [450, 97] on div at bounding box center [474, 155] width 147 height 116
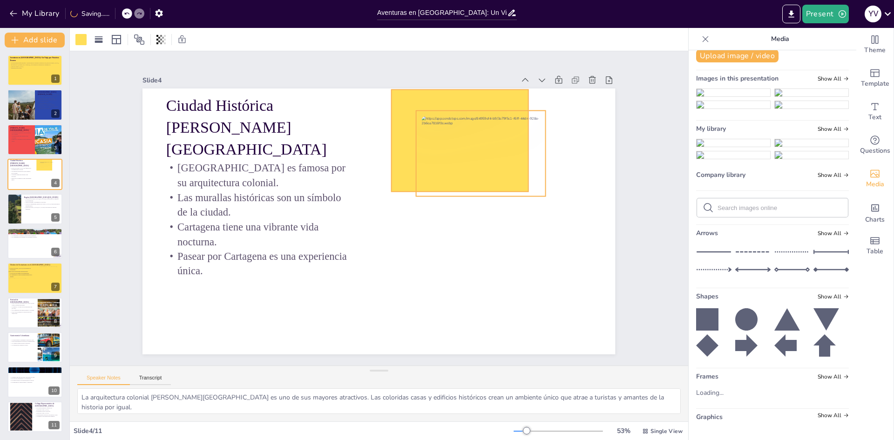
click at [492, 163] on div at bounding box center [480, 154] width 129 height 86
click at [505, 168] on div at bounding box center [485, 164] width 137 height 99
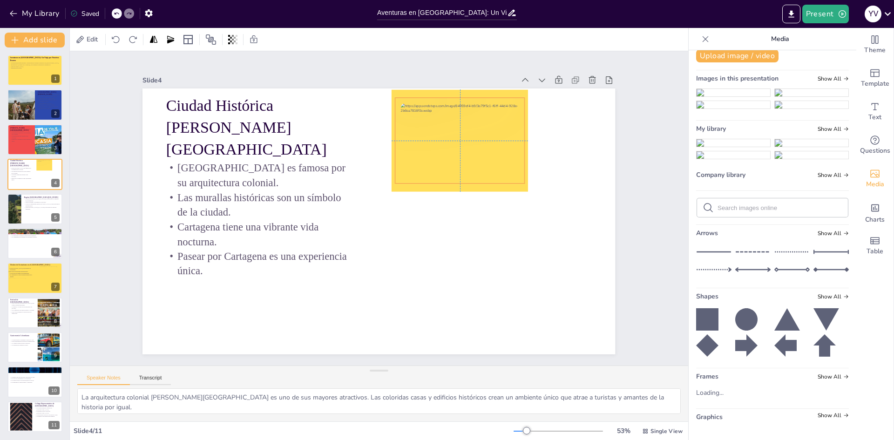
drag, startPoint x: 504, startPoint y: 167, endPoint x: 496, endPoint y: 159, distance: 10.9
click at [496, 159] on div at bounding box center [459, 141] width 129 height 86
click at [656, 176] on div "Slide 1 Aventuras en Colombia: Un Viaje por Nuestros Tesoros Una presentación q…" at bounding box center [379, 208] width 618 height 314
click at [706, 326] on icon at bounding box center [707, 319] width 22 height 22
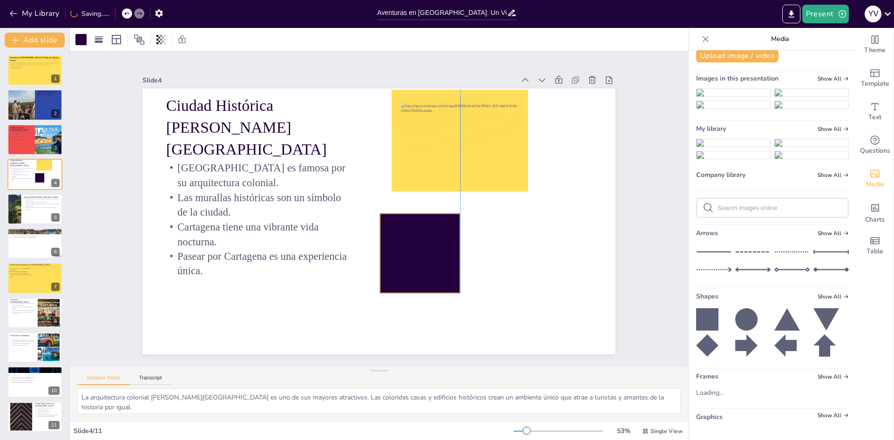
drag, startPoint x: 443, startPoint y: 249, endPoint x: 452, endPoint y: 249, distance: 8.8
click at [452, 249] on div at bounding box center [420, 254] width 80 height 80
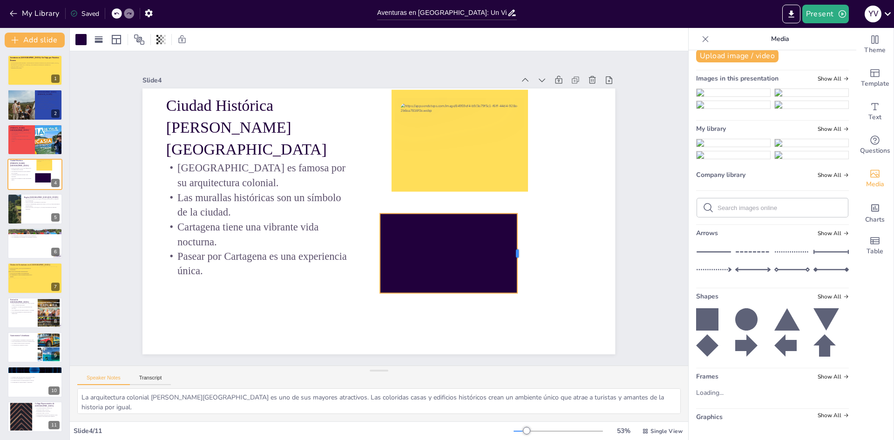
drag, startPoint x: 453, startPoint y: 249, endPoint x: 511, endPoint y: 254, distance: 58.5
click at [473, 314] on div at bounding box center [440, 343] width 64 height 59
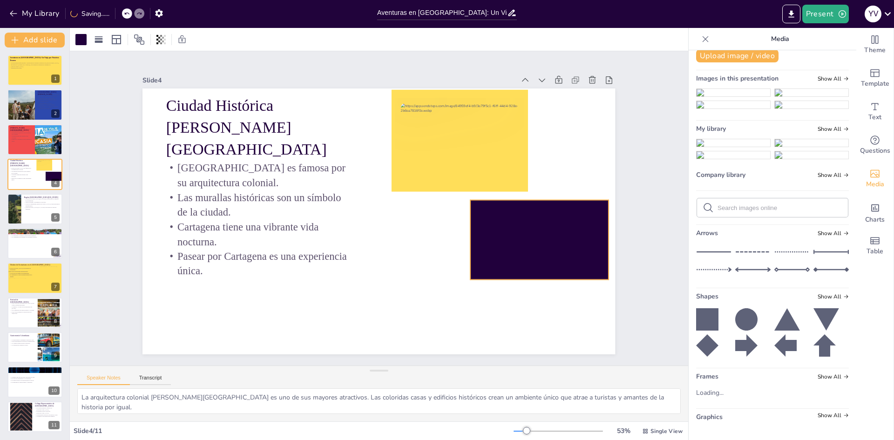
drag, startPoint x: 469, startPoint y: 254, endPoint x: 560, endPoint y: 241, distance: 91.3
click at [560, 241] on div at bounding box center [539, 240] width 138 height 80
click at [532, 276] on div at bounding box center [535, 257] width 146 height 94
drag, startPoint x: 533, startPoint y: 278, endPoint x: 533, endPoint y: 285, distance: 6.5
click at [533, 296] on div at bounding box center [530, 307] width 138 height 22
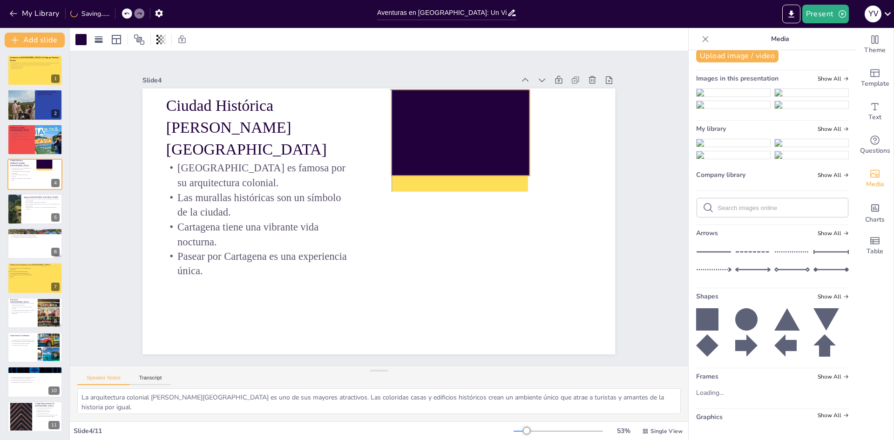
drag, startPoint x: 540, startPoint y: 261, endPoint x: 460, endPoint y: 153, distance: 135.1
click at [460, 153] on div at bounding box center [484, 172] width 161 height 135
drag, startPoint x: 453, startPoint y: 174, endPoint x: 453, endPoint y: 191, distance: 16.8
click at [453, 194] on div at bounding box center [462, 205] width 138 height 22
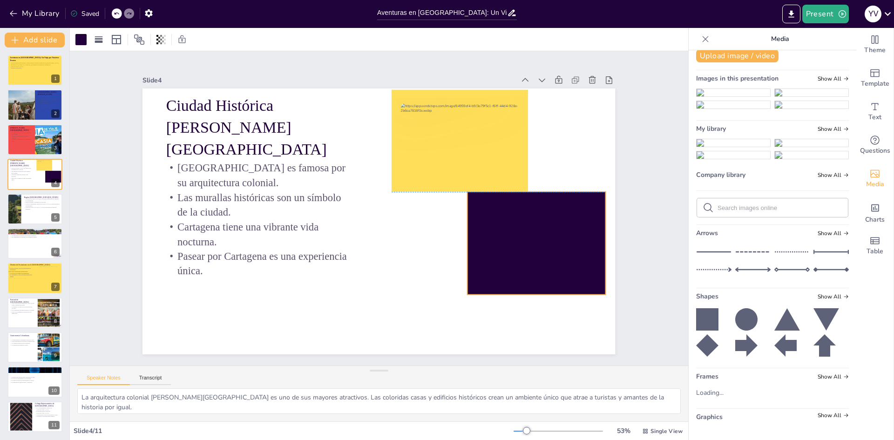
drag, startPoint x: 457, startPoint y: 163, endPoint x: 533, endPoint y: 265, distance: 127.9
click at [533, 265] on div at bounding box center [532, 259] width 148 height 117
click at [558, 251] on div at bounding box center [532, 259] width 148 height 117
click at [80, 40] on div at bounding box center [80, 39] width 11 height 11
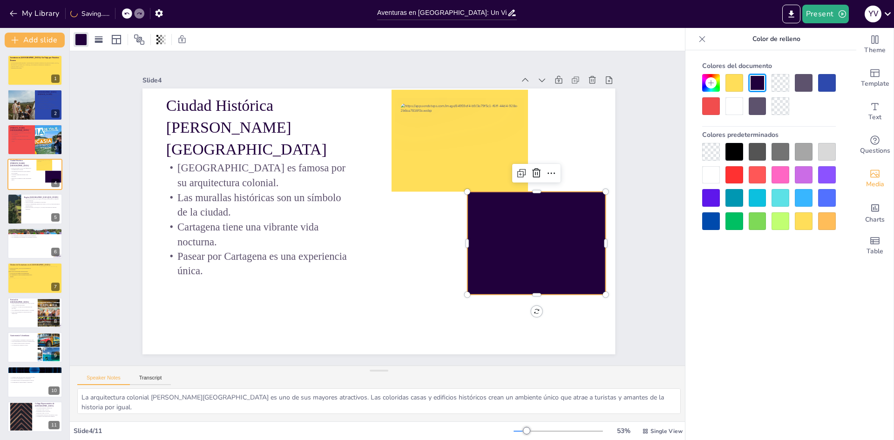
click at [717, 225] on div at bounding box center [711, 221] width 18 height 18
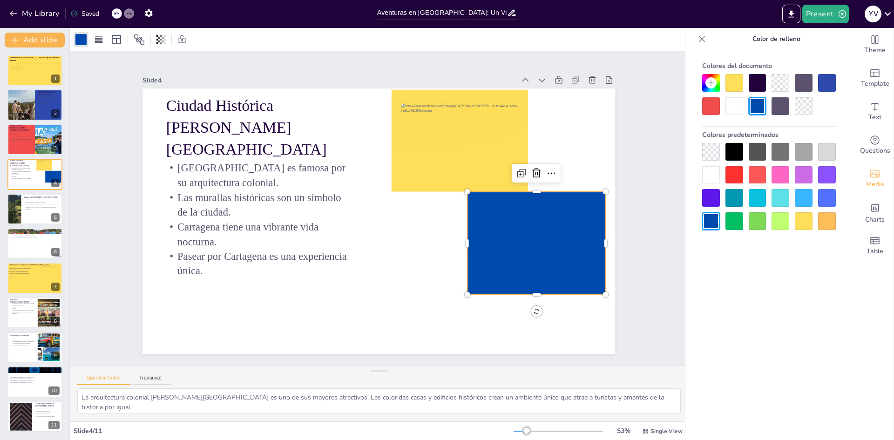
click at [711, 84] on icon at bounding box center [710, 82] width 7 height 7
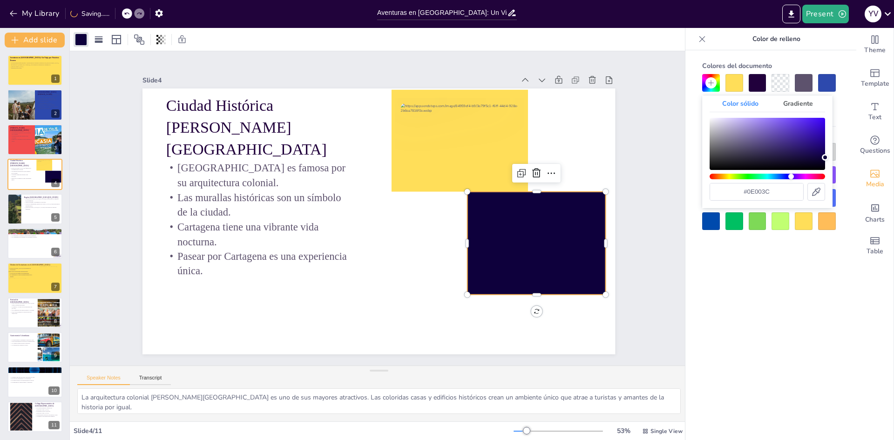
drag, startPoint x: 797, startPoint y: 177, endPoint x: 791, endPoint y: 178, distance: 5.7
click at [791, 178] on div "Matiz" at bounding box center [791, 177] width 6 height 6
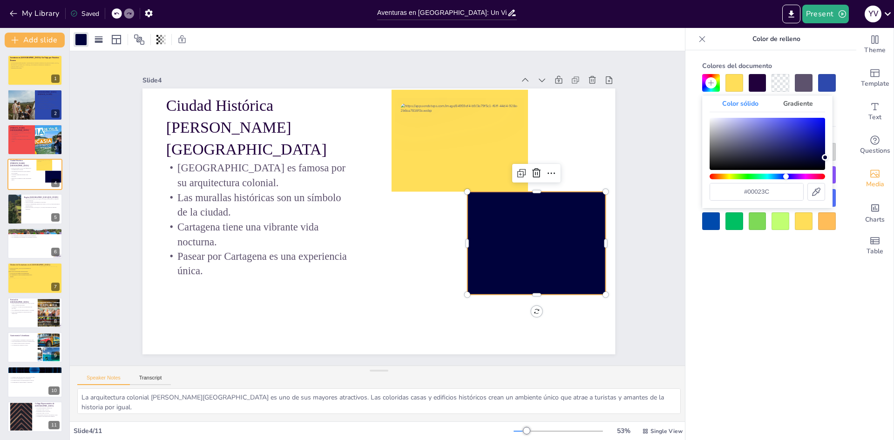
drag, startPoint x: 791, startPoint y: 174, endPoint x: 786, endPoint y: 177, distance: 5.4
click at [786, 177] on div "Matiz" at bounding box center [786, 177] width 6 height 6
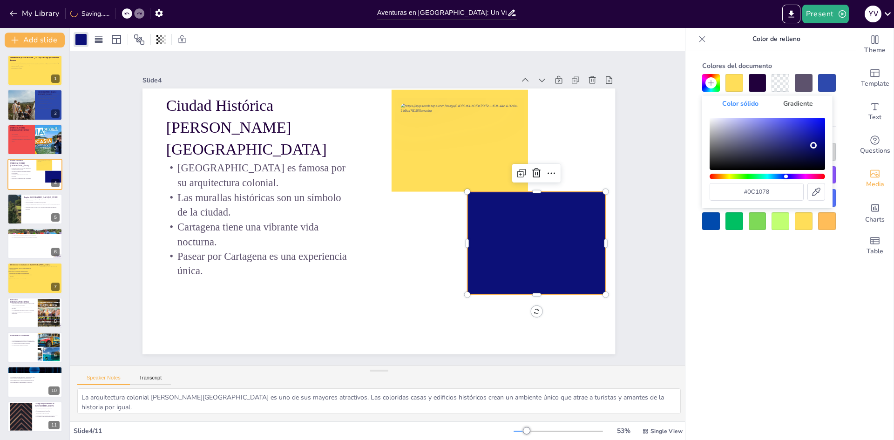
type input "#0d117d"
drag, startPoint x: 826, startPoint y: 159, endPoint x: 813, endPoint y: 144, distance: 19.8
click at [813, 144] on div "Color" at bounding box center [813, 144] width 7 height 7
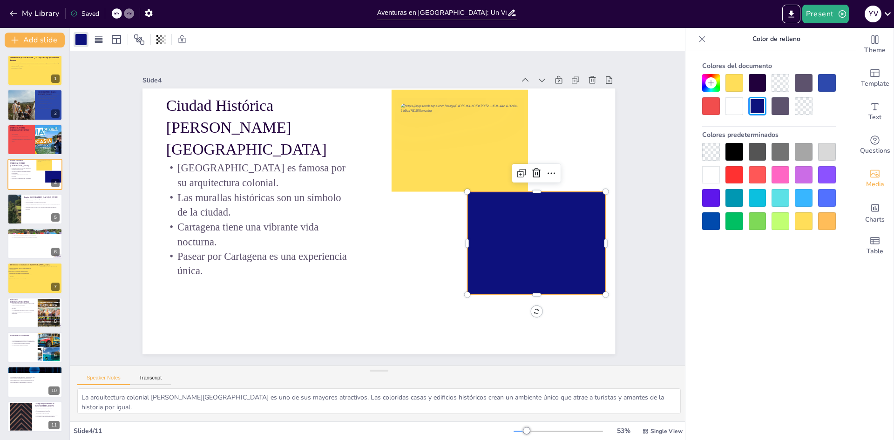
click at [737, 271] on div "Colores del documento Colores predeterminados" at bounding box center [768, 259] width 167 height 418
click at [555, 235] on div at bounding box center [532, 259] width 148 height 117
click at [875, 183] on span "Media" at bounding box center [875, 184] width 18 height 10
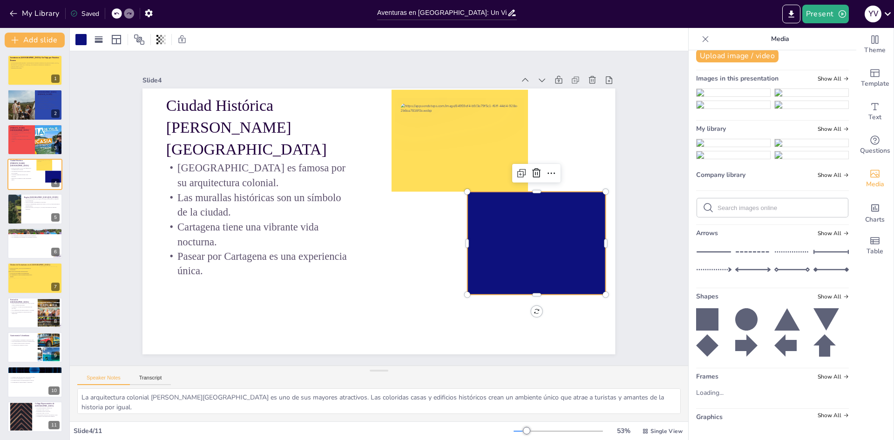
scroll to position [0, 0]
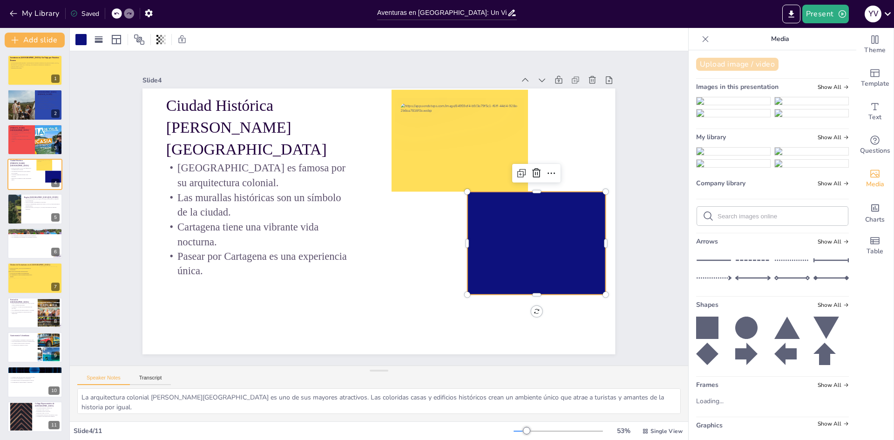
click at [750, 61] on button "Upload image / video" at bounding box center [737, 64] width 82 height 13
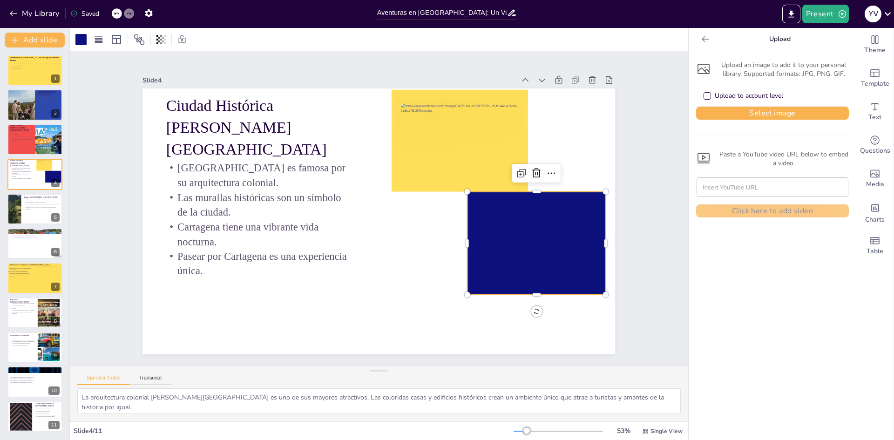
click at [784, 106] on div "Upload to account level" at bounding box center [772, 96] width 153 height 21
click at [785, 113] on button "Select image" at bounding box center [772, 113] width 153 height 13
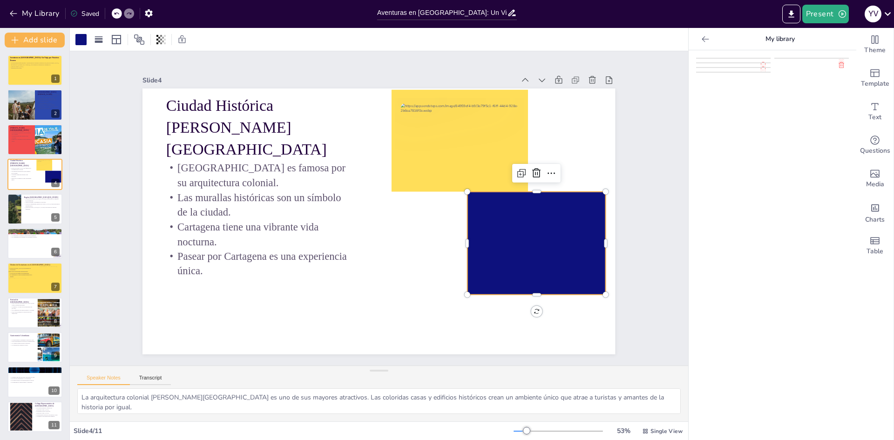
click at [725, 70] on img at bounding box center [734, 66] width 74 height 7
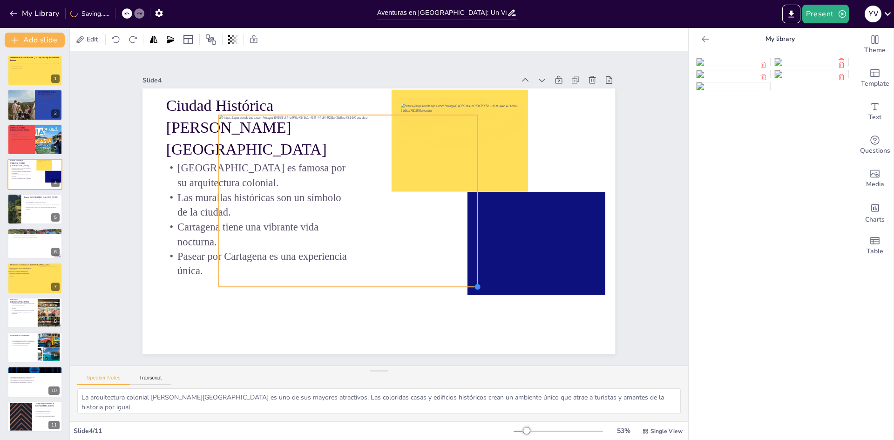
drag, startPoint x: 532, startPoint y: 326, endPoint x: 451, endPoint y: 285, distance: 90.8
click at [451, 285] on div "Ciudad Histórica de Cartagena Cartagena es famosa por su arquitectura colonial.…" at bounding box center [378, 221] width 473 height 266
click at [487, 190] on icon at bounding box center [493, 196] width 12 height 12
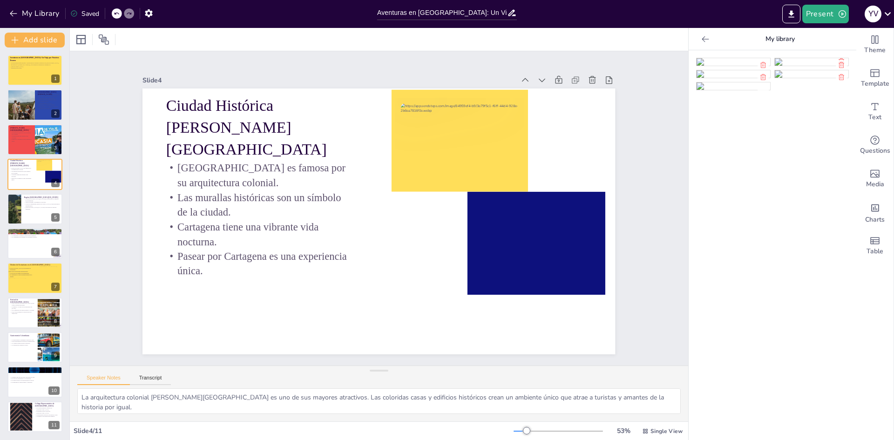
click at [717, 66] on img at bounding box center [734, 61] width 74 height 7
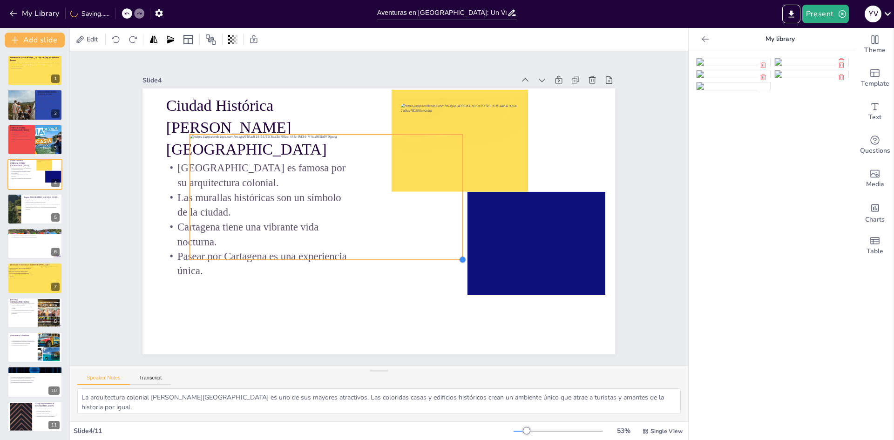
drag, startPoint x: 563, startPoint y: 305, endPoint x: 417, endPoint y: 257, distance: 154.0
click at [417, 257] on div "Ciudad Histórica de Cartagena Cartagena es famosa por su arquitectura colonial.…" at bounding box center [378, 221] width 473 height 266
drag, startPoint x: 458, startPoint y: 195, endPoint x: 388, endPoint y: 190, distance: 69.5
click at [393, 190] on div at bounding box center [396, 197] width 7 height 125
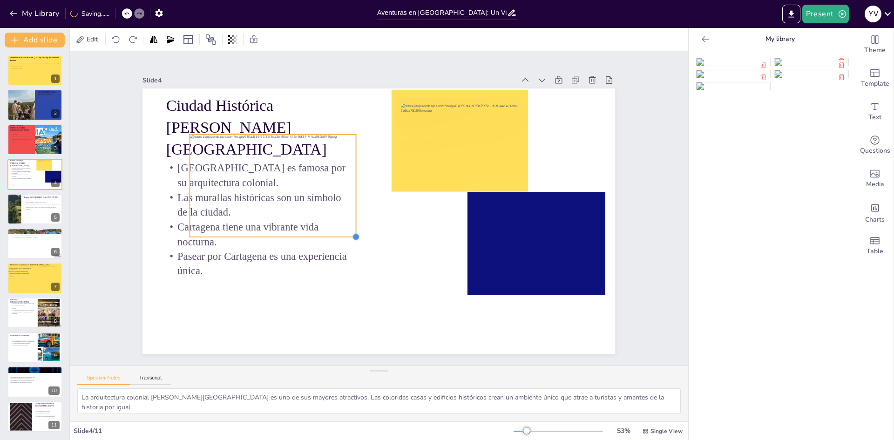
drag, startPoint x: 386, startPoint y: 257, endPoint x: 343, endPoint y: 214, distance: 60.6
click at [344, 212] on div at bounding box center [342, 207] width 10 height 10
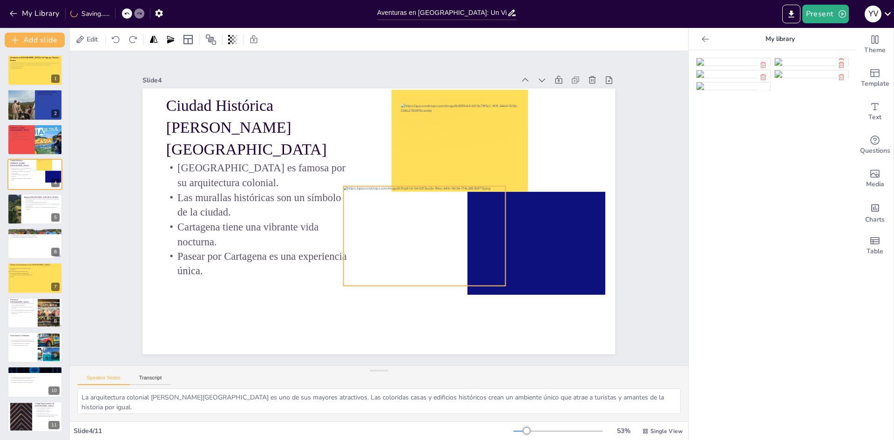
drag, startPoint x: 466, startPoint y: 229, endPoint x: 448, endPoint y: 241, distance: 21.8
click at [448, 241] on div at bounding box center [452, 236] width 217 height 100
drag, startPoint x: 499, startPoint y: 282, endPoint x: 446, endPoint y: 256, distance: 59.3
click at [446, 256] on div "Ciudad Histórica de Cartagena Cartagena es famosa por su arquitectura colonial.…" at bounding box center [378, 221] width 473 height 266
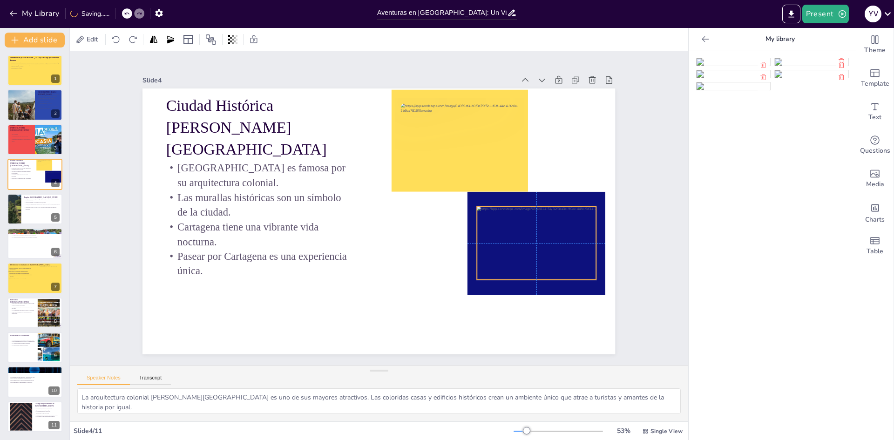
drag, startPoint x: 386, startPoint y: 216, endPoint x: 521, endPoint y: 237, distance: 135.9
click at [521, 237] on div at bounding box center [556, 243] width 159 height 73
click at [596, 278] on div at bounding box center [599, 281] width 7 height 7
click at [574, 256] on div at bounding box center [557, 240] width 164 height 75
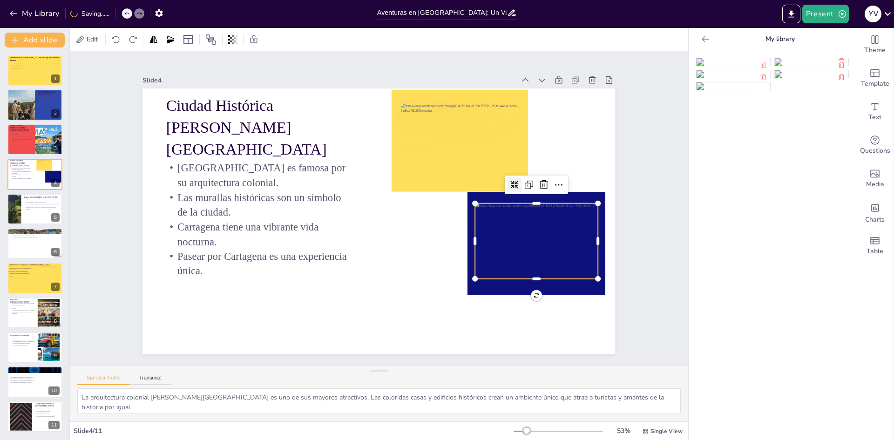
click at [509, 237] on icon at bounding box center [512, 242] width 10 height 10
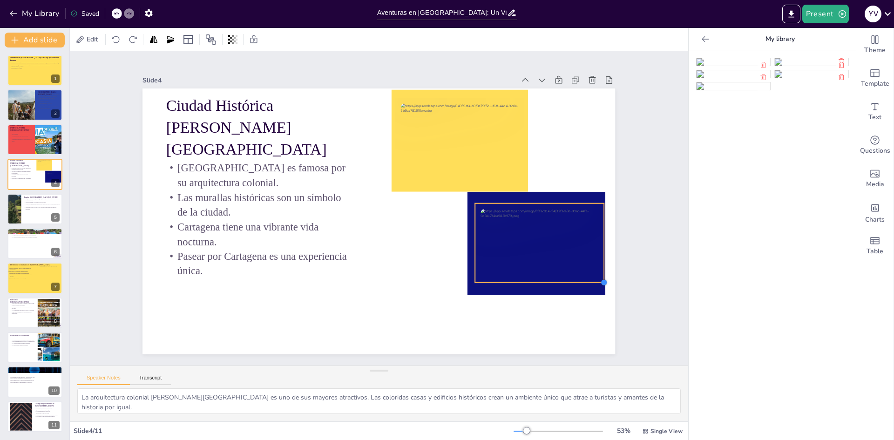
click at [591, 278] on div "Ciudad Histórica de Cartagena Cartagena es famosa por su arquitectura colonial.…" at bounding box center [378, 221] width 498 height 314
click at [569, 251] on div at bounding box center [536, 241] width 129 height 79
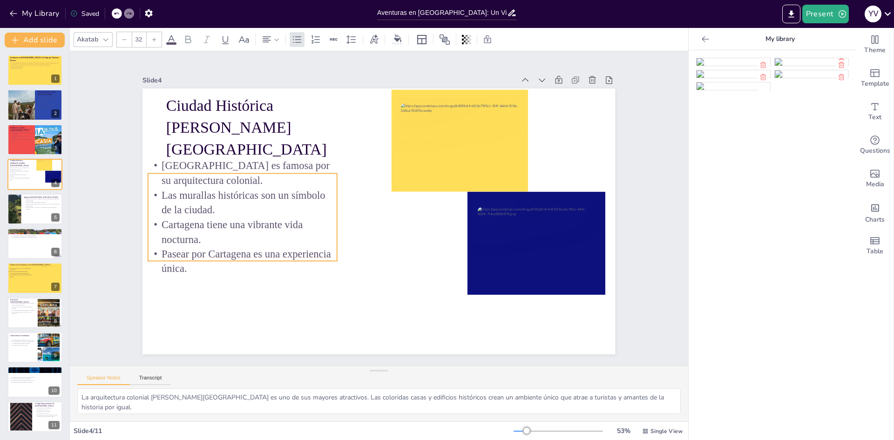
drag, startPoint x: 295, startPoint y: 227, endPoint x: 279, endPoint y: 224, distance: 16.0
click at [279, 224] on p "Cartagena tiene una vibrante vida nocturna." at bounding box center [242, 231] width 189 height 29
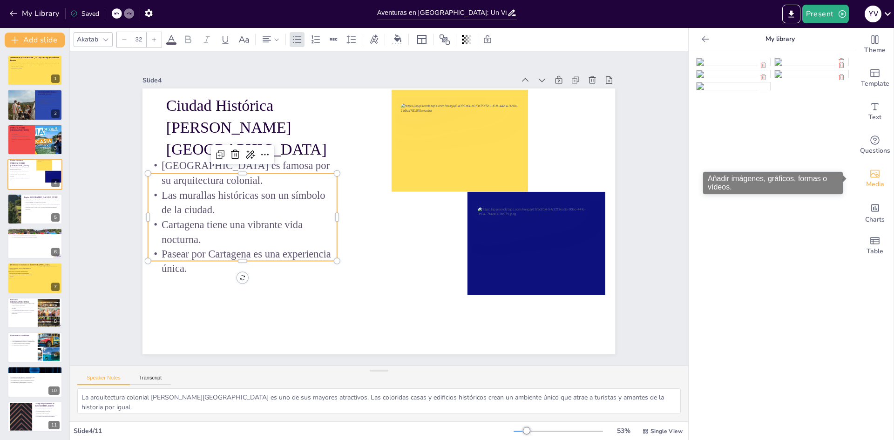
click at [882, 176] on div "Media" at bounding box center [874, 179] width 37 height 34
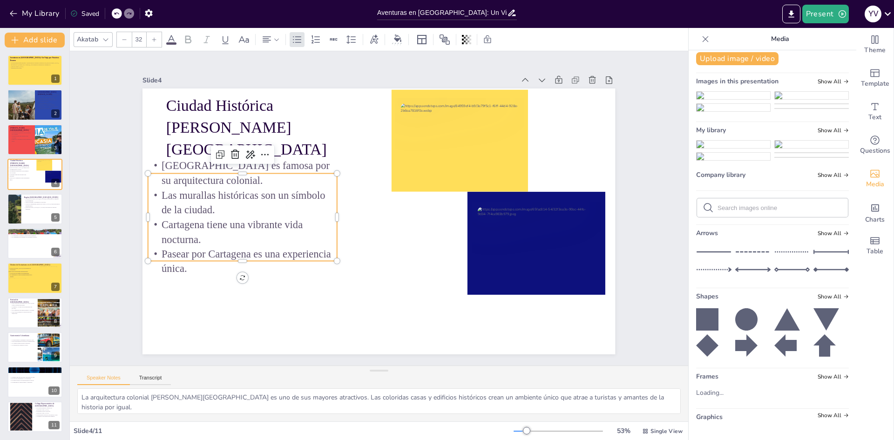
scroll to position [279, 0]
click at [704, 326] on icon at bounding box center [707, 319] width 22 height 22
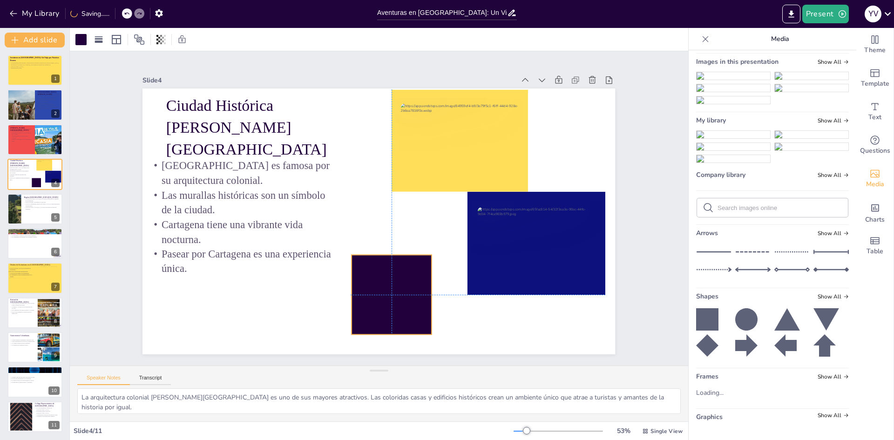
drag, startPoint x: 420, startPoint y: 257, endPoint x: 400, endPoint y: 297, distance: 45.0
click at [400, 297] on div at bounding box center [383, 296] width 88 height 88
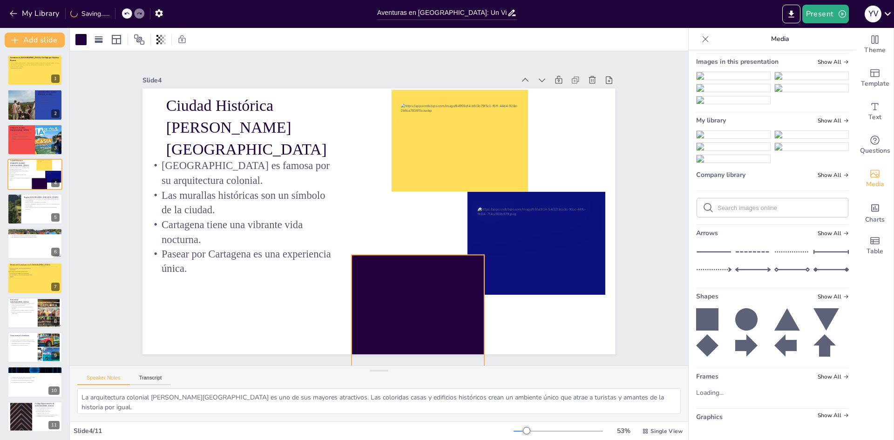
drag, startPoint x: 427, startPoint y: 333, endPoint x: 447, endPoint y: 339, distance: 21.6
click at [476, 351] on div "Slide 1 Aventuras en Colombia: Un Viaje por Nuestros Tesoros Una presentación q…" at bounding box center [379, 208] width 618 height 314
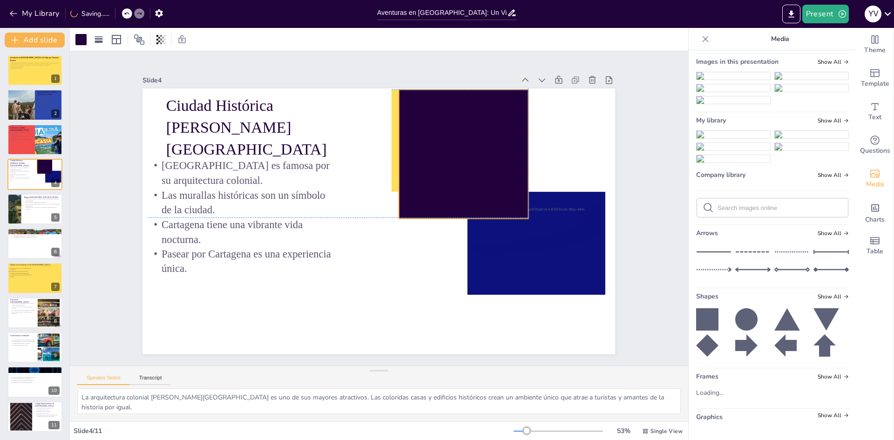
drag, startPoint x: 426, startPoint y: 320, endPoint x: 473, endPoint y: 154, distance: 172.8
click at [473, 154] on div at bounding box center [469, 163] width 142 height 142
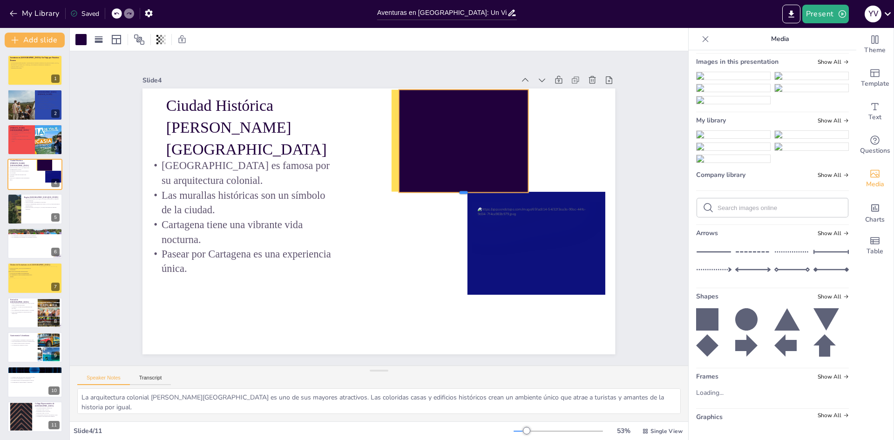
drag, startPoint x: 454, startPoint y: 217, endPoint x: 450, endPoint y: 190, distance: 26.5
click at [450, 195] on div at bounding box center [464, 205] width 129 height 21
drag, startPoint x: 393, startPoint y: 139, endPoint x: 388, endPoint y: 140, distance: 4.7
click at [397, 140] on div at bounding box center [466, 150] width 139 height 116
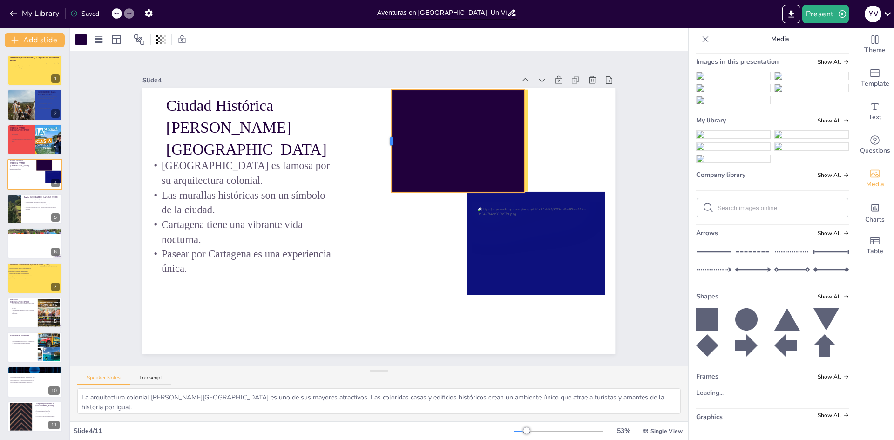
click at [386, 139] on div at bounding box center [395, 142] width 18 height 103
click at [459, 154] on div at bounding box center [464, 150] width 143 height 116
drag, startPoint x: 516, startPoint y: 136, endPoint x: 521, endPoint y: 137, distance: 5.2
click at [521, 114] on div "Ciudad Histórica de Cartagena Cartagena es famosa por su arquitectura colonial.…" at bounding box center [391, 88] width 470 height 49
click at [385, 136] on div at bounding box center [388, 140] width 7 height 103
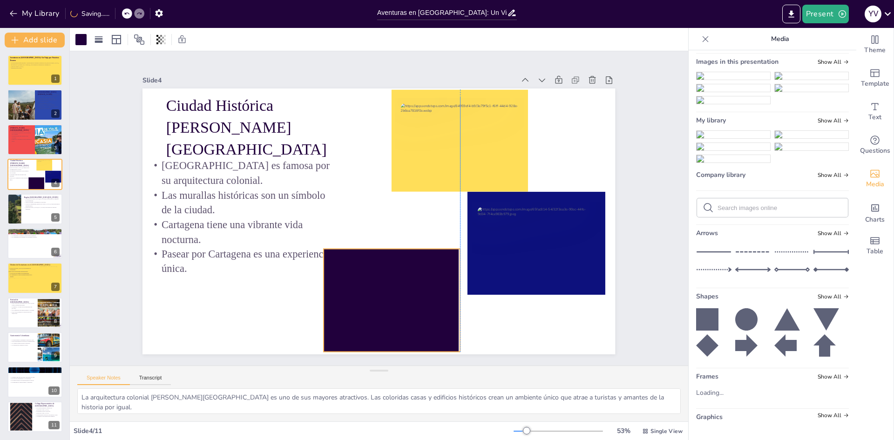
drag, startPoint x: 441, startPoint y: 143, endPoint x: 373, endPoint y: 302, distance: 173.1
click at [373, 302] on div at bounding box center [392, 300] width 136 height 103
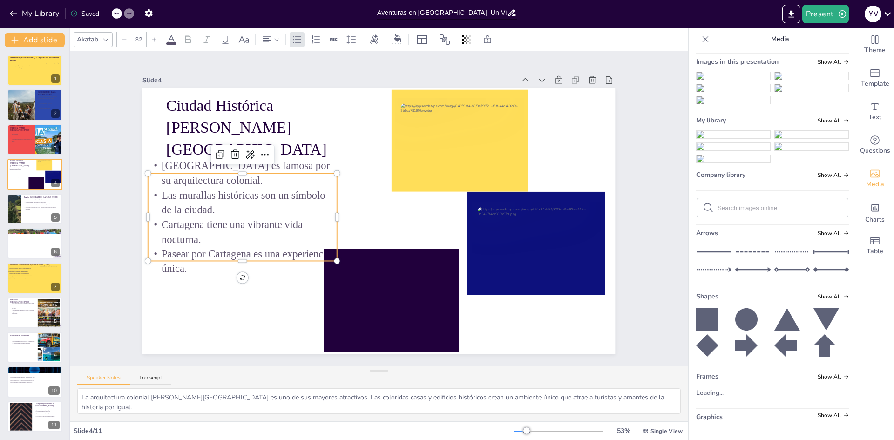
click at [291, 237] on p "Cartagena tiene una vibrante vida nocturna." at bounding box center [240, 203] width 191 height 68
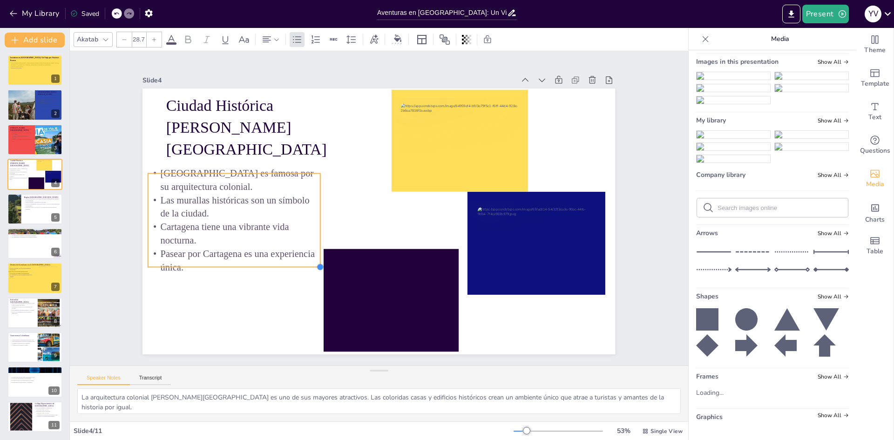
type input "28.5"
drag, startPoint x: 330, startPoint y: 256, endPoint x: 309, endPoint y: 235, distance: 30.0
click at [309, 235] on div "Ciudad Histórica de Cartagena Cartagena es famosa por su arquitectura colonial.…" at bounding box center [378, 221] width 473 height 266
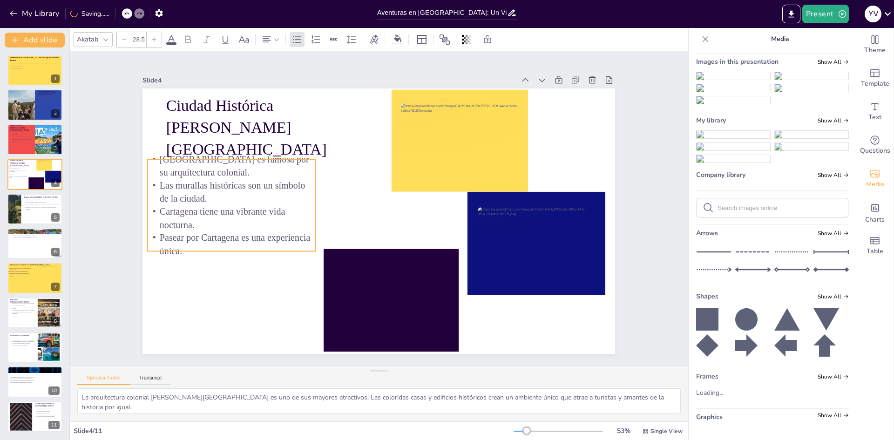
drag, startPoint x: 255, startPoint y: 213, endPoint x: 255, endPoint y: 194, distance: 19.6
click at [255, 194] on p "Las murallas históricas son un símbolo de la ciudad." at bounding box center [232, 192] width 168 height 26
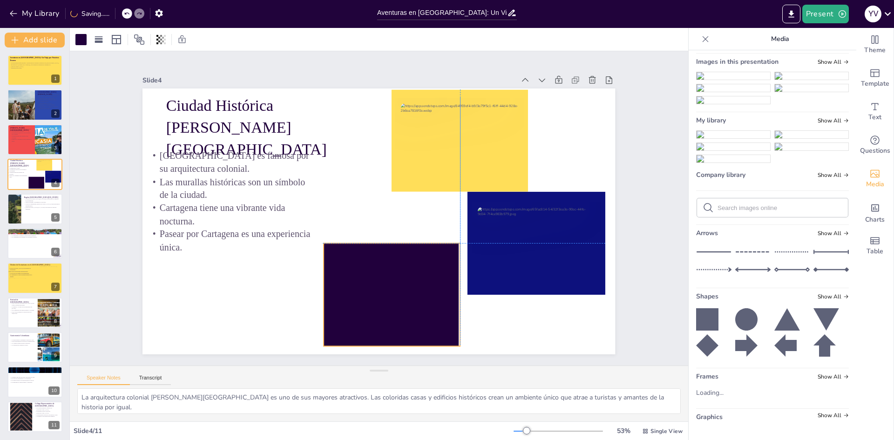
drag, startPoint x: 388, startPoint y: 286, endPoint x: 387, endPoint y: 279, distance: 7.0
click at [387, 279] on div at bounding box center [392, 294] width 136 height 103
click at [81, 44] on div at bounding box center [80, 39] width 11 height 11
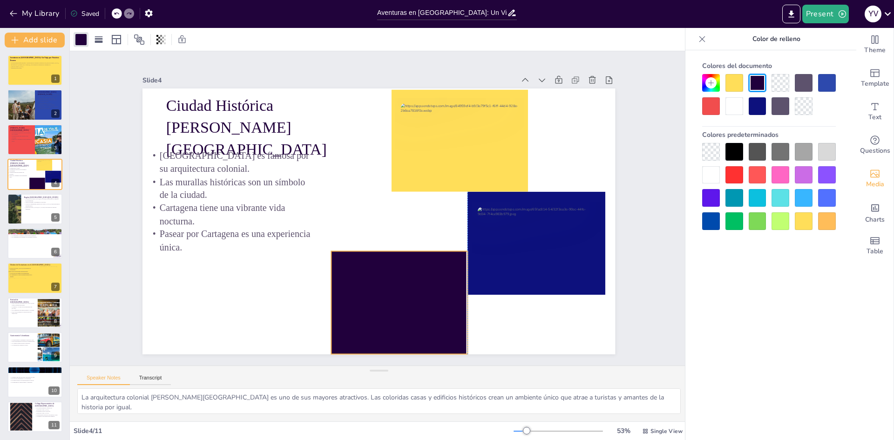
click at [437, 291] on div at bounding box center [390, 304] width 146 height 117
click at [720, 107] on div at bounding box center [769, 94] width 134 height 41
click at [703, 111] on div at bounding box center [711, 106] width 18 height 18
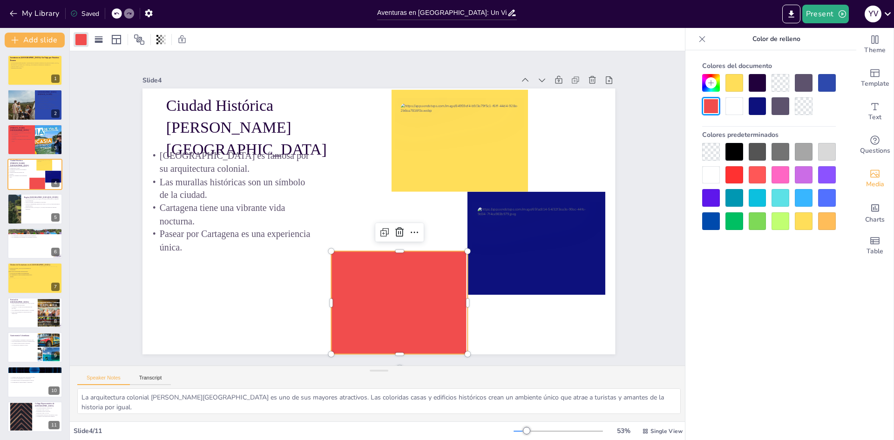
click at [707, 79] on icon at bounding box center [710, 82] width 7 height 7
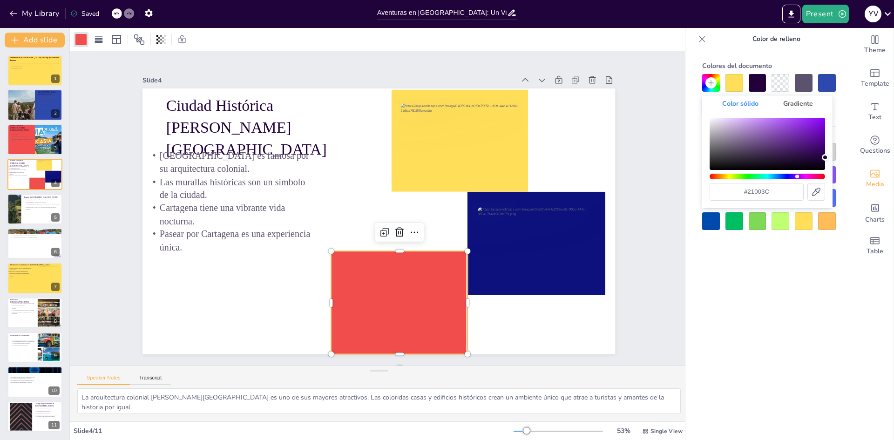
drag, startPoint x: 797, startPoint y: 179, endPoint x: 765, endPoint y: 176, distance: 31.4
click at [765, 176] on div "#21003c" at bounding box center [767, 159] width 115 height 83
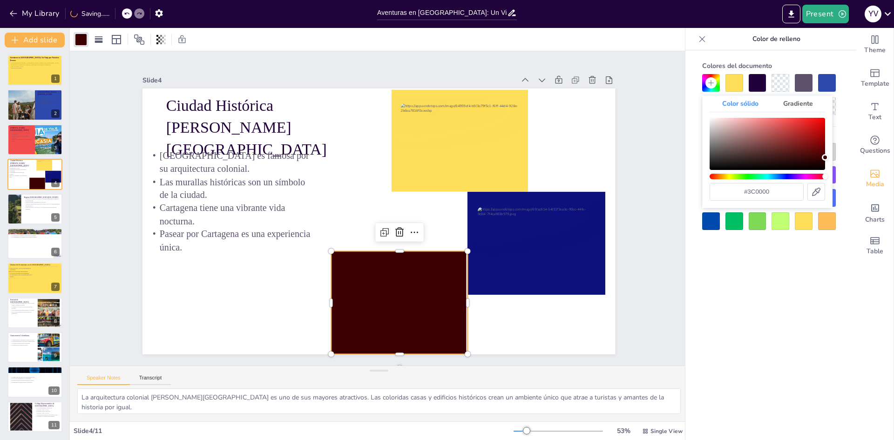
drag, startPoint x: 794, startPoint y: 178, endPoint x: 841, endPoint y: 187, distance: 47.8
click at [841, 187] on body "My Library Saving...... Aventuras en Colombia: Un Viaje por Nuestros Tesoros Pr…" at bounding box center [447, 220] width 894 height 440
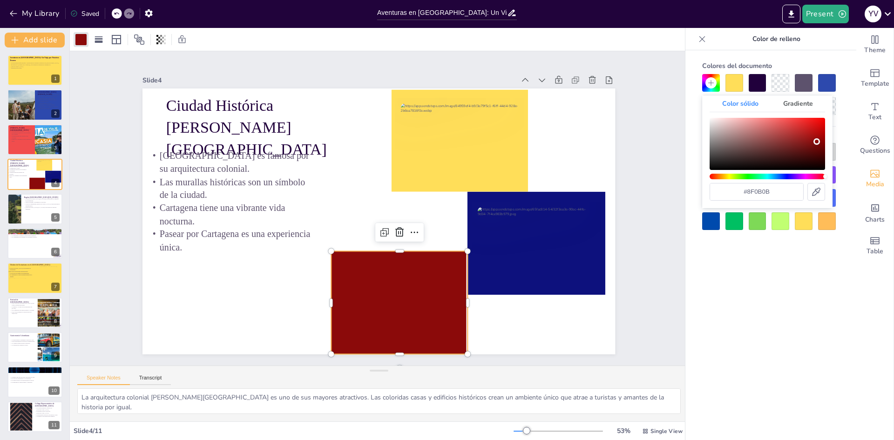
type input "#b61a1a"
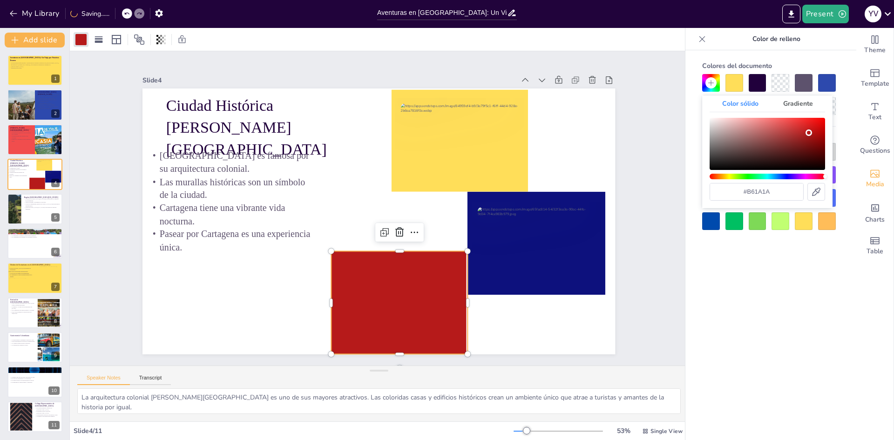
drag, startPoint x: 824, startPoint y: 159, endPoint x: 809, endPoint y: 133, distance: 30.4
click at [809, 133] on div "Color" at bounding box center [809, 132] width 7 height 7
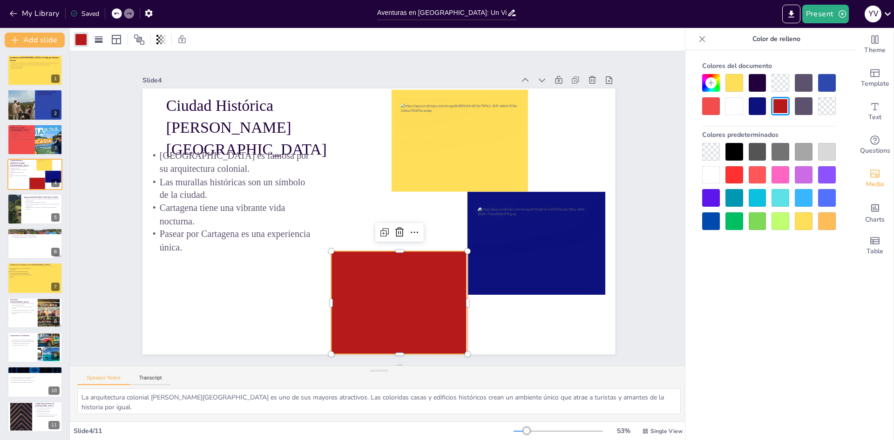
click at [432, 294] on div at bounding box center [400, 302] width 136 height 103
click at [81, 13] on div "Saved" at bounding box center [84, 13] width 29 height 9
click at [817, 17] on button "Present" at bounding box center [825, 14] width 47 height 19
click at [817, 17] on div at bounding box center [447, 220] width 894 height 440
click at [817, 17] on button "Present" at bounding box center [825, 14] width 47 height 19
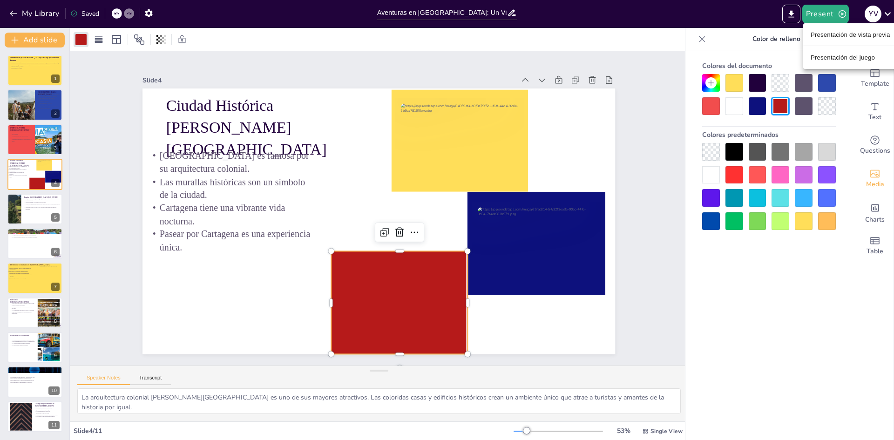
click at [829, 39] on font "Presentación de vista previa" at bounding box center [851, 34] width 80 height 9
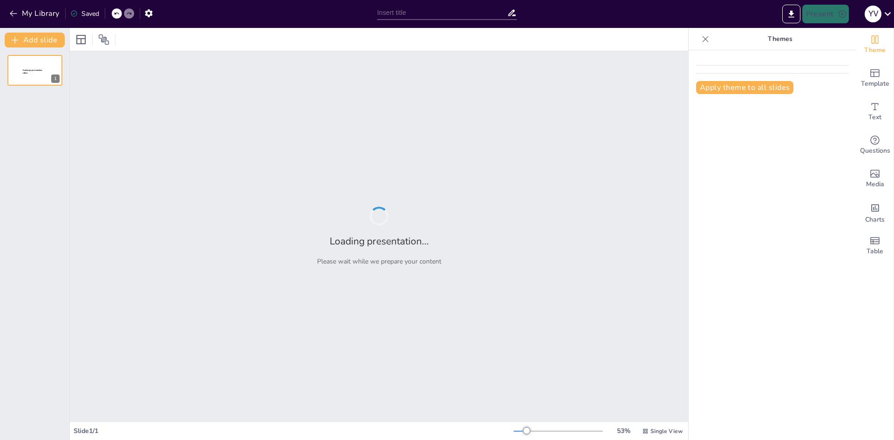
type input "Aventuras en [GEOGRAPHIC_DATA]: Un Viaje por Nuestros Tesoros"
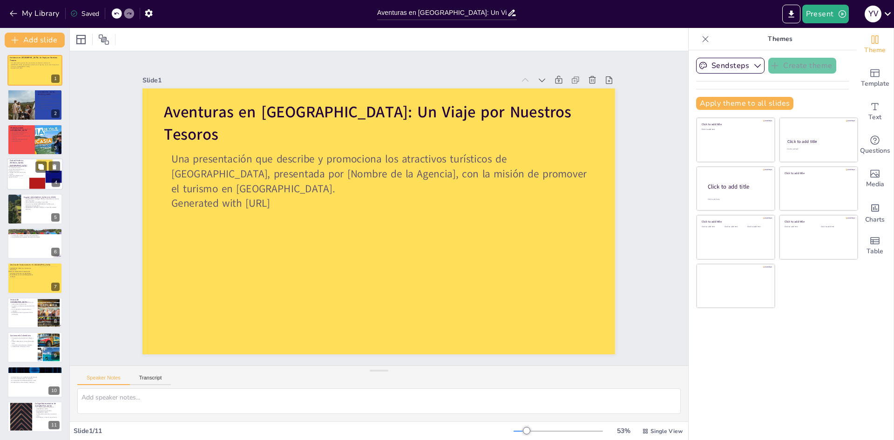
click at [17, 184] on div at bounding box center [35, 174] width 56 height 32
type textarea "La arquitectura colonial [PERSON_NAME][GEOGRAPHIC_DATA] es uno de sus mayores a…"
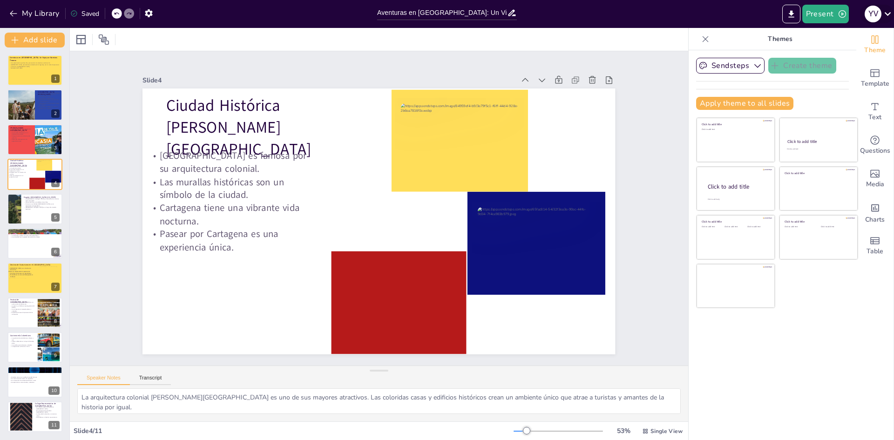
click at [886, 12] on icon at bounding box center [887, 13] width 13 height 13
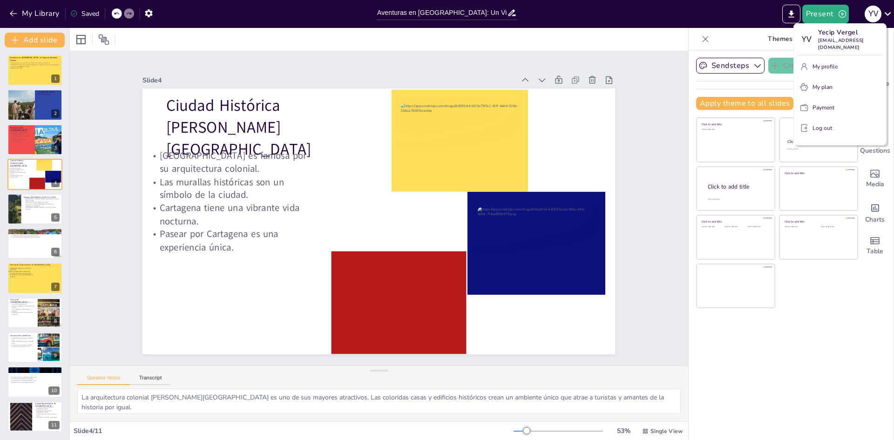
click at [854, 125] on button "Log out" at bounding box center [840, 128] width 85 height 15
